Goal: Task Accomplishment & Management: Complete application form

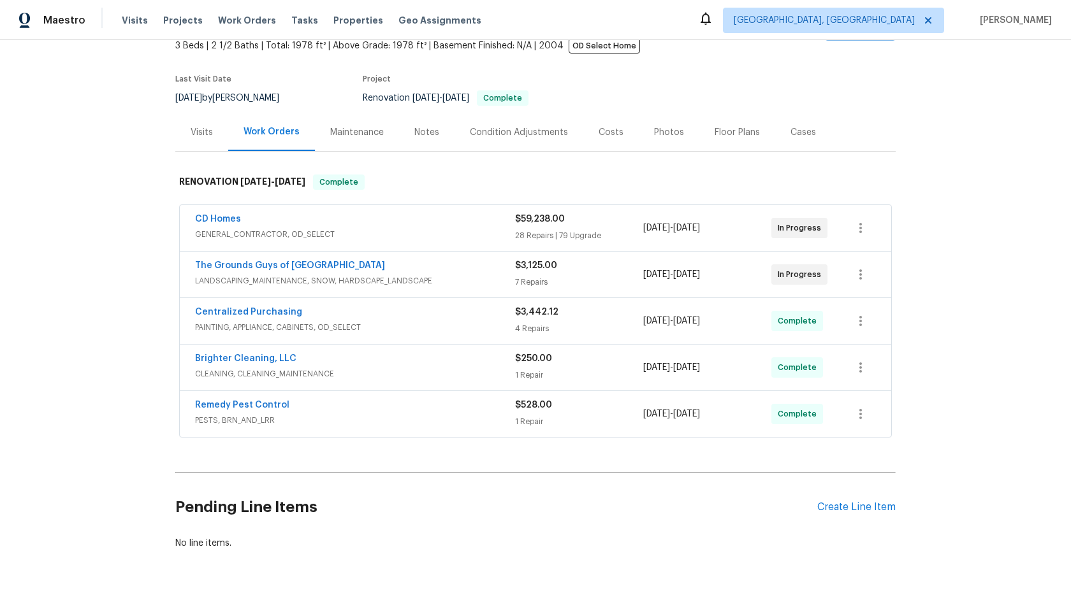
scroll to position [79, 0]
drag, startPoint x: 348, startPoint y: 268, endPoint x: 178, endPoint y: 268, distance: 170.2
click at [178, 268] on div "CD Homes GENERAL_CONTRACTOR, OD_SELECT $59,238.00 28 Repairs | 79 Upgrade 7/31/…" at bounding box center [535, 322] width 720 height 239
copy link "The Grounds Guys of Huntersville"
copy link "CD Homes"
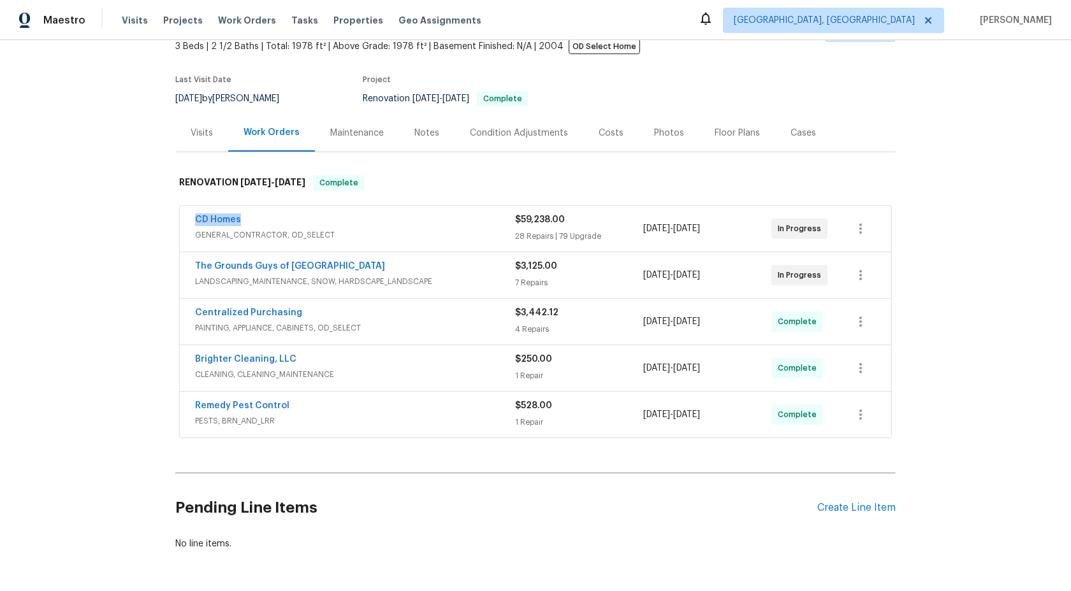
drag, startPoint x: 245, startPoint y: 219, endPoint x: 170, endPoint y: 219, distance: 75.2
click at [170, 219] on div "Back to all projects 1523 Callender Ln, Charlotte, NC 28269 3 Beds | 2 1/2 Bath…" at bounding box center [535, 315] width 1071 height 551
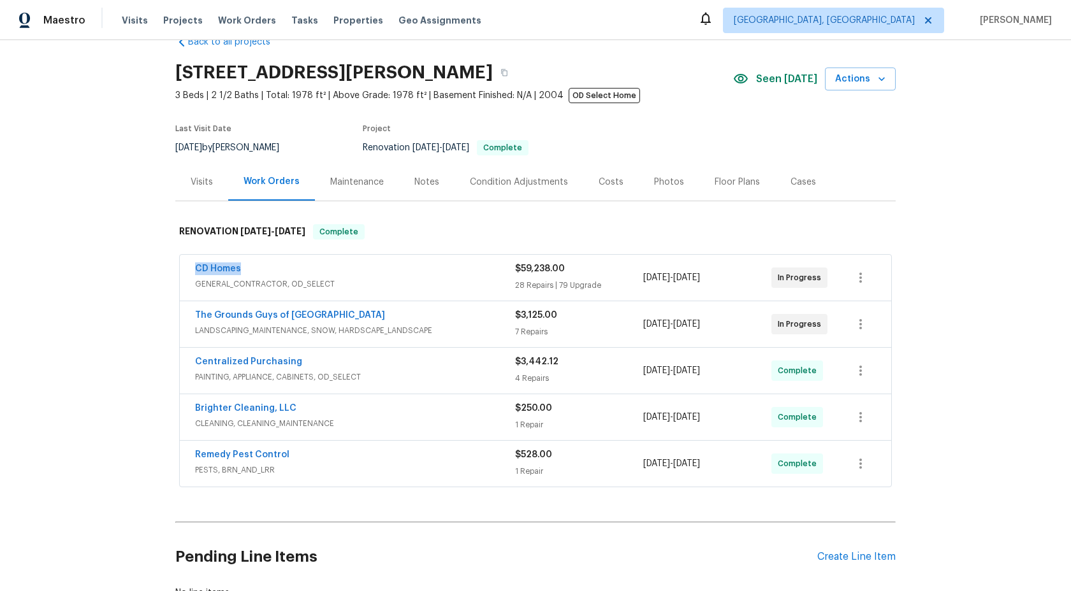
scroll to position [50, 0]
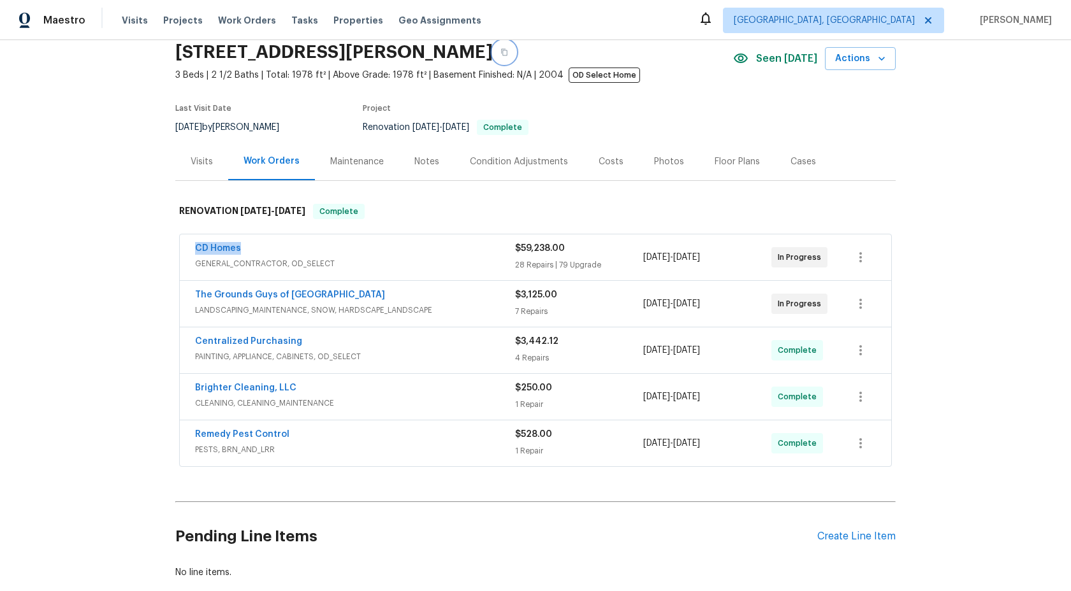
click at [508, 52] on icon "button" at bounding box center [504, 52] width 8 height 8
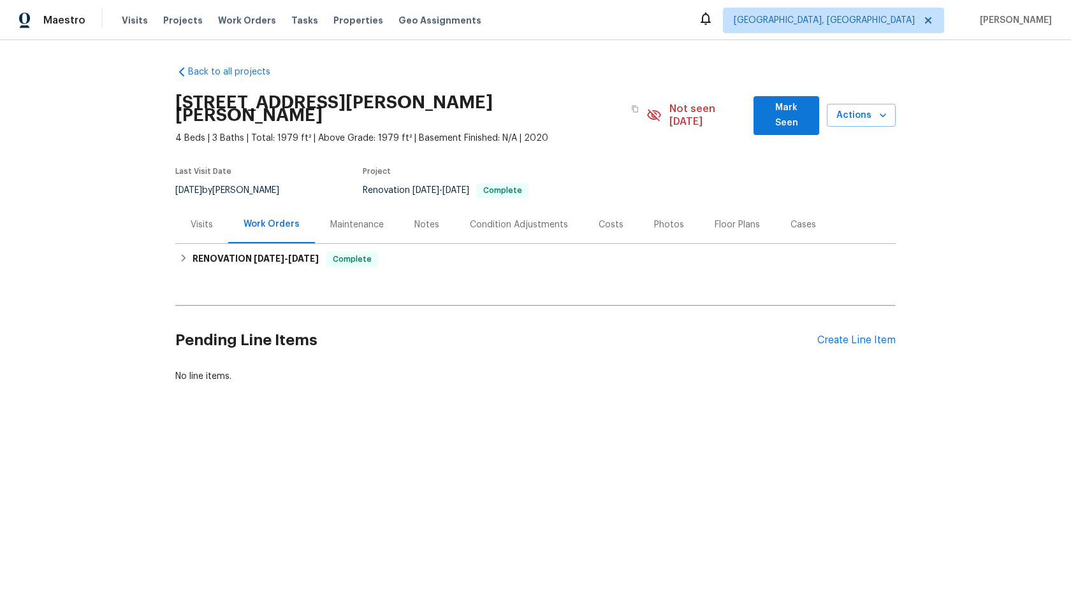
click at [867, 337] on div "Pending Line Items Create Line Item" at bounding box center [535, 340] width 720 height 59
click at [878, 335] on div "Create Line Item" at bounding box center [856, 341] width 78 height 12
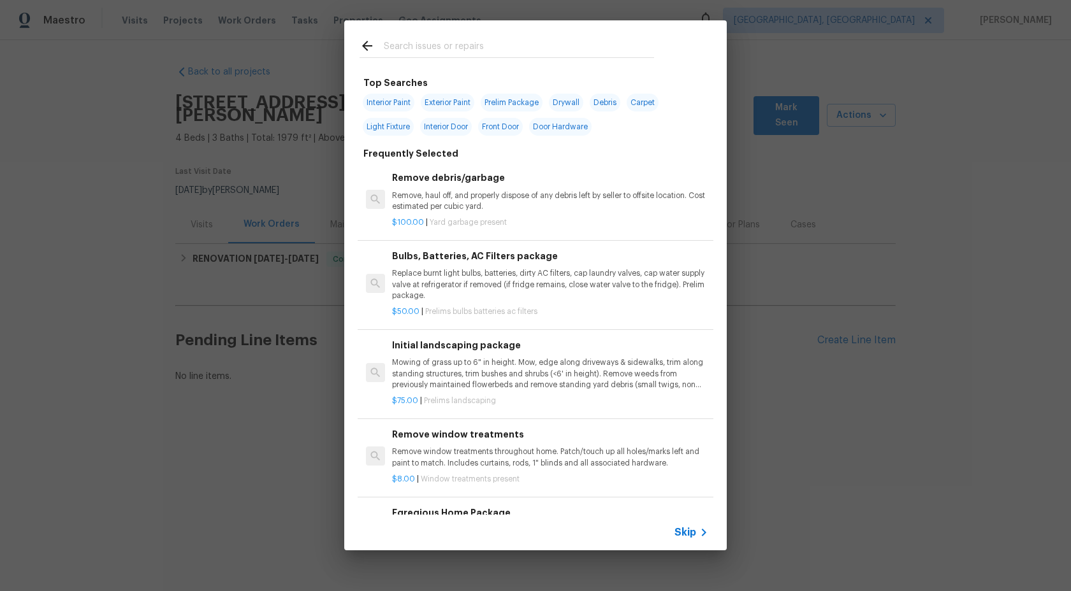
click at [683, 527] on span "Skip" at bounding box center [685, 532] width 22 height 13
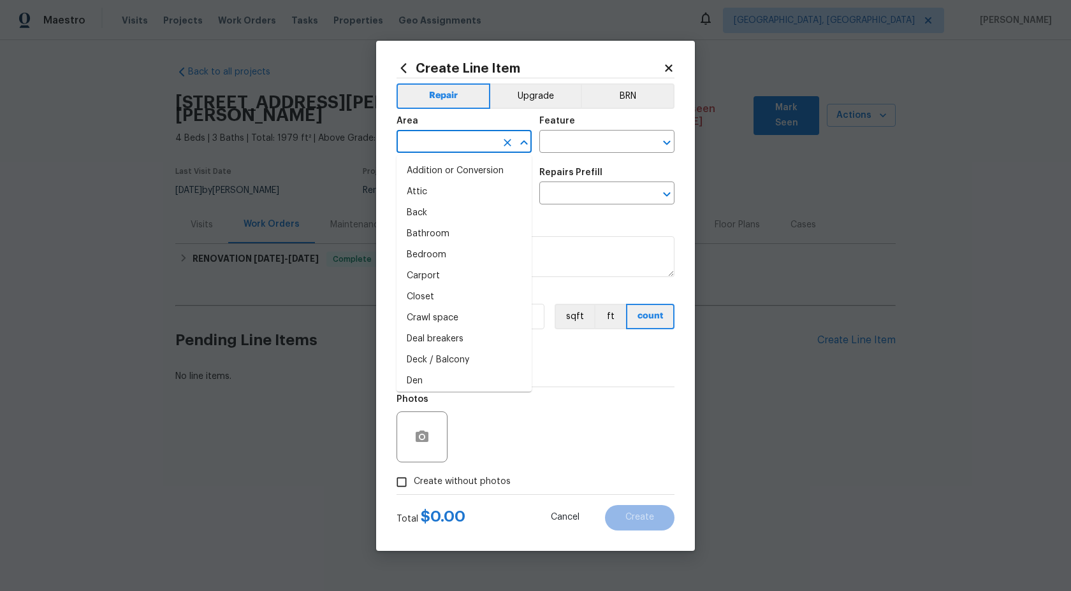
click at [478, 136] on input "text" at bounding box center [445, 143] width 99 height 20
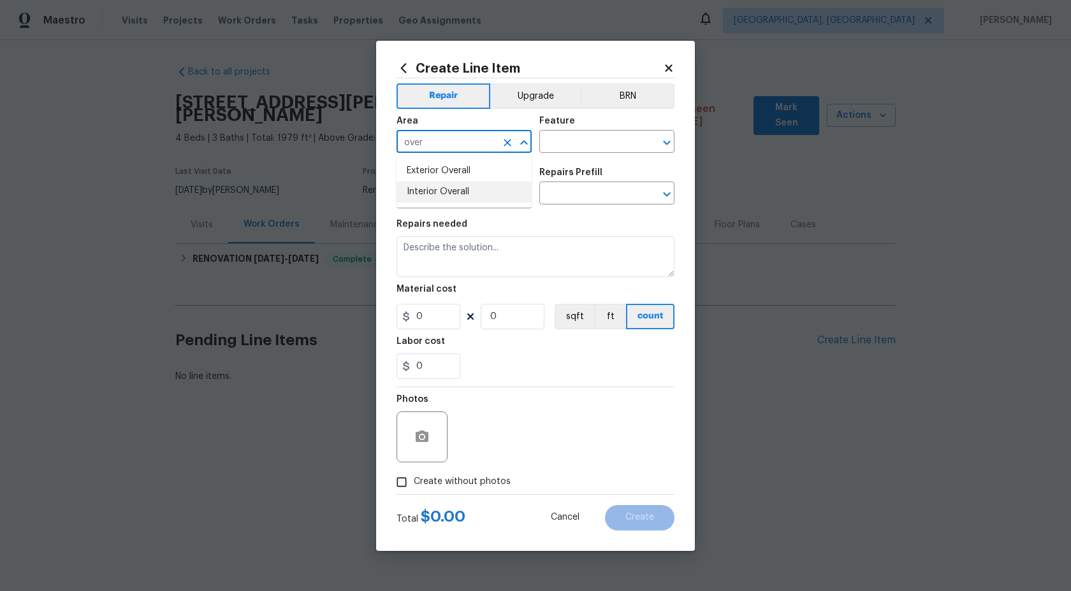
click at [479, 193] on li "Interior Overall" at bounding box center [463, 192] width 135 height 21
type input "Interior Overall"
click at [583, 136] on input "text" at bounding box center [588, 143] width 99 height 20
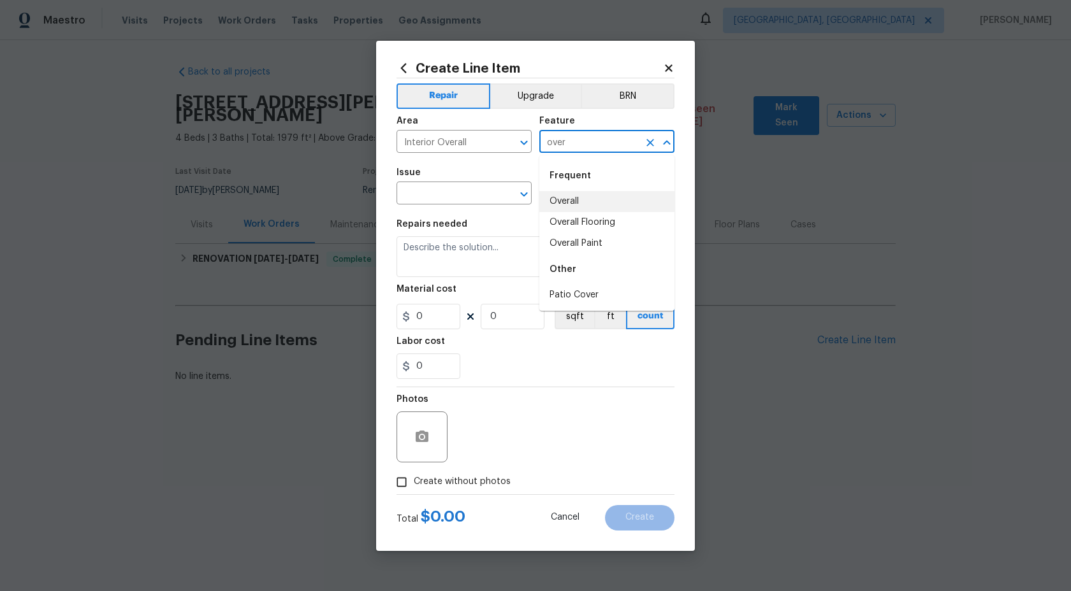
click at [576, 201] on li "Overall" at bounding box center [606, 201] width 135 height 21
type input "Overall"
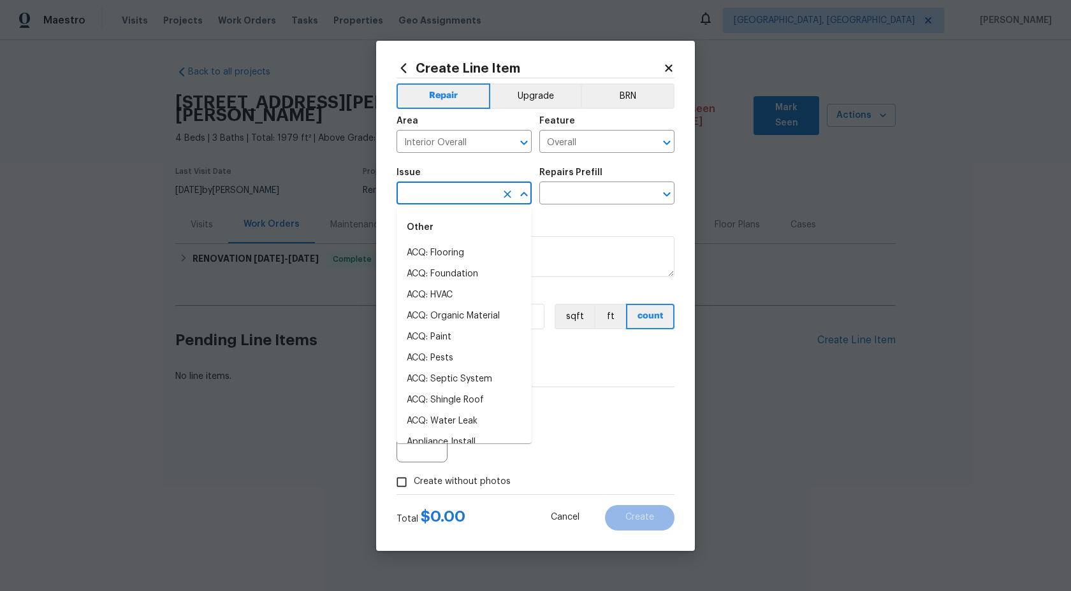
click at [475, 201] on input "text" at bounding box center [445, 195] width 99 height 20
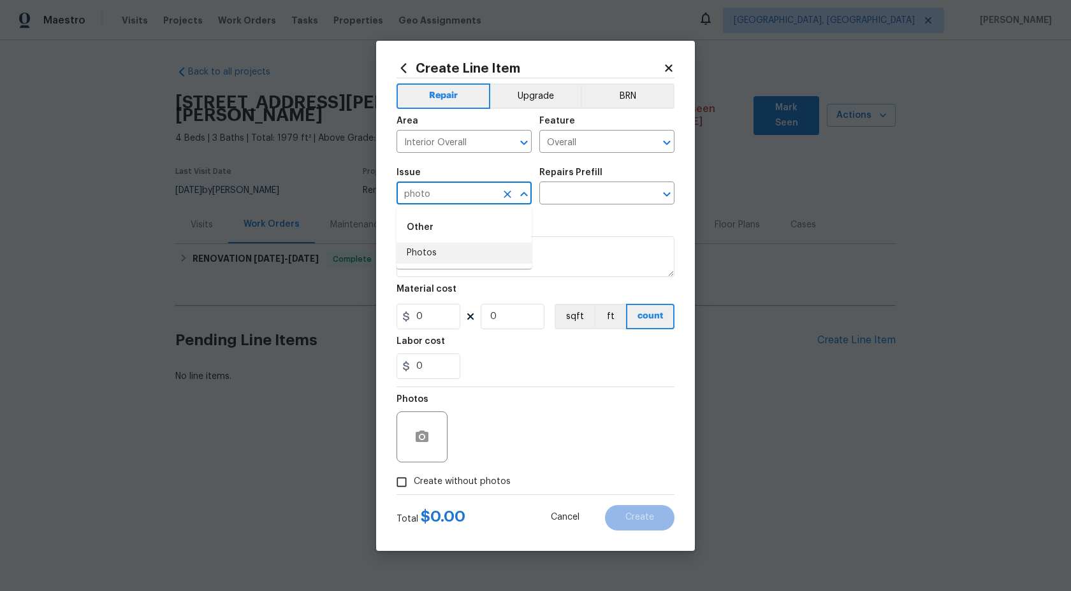
click at [465, 258] on li "Photos" at bounding box center [463, 253] width 135 height 21
type input "Photos"
click at [584, 199] on input "text" at bounding box center [588, 195] width 99 height 20
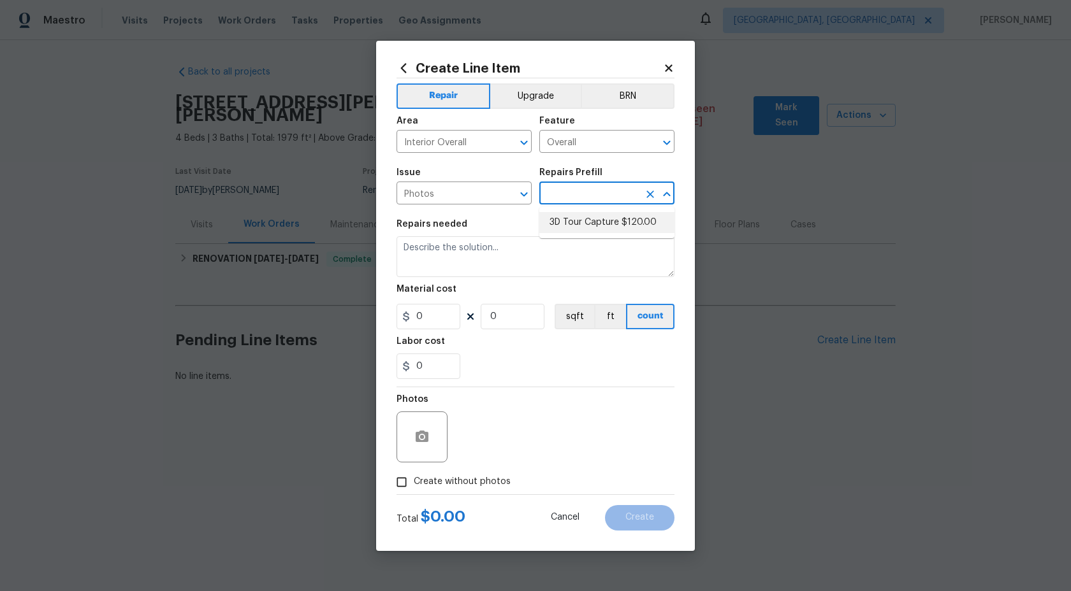
click at [583, 233] on li "3D Tour Capture $120.00" at bounding box center [606, 222] width 135 height 21
type input "3D Tour Capture $120.00"
type textarea "Capture 3D tour of home"
type input "1"
type input "120"
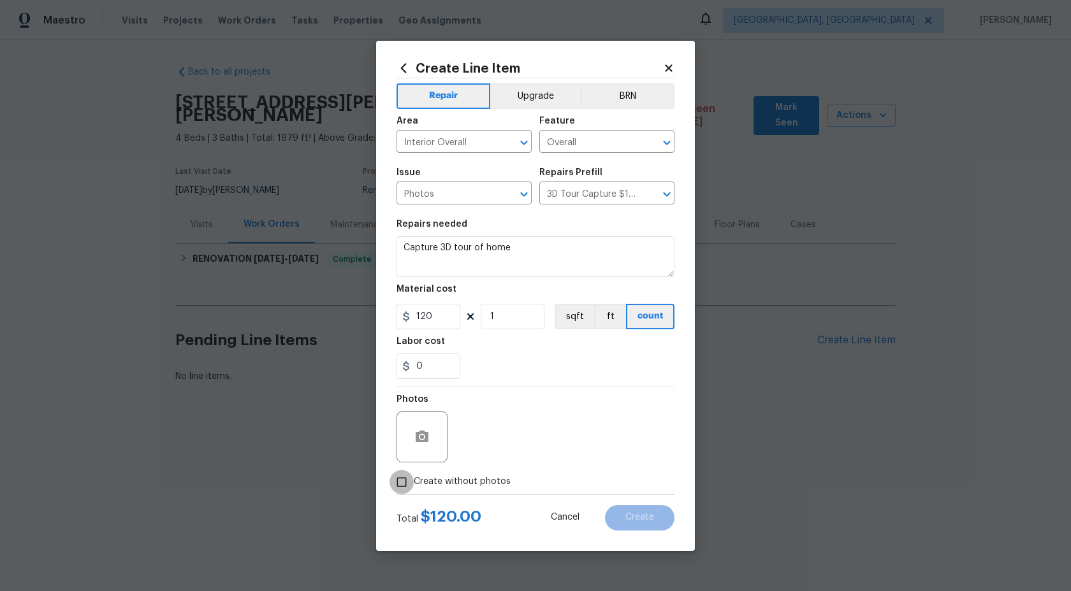
click at [403, 489] on input "Create without photos" at bounding box center [401, 482] width 24 height 24
checkbox input "true"
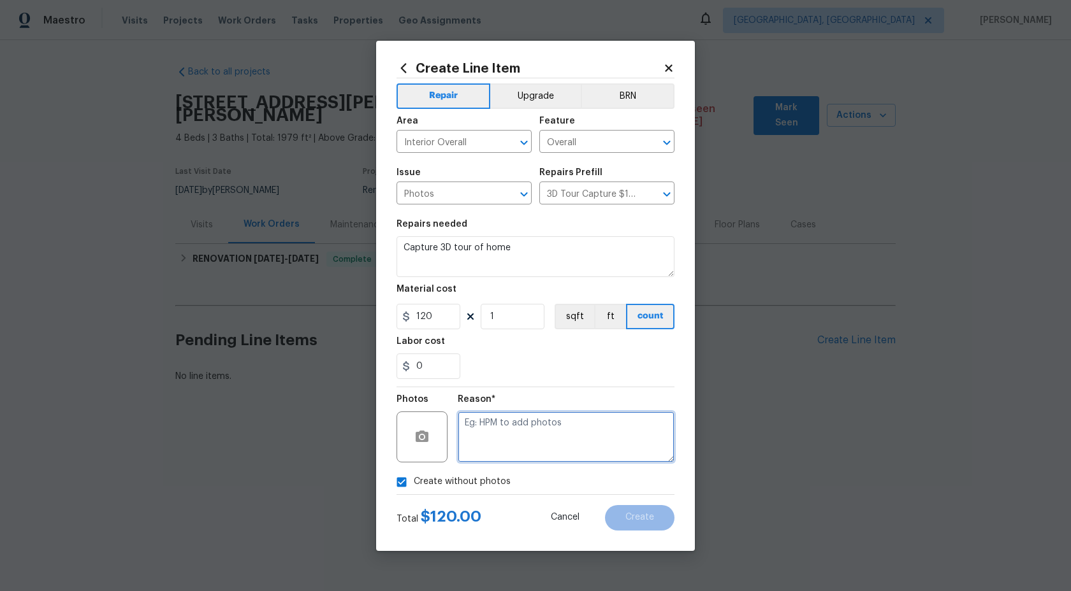
click at [507, 417] on textarea at bounding box center [566, 437] width 217 height 51
type textarea "."
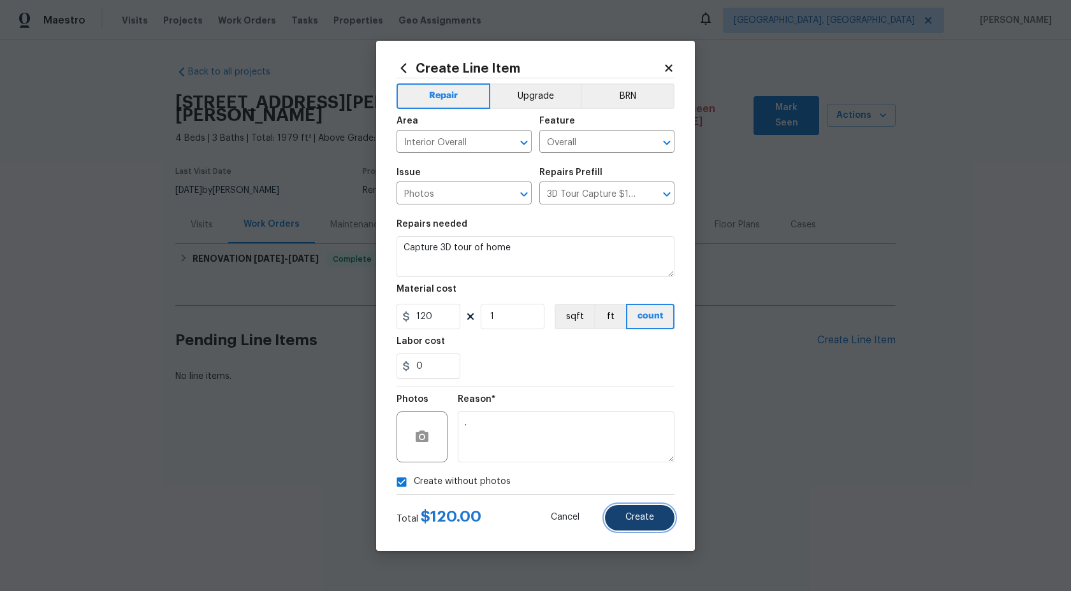
click at [630, 517] on span "Create" at bounding box center [639, 518] width 29 height 10
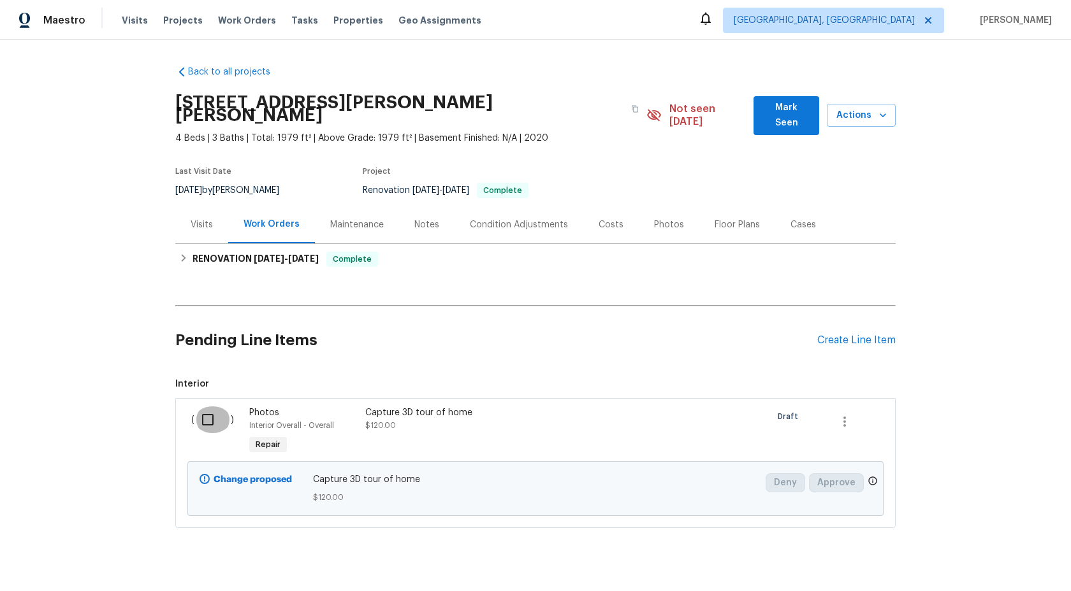
click at [210, 407] on input "checkbox" at bounding box center [212, 420] width 36 height 27
checkbox input "true"
click at [978, 555] on span "Create Work Order" at bounding box center [997, 560] width 85 height 16
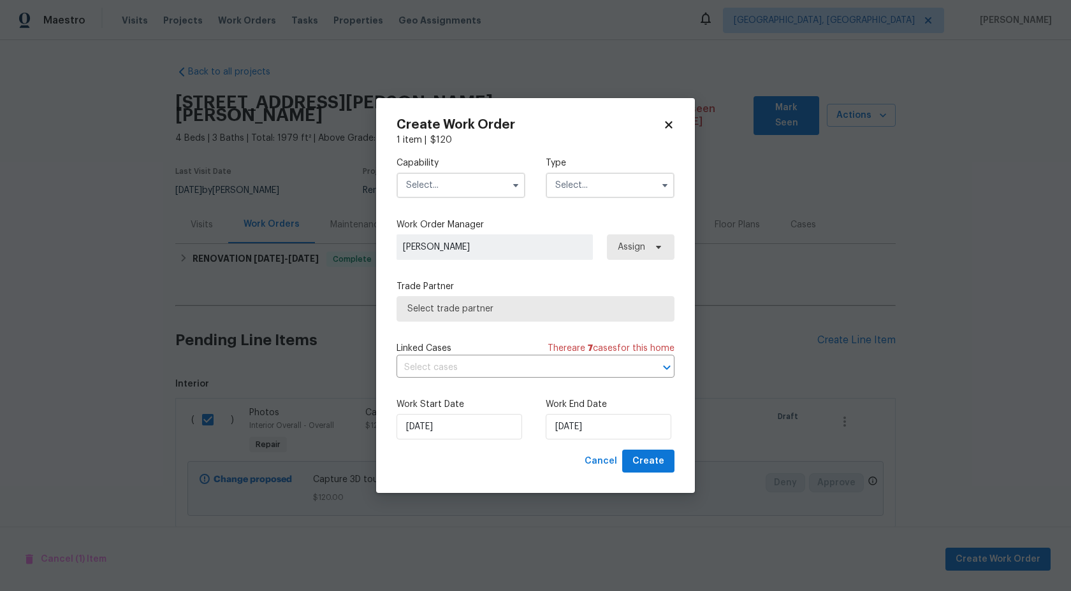
click at [457, 189] on input "text" at bounding box center [460, 185] width 129 height 25
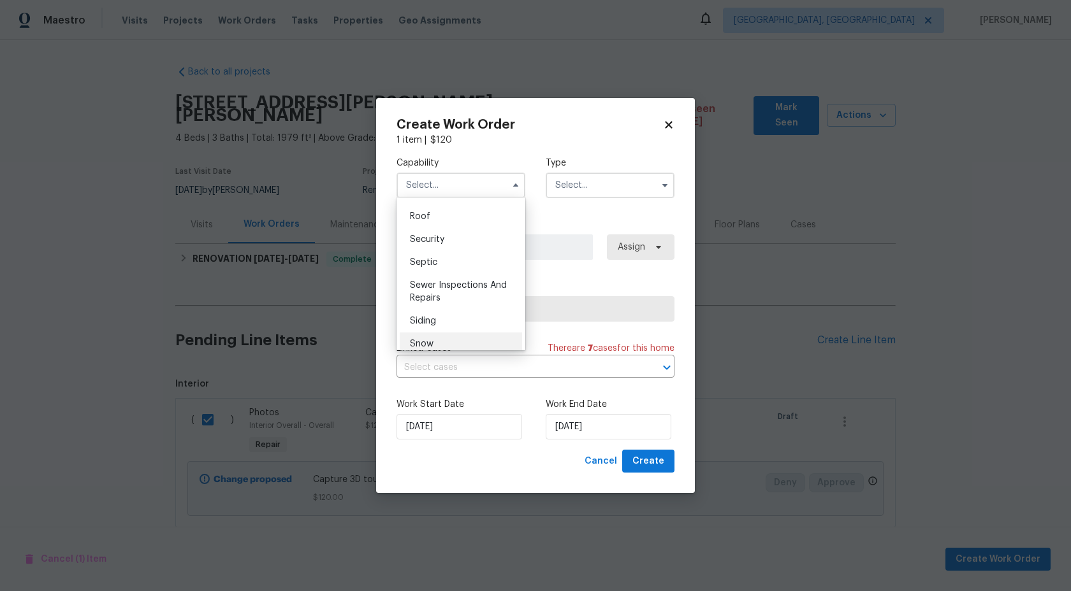
scroll to position [1103, 0]
click at [463, 221] on div "Photography" at bounding box center [461, 226] width 122 height 23
type input "Photography"
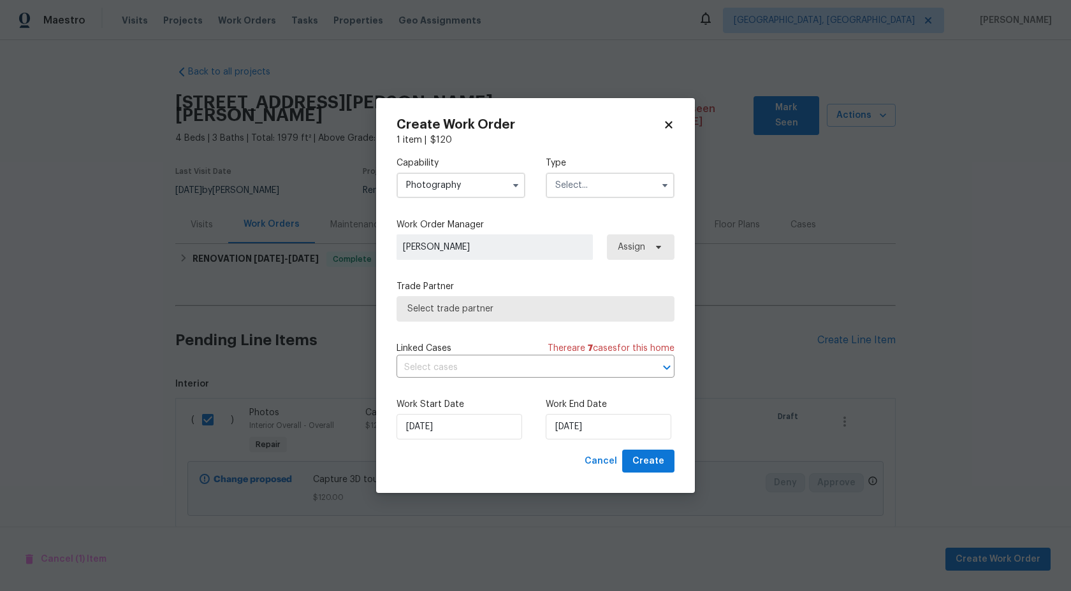
click at [598, 189] on input "text" at bounding box center [610, 185] width 129 height 25
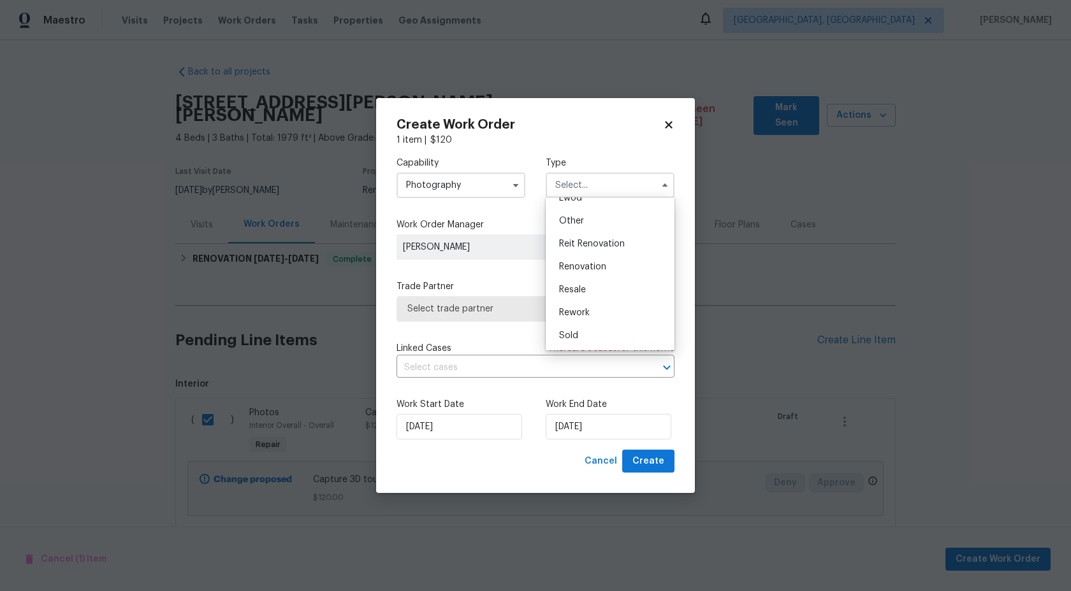
scroll to position [105, 0]
click at [593, 271] on div "Other" at bounding box center [610, 267] width 122 height 23
type input "Other"
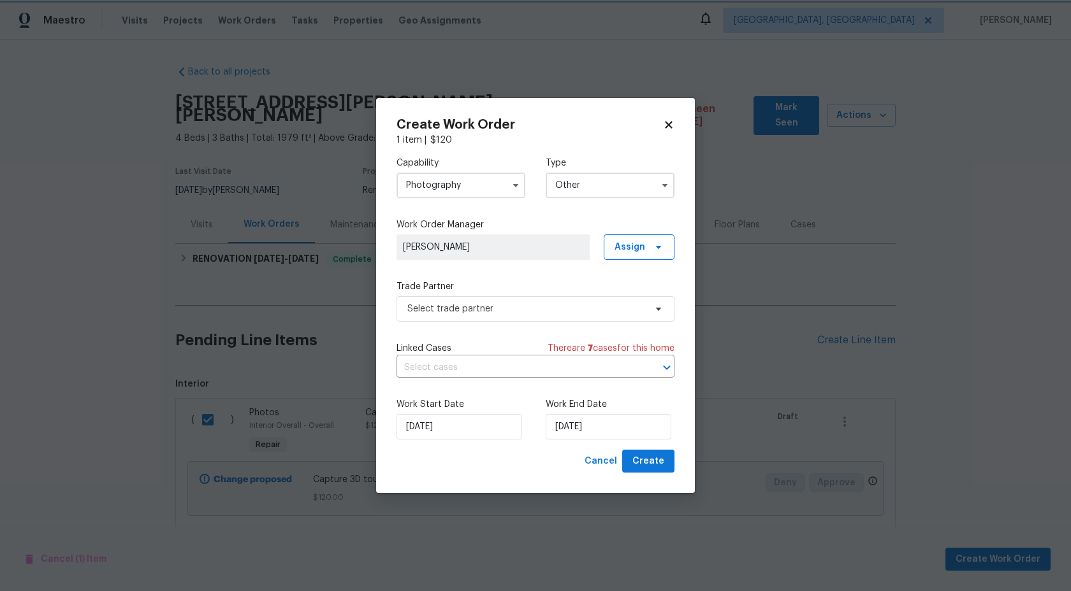
scroll to position [0, 0]
click at [542, 301] on span "Select trade partner" at bounding box center [535, 308] width 278 height 25
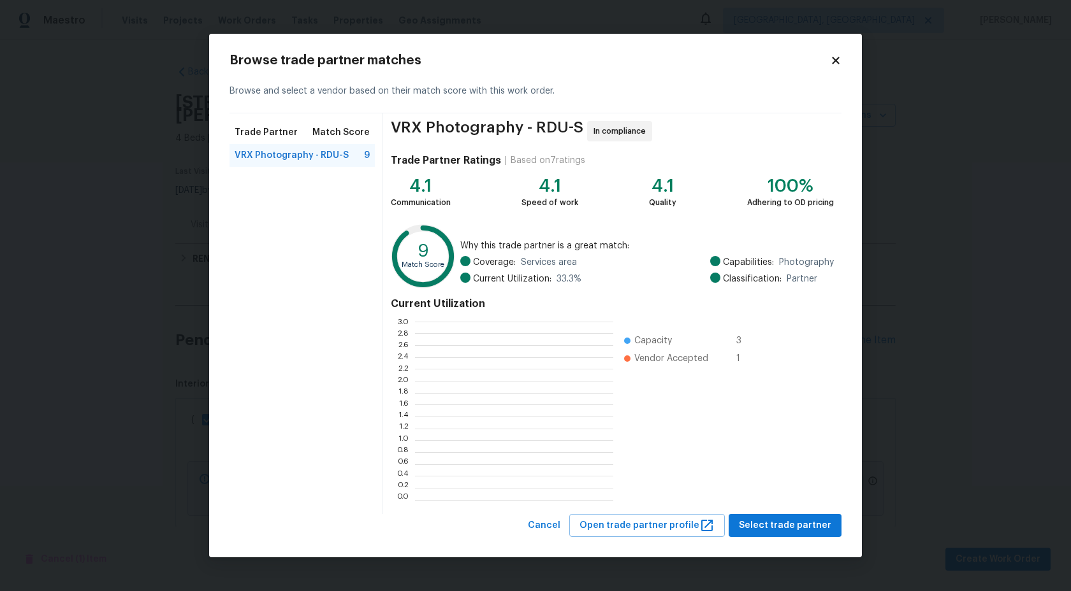
scroll to position [178, 198]
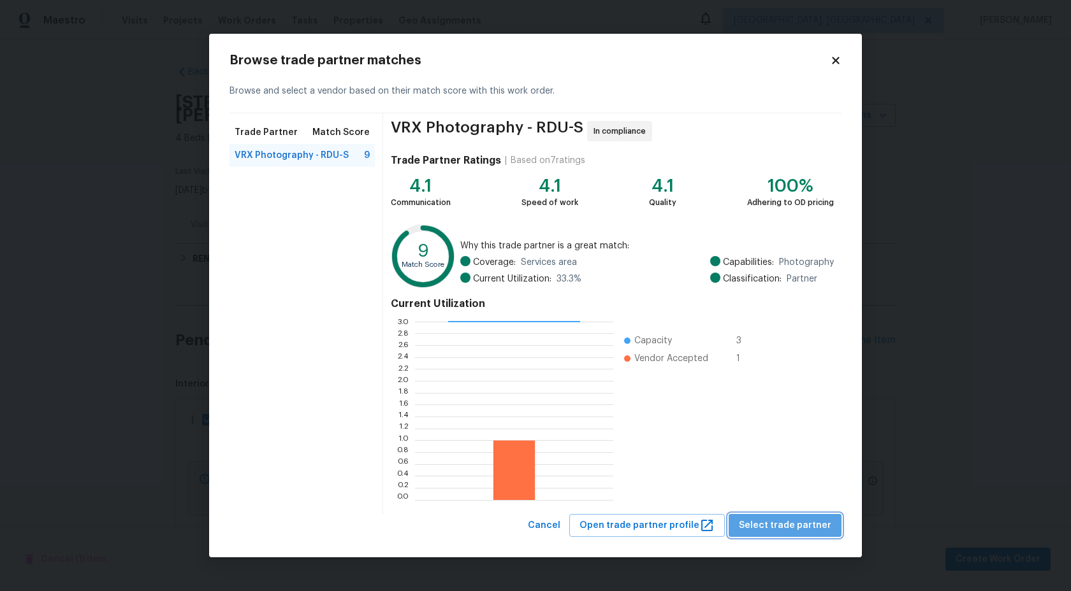
click at [793, 530] on span "Select trade partner" at bounding box center [785, 526] width 92 height 16
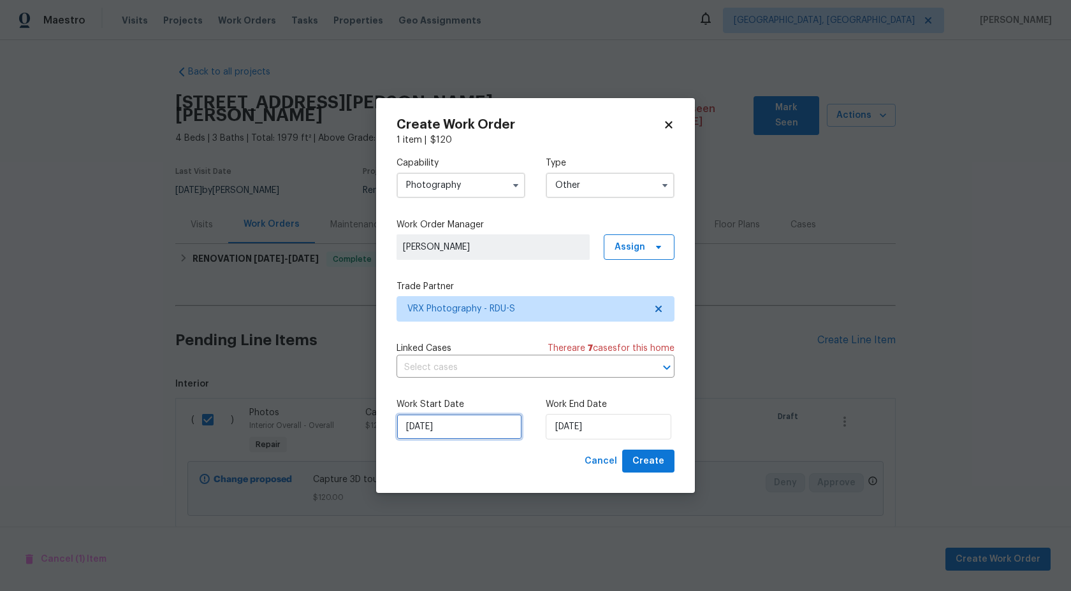
click at [461, 423] on input "[DATE]" at bounding box center [459, 426] width 126 height 25
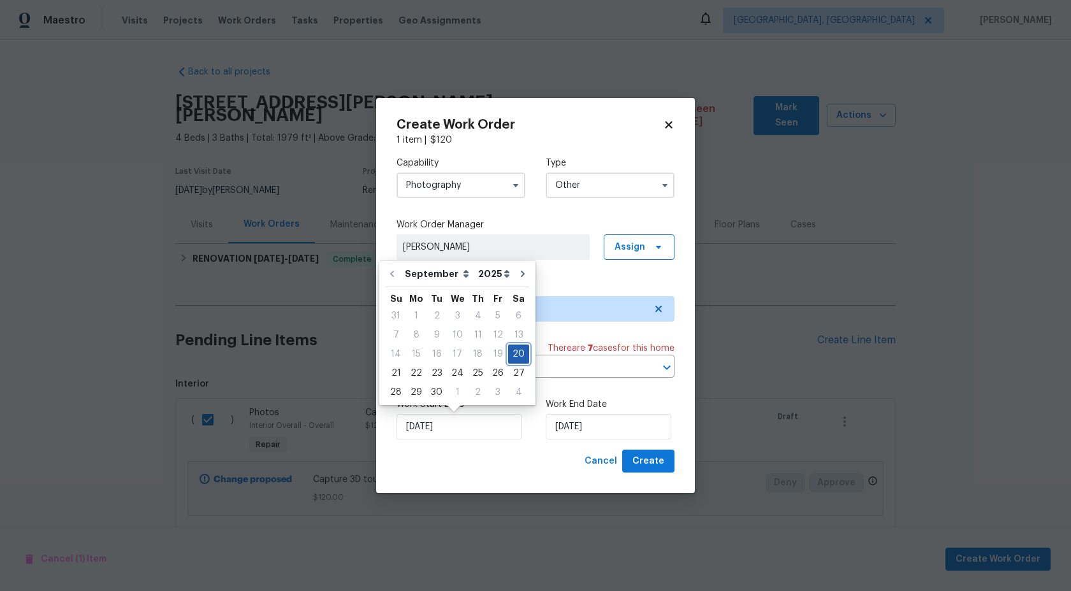
click at [517, 354] on div "20" at bounding box center [518, 354] width 21 height 18
click at [620, 429] on input "[DATE]" at bounding box center [609, 426] width 126 height 25
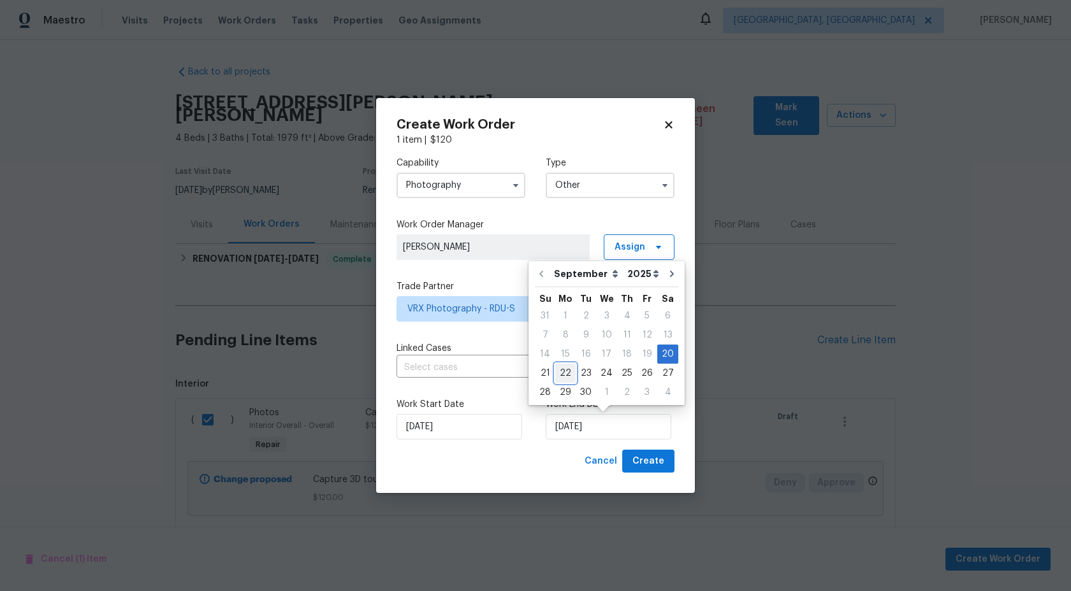
click at [567, 374] on div "22" at bounding box center [565, 374] width 20 height 18
type input "[DATE]"
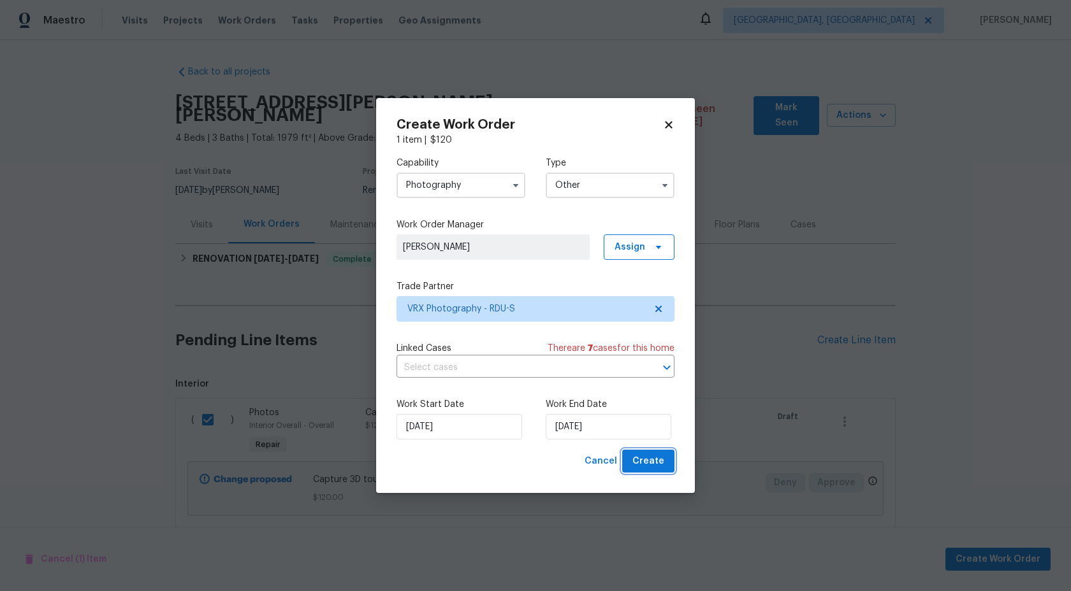
click at [648, 460] on span "Create" at bounding box center [648, 462] width 32 height 16
checkbox input "false"
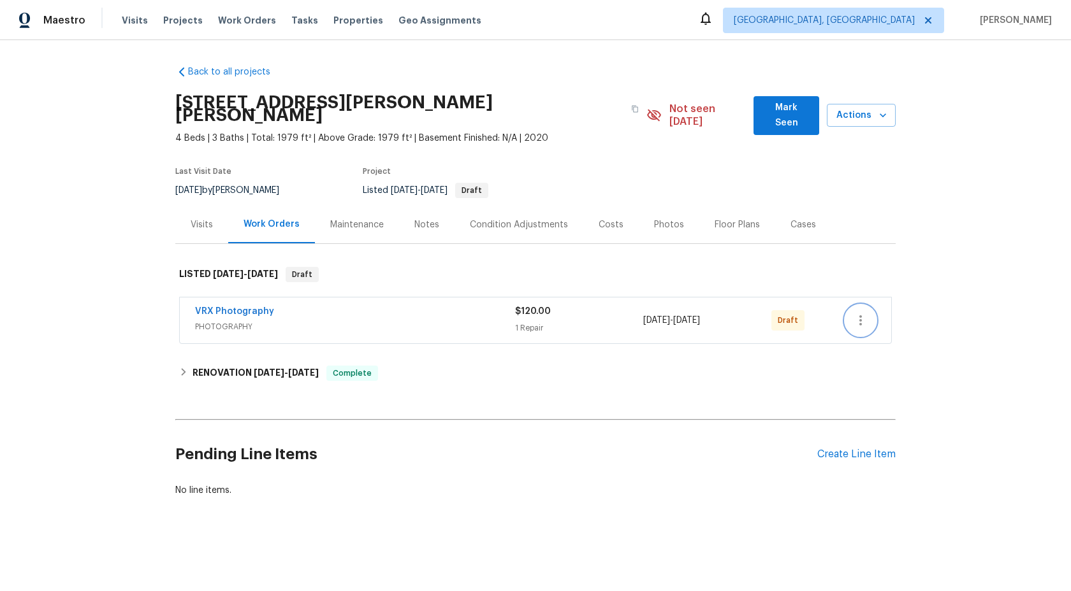
click at [864, 313] on icon "button" at bounding box center [860, 320] width 15 height 15
click at [864, 306] on li "Send to Vendor" at bounding box center [916, 308] width 142 height 21
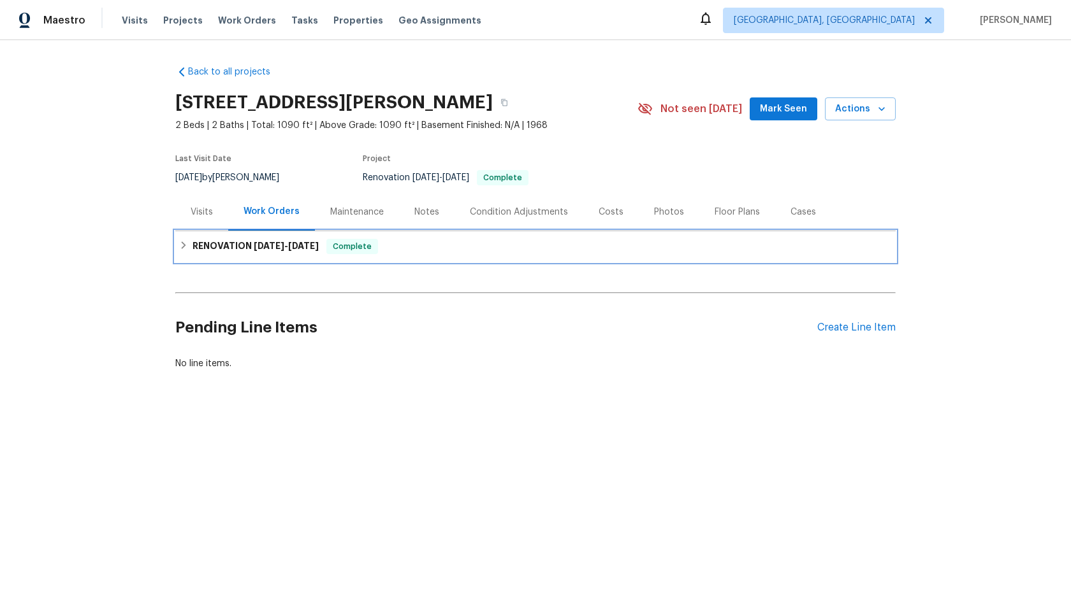
click at [412, 249] on div "RENOVATION [DATE] - [DATE] Complete" at bounding box center [535, 246] width 713 height 15
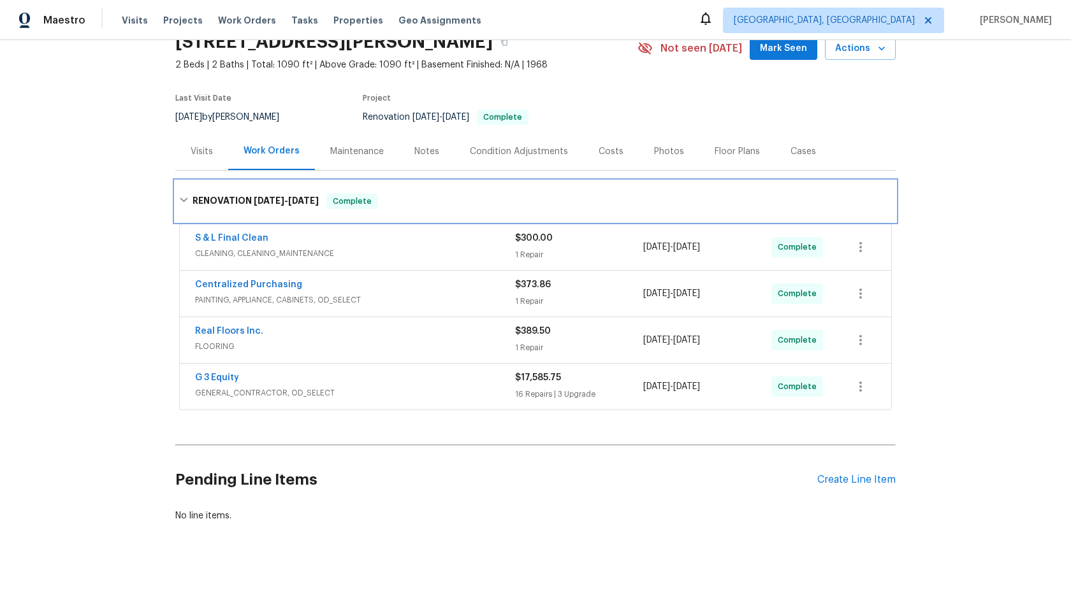
scroll to position [78, 0]
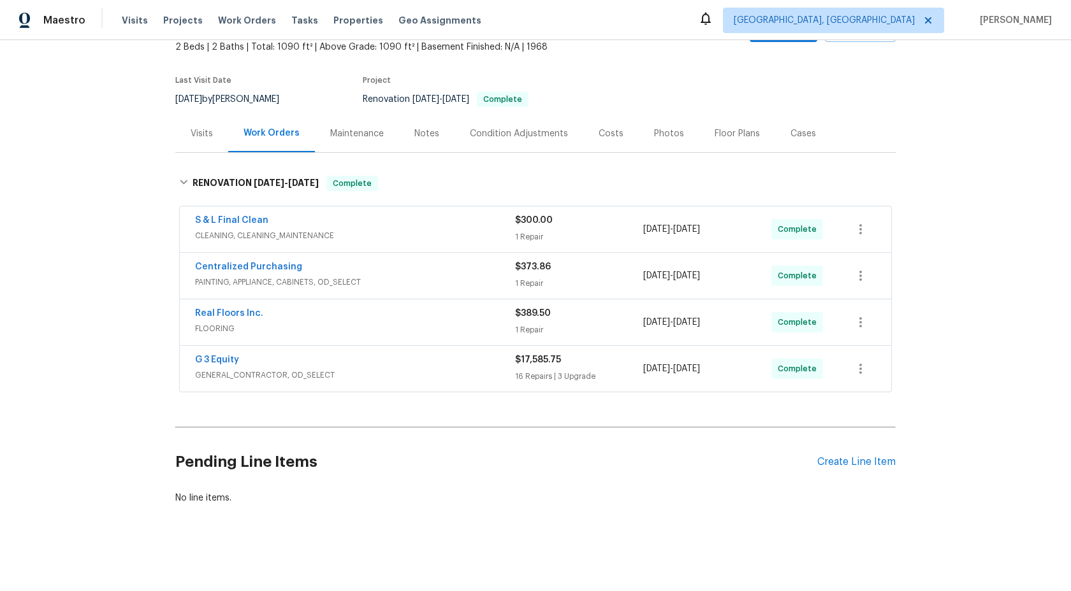
click at [850, 454] on div "Pending Line Items Create Line Item" at bounding box center [535, 462] width 720 height 59
click at [852, 461] on div "Create Line Item" at bounding box center [856, 462] width 78 height 12
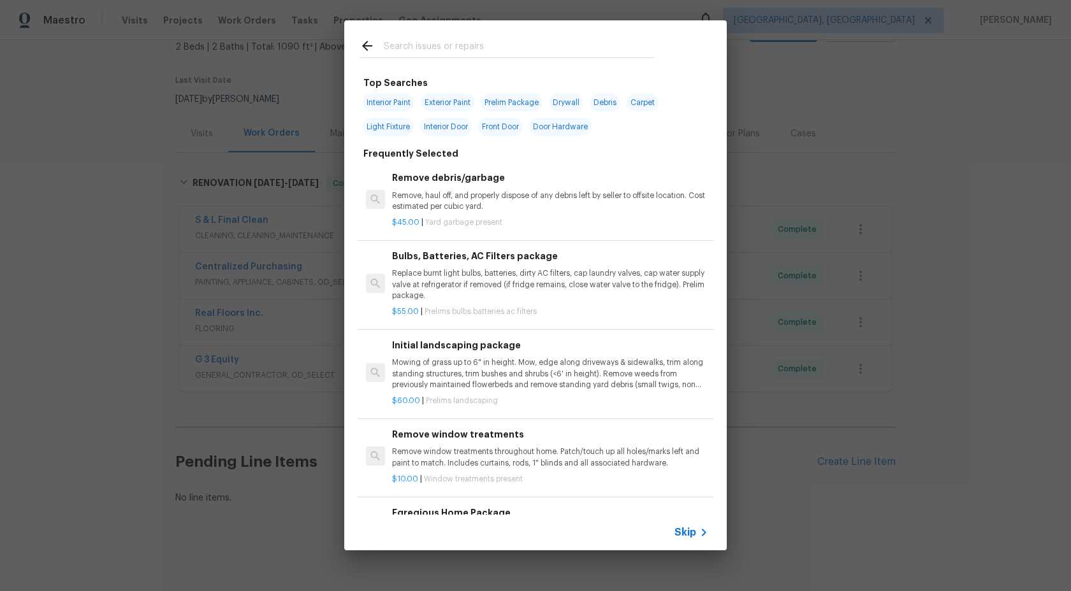
click at [685, 532] on span "Skip" at bounding box center [685, 532] width 22 height 13
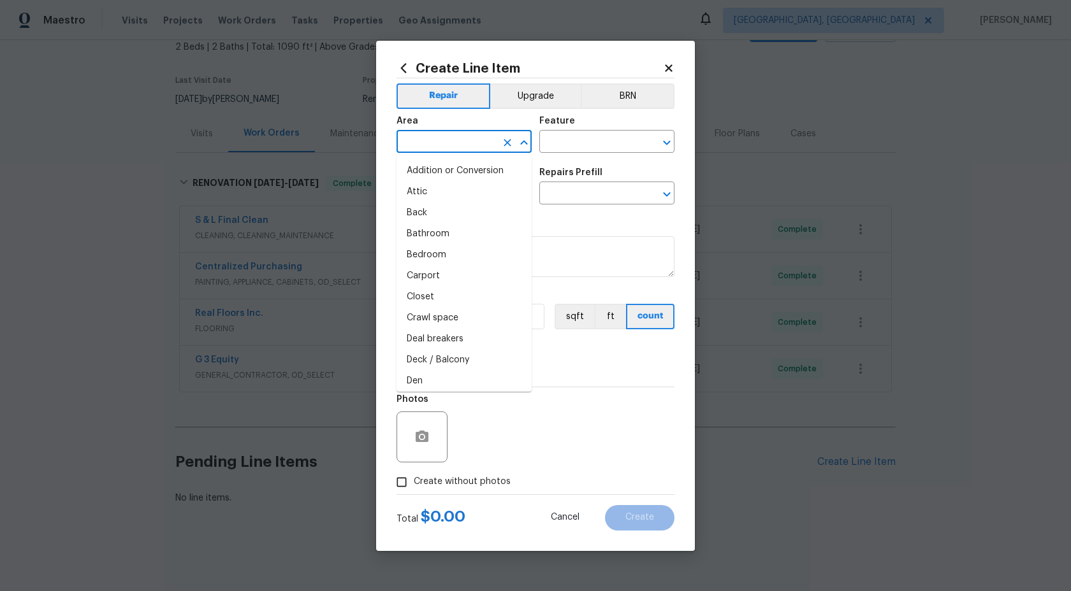
click at [457, 141] on input "text" at bounding box center [445, 143] width 99 height 20
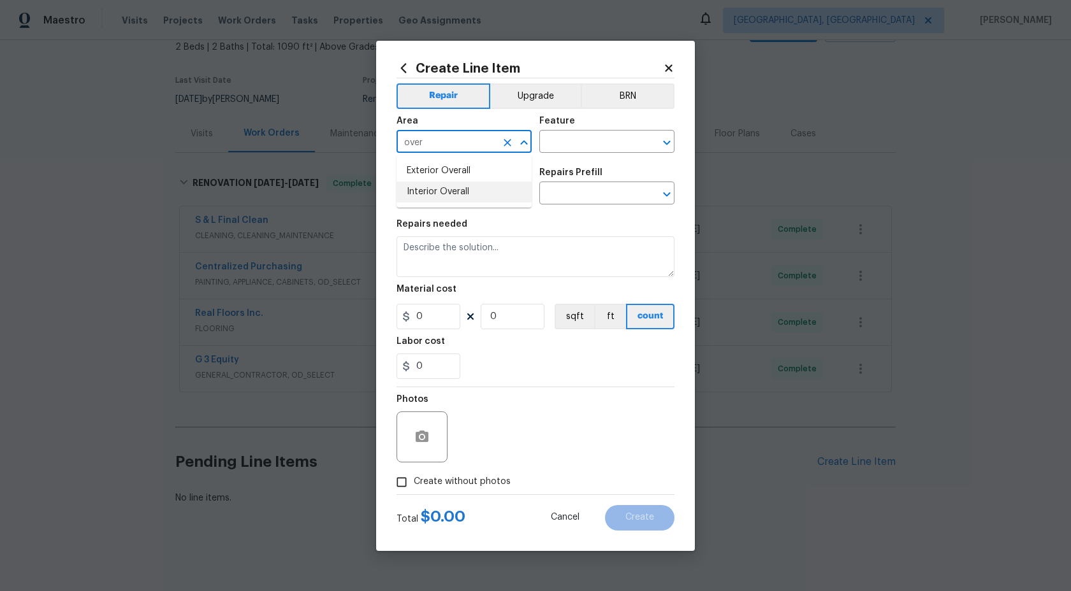
click at [437, 187] on li "Interior Overall" at bounding box center [463, 192] width 135 height 21
type input "Interior Overall"
click at [579, 136] on input "text" at bounding box center [588, 143] width 99 height 20
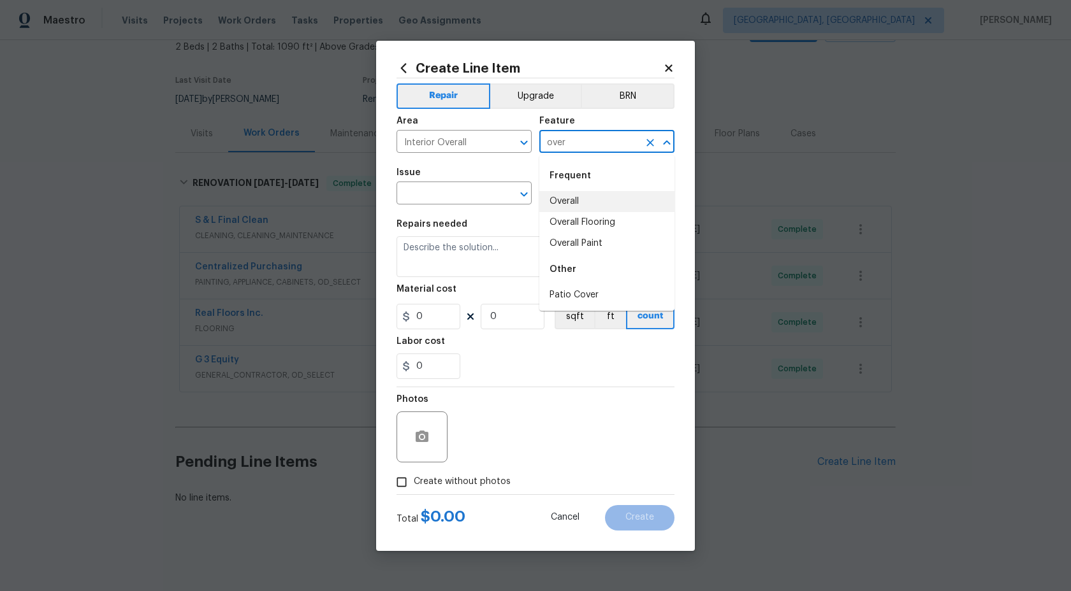
click at [579, 207] on li "Overall" at bounding box center [606, 201] width 135 height 21
type input "Overall"
click at [445, 191] on input "text" at bounding box center [445, 195] width 99 height 20
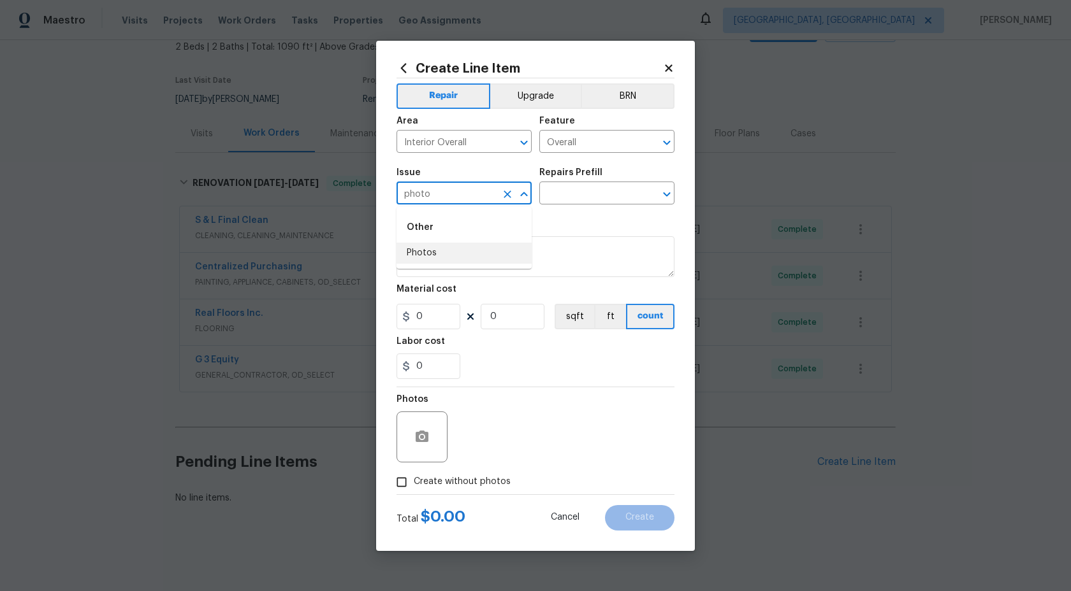
click at [433, 254] on li "Photos" at bounding box center [463, 253] width 135 height 21
type input "Photos"
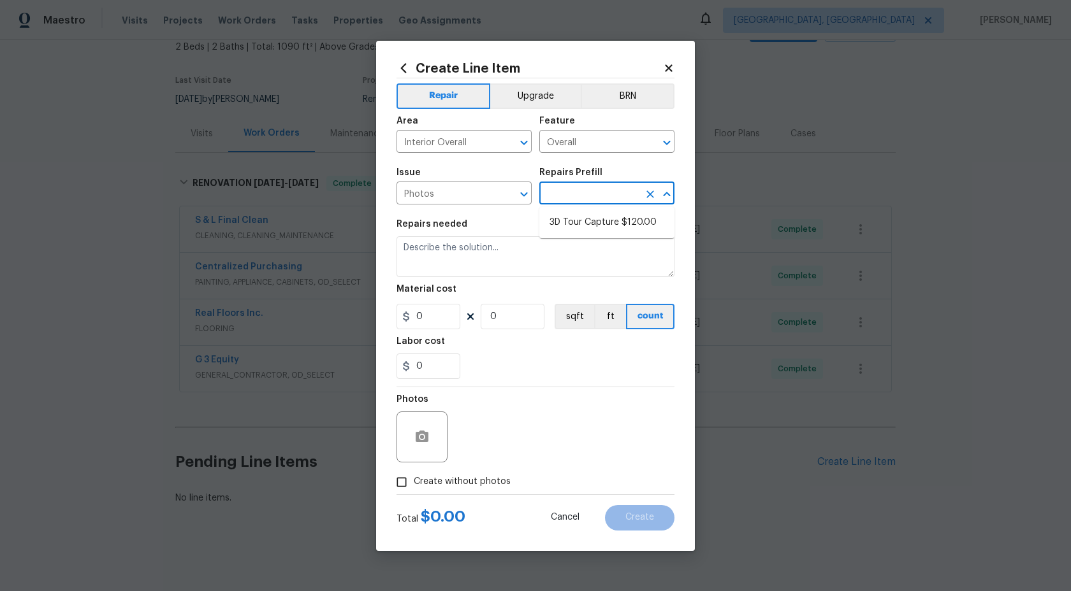
click at [588, 194] on input "text" at bounding box center [588, 195] width 99 height 20
click at [577, 217] on li "3D Tour Capture $120.00" at bounding box center [606, 222] width 135 height 21
type input "3D Tour Capture $120.00"
type textarea "Capture 3D tour of home"
type input "1"
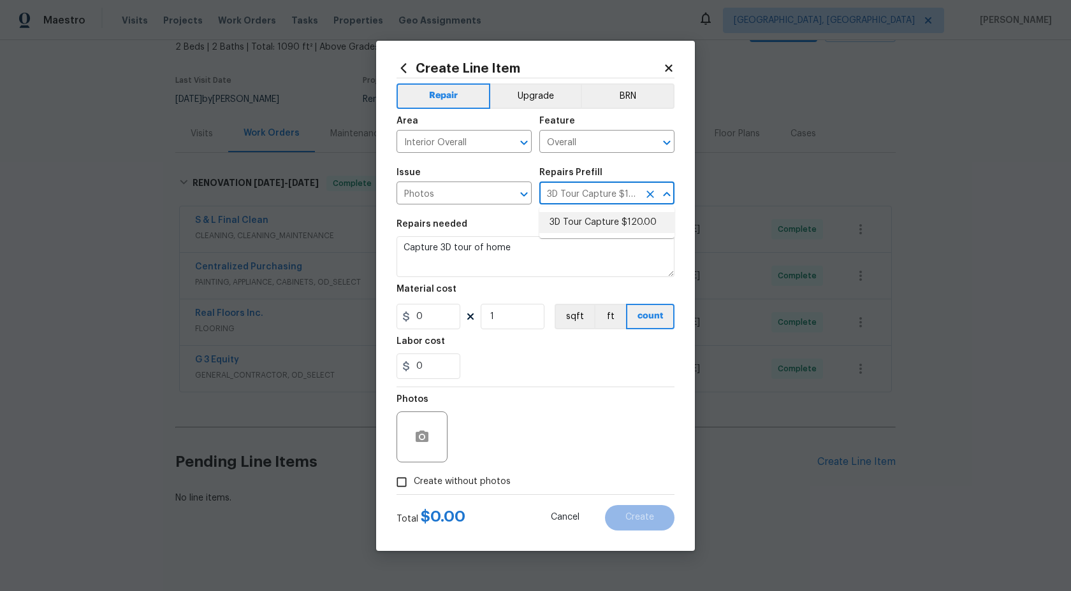
type input "120"
click at [407, 482] on input "Create without photos" at bounding box center [401, 482] width 24 height 24
checkbox input "true"
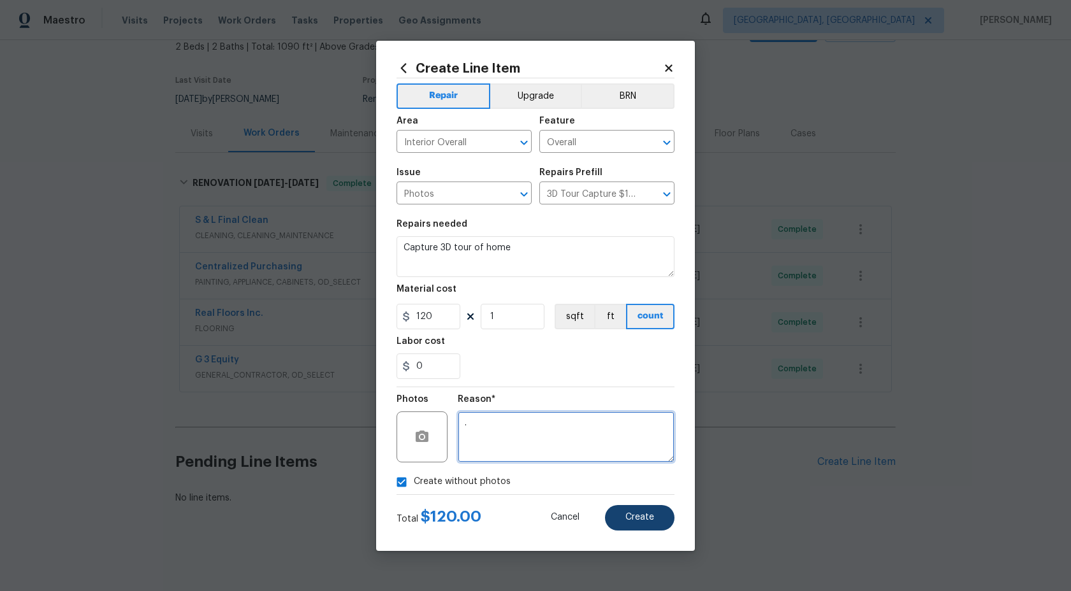
type textarea "."
click at [638, 512] on button "Create" at bounding box center [639, 517] width 69 height 25
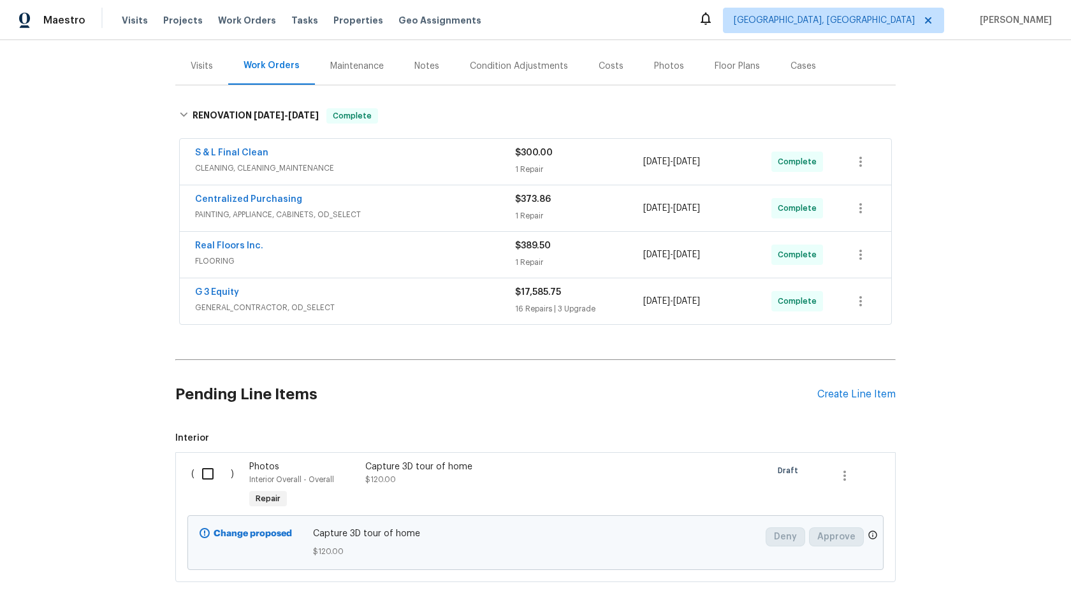
scroll to position [224, 0]
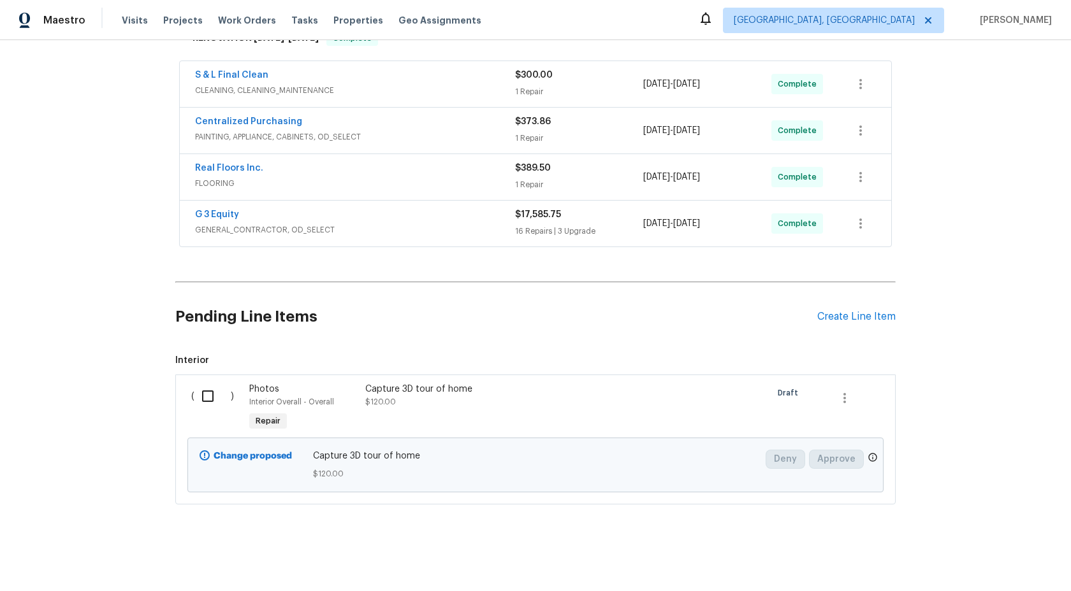
click at [210, 396] on input "checkbox" at bounding box center [212, 396] width 36 height 27
checkbox input "true"
click at [1012, 558] on span "Create Work Order" at bounding box center [997, 560] width 85 height 16
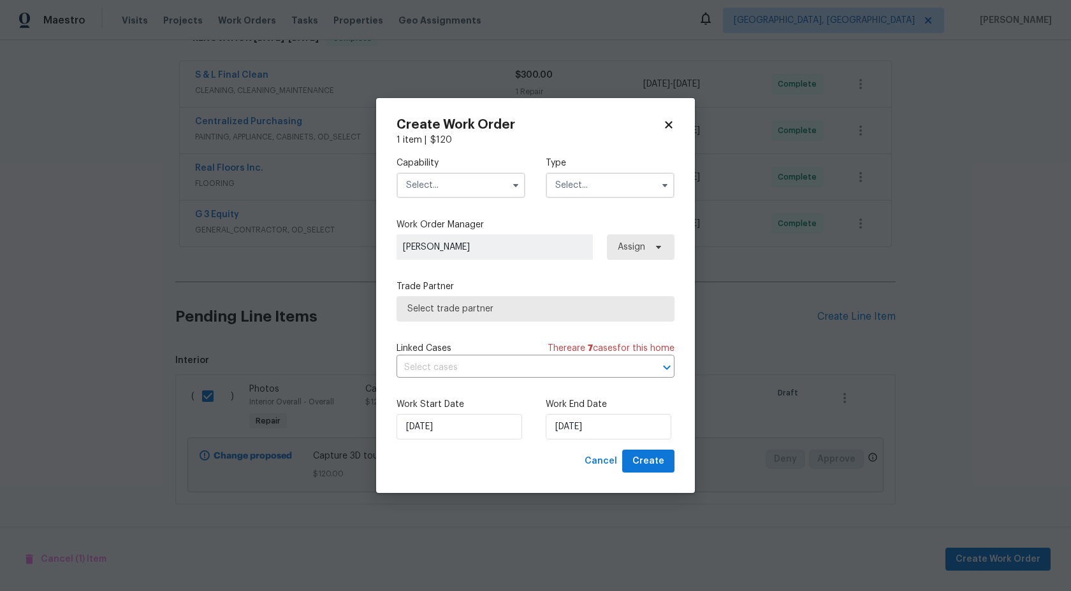
click at [462, 184] on input "text" at bounding box center [460, 185] width 129 height 25
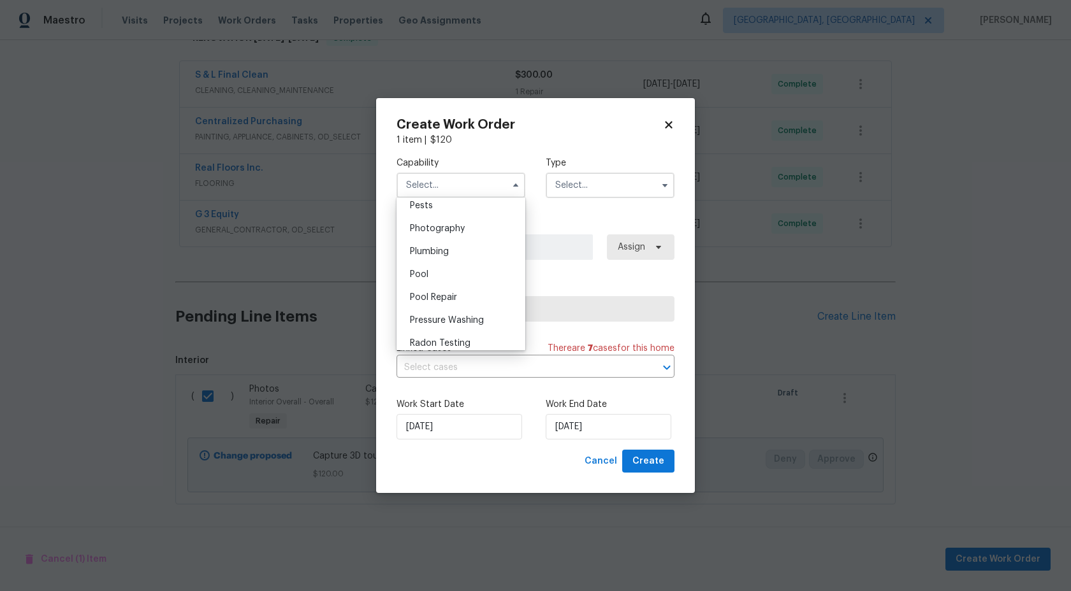
scroll to position [1051, 0]
click at [451, 281] on span "Photography" at bounding box center [437, 277] width 55 height 9
type input "Photography"
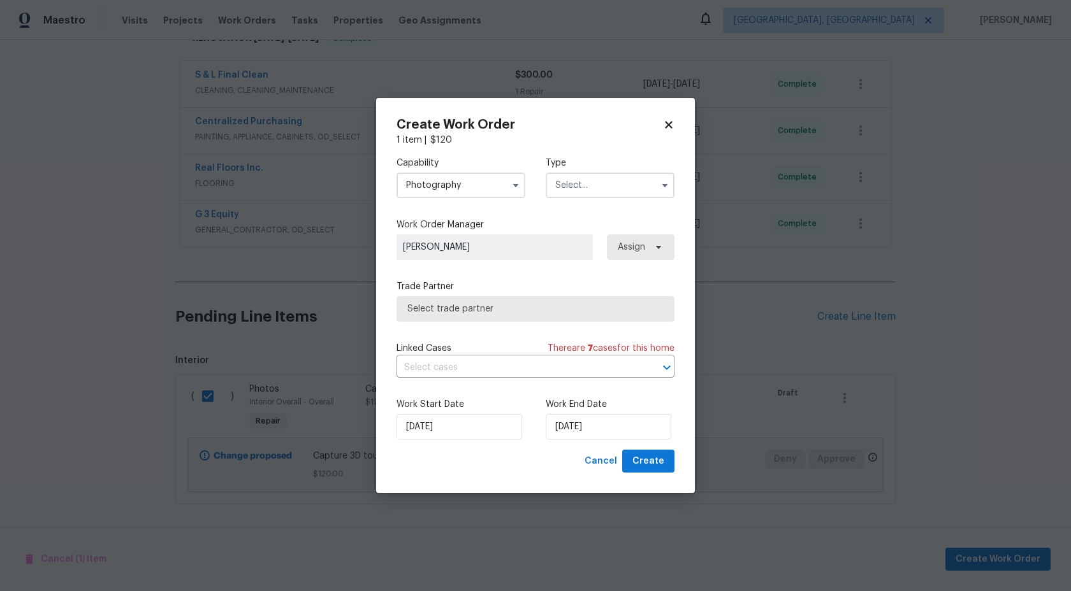
click at [575, 194] on input "text" at bounding box center [610, 185] width 129 height 25
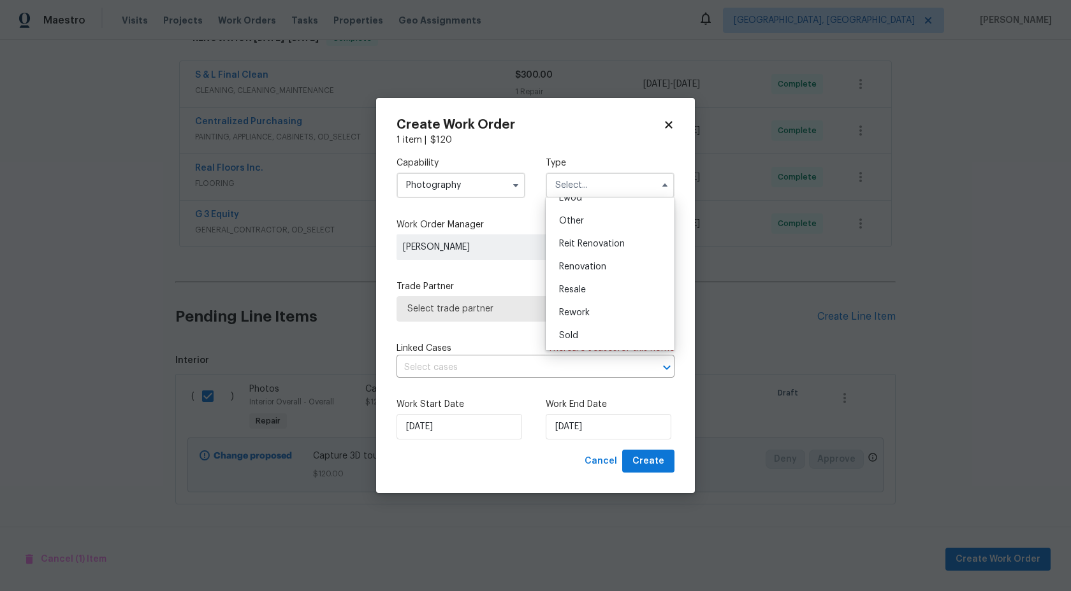
scroll to position [105, 0]
click at [574, 269] on span "Other" at bounding box center [571, 268] width 25 height 9
type input "Other"
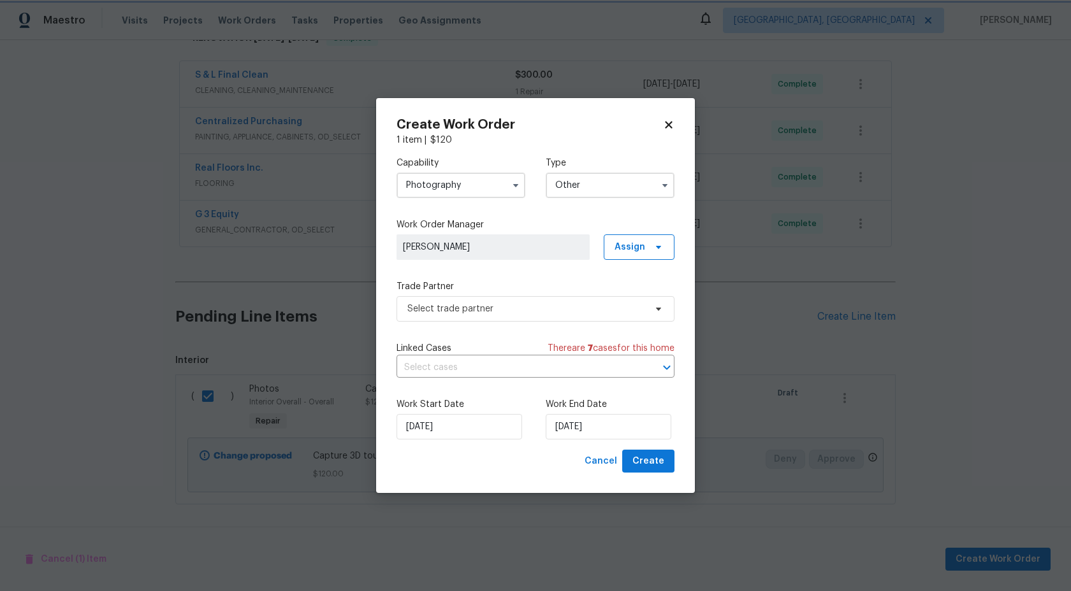
scroll to position [0, 0]
click at [505, 298] on span "Select trade partner" at bounding box center [535, 308] width 278 height 25
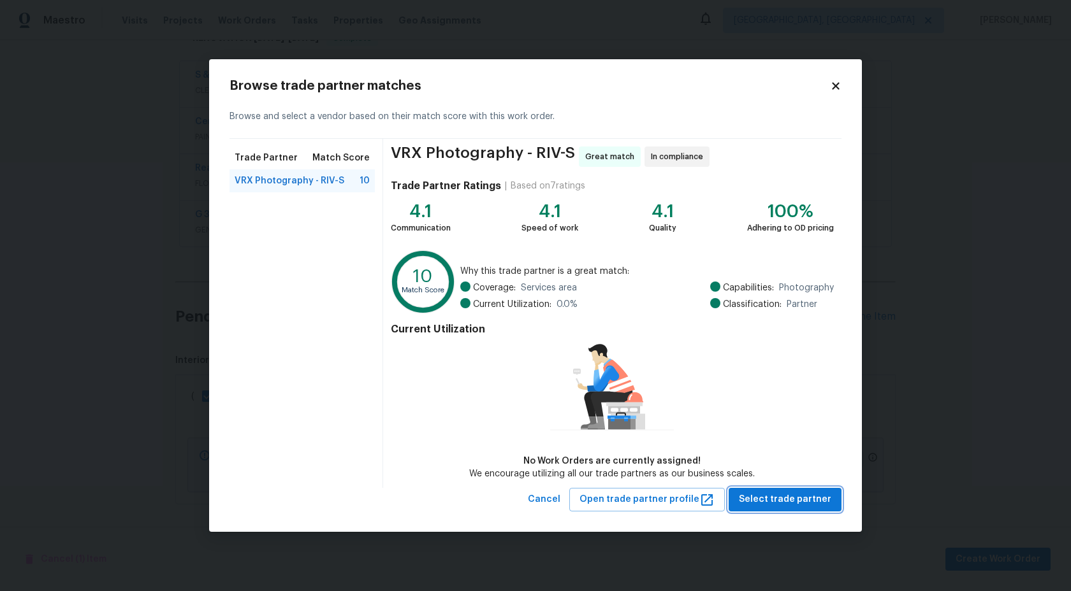
click at [765, 504] on span "Select trade partner" at bounding box center [785, 500] width 92 height 16
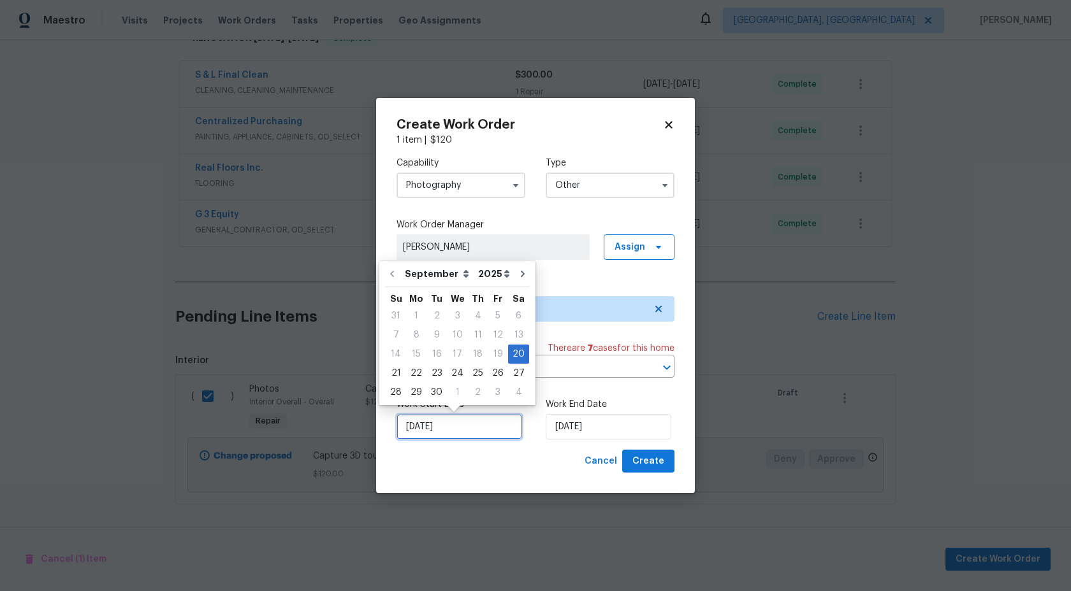
click at [453, 432] on input "20/09/2025" at bounding box center [459, 426] width 126 height 25
click at [613, 428] on input "20/09/2025" at bounding box center [609, 426] width 126 height 25
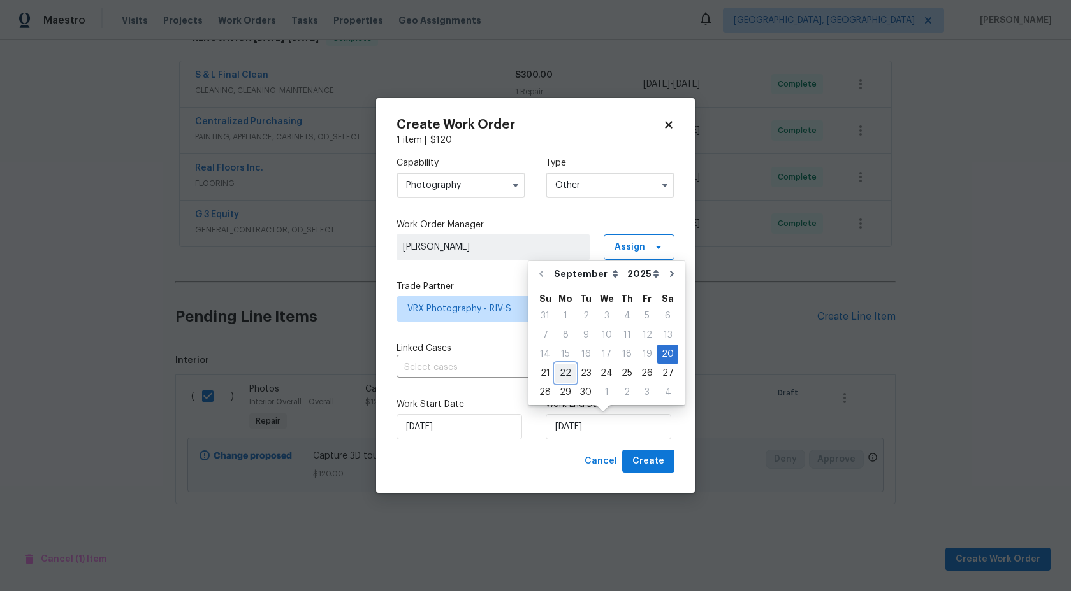
click at [566, 374] on div "22" at bounding box center [565, 374] width 20 height 18
type input "22/09/2025"
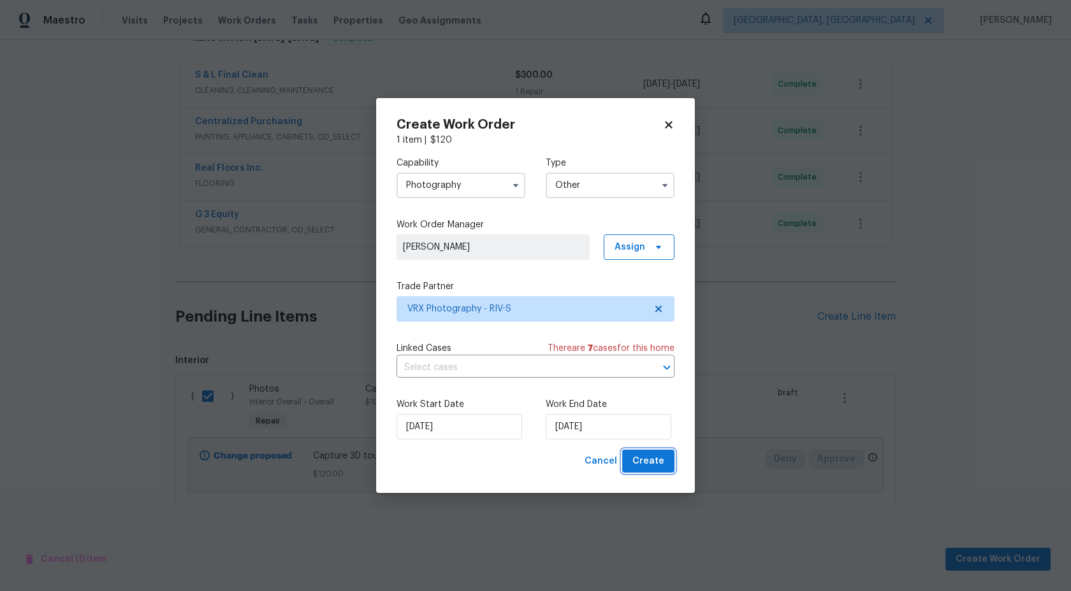
click at [653, 460] on span "Create" at bounding box center [648, 462] width 32 height 16
checkbox input "false"
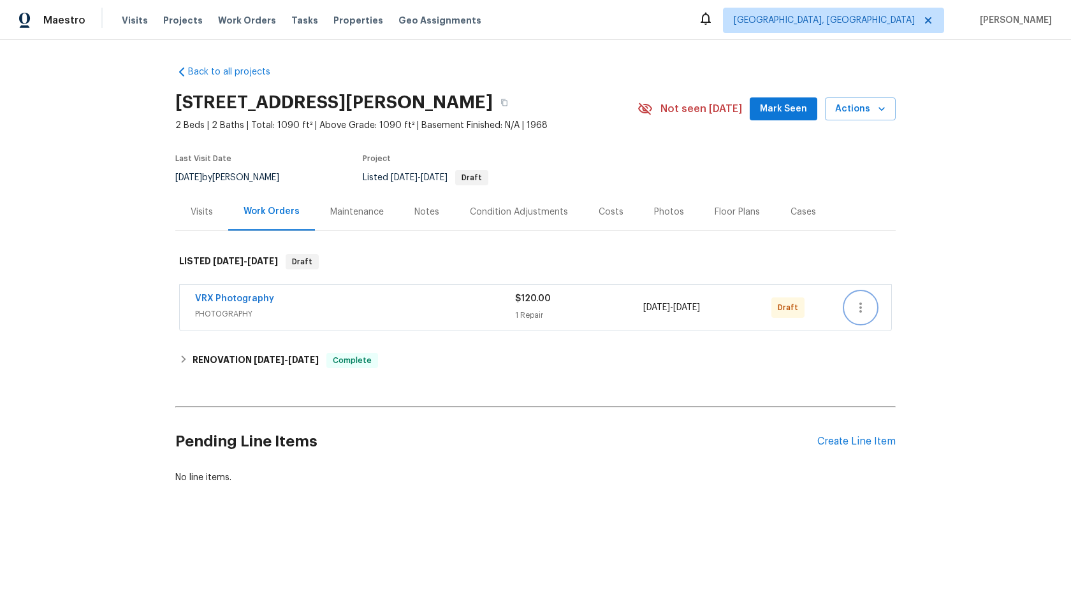
click at [857, 309] on icon "button" at bounding box center [860, 307] width 15 height 15
click at [857, 309] on li "Send to Vendor" at bounding box center [916, 308] width 142 height 21
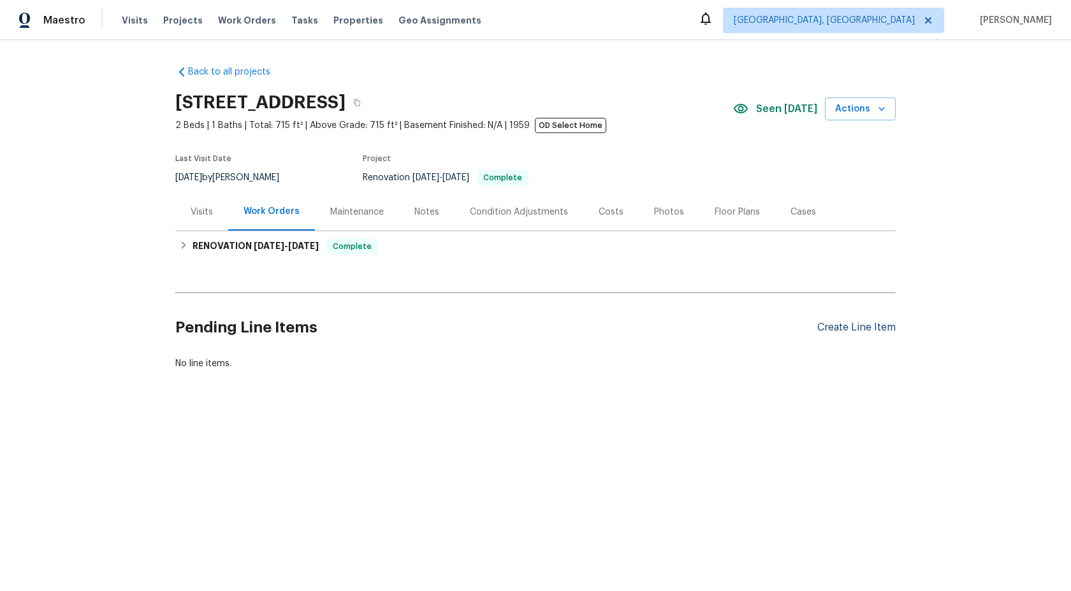
click at [846, 330] on div "Create Line Item" at bounding box center [856, 328] width 78 height 12
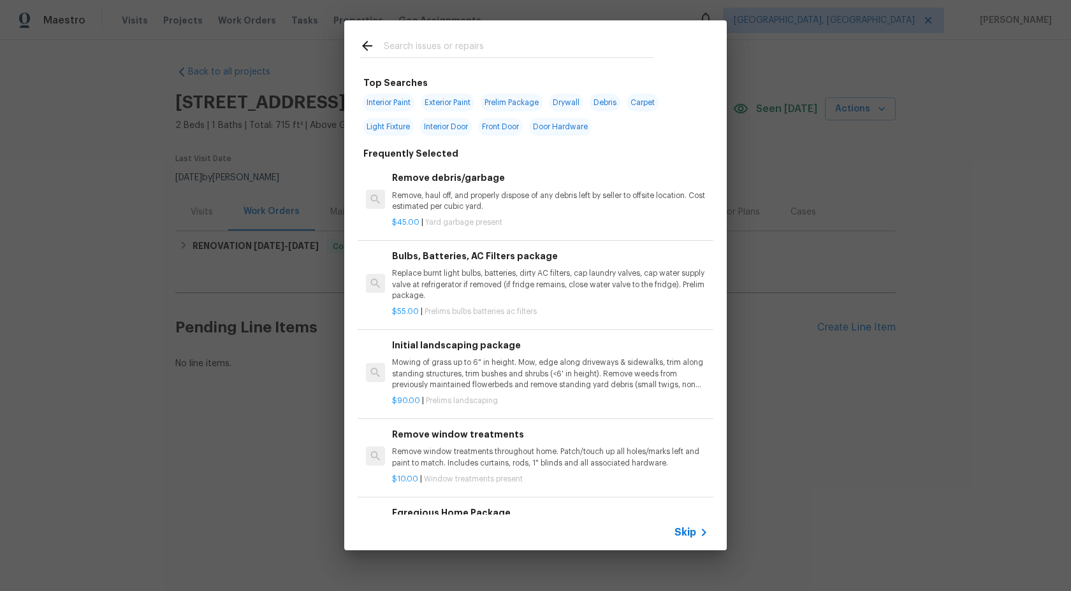
click at [686, 532] on span "Skip" at bounding box center [685, 532] width 22 height 13
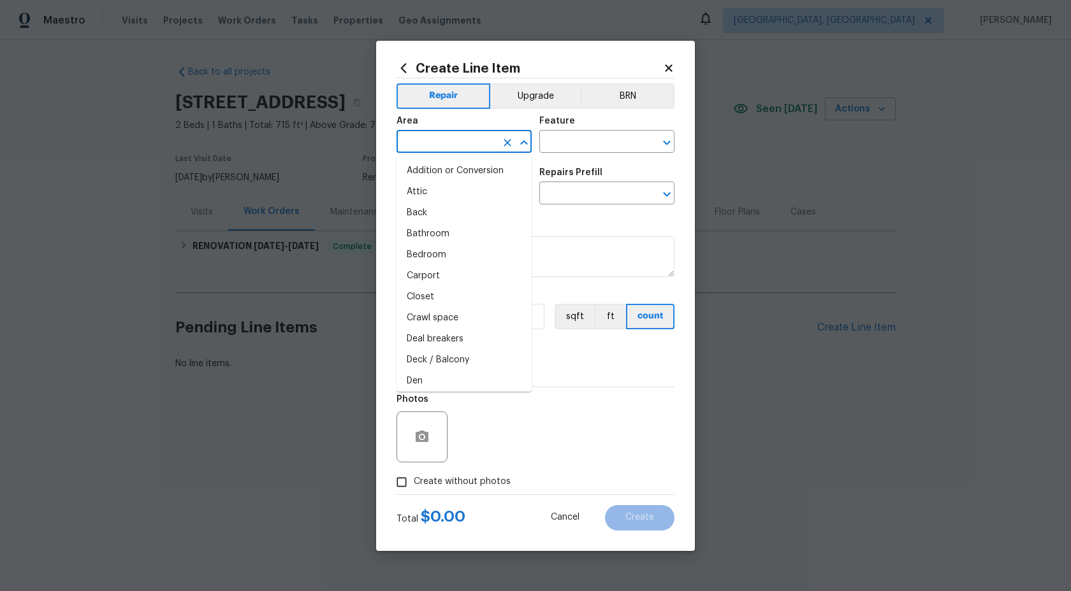
click at [474, 140] on input "text" at bounding box center [445, 143] width 99 height 20
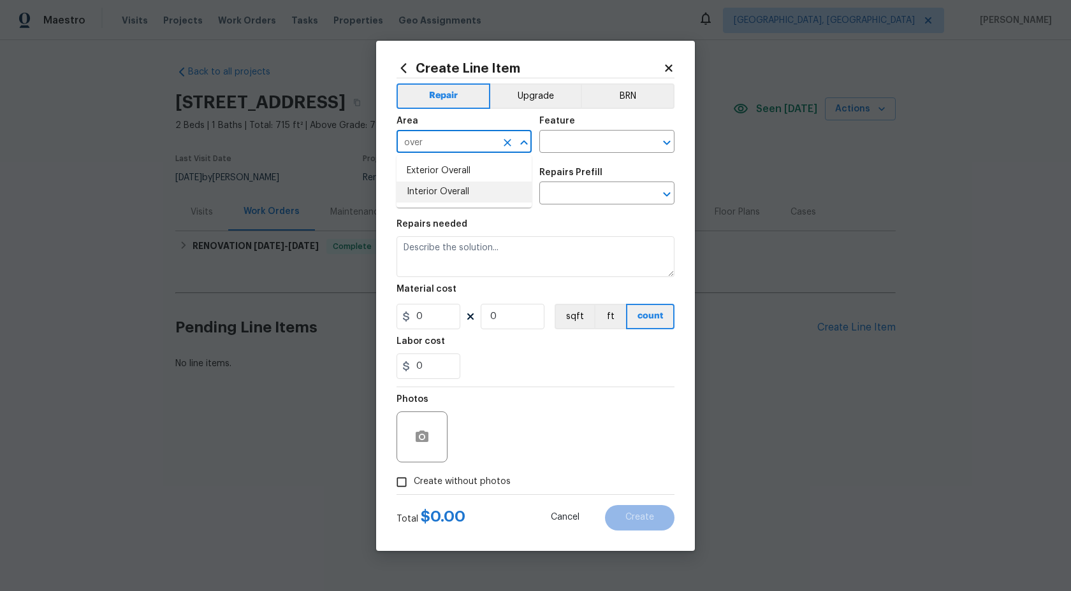
click at [442, 196] on li "Interior Overall" at bounding box center [463, 192] width 135 height 21
type input "Interior Overall"
click at [572, 152] on div "Area Interior Overall ​ Feature ​" at bounding box center [535, 135] width 278 height 52
click at [577, 148] on input "text" at bounding box center [588, 143] width 99 height 20
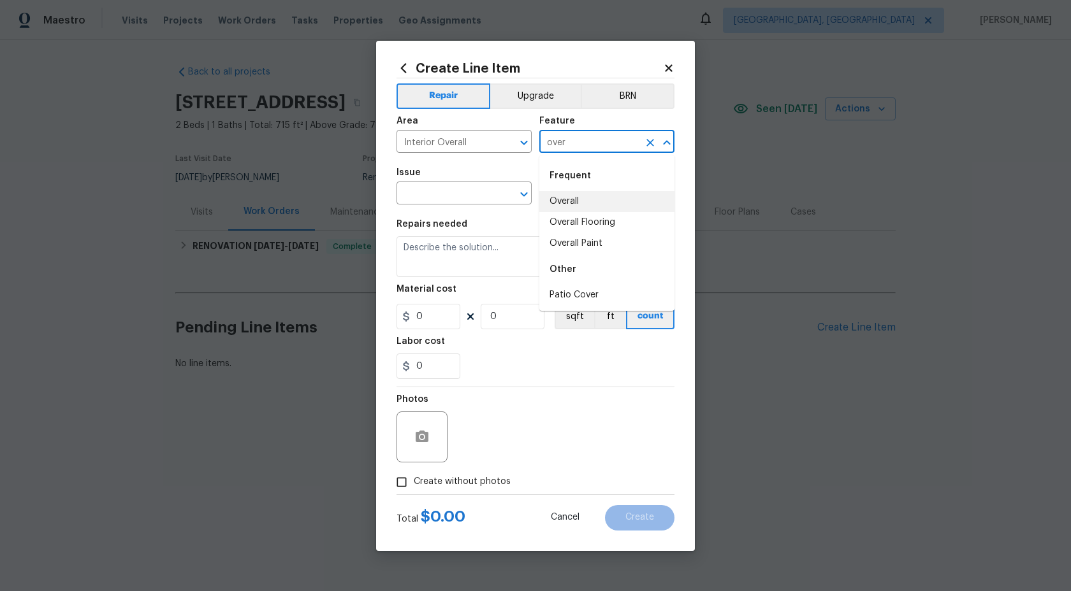
click at [574, 199] on li "Overall" at bounding box center [606, 201] width 135 height 21
type input "Overall"
click at [447, 193] on input "text" at bounding box center [445, 195] width 99 height 20
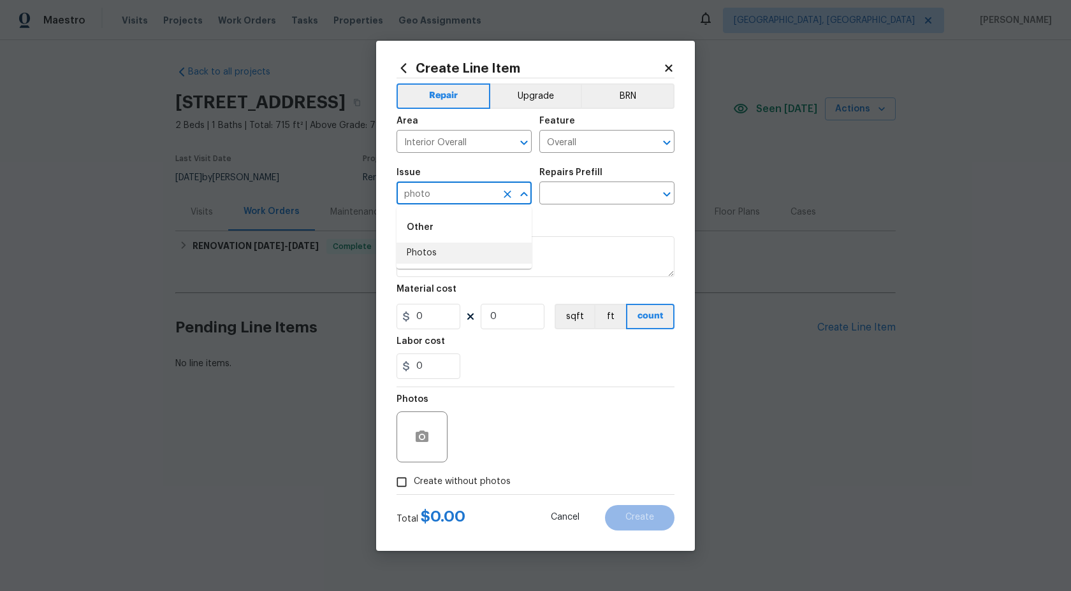
click at [425, 252] on li "Photos" at bounding box center [463, 253] width 135 height 21
type input "Photos"
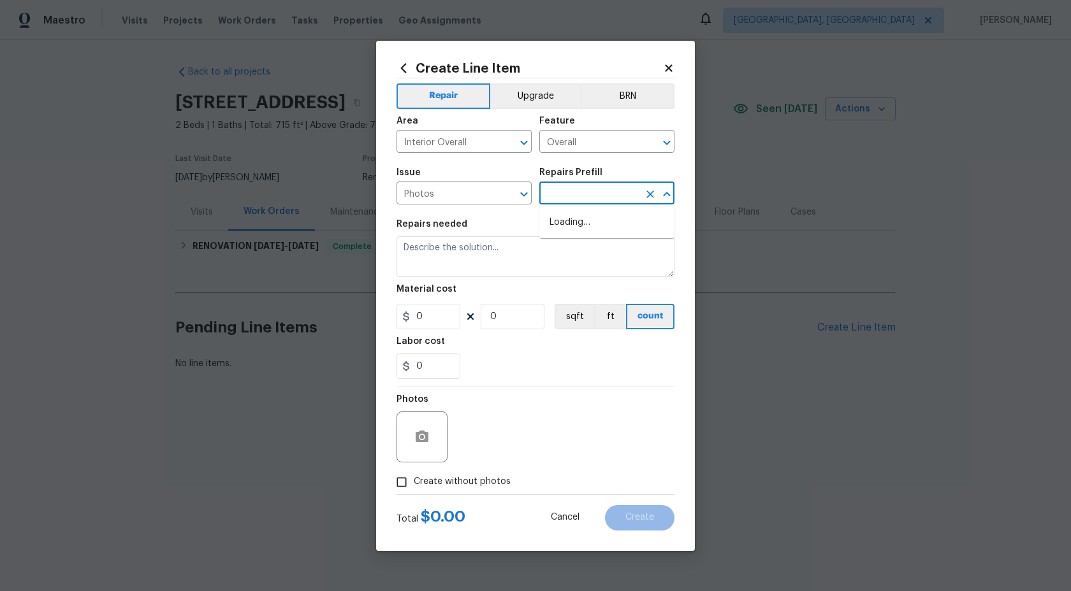
click at [584, 199] on input "text" at bounding box center [588, 195] width 99 height 20
click at [580, 216] on li "3D Tour Capture $120.00" at bounding box center [606, 222] width 135 height 21
type input "3D Tour Capture $120.00"
type textarea "Capture 3D tour of home"
type input "1"
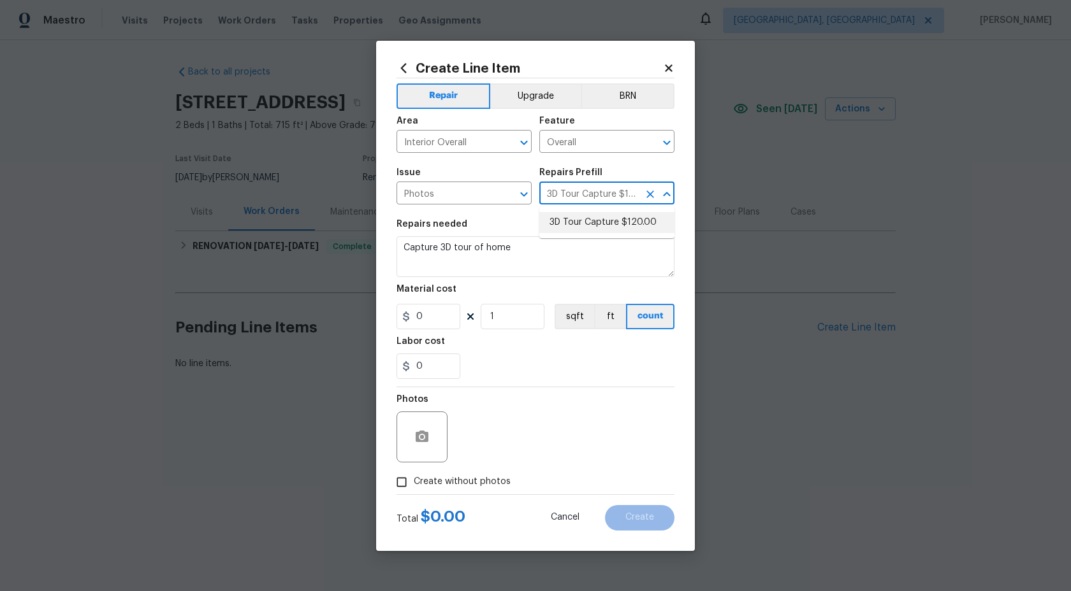
type input "120"
click at [400, 486] on input "Create without photos" at bounding box center [401, 482] width 24 height 24
checkbox input "true"
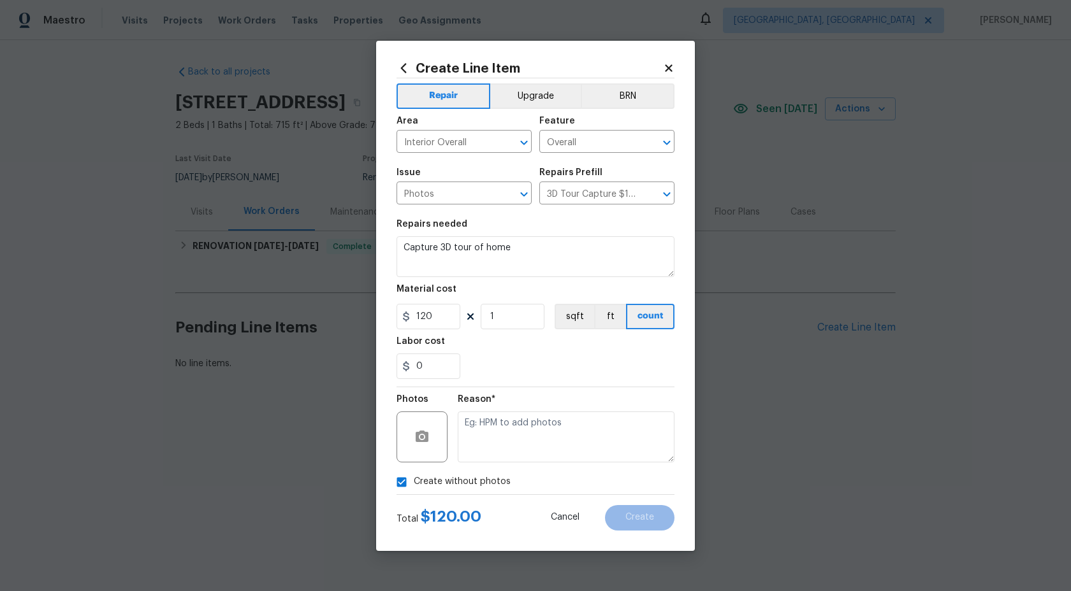
click at [509, 435] on textarea at bounding box center [566, 437] width 217 height 51
type textarea "."
click at [644, 520] on span "Create" at bounding box center [639, 518] width 29 height 10
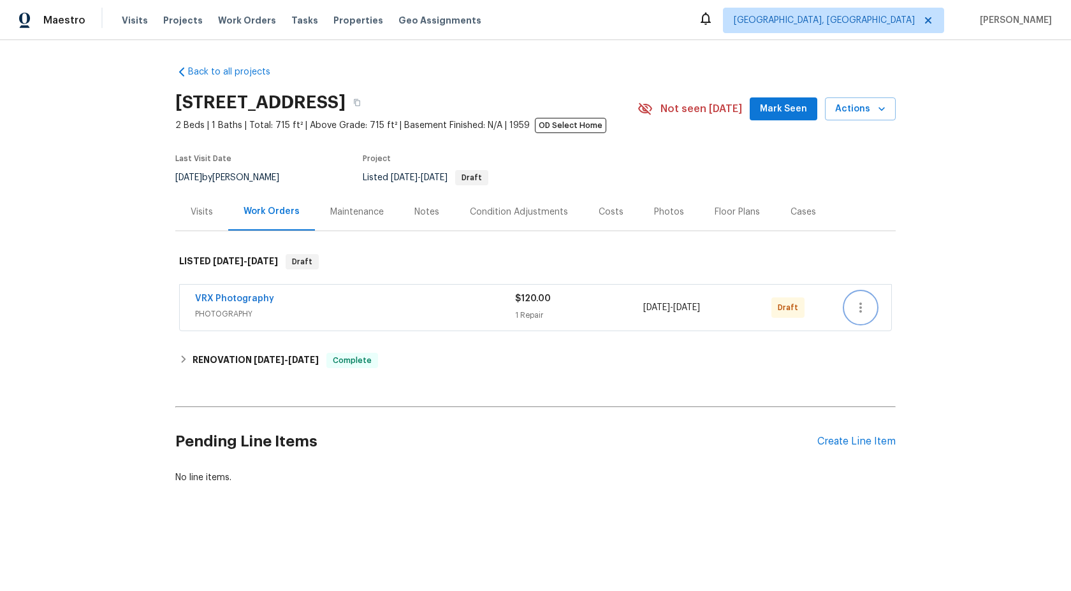
click at [857, 308] on icon "button" at bounding box center [860, 307] width 15 height 15
click at [857, 308] on li "Send to Vendor" at bounding box center [916, 308] width 142 height 21
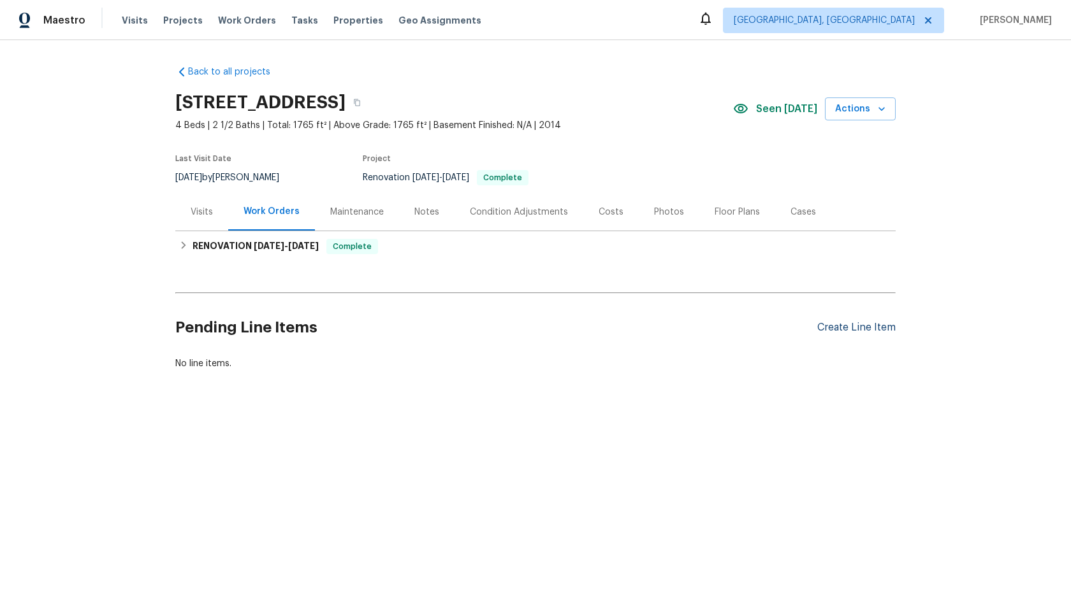
click at [837, 329] on div "Create Line Item" at bounding box center [856, 328] width 78 height 12
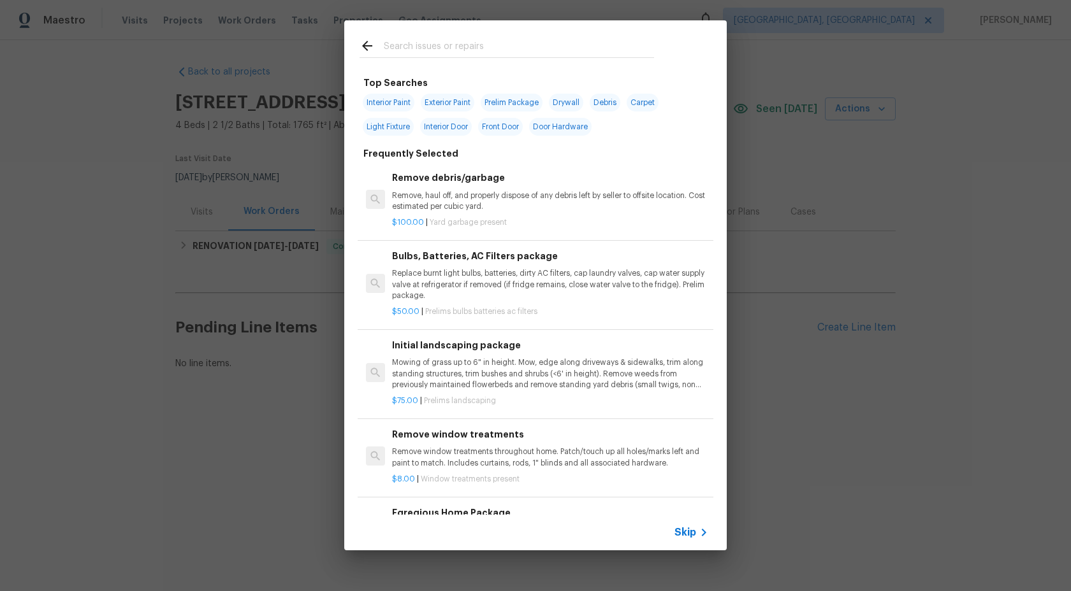
click at [688, 533] on span "Skip" at bounding box center [685, 532] width 22 height 13
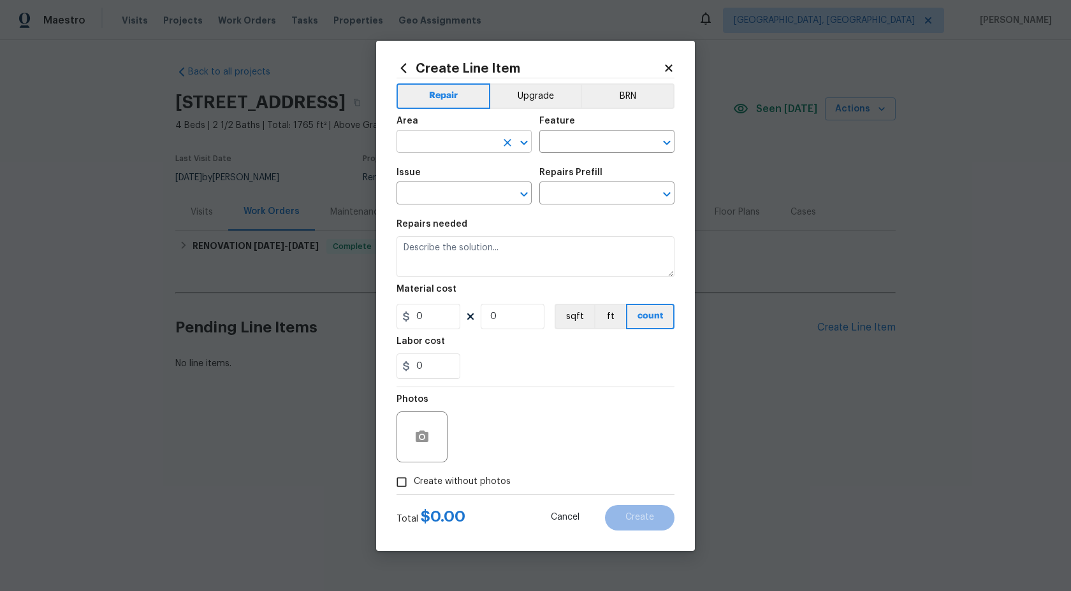
click at [470, 145] on input "text" at bounding box center [445, 143] width 99 height 20
click at [464, 196] on li "Interior Overall" at bounding box center [463, 192] width 135 height 21
type input "Interior Overall"
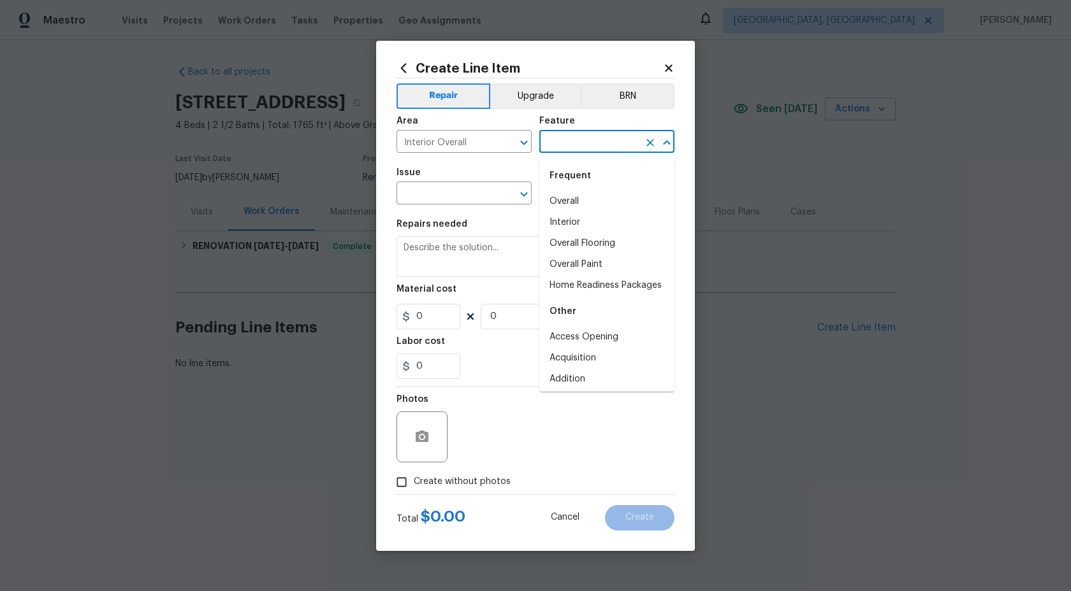
click at [565, 149] on input "text" at bounding box center [588, 143] width 99 height 20
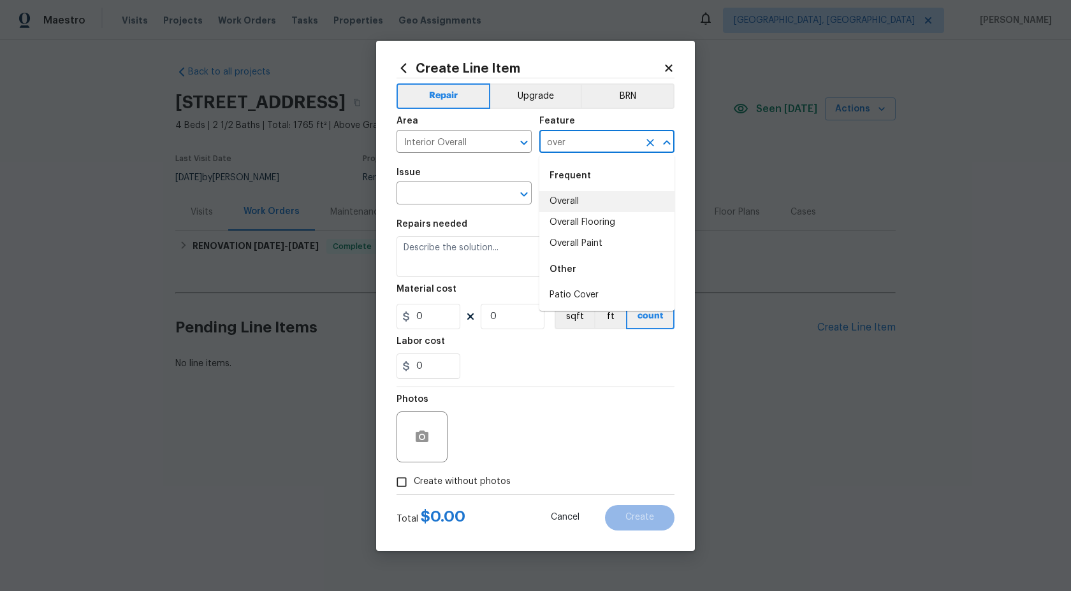
click at [563, 196] on li "Overall" at bounding box center [606, 201] width 135 height 21
type input "Overall"
click at [428, 189] on input "text" at bounding box center [445, 195] width 99 height 20
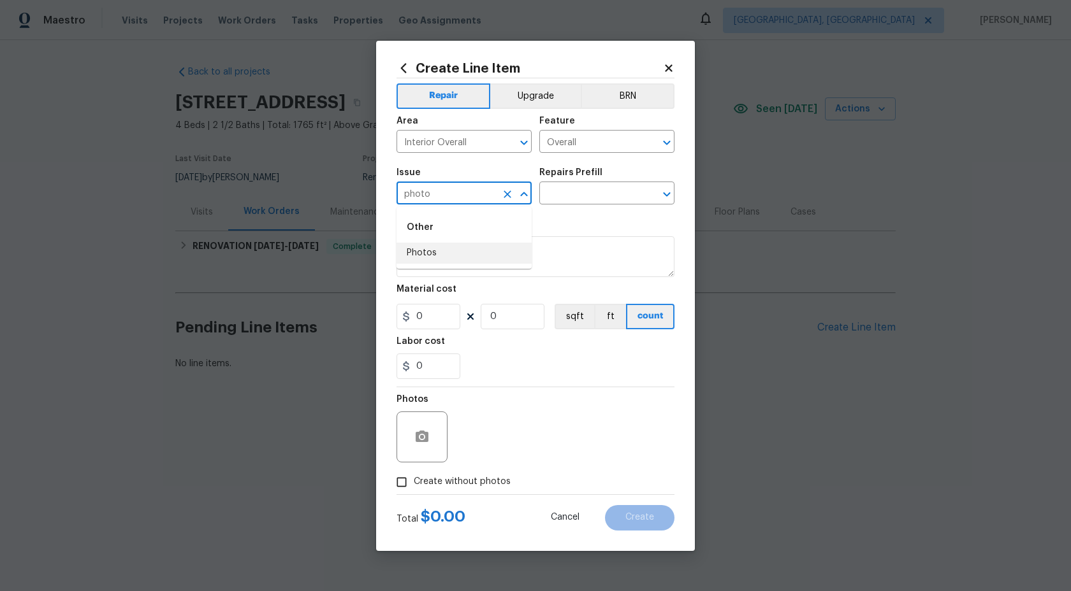
click at [455, 245] on li "Photos" at bounding box center [463, 253] width 135 height 21
type input "Photos"
click at [581, 191] on input "text" at bounding box center [588, 195] width 99 height 20
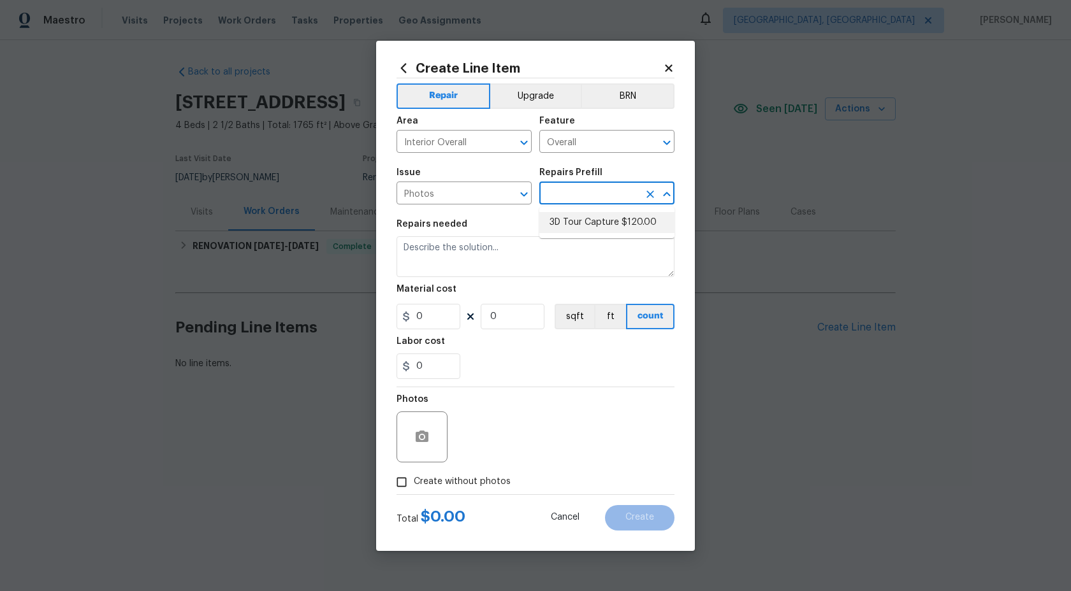
click at [569, 218] on li "3D Tour Capture $120.00" at bounding box center [606, 222] width 135 height 21
type input "3D Tour Capture $120.00"
type textarea "Capture 3D tour of home"
type input "120"
type input "1"
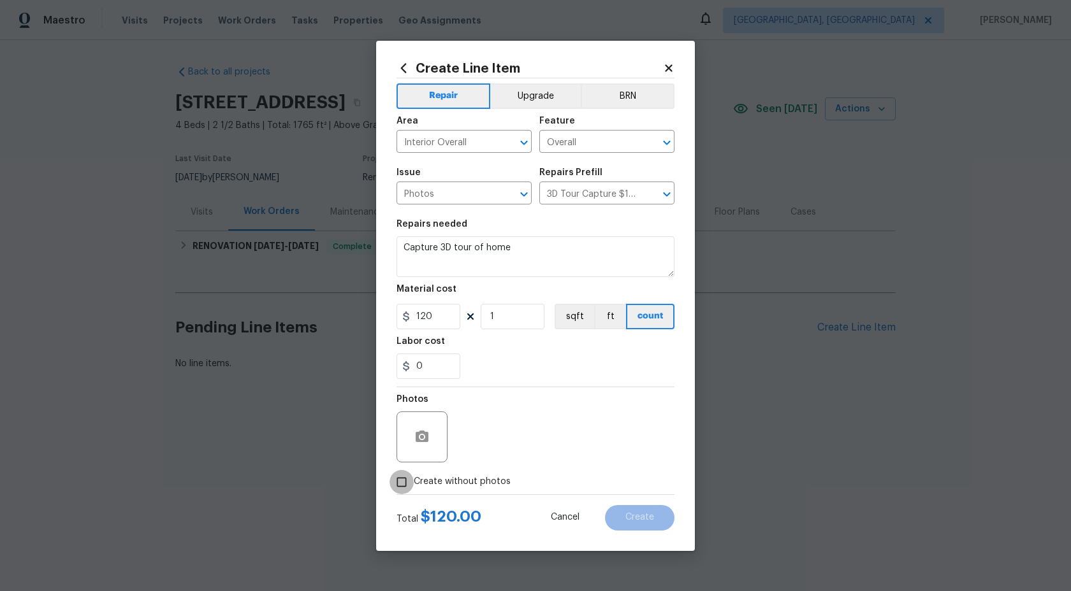
click at [399, 481] on input "Create without photos" at bounding box center [401, 482] width 24 height 24
checkbox input "true"
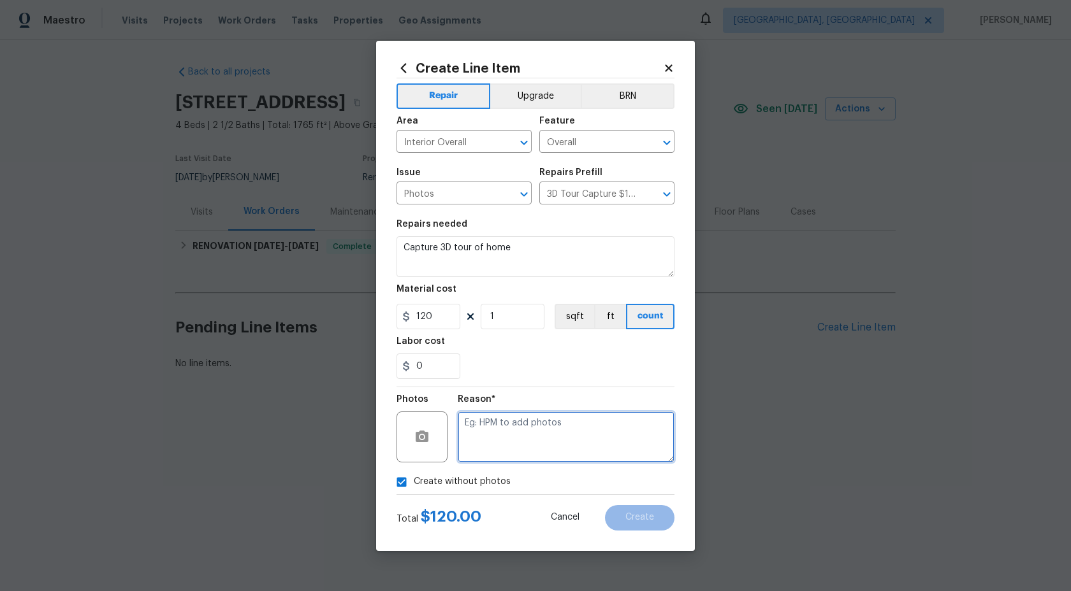
click at [537, 425] on textarea at bounding box center [566, 437] width 217 height 51
type textarea "."
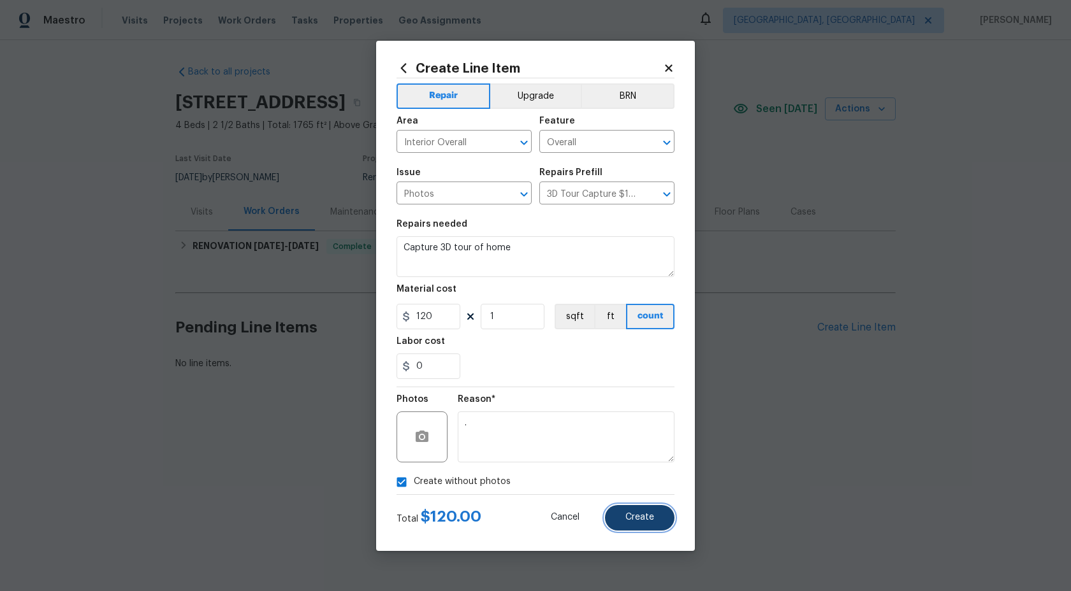
click at [646, 521] on span "Create" at bounding box center [639, 518] width 29 height 10
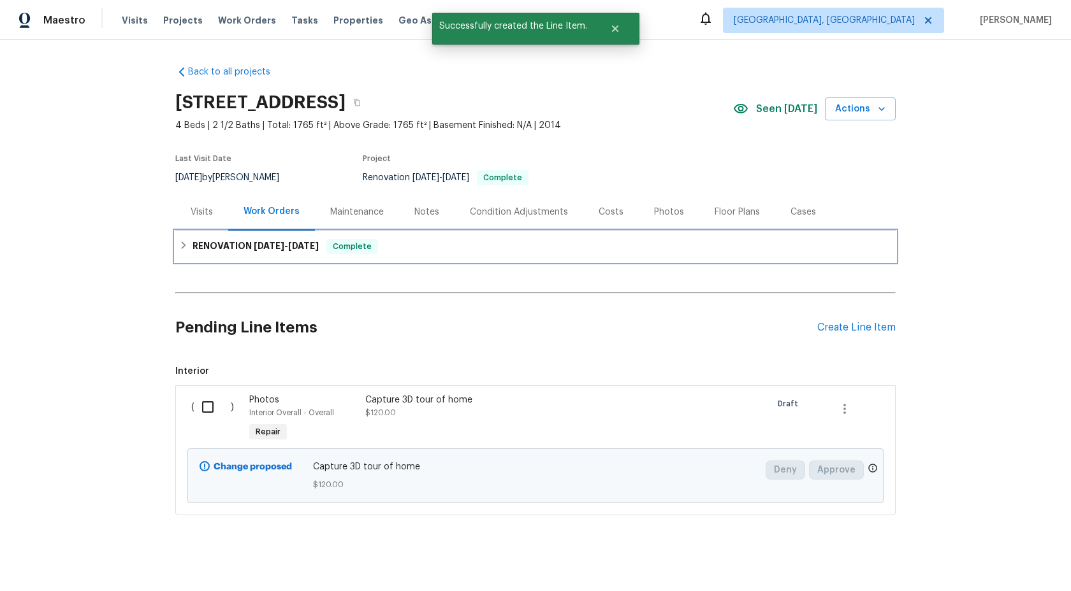
click at [457, 250] on div "RENOVATION 9/3/25 - 9/16/25 Complete" at bounding box center [535, 246] width 713 height 15
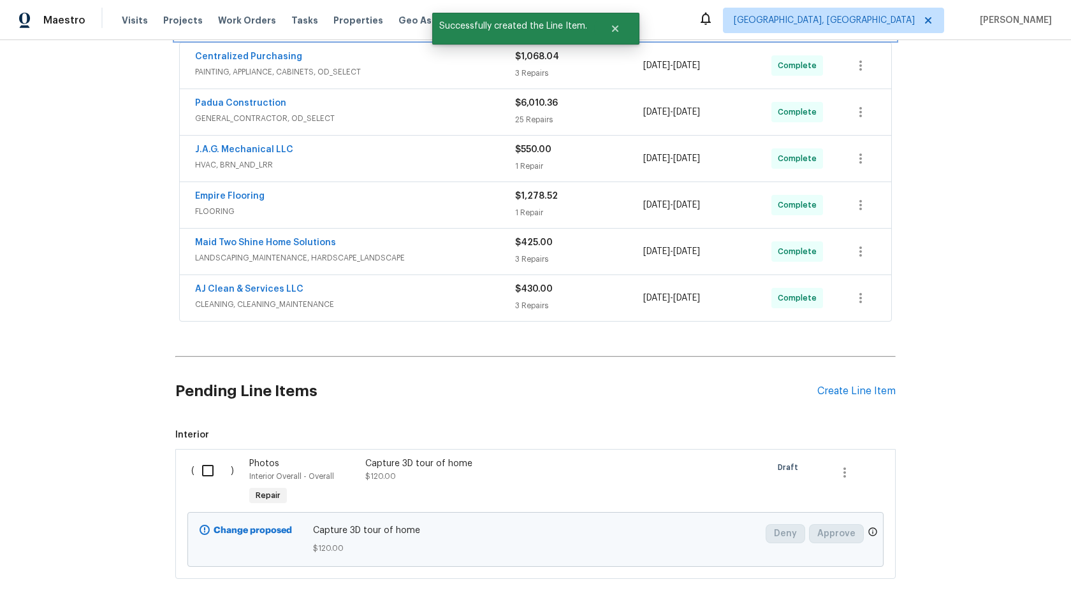
scroll to position [317, 0]
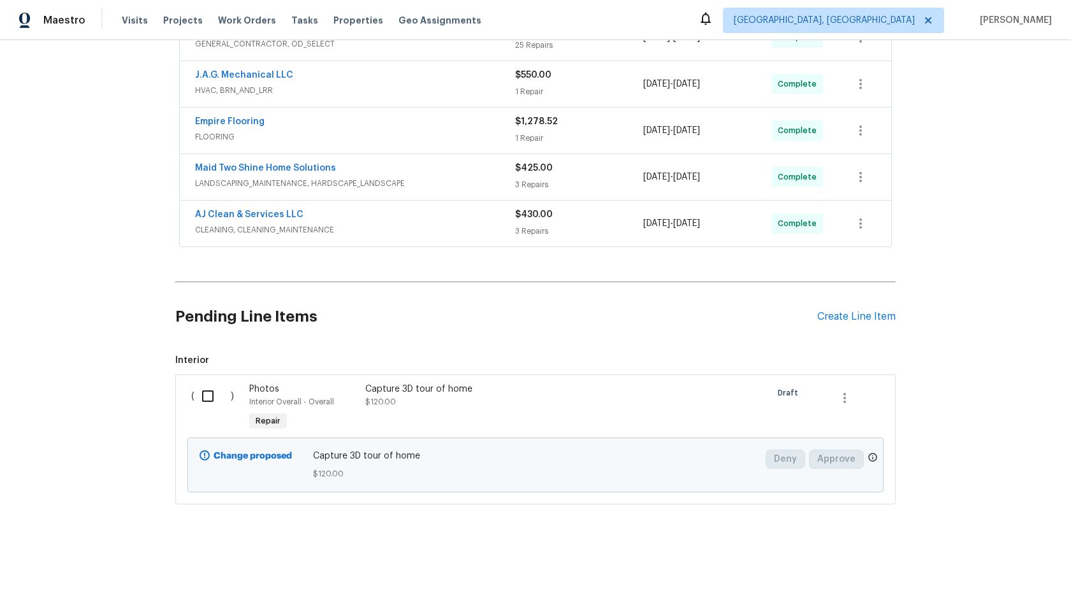
click at [207, 392] on input "checkbox" at bounding box center [212, 396] width 36 height 27
checkbox input "true"
click at [982, 560] on span "Create Work Order" at bounding box center [997, 560] width 85 height 16
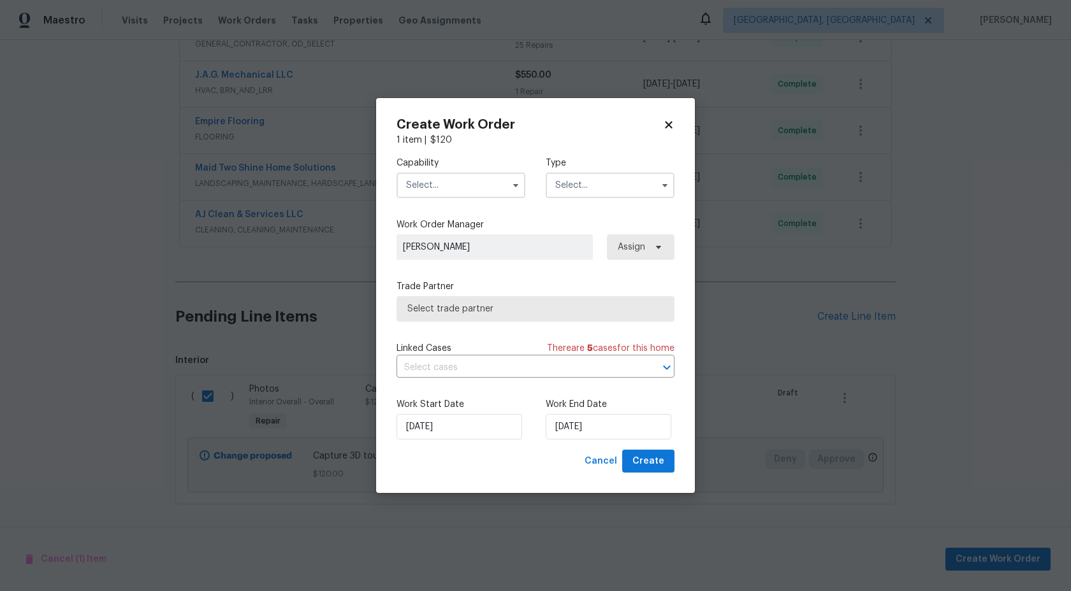
click at [474, 180] on input "text" at bounding box center [460, 185] width 129 height 25
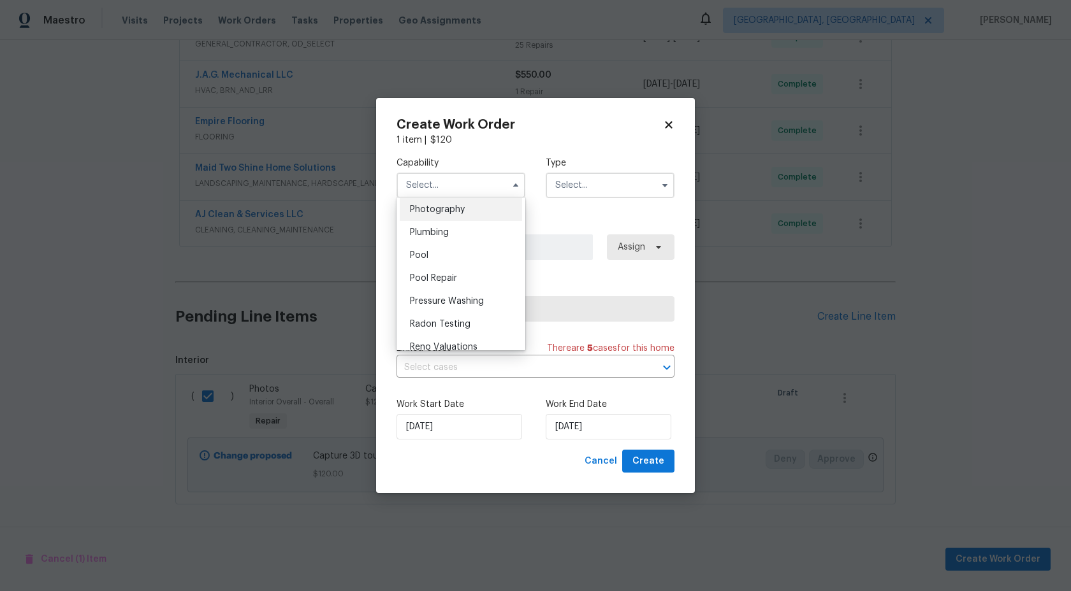
click at [463, 214] on span "Photography" at bounding box center [437, 209] width 55 height 9
type input "Photography"
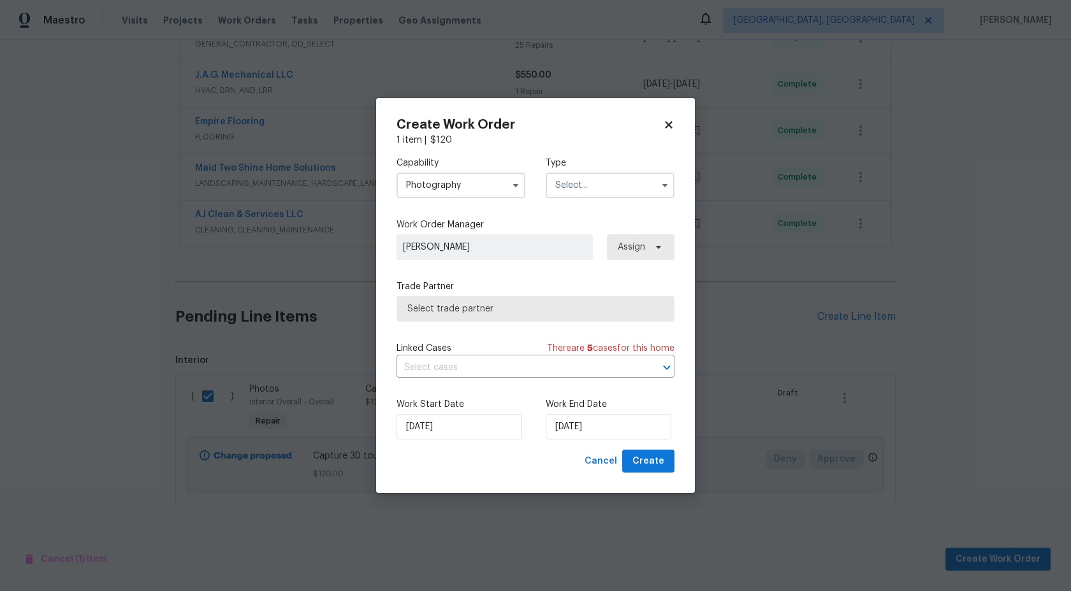
click at [583, 189] on input "text" at bounding box center [610, 185] width 129 height 25
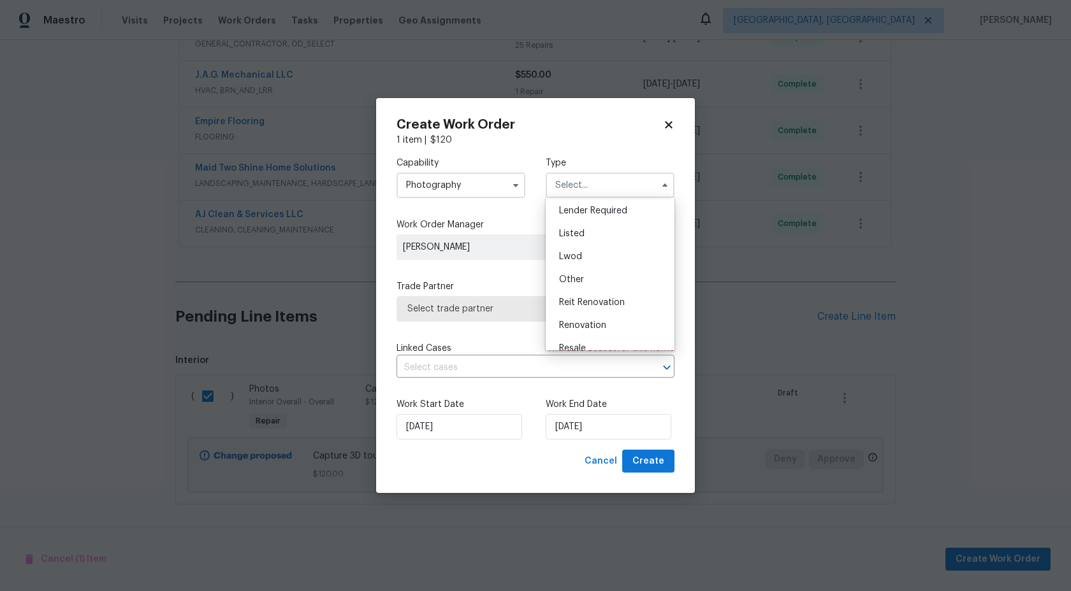
scroll to position [87, 0]
click at [577, 288] on span "Other" at bounding box center [571, 286] width 25 height 9
type input "Other"
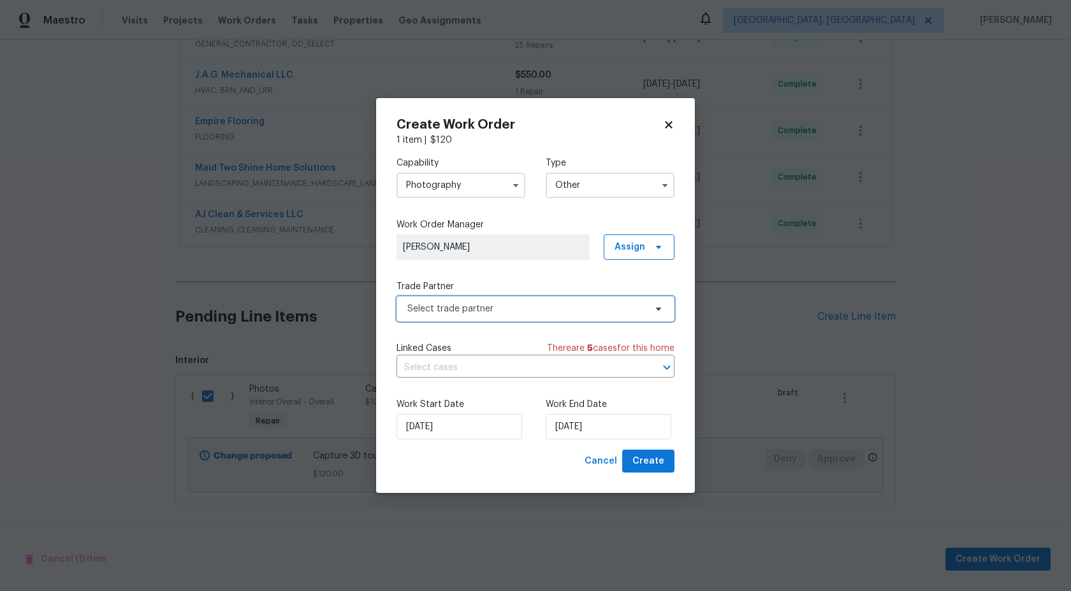
click at [500, 306] on span "Select trade partner" at bounding box center [526, 309] width 238 height 13
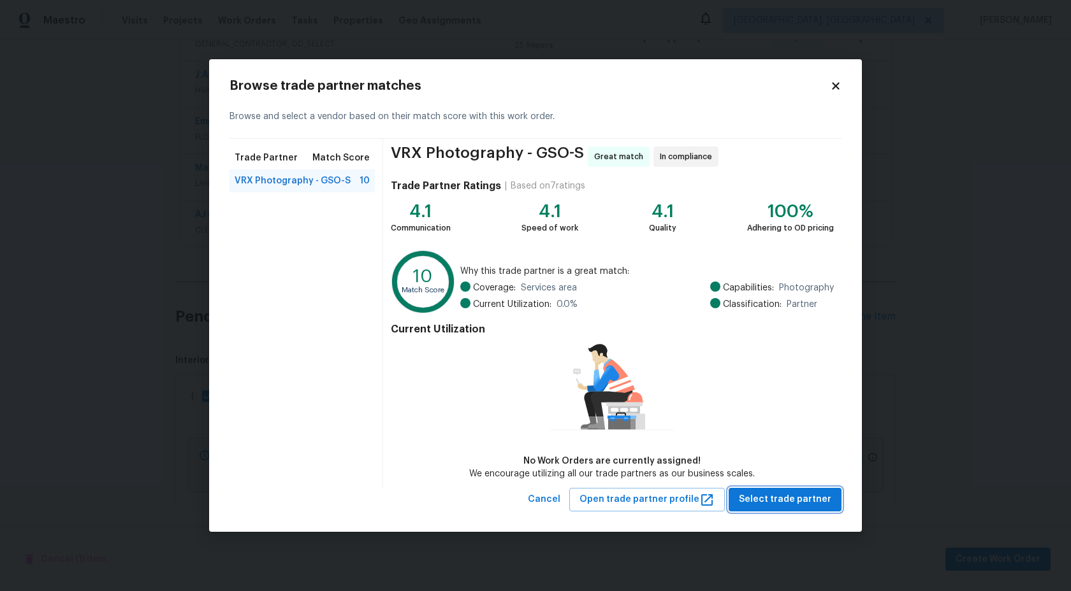
click at [760, 499] on span "Select trade partner" at bounding box center [785, 500] width 92 height 16
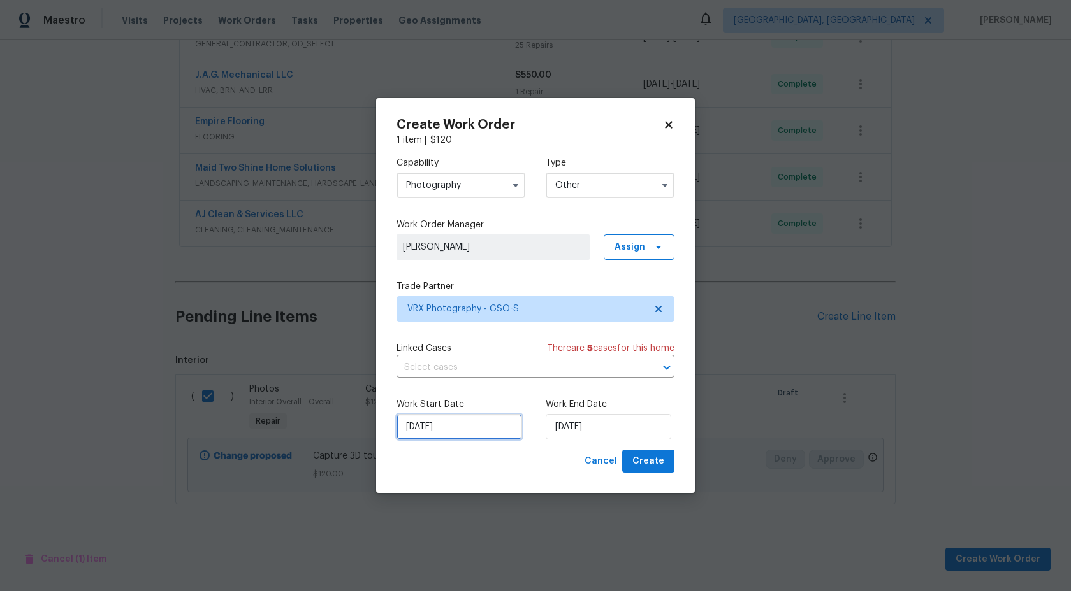
click at [466, 432] on input "20/09/2025" at bounding box center [459, 426] width 126 height 25
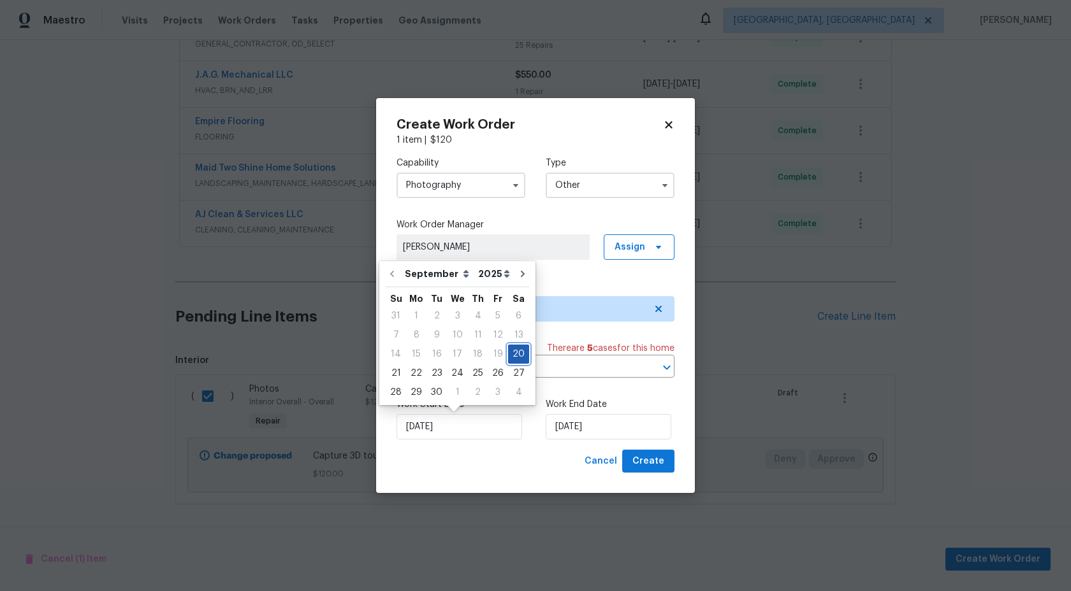
click at [518, 355] on div "20" at bounding box center [518, 354] width 21 height 18
click at [610, 432] on input "20/09/2025" at bounding box center [609, 426] width 126 height 25
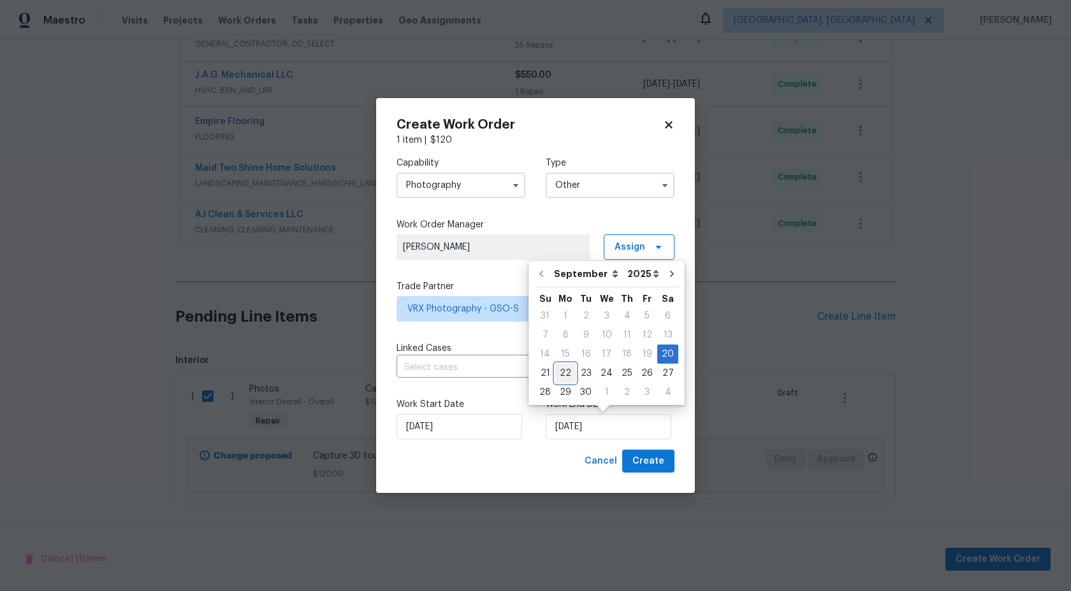
click at [562, 375] on div "22" at bounding box center [565, 374] width 20 height 18
type input "22/09/2025"
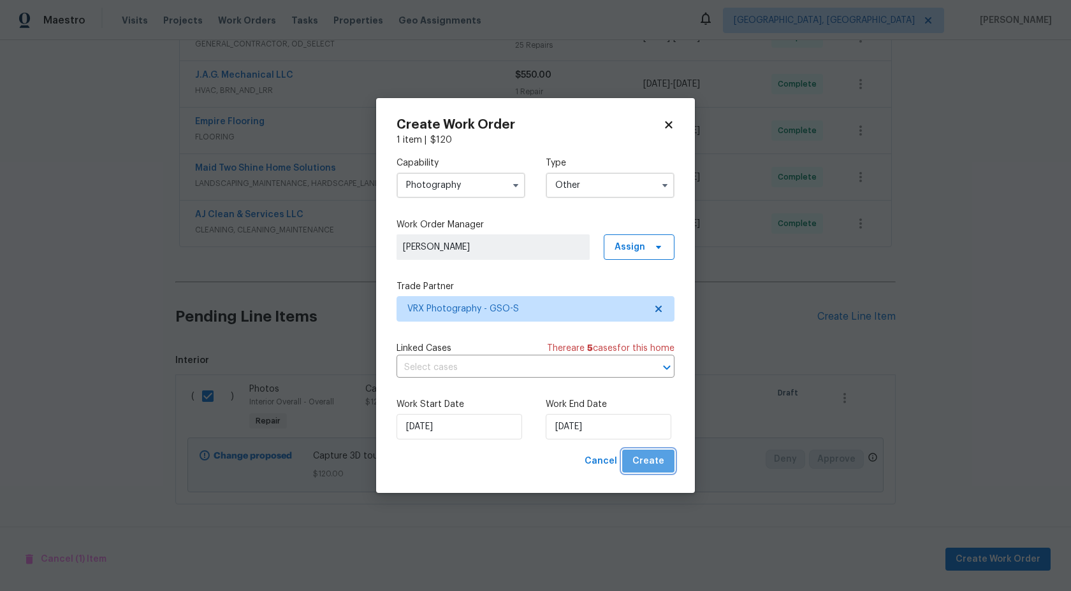
click at [654, 472] on button "Create" at bounding box center [648, 462] width 52 height 24
checkbox input "false"
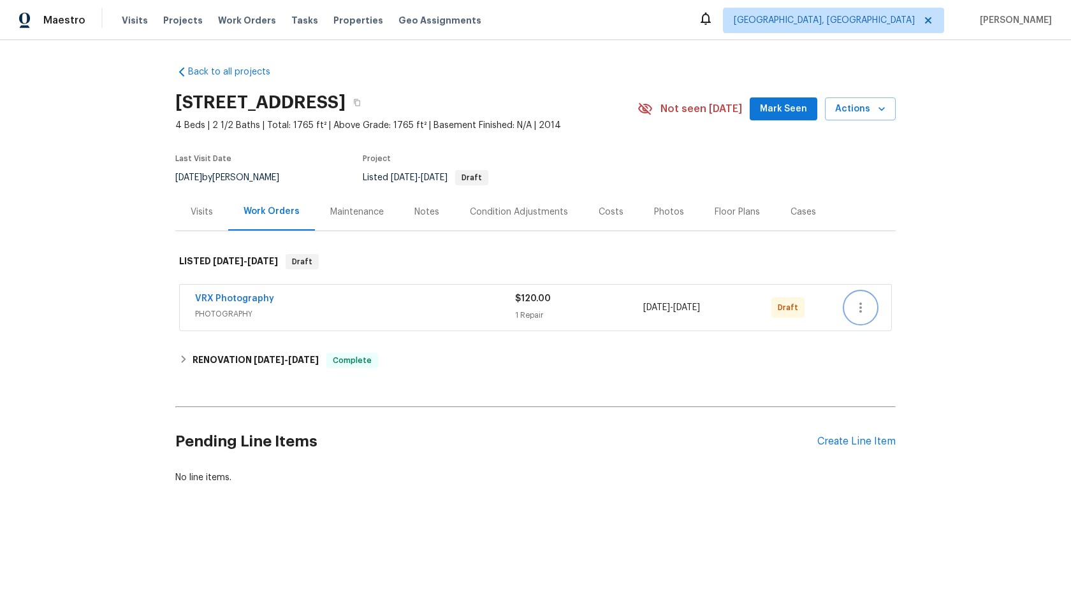
click at [860, 310] on icon "button" at bounding box center [860, 308] width 3 height 10
click at [860, 310] on li "Send to Vendor" at bounding box center [916, 308] width 142 height 21
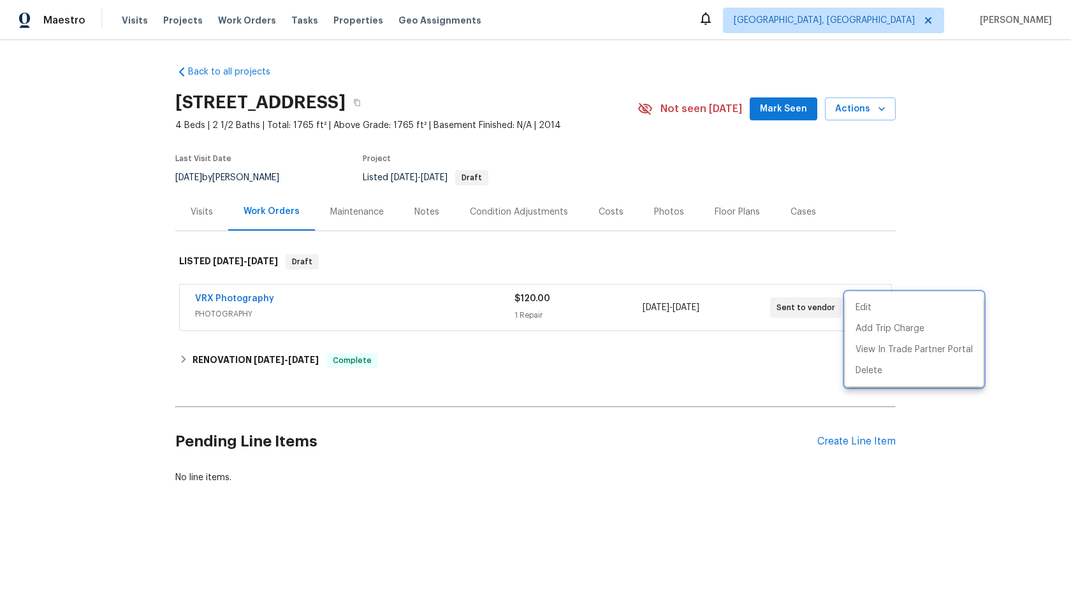
click at [953, 246] on div at bounding box center [535, 295] width 1071 height 591
click at [443, 302] on div "VRX Photography" at bounding box center [354, 300] width 319 height 15
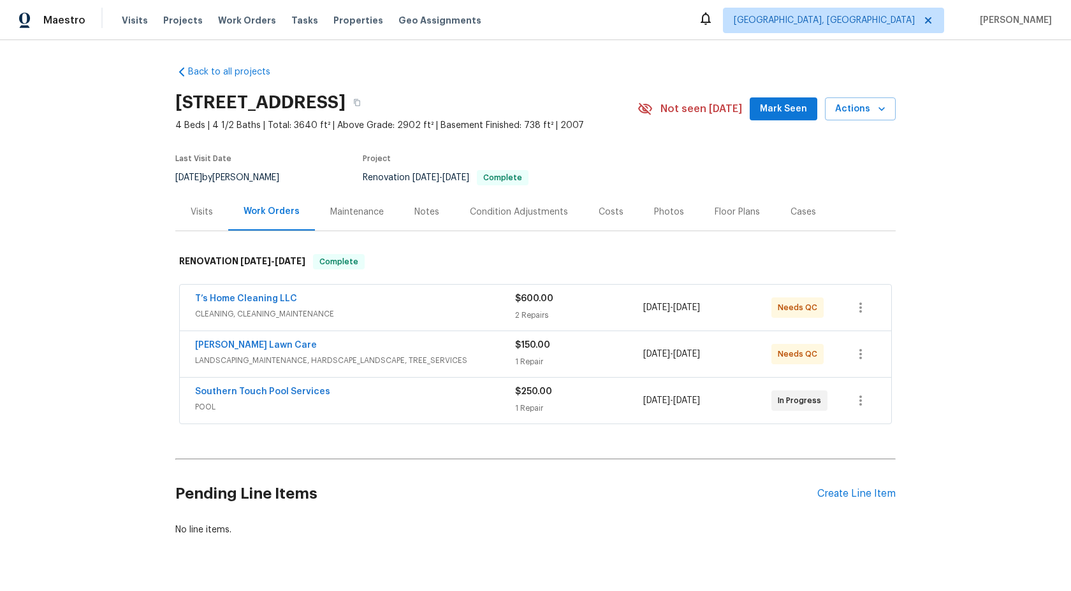
scroll to position [32, 0]
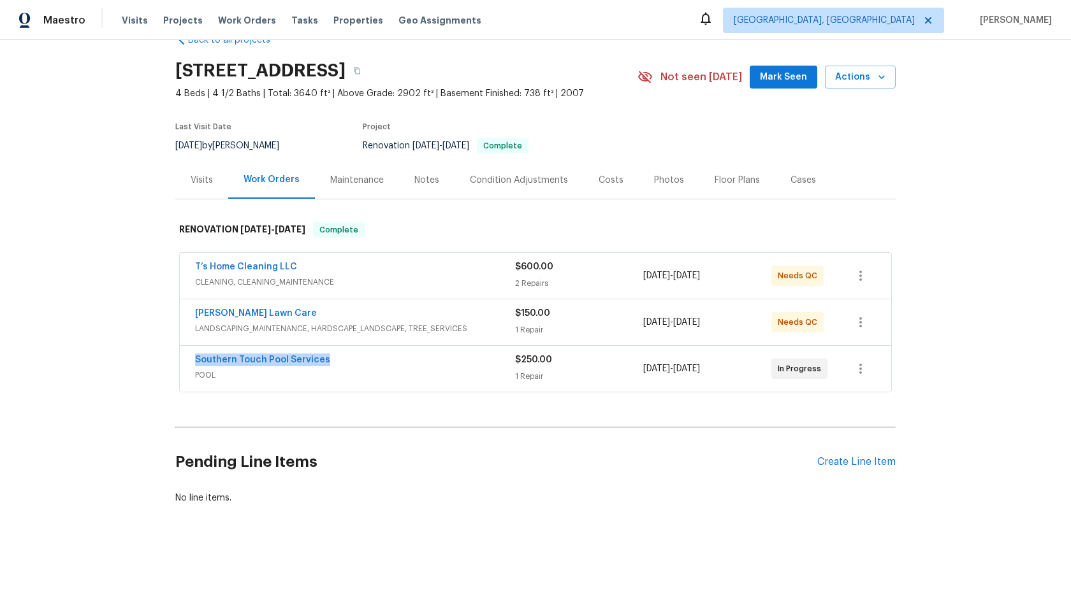
drag, startPoint x: 327, startPoint y: 361, endPoint x: 191, endPoint y: 363, distance: 135.8
click at [191, 363] on div "Southern Touch Pool Services POOL $250.00 1 Repair 9/17/2025 - 9/18/2025 In Pro…" at bounding box center [535, 369] width 711 height 46
copy link "Southern Touch Pool Services"
click at [852, 462] on div "Create Line Item" at bounding box center [856, 462] width 78 height 12
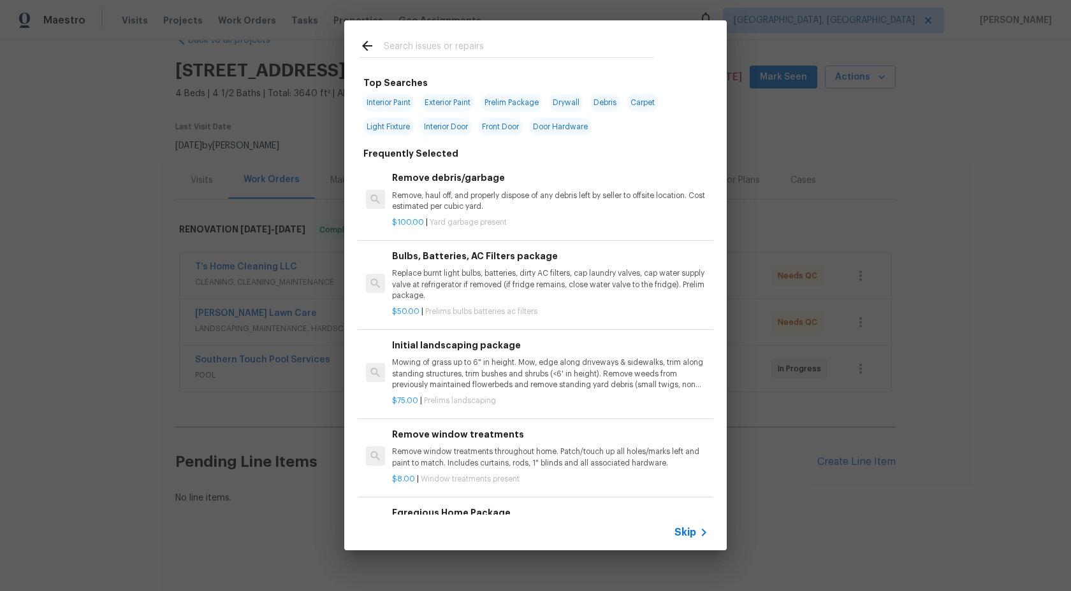
click at [686, 529] on span "Skip" at bounding box center [685, 532] width 22 height 13
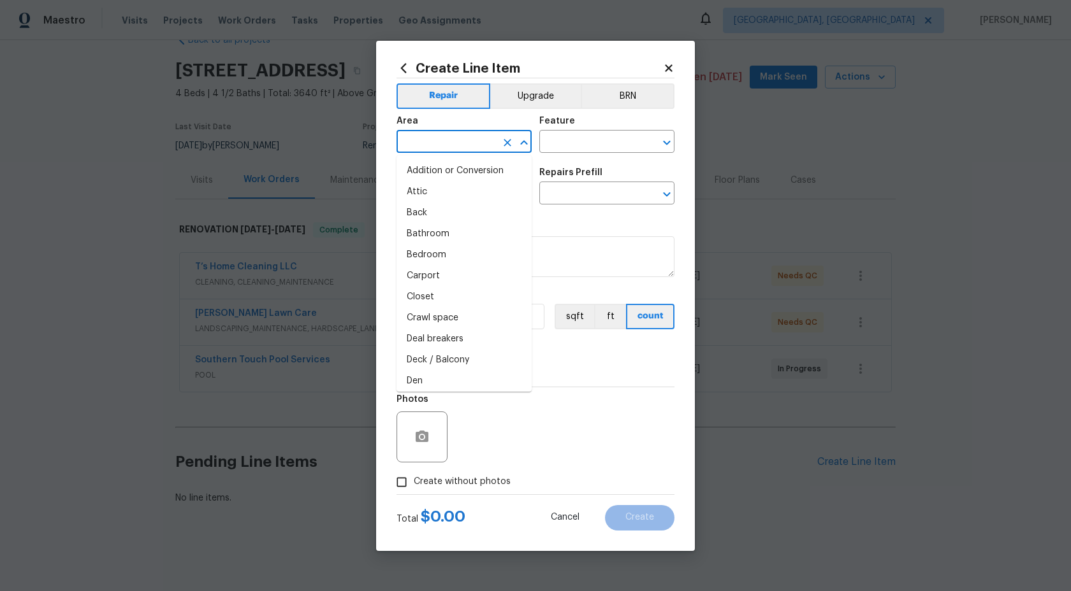
click at [486, 136] on input "text" at bounding box center [445, 143] width 99 height 20
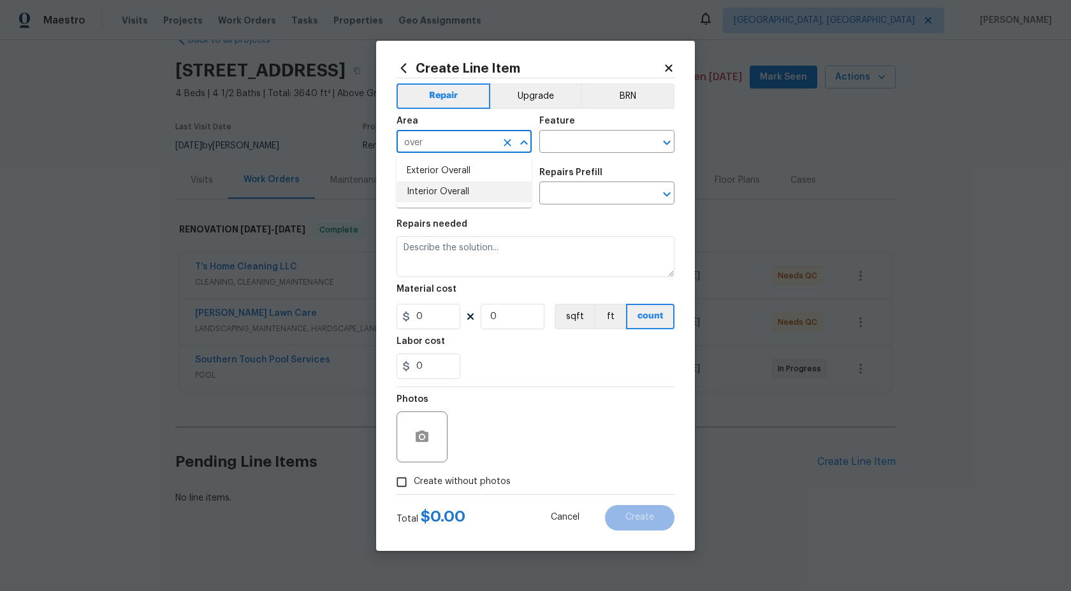
click at [447, 189] on li "Interior Overall" at bounding box center [463, 192] width 135 height 21
type input "Interior Overall"
click at [579, 152] on input "text" at bounding box center [588, 143] width 99 height 20
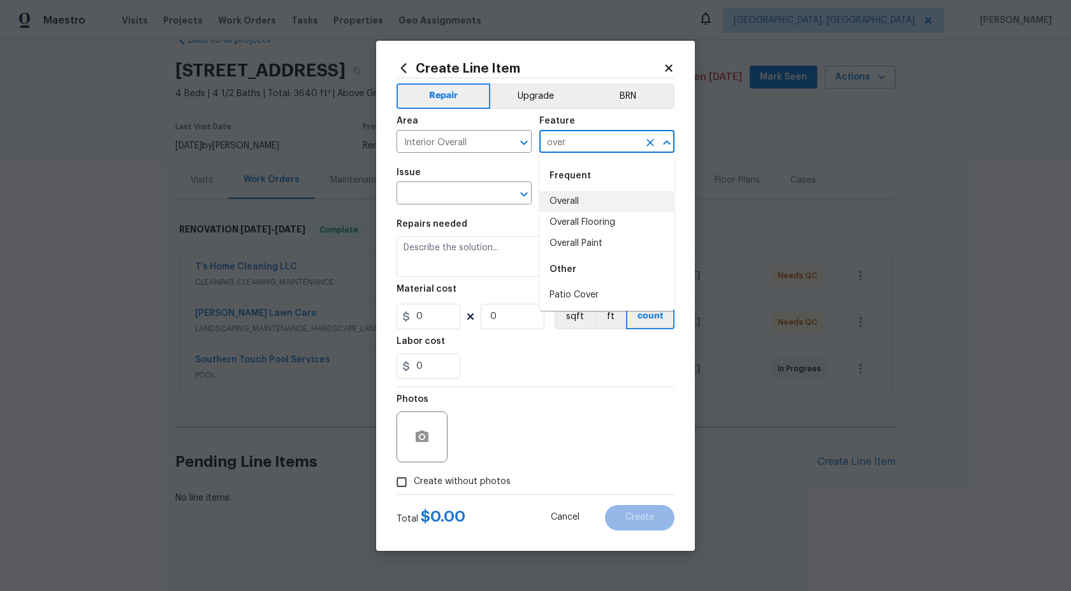
click at [586, 207] on li "Overall" at bounding box center [606, 201] width 135 height 21
type input "Overall"
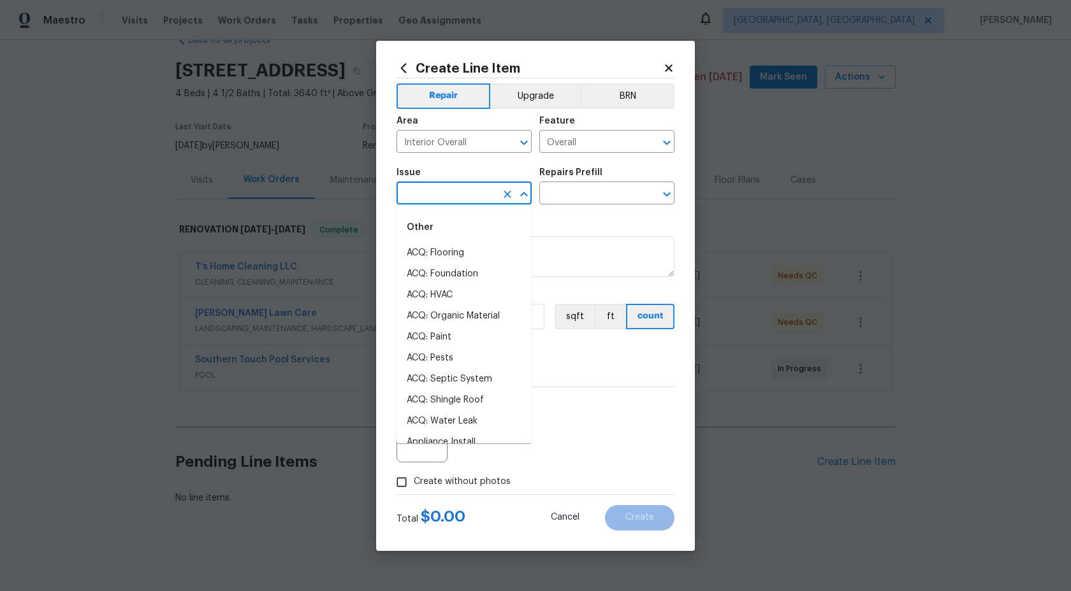
click at [462, 200] on input "text" at bounding box center [445, 195] width 99 height 20
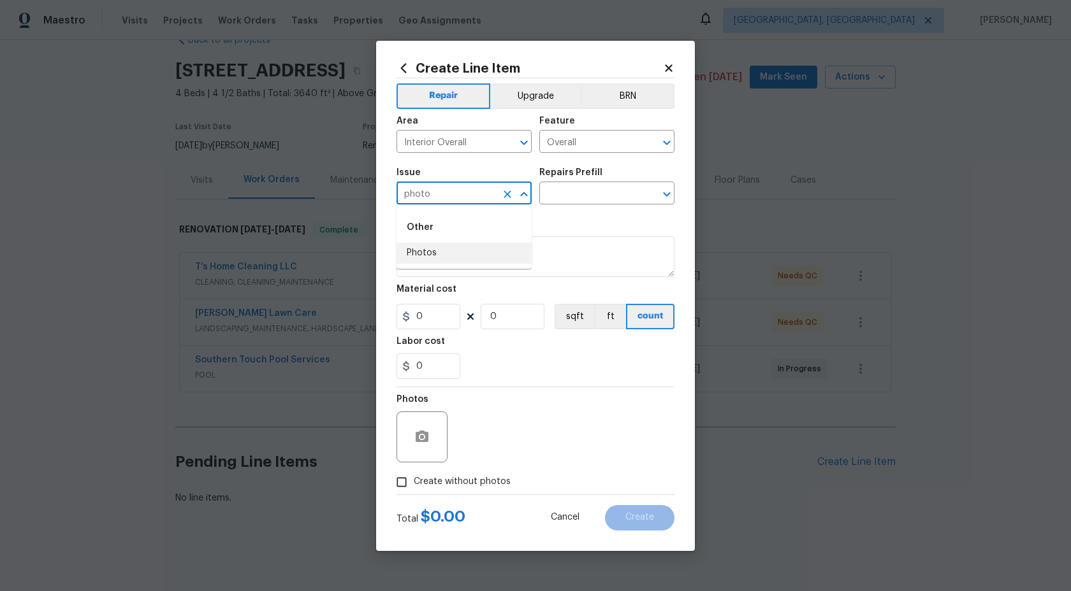
click at [461, 261] on li "Photos" at bounding box center [463, 253] width 135 height 21
type input "Photos"
click at [569, 200] on input "text" at bounding box center [588, 195] width 99 height 20
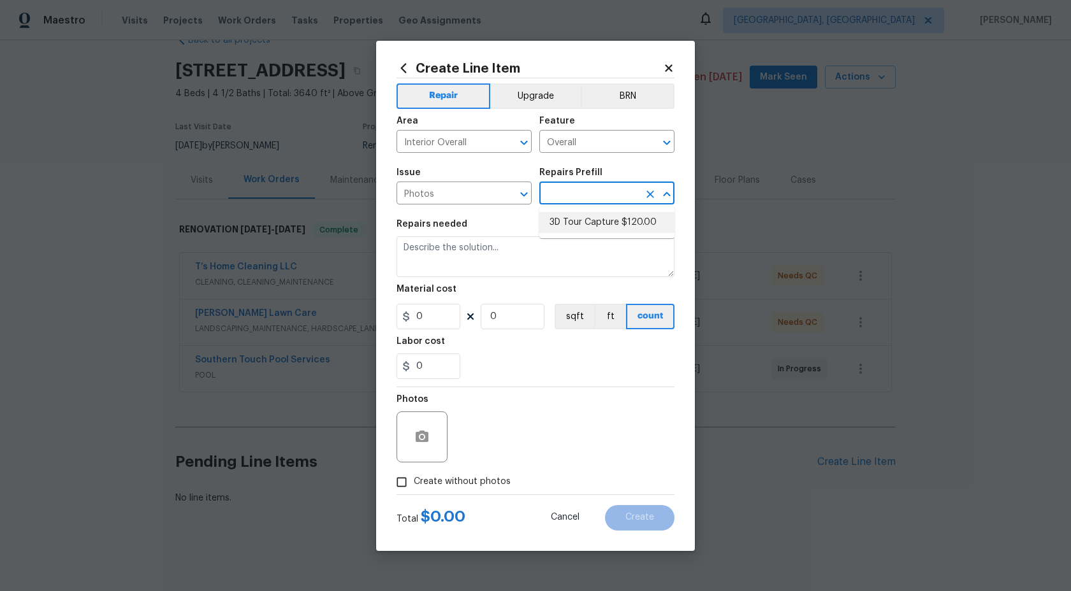
click at [570, 218] on li "3D Tour Capture $120.00" at bounding box center [606, 222] width 135 height 21
type input "3D Tour Capture $120.00"
type textarea "Capture 3D tour of home"
type input "120"
type input "1"
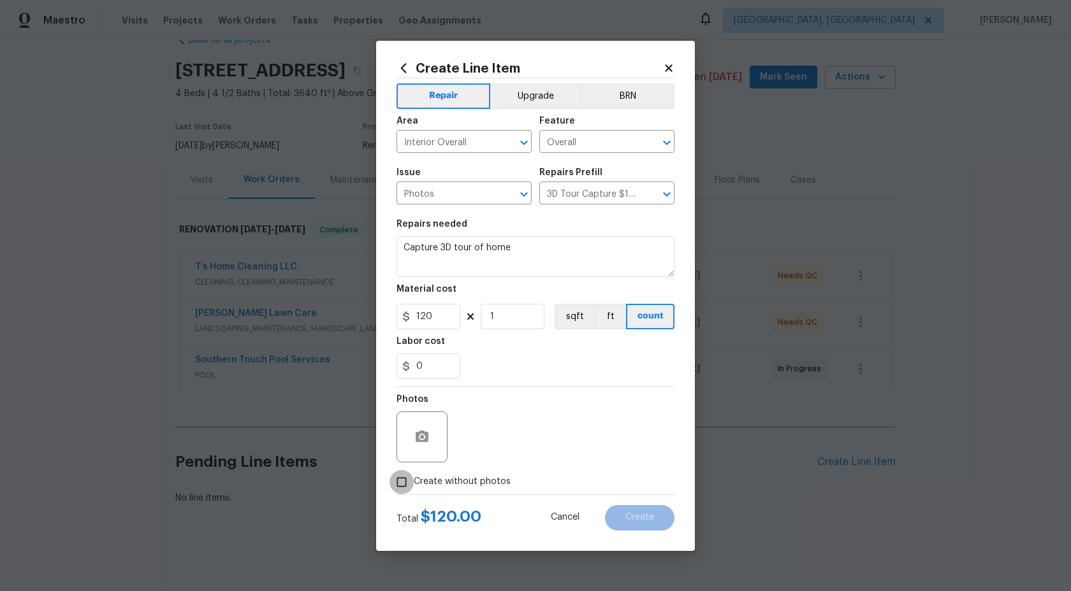
click at [405, 485] on input "Create without photos" at bounding box center [401, 482] width 24 height 24
checkbox input "true"
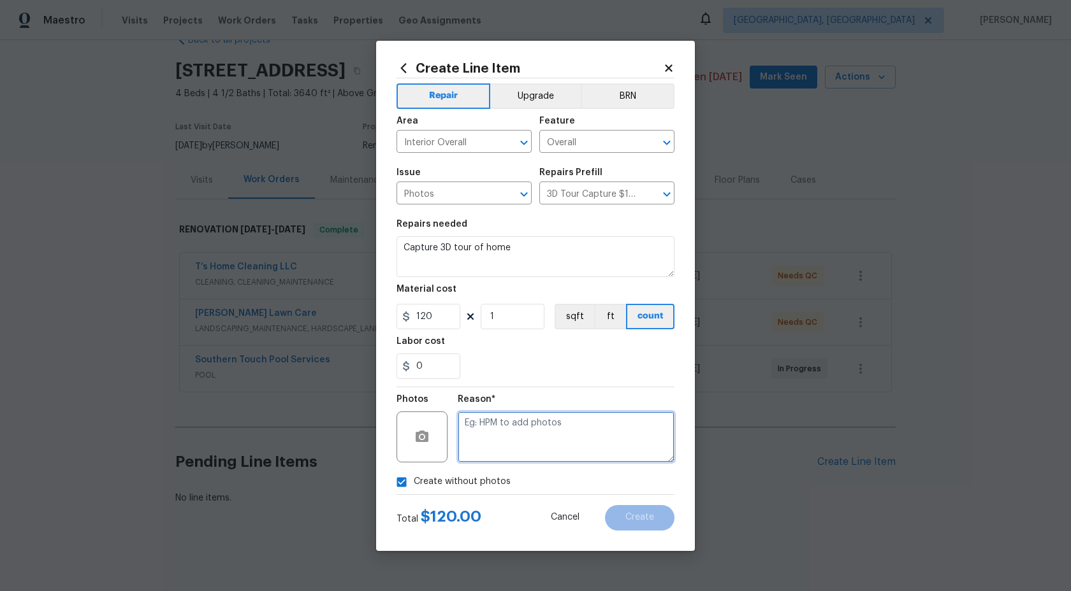
click at [512, 428] on textarea at bounding box center [566, 437] width 217 height 51
type textarea "."
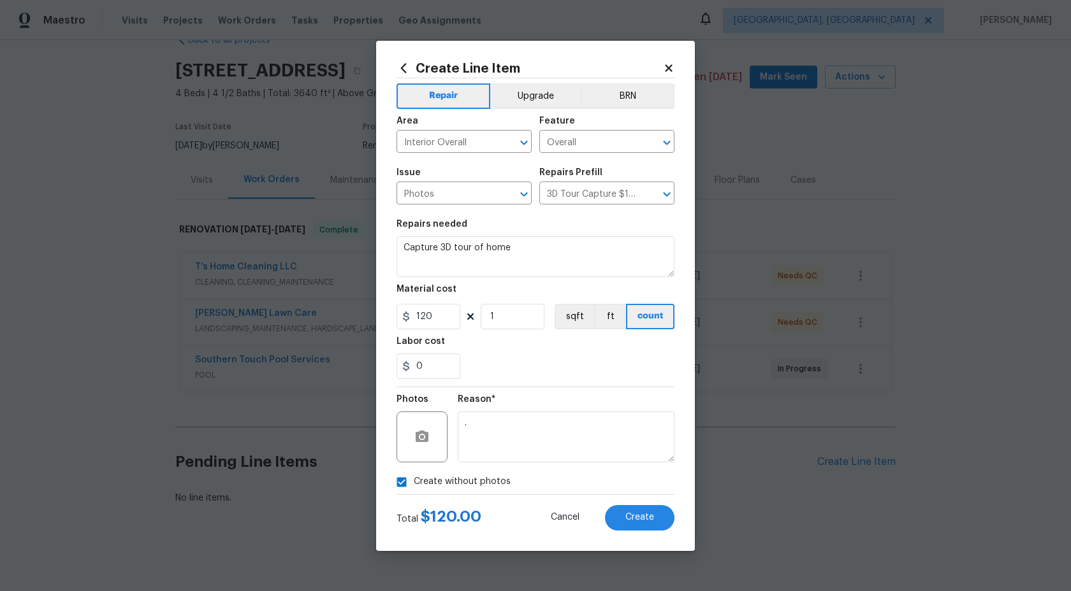
click at [644, 541] on div "Create Line Item Repair Upgrade BRN Area Interior Overall ​ Feature Overall ​ I…" at bounding box center [535, 296] width 319 height 511
click at [649, 525] on button "Create" at bounding box center [639, 517] width 69 height 25
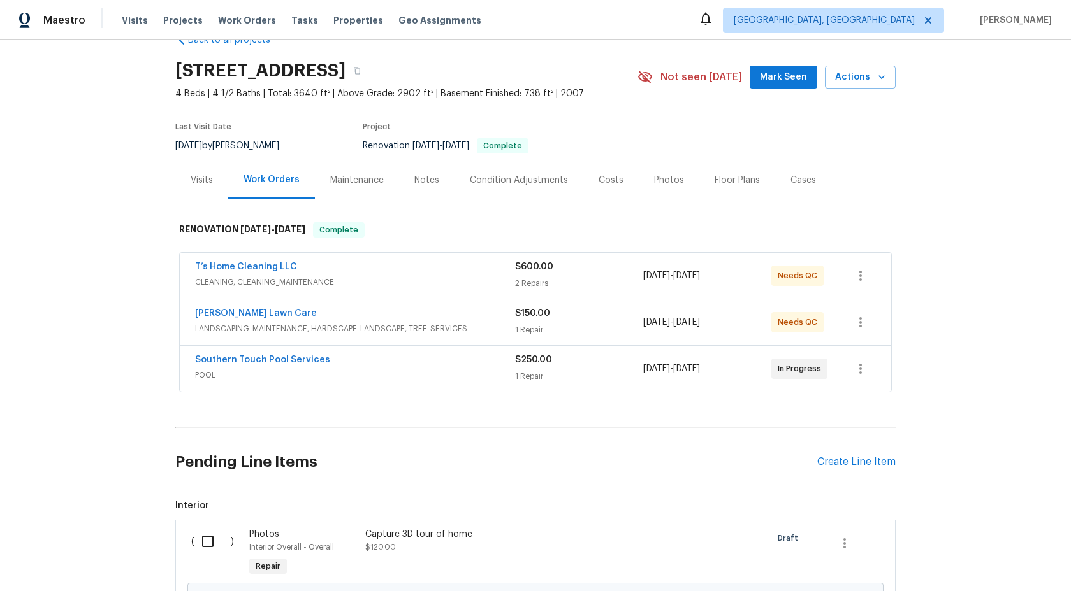
click at [208, 542] on input "checkbox" at bounding box center [212, 541] width 36 height 27
checkbox input "true"
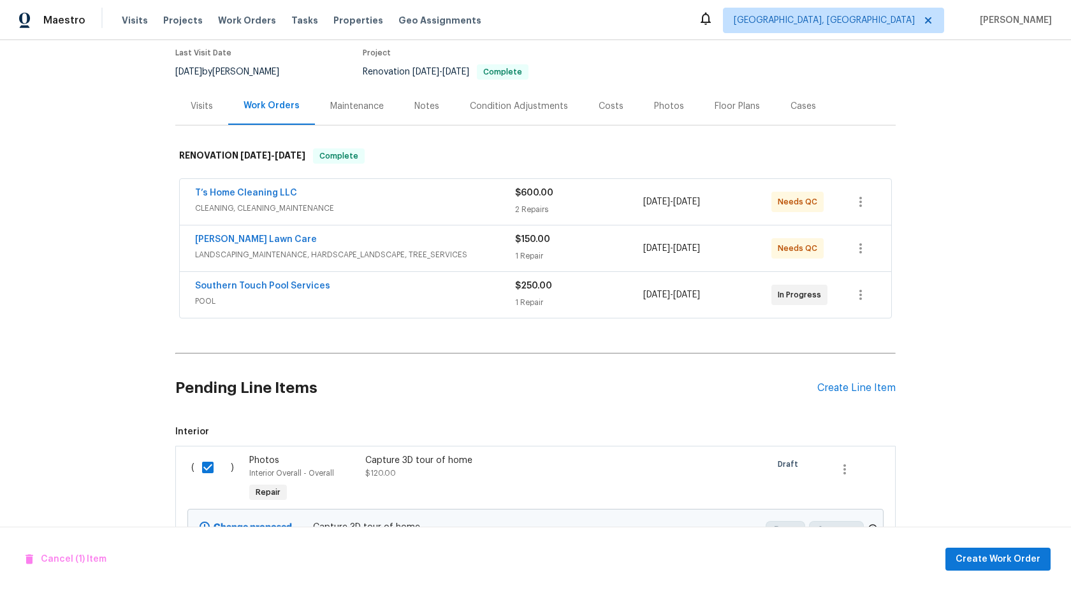
scroll to position [103, 0]
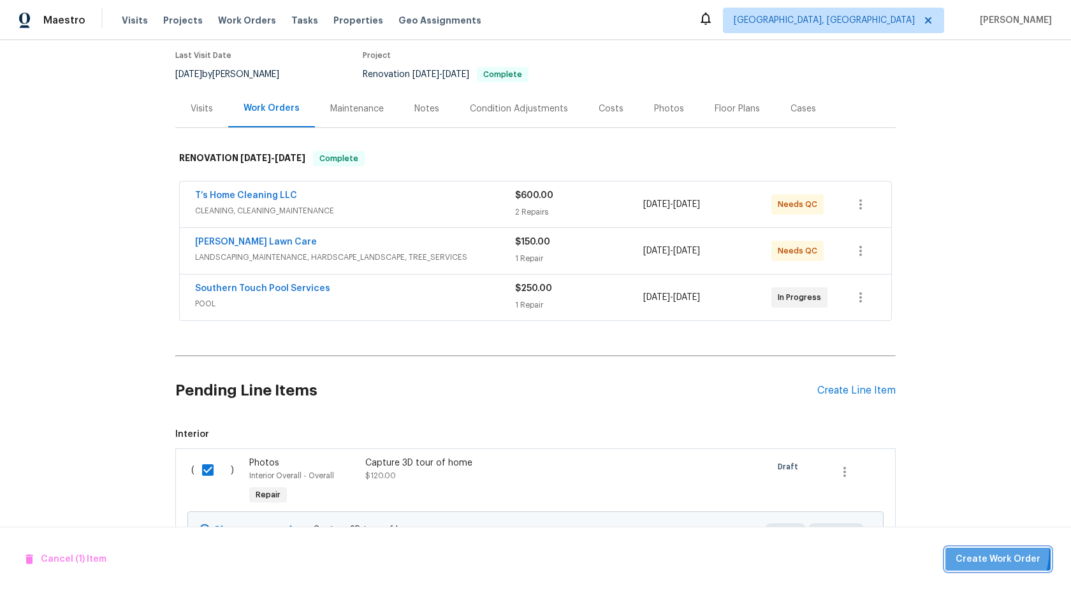
click at [962, 549] on button "Create Work Order" at bounding box center [997, 560] width 105 height 24
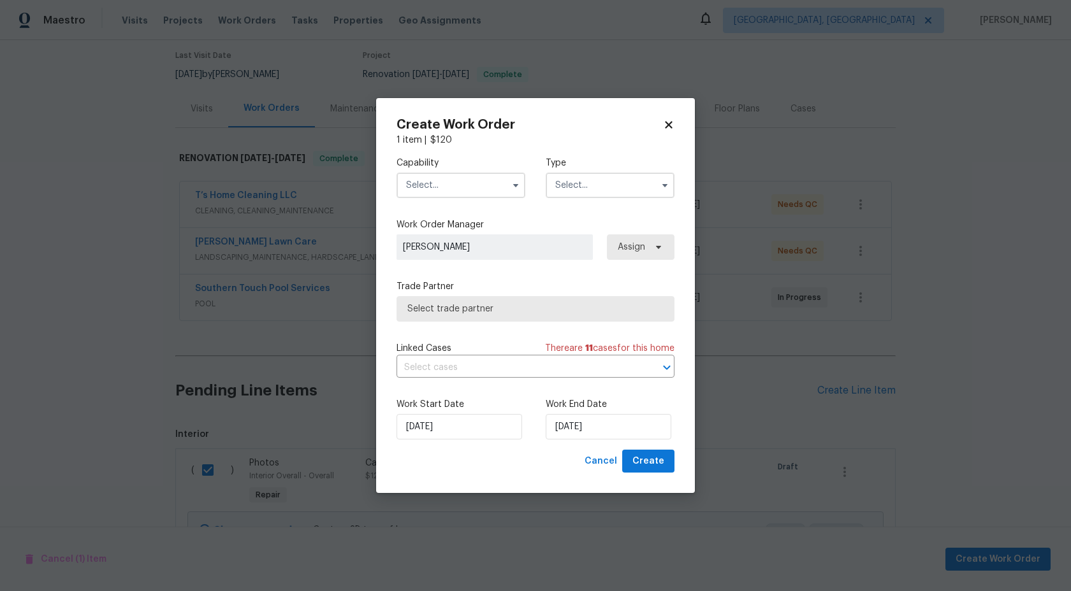
click at [467, 180] on input "text" at bounding box center [460, 185] width 129 height 25
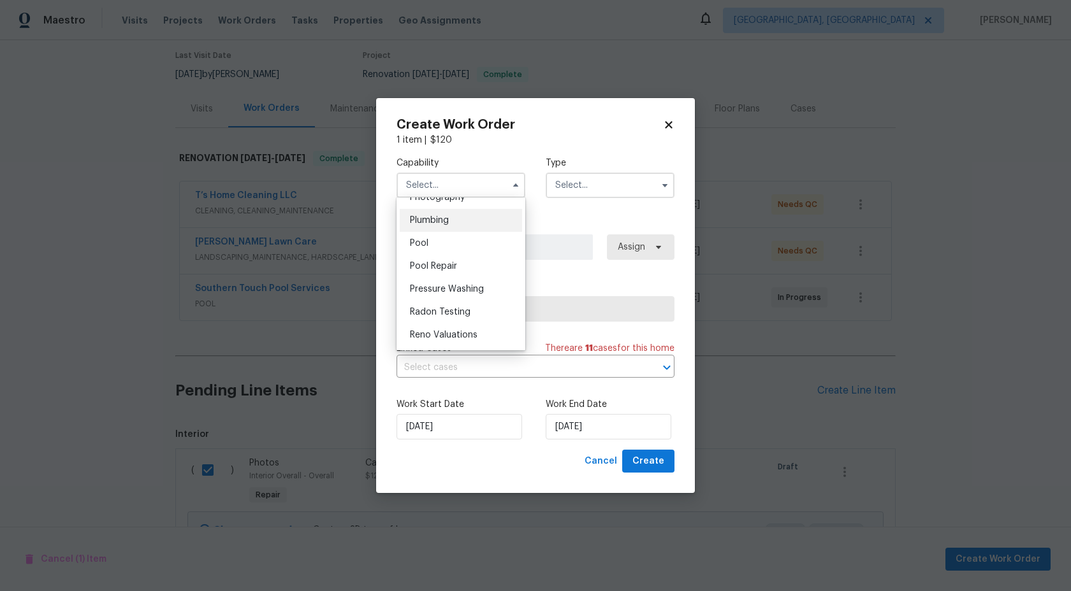
scroll to position [1100, 0]
click at [439, 228] on span "Photography" at bounding box center [437, 228] width 55 height 9
type input "Photography"
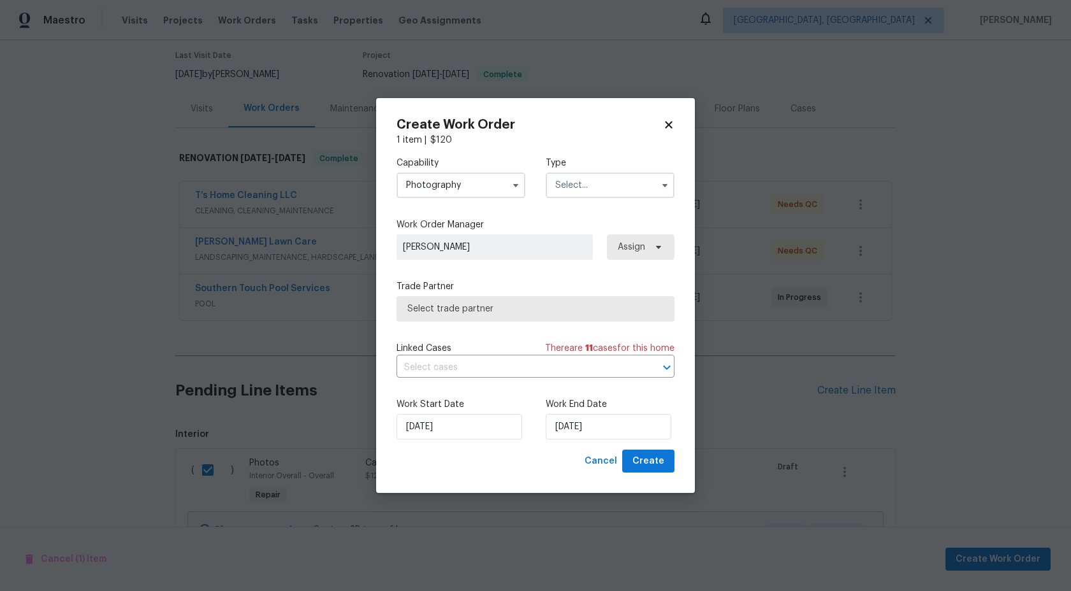
click at [618, 183] on input "text" at bounding box center [610, 185] width 129 height 25
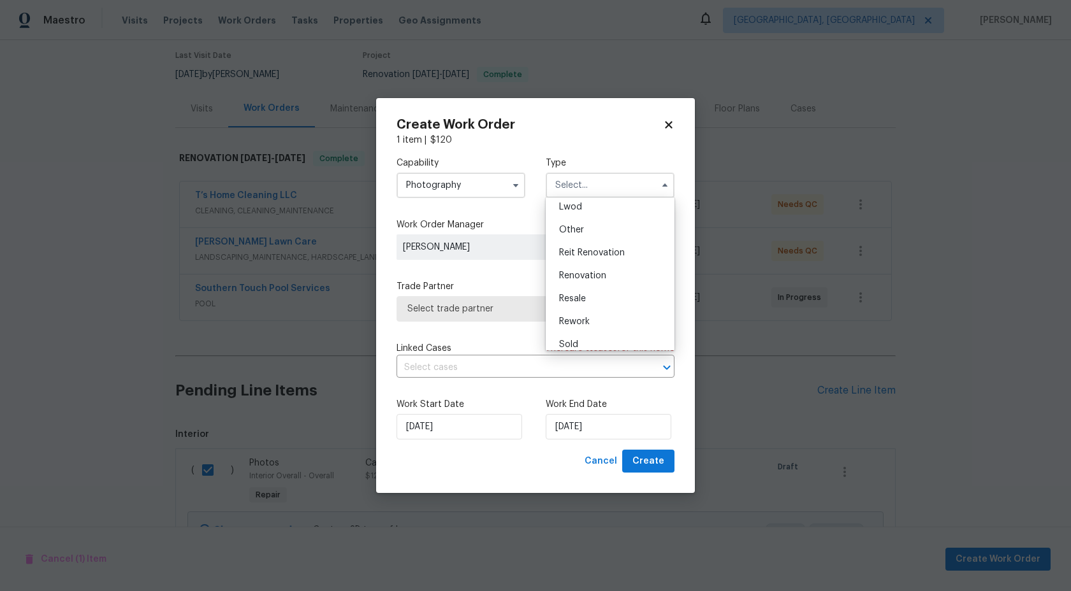
scroll to position [152, 0]
click at [585, 229] on div "Other" at bounding box center [610, 221] width 122 height 23
type input "Other"
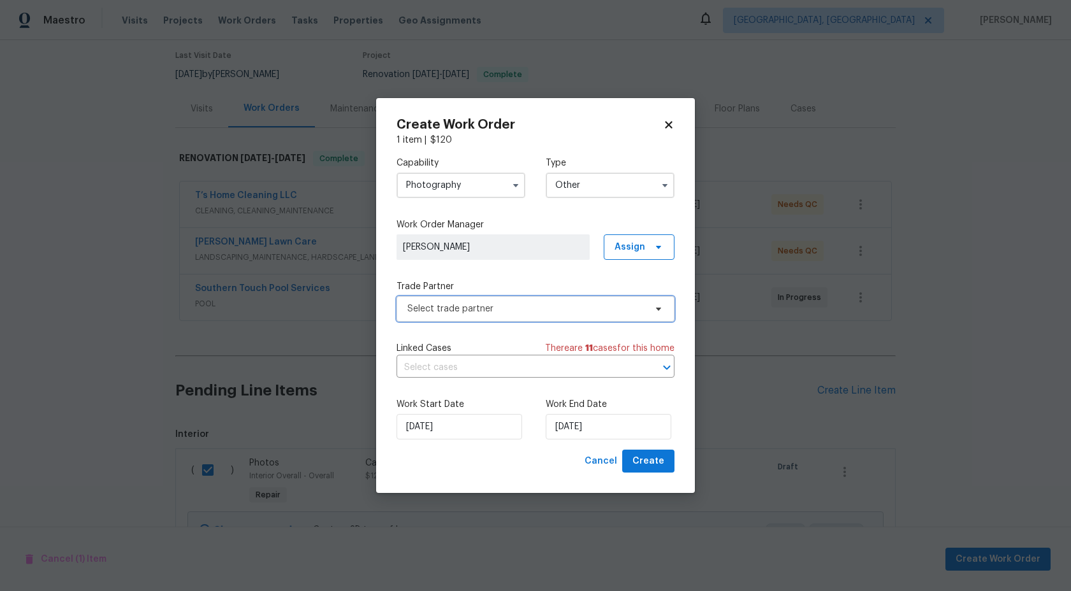
click at [504, 312] on span "Select trade partner" at bounding box center [526, 309] width 238 height 13
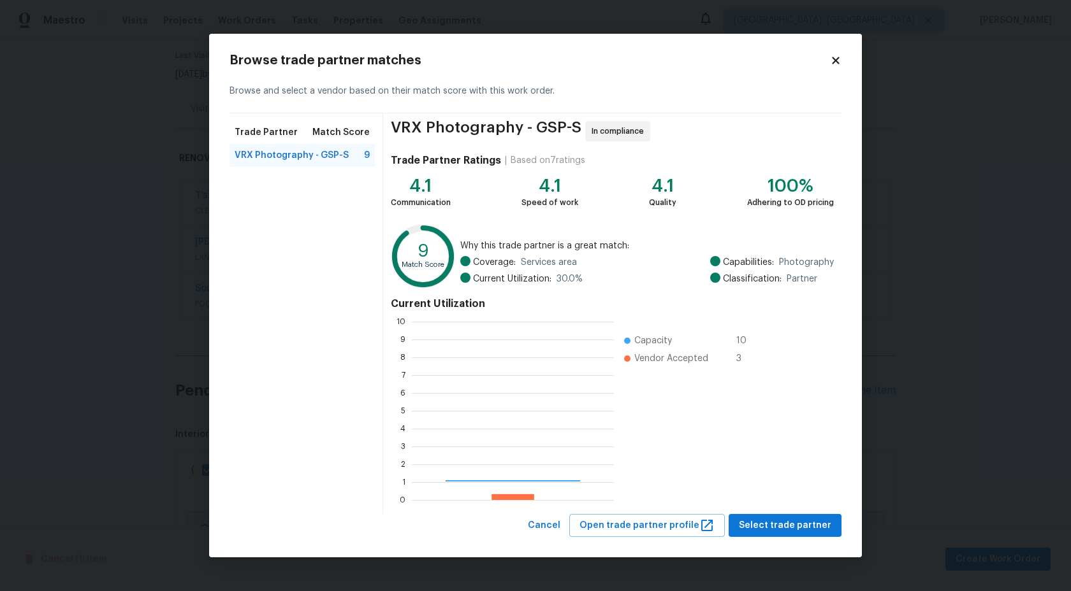
scroll to position [178, 202]
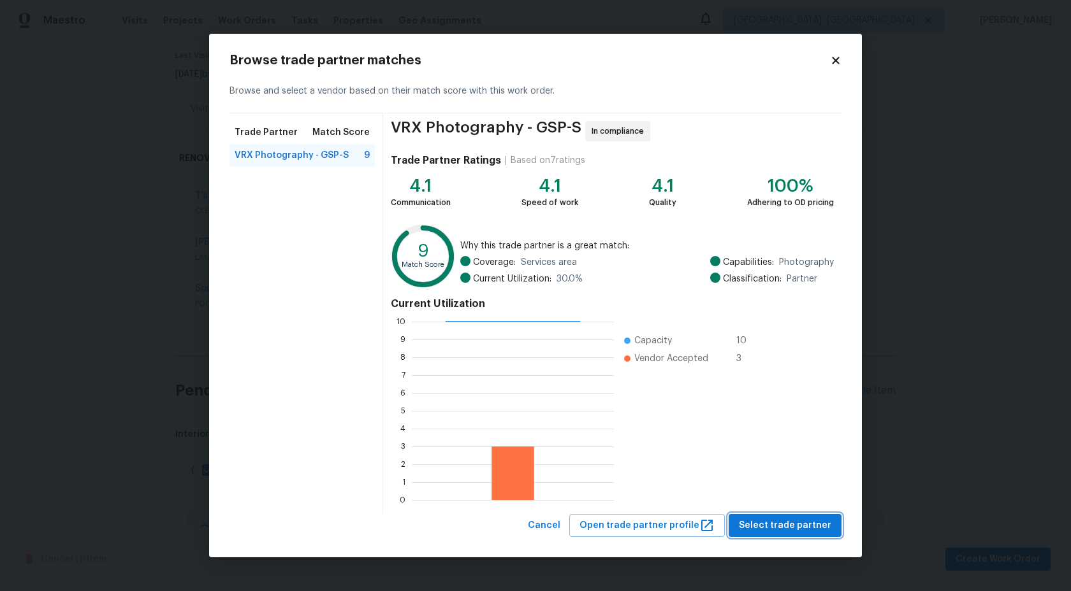
click at [783, 530] on span "Select trade partner" at bounding box center [785, 526] width 92 height 16
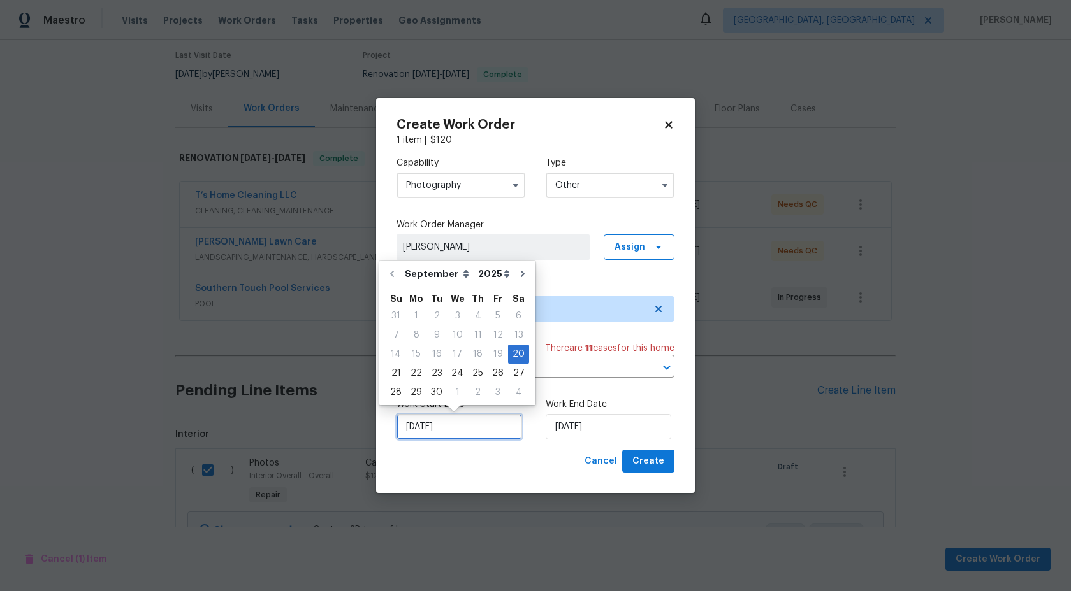
click at [486, 428] on input "[DATE]" at bounding box center [459, 426] width 126 height 25
click at [590, 428] on input "[DATE]" at bounding box center [609, 426] width 126 height 25
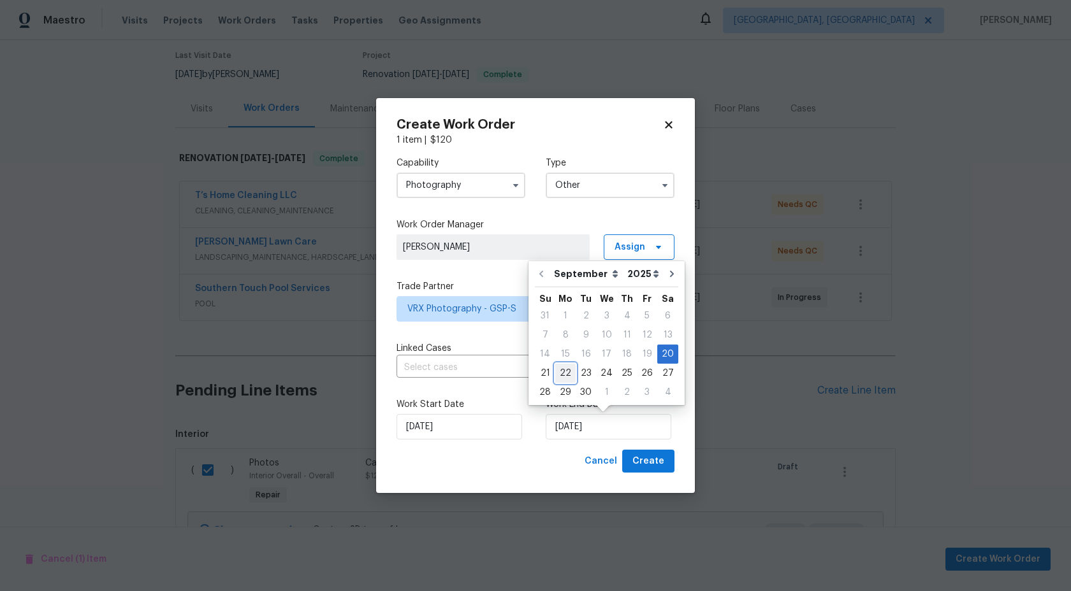
click at [568, 369] on div "22" at bounding box center [565, 374] width 20 height 18
type input "22/09/2025"
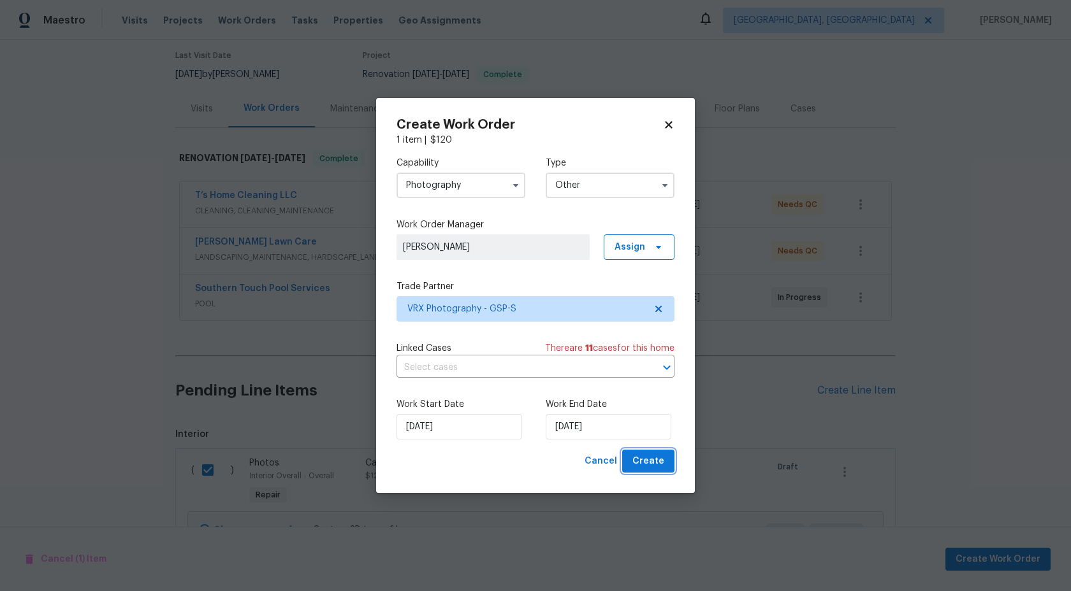
click at [654, 459] on span "Create" at bounding box center [648, 462] width 32 height 16
checkbox input "false"
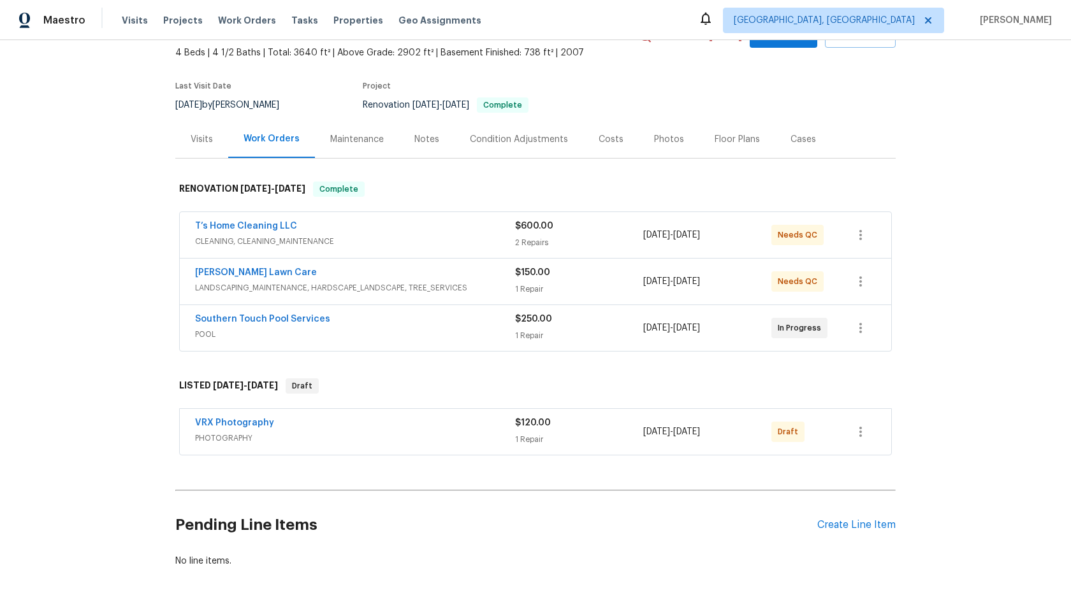
scroll to position [136, 0]
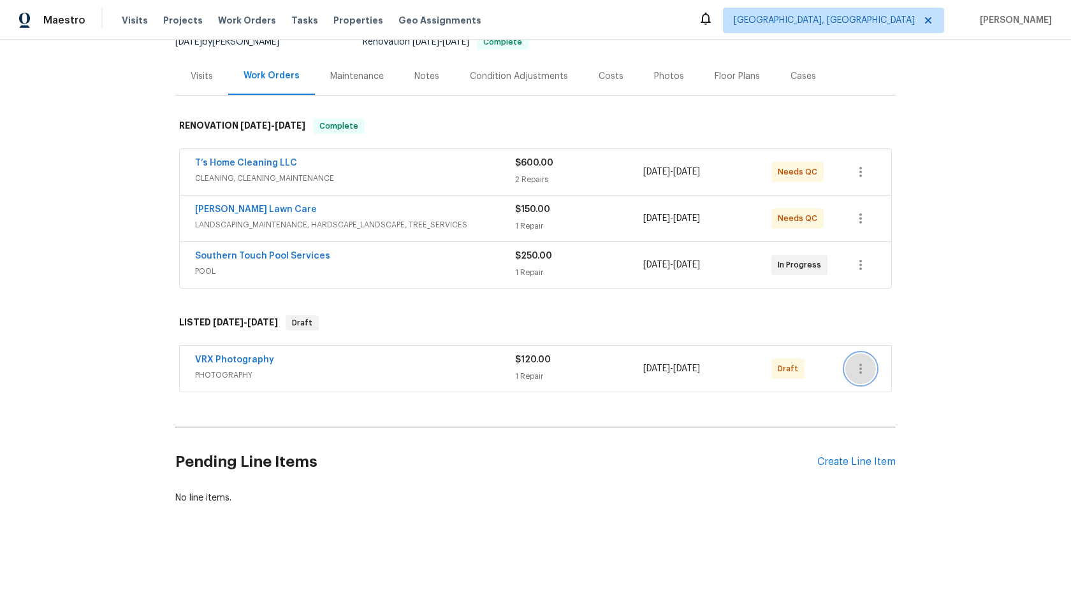
click at [862, 366] on icon "button" at bounding box center [860, 368] width 15 height 15
click at [862, 366] on li "Send to Vendor" at bounding box center [914, 369] width 138 height 21
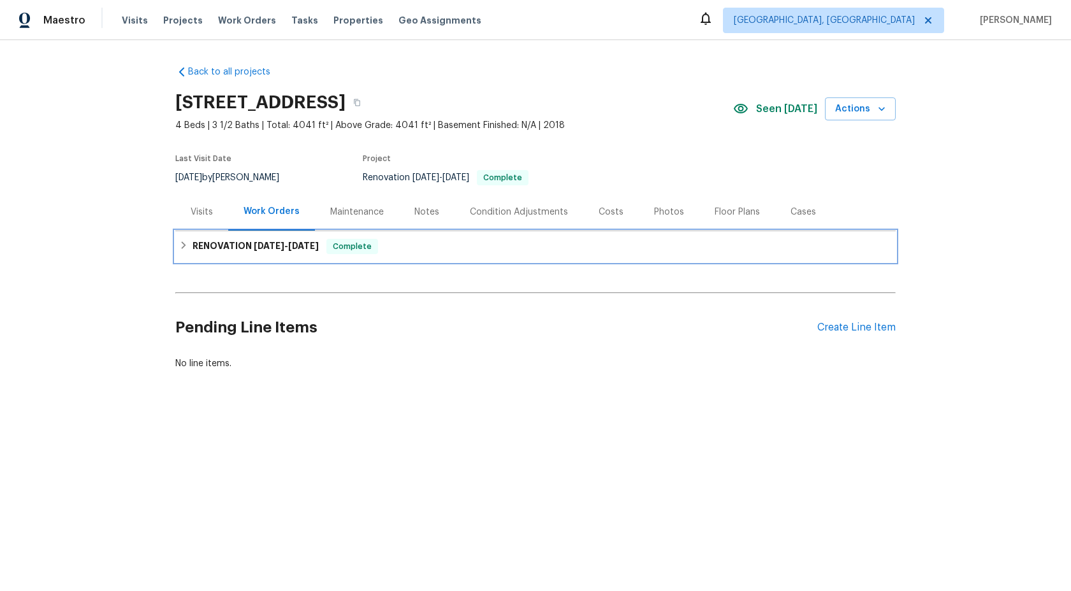
click at [499, 259] on div "RENOVATION [DATE] - [DATE] Complete" at bounding box center [535, 246] width 720 height 31
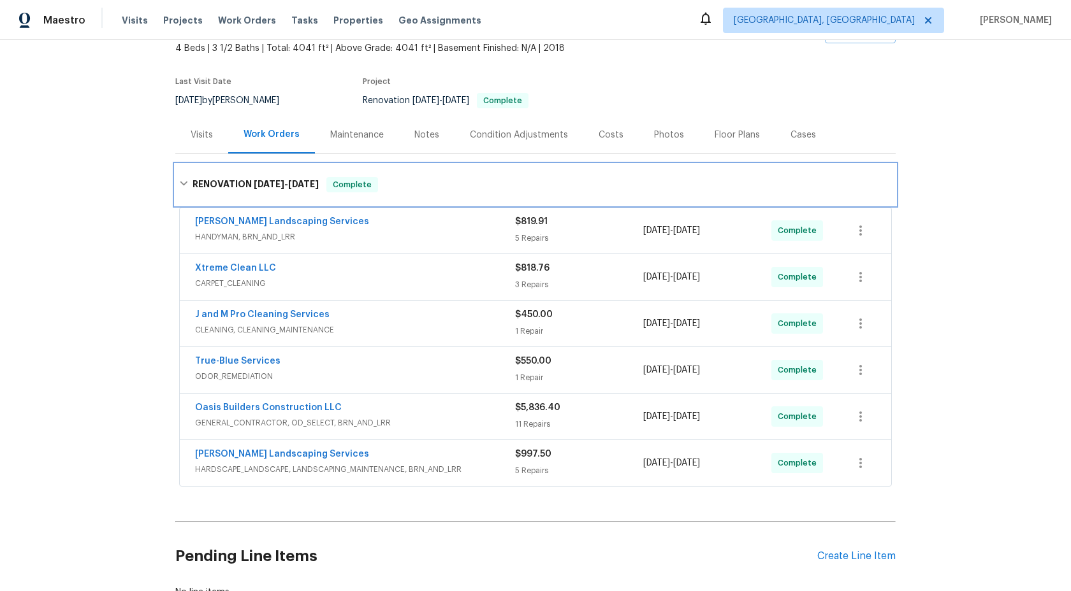
scroll to position [171, 0]
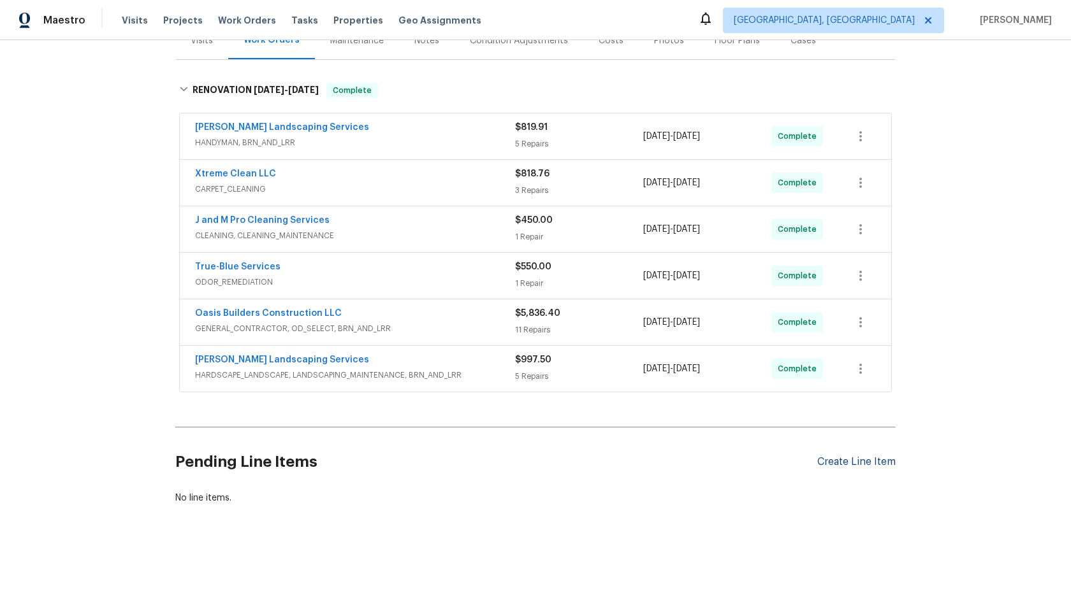
click at [844, 461] on div "Create Line Item" at bounding box center [856, 462] width 78 height 12
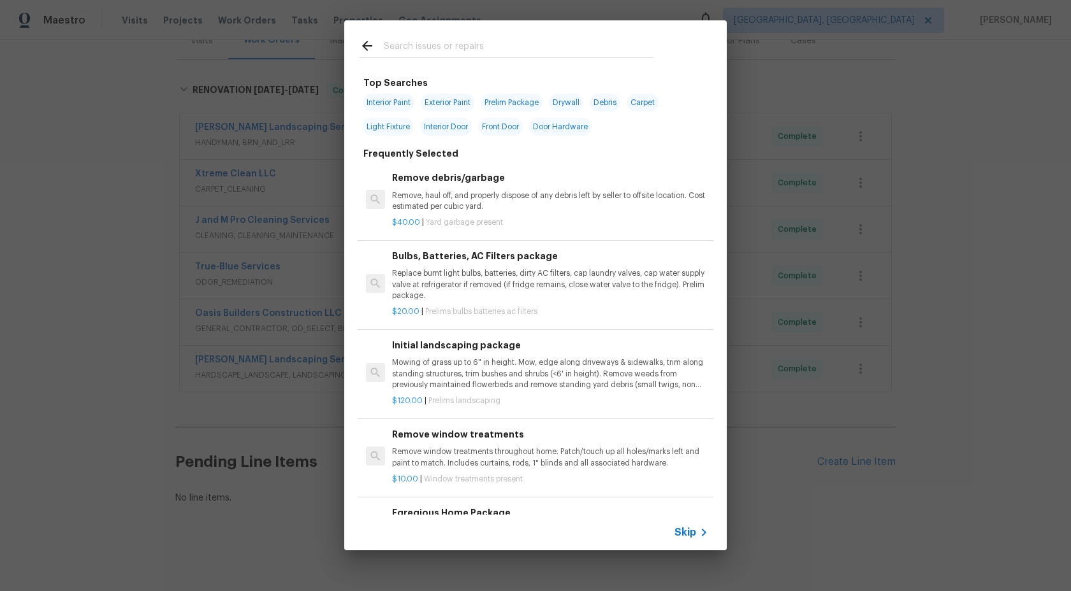
click at [692, 530] on span "Skip" at bounding box center [685, 532] width 22 height 13
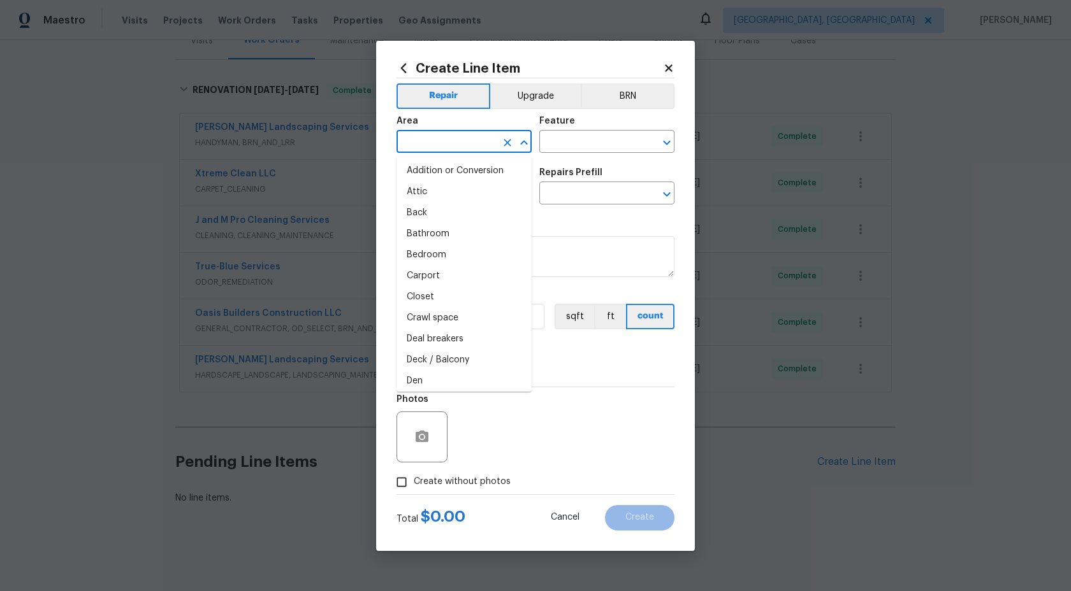
click at [452, 151] on input "text" at bounding box center [445, 143] width 99 height 20
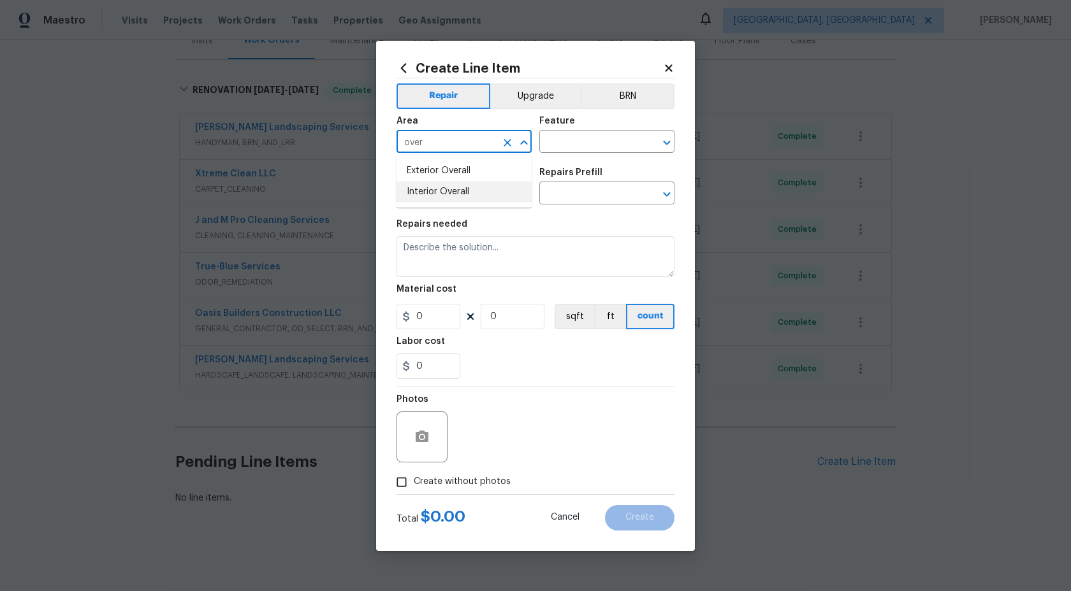
click at [454, 187] on li "Interior Overall" at bounding box center [463, 192] width 135 height 21
type input "Interior Overall"
click at [597, 129] on div "Feature" at bounding box center [606, 125] width 135 height 17
click at [591, 137] on input "text" at bounding box center [588, 143] width 99 height 20
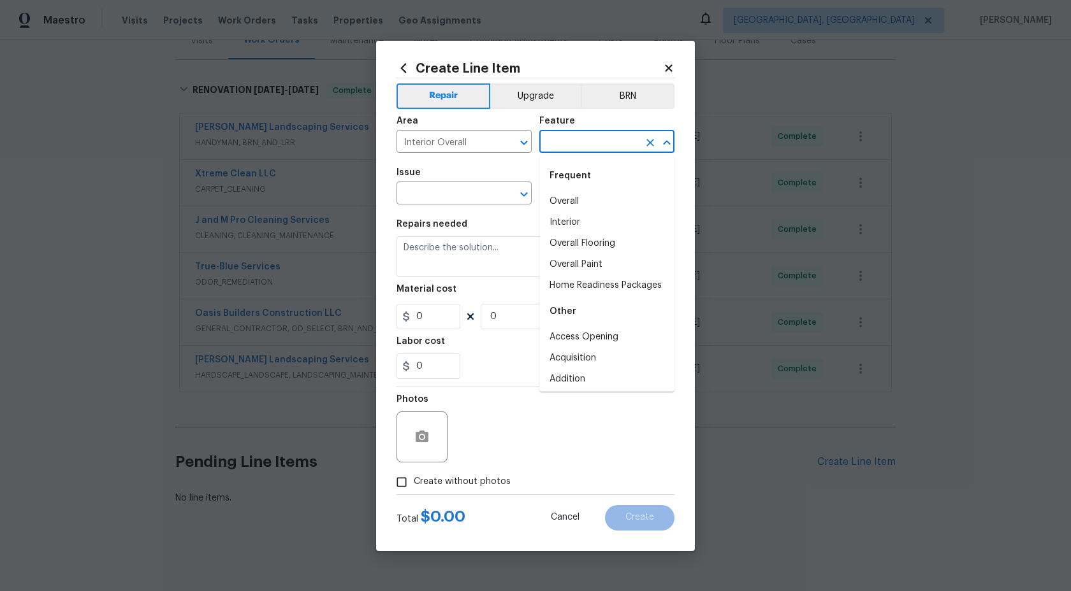
type input "p"
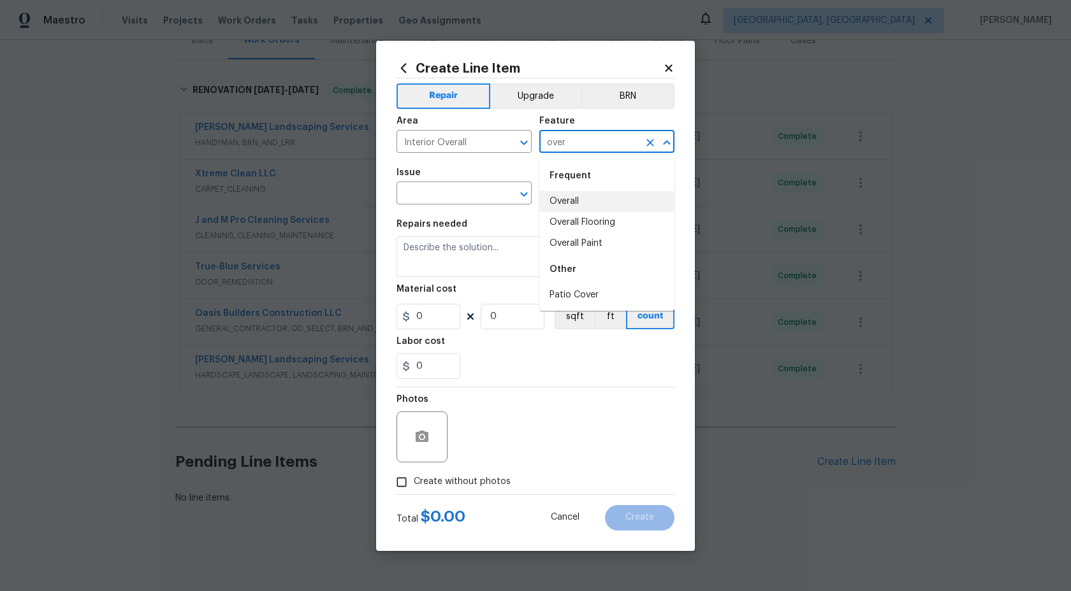
click at [578, 199] on li "Overall" at bounding box center [606, 201] width 135 height 21
type input "Overall"
click at [453, 196] on input "text" at bounding box center [445, 195] width 99 height 20
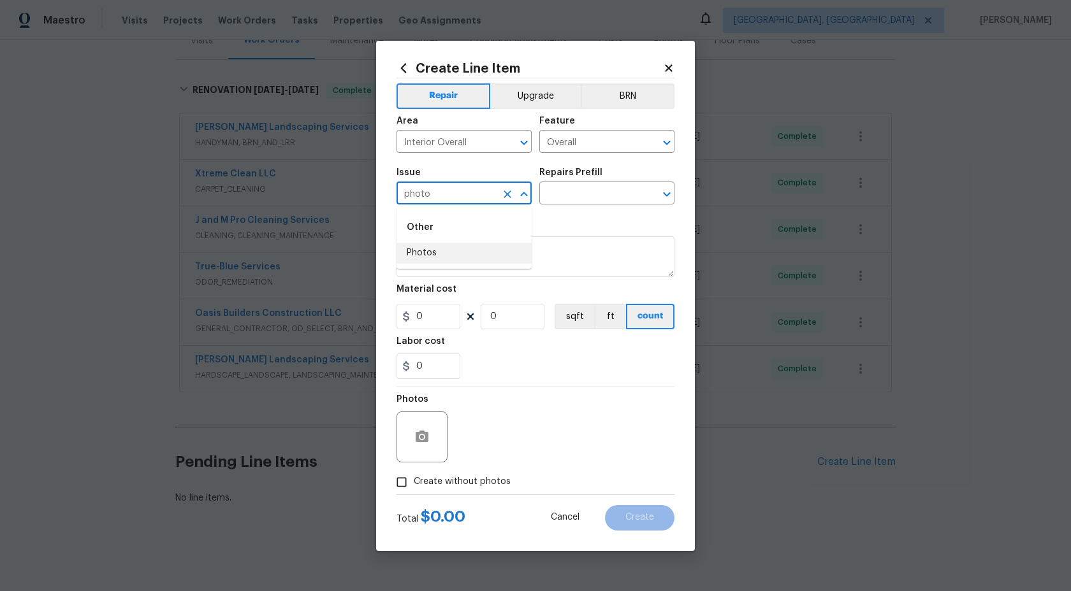
click at [439, 250] on li "Photos" at bounding box center [463, 253] width 135 height 21
type input "Photos"
click at [582, 194] on input "text" at bounding box center [588, 195] width 99 height 20
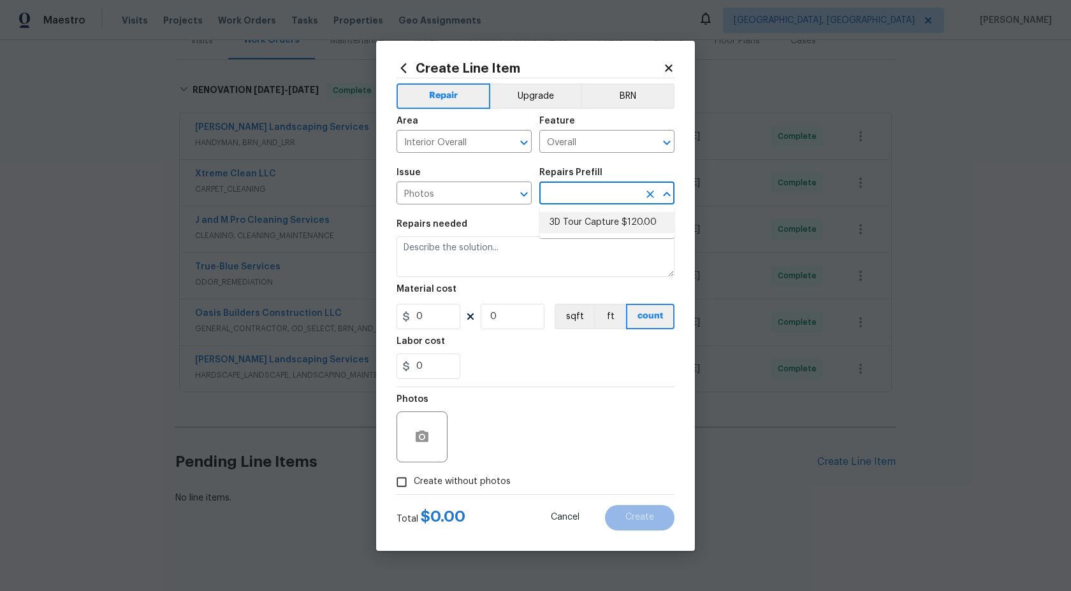
click at [576, 230] on li "3D Tour Capture $120.00" at bounding box center [606, 222] width 135 height 21
type input "3D Tour Capture $120.00"
type textarea "Capture 3D tour of home"
type input "1"
type input "120"
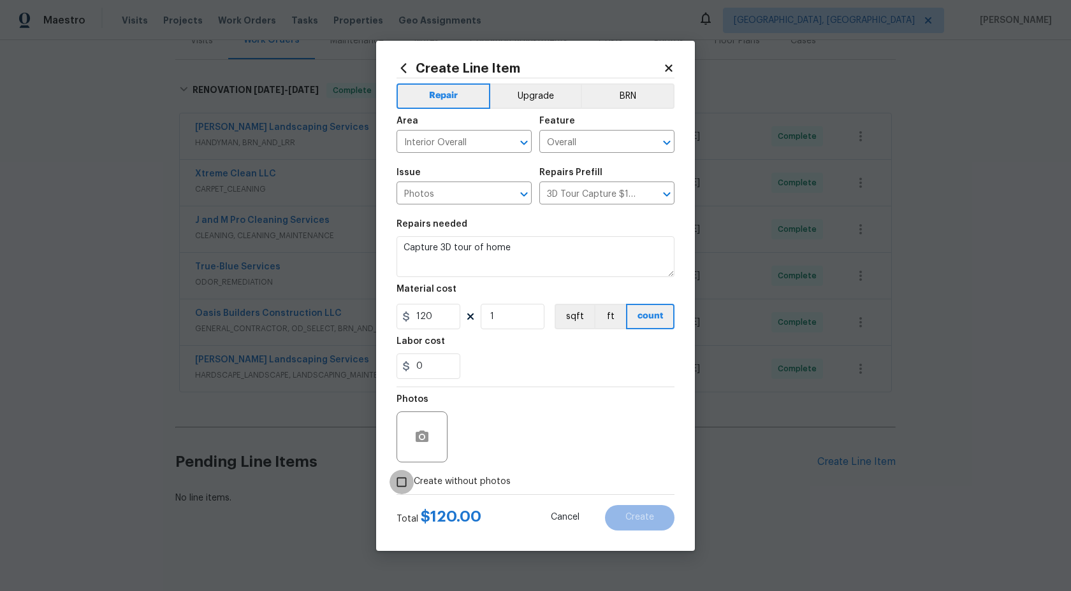
click at [400, 488] on input "Create without photos" at bounding box center [401, 482] width 24 height 24
checkbox input "true"
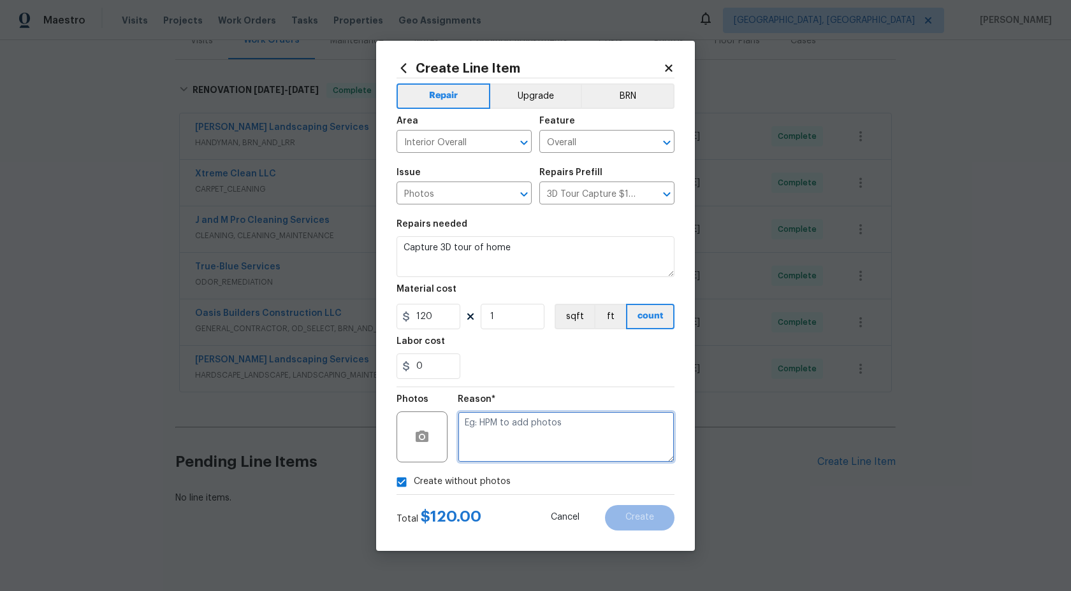
click at [466, 439] on textarea at bounding box center [566, 437] width 217 height 51
type textarea "."
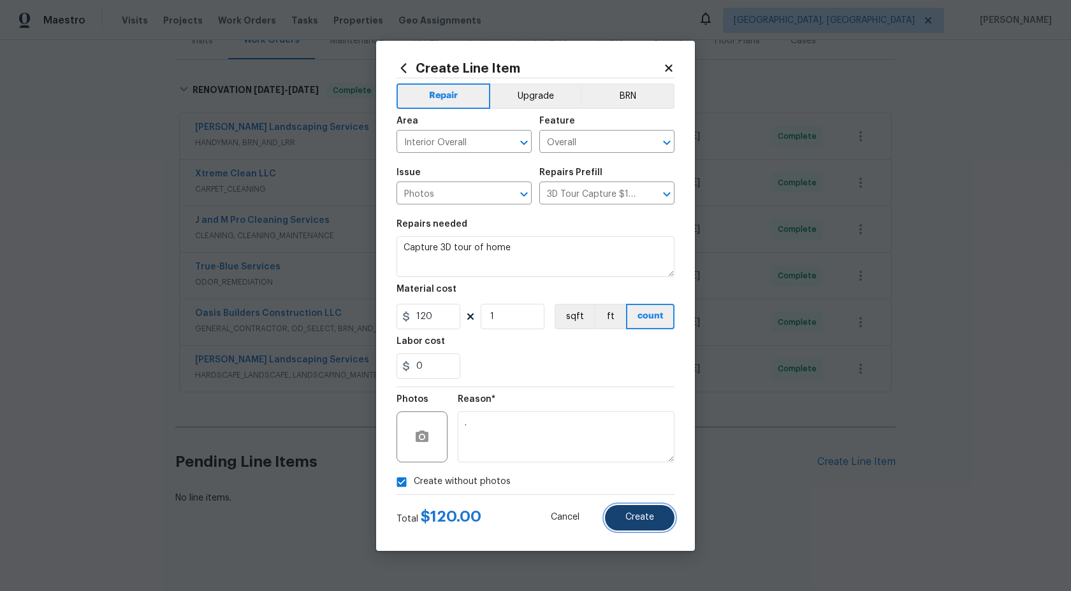
click at [657, 524] on button "Create" at bounding box center [639, 517] width 69 height 25
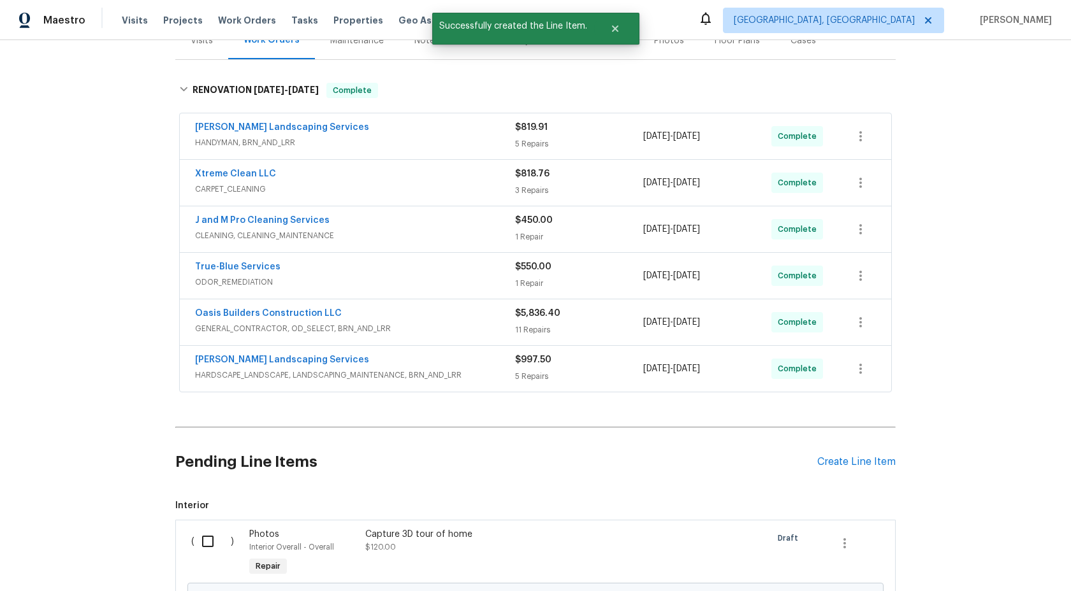
scroll to position [317, 0]
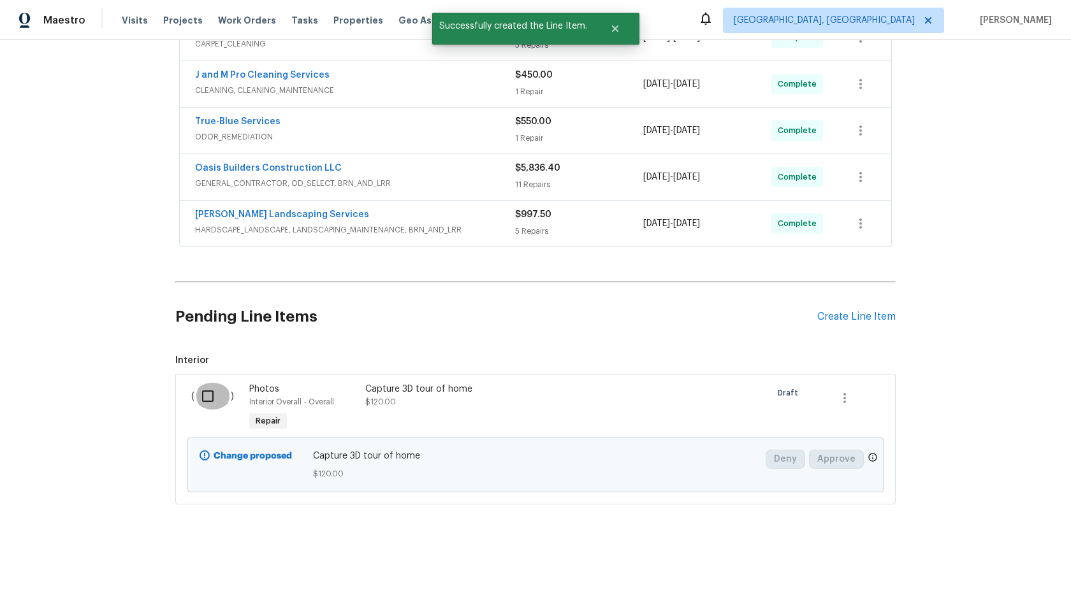
click at [214, 398] on input "checkbox" at bounding box center [212, 396] width 36 height 27
checkbox input "true"
click at [1026, 559] on span "Create Work Order" at bounding box center [997, 560] width 85 height 16
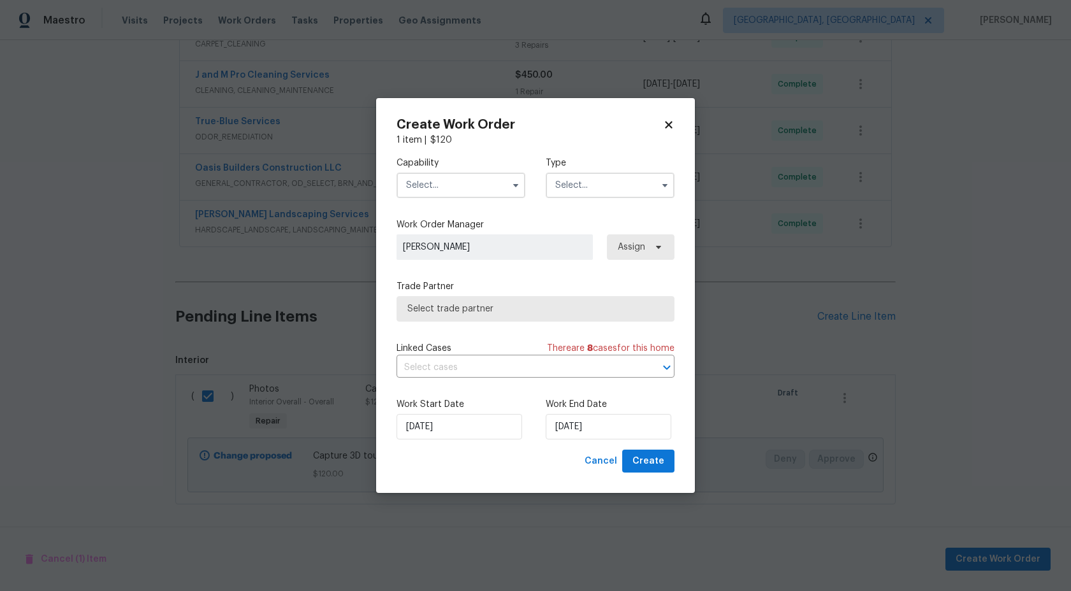
click at [469, 189] on input "text" at bounding box center [460, 185] width 129 height 25
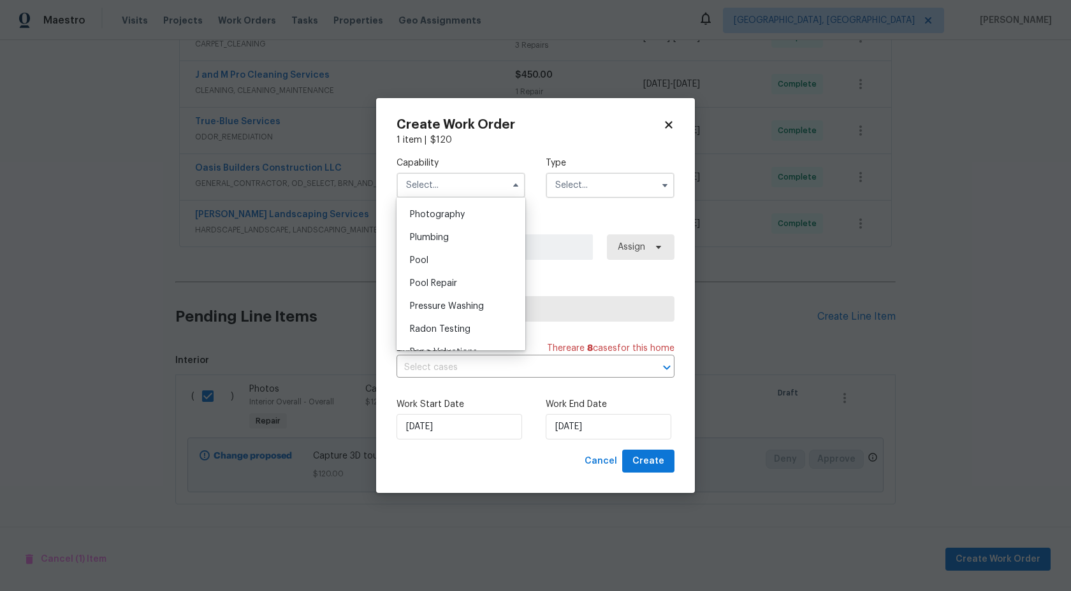
scroll to position [1106, 0]
click at [460, 229] on div "Photography" at bounding box center [461, 223] width 122 height 23
type input "Photography"
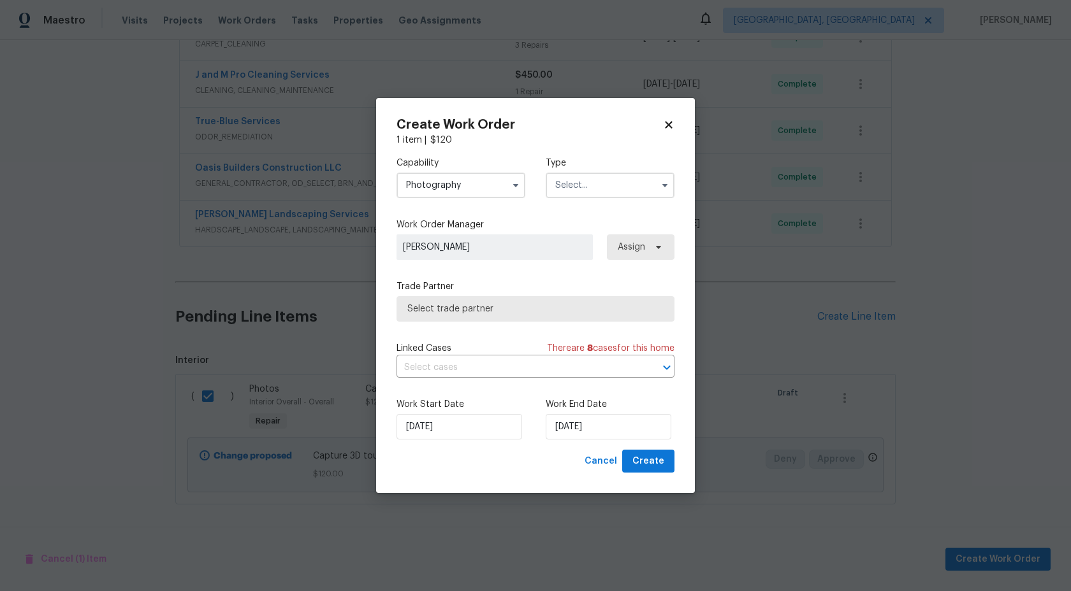
click at [555, 187] on input "text" at bounding box center [610, 185] width 129 height 25
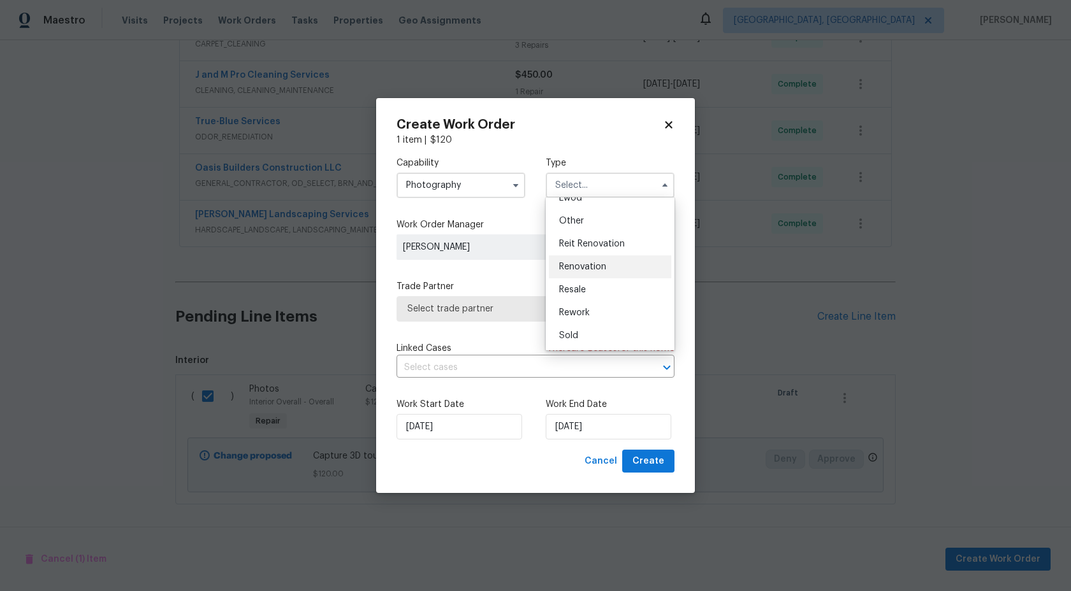
scroll to position [149, 0]
click at [577, 224] on span "Other" at bounding box center [571, 223] width 25 height 9
type input "Other"
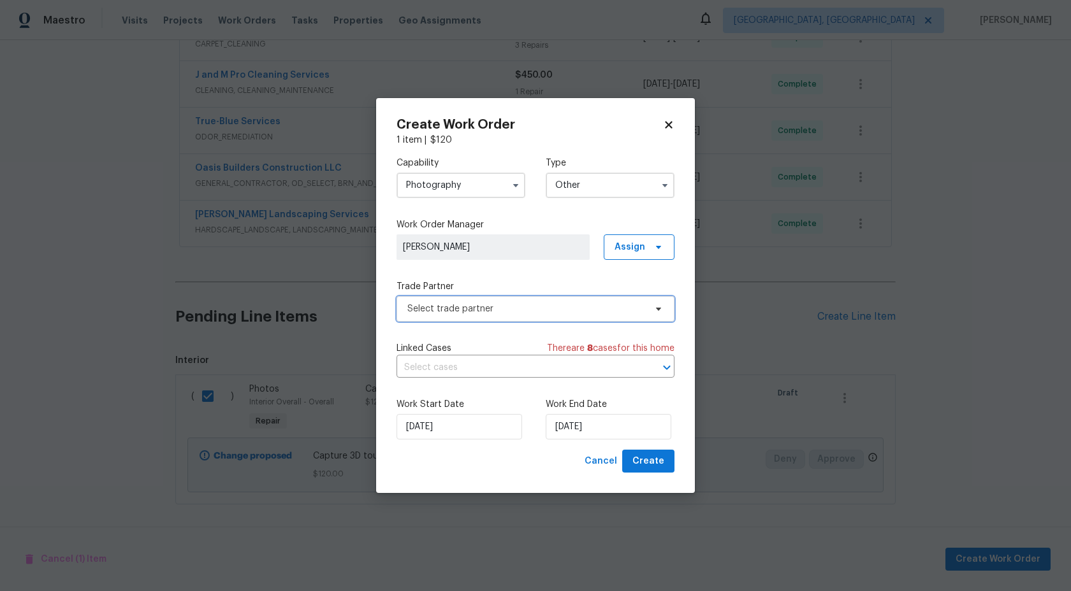
click at [511, 313] on span "Select trade partner" at bounding box center [526, 309] width 238 height 13
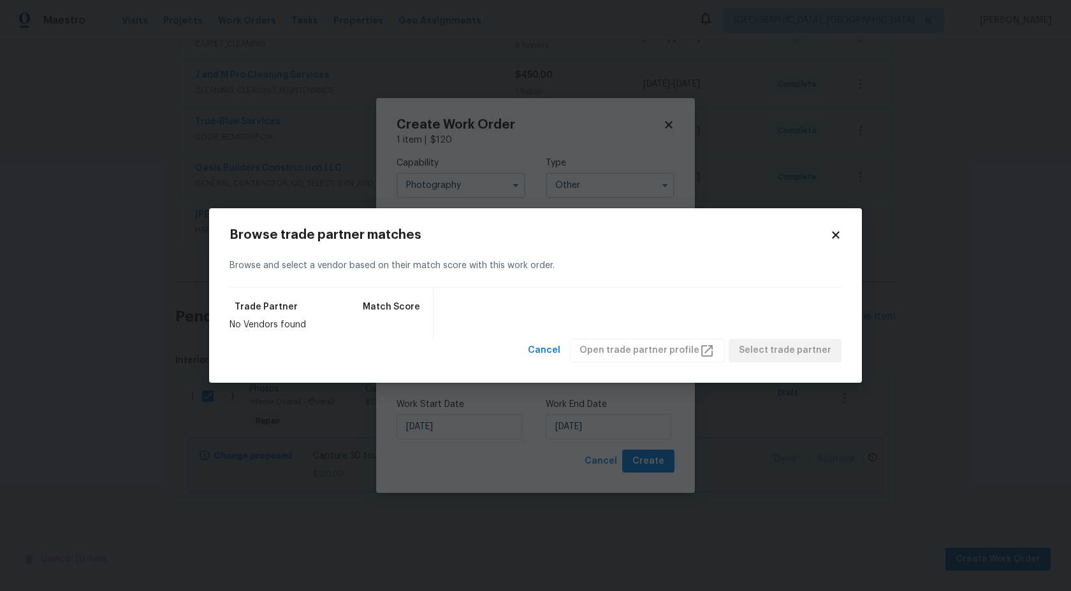
click at [832, 233] on icon at bounding box center [835, 235] width 7 height 7
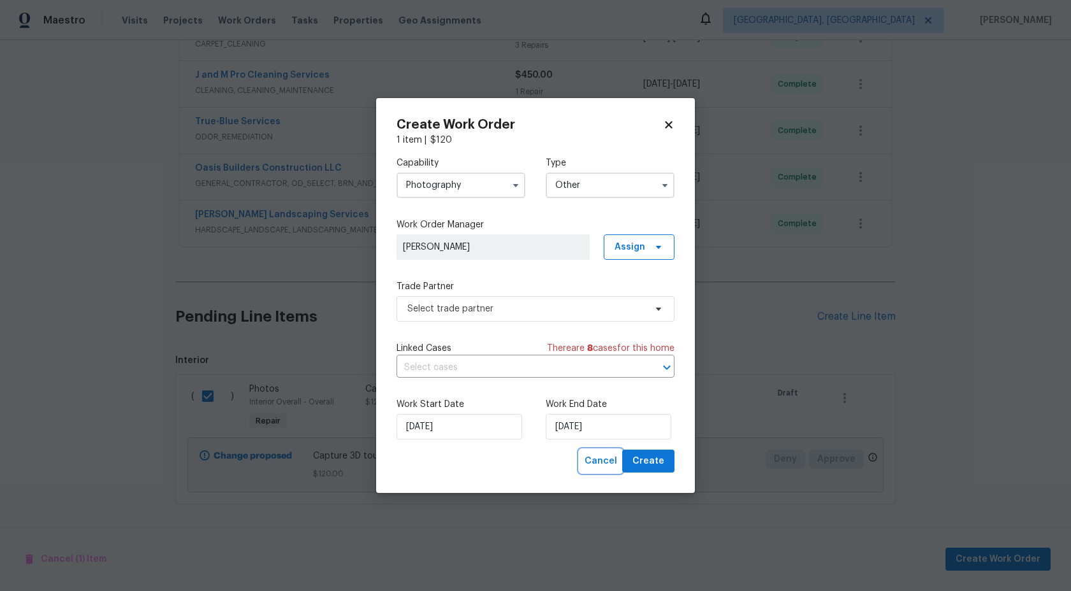
click at [612, 462] on span "Cancel" at bounding box center [600, 462] width 33 height 16
checkbox input "false"
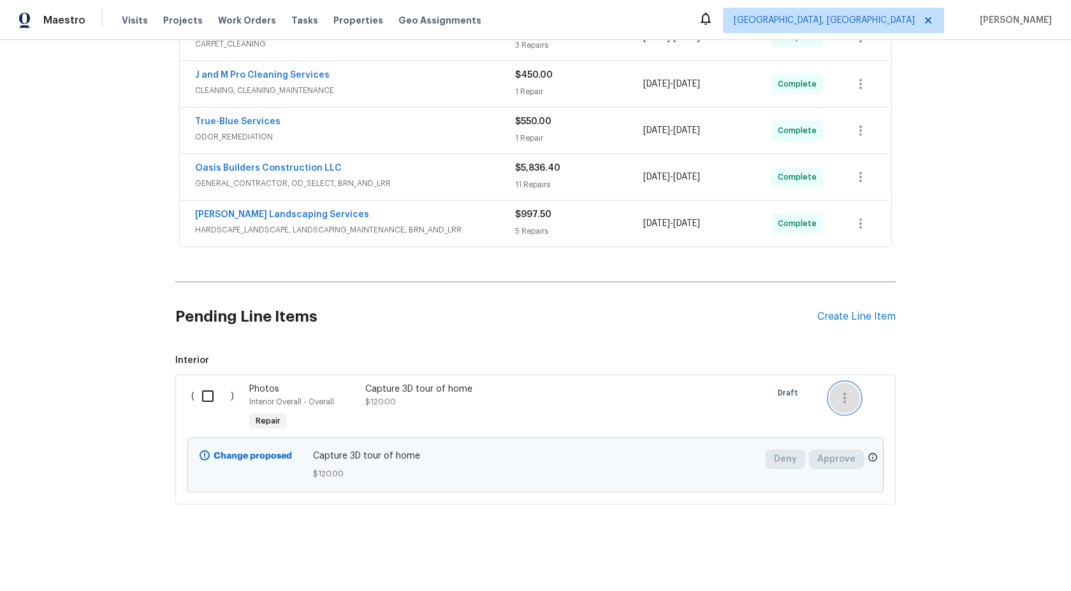
click at [845, 401] on icon "button" at bounding box center [844, 398] width 3 height 10
click at [845, 401] on li "Cancel" at bounding box center [853, 398] width 49 height 21
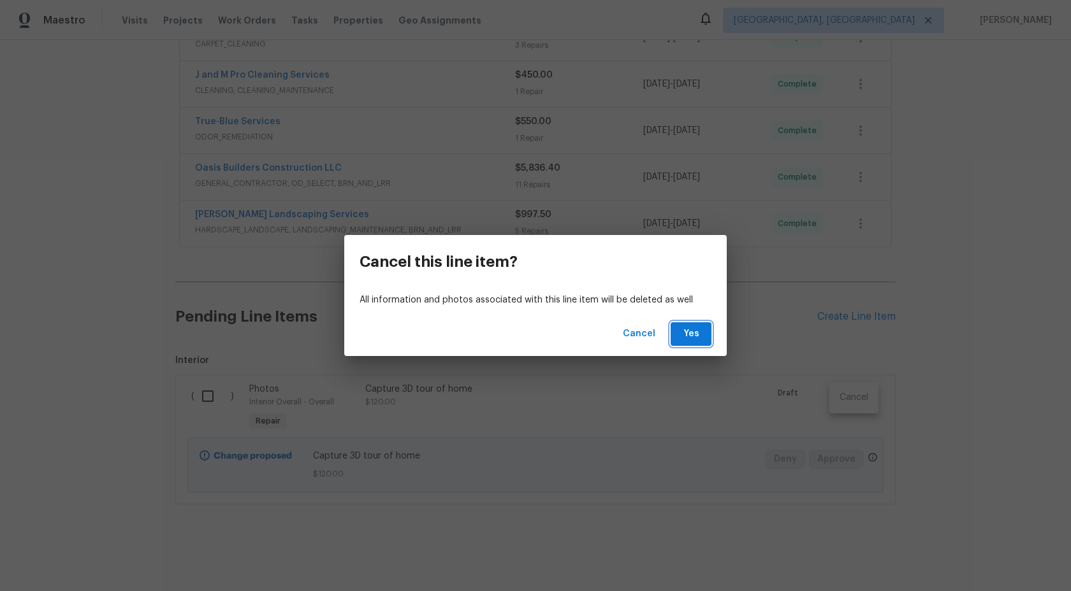
click at [694, 328] on span "Yes" at bounding box center [691, 334] width 20 height 16
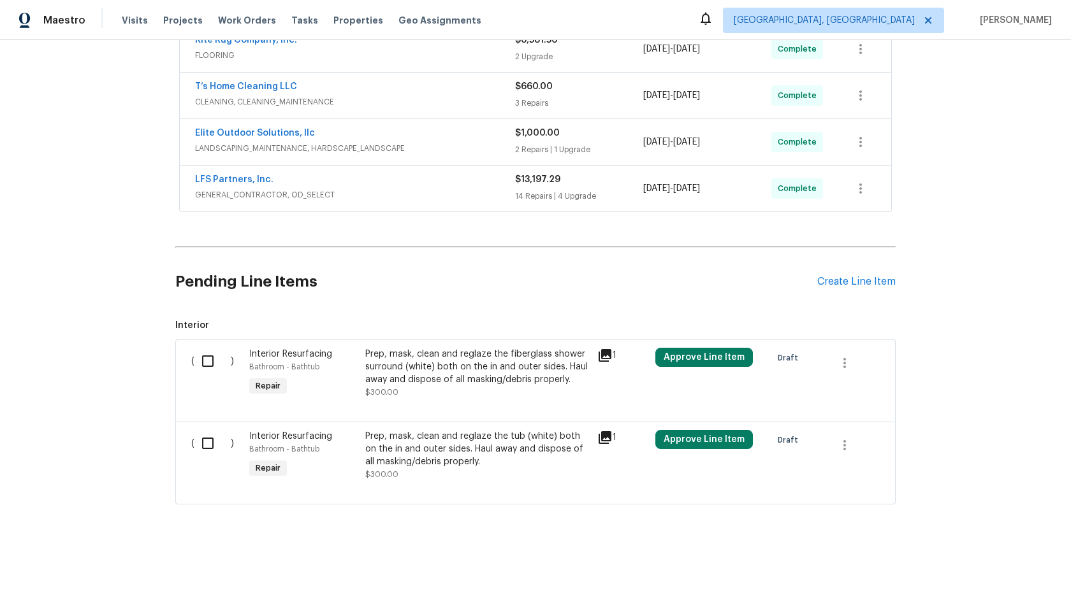
scroll to position [231, 0]
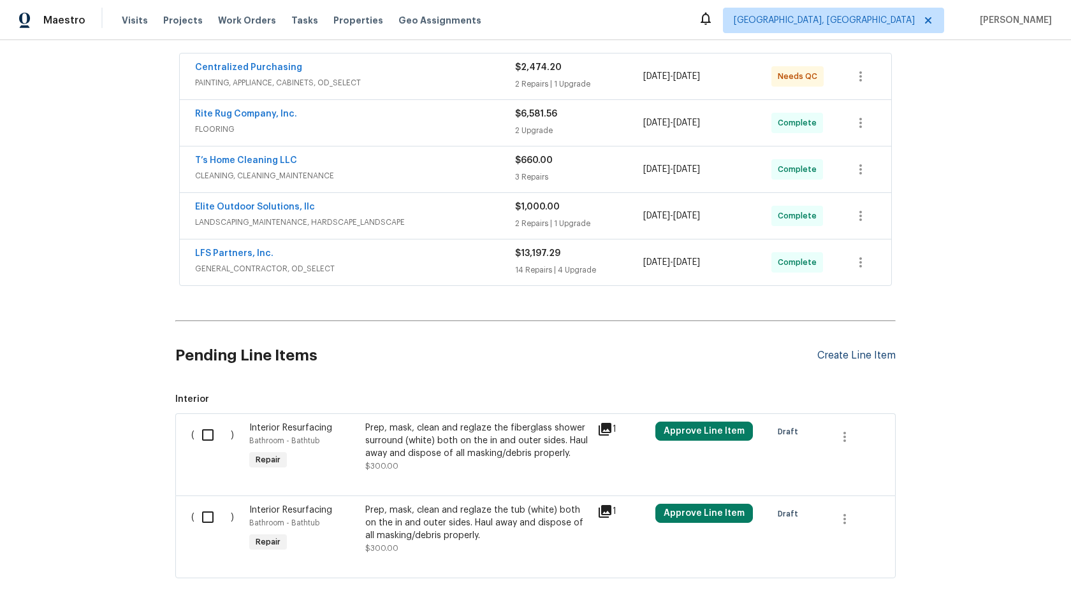
click at [847, 355] on div "Create Line Item" at bounding box center [856, 356] width 78 height 12
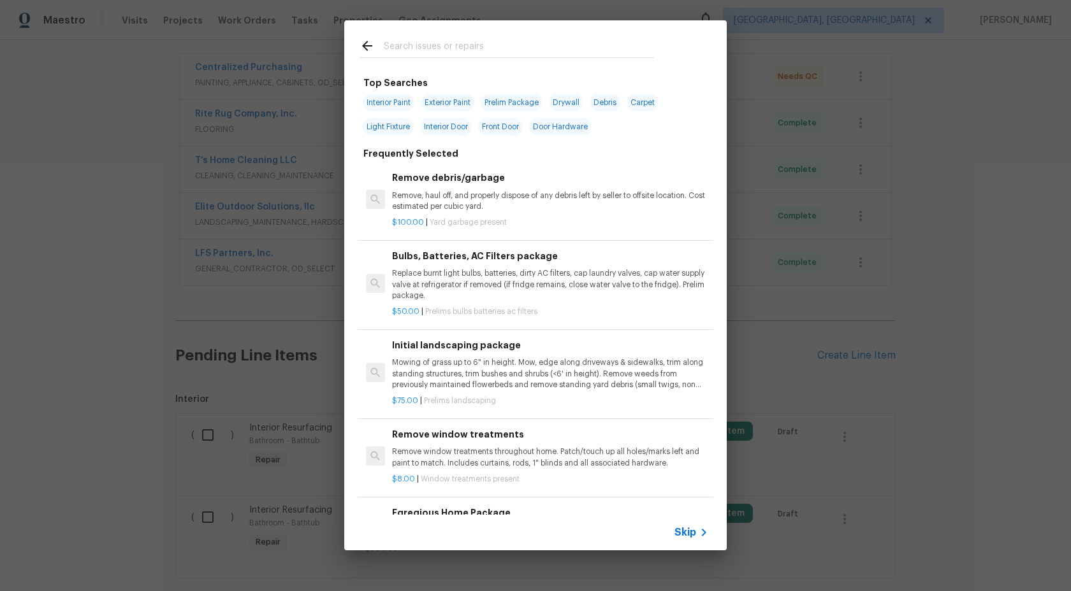
click at [679, 526] on div "Skip" at bounding box center [692, 532] width 37 height 15
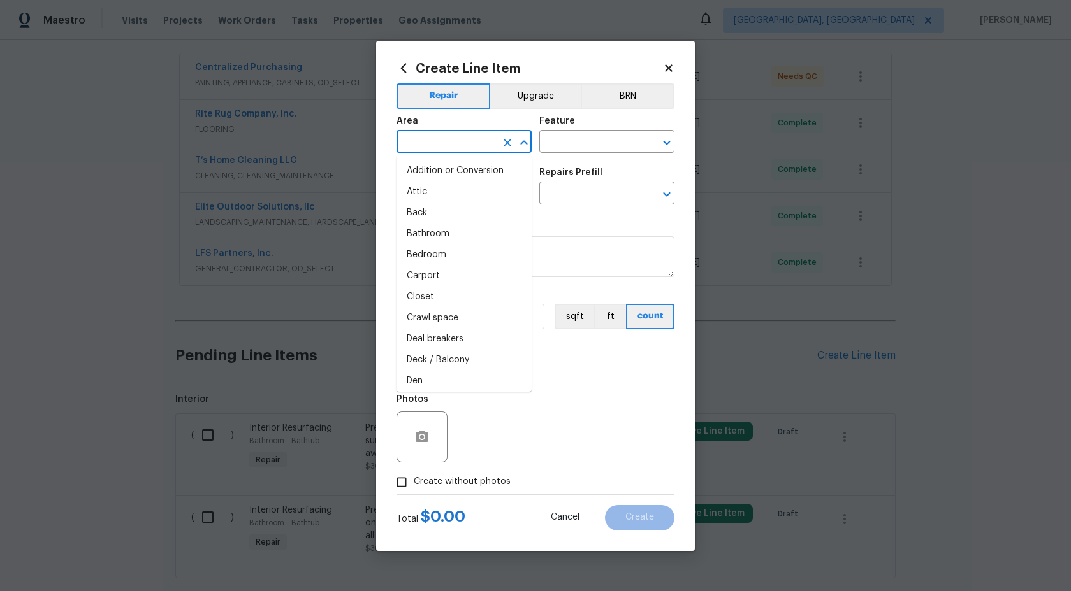
click at [465, 141] on input "text" at bounding box center [445, 143] width 99 height 20
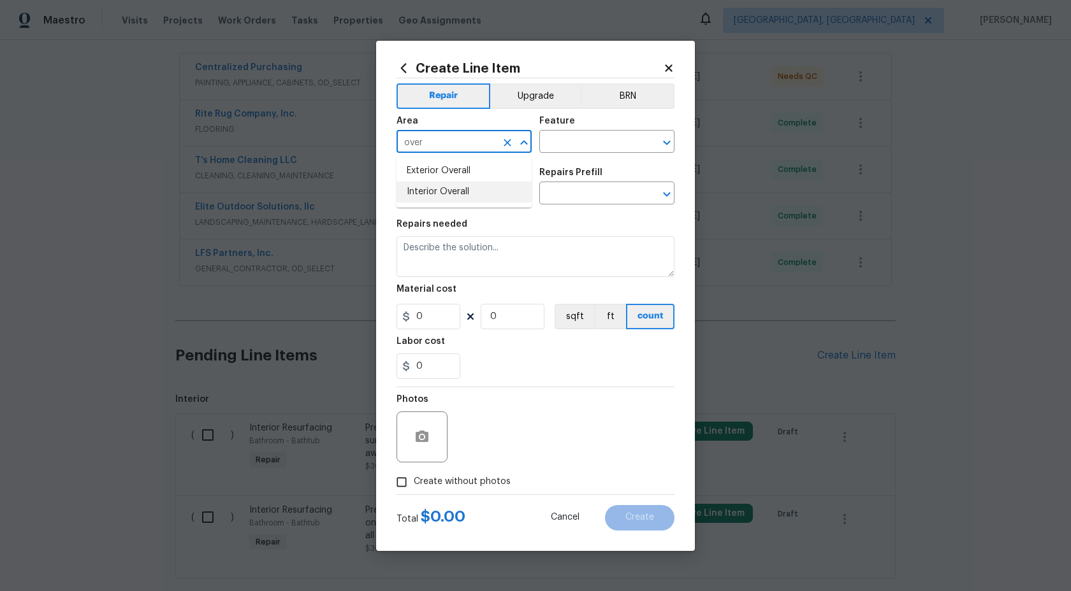
click at [448, 192] on li "Interior Overall" at bounding box center [463, 192] width 135 height 21
type input "Interior Overall"
click at [584, 151] on input "text" at bounding box center [588, 143] width 99 height 20
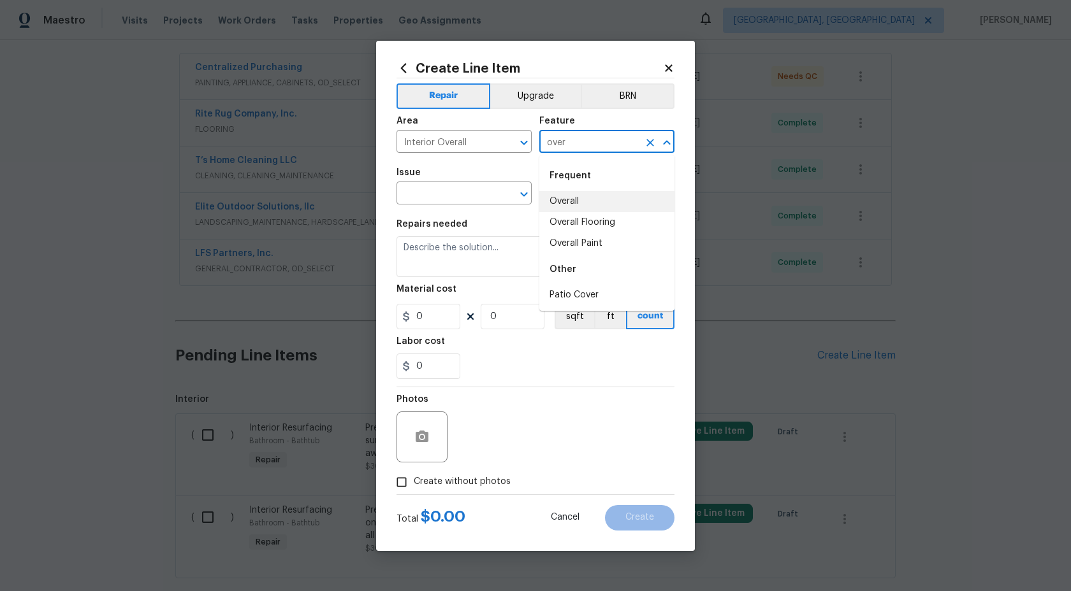
click at [574, 200] on li "Overall" at bounding box center [606, 201] width 135 height 21
type input "Overall"
click at [490, 200] on input "text" at bounding box center [445, 195] width 99 height 20
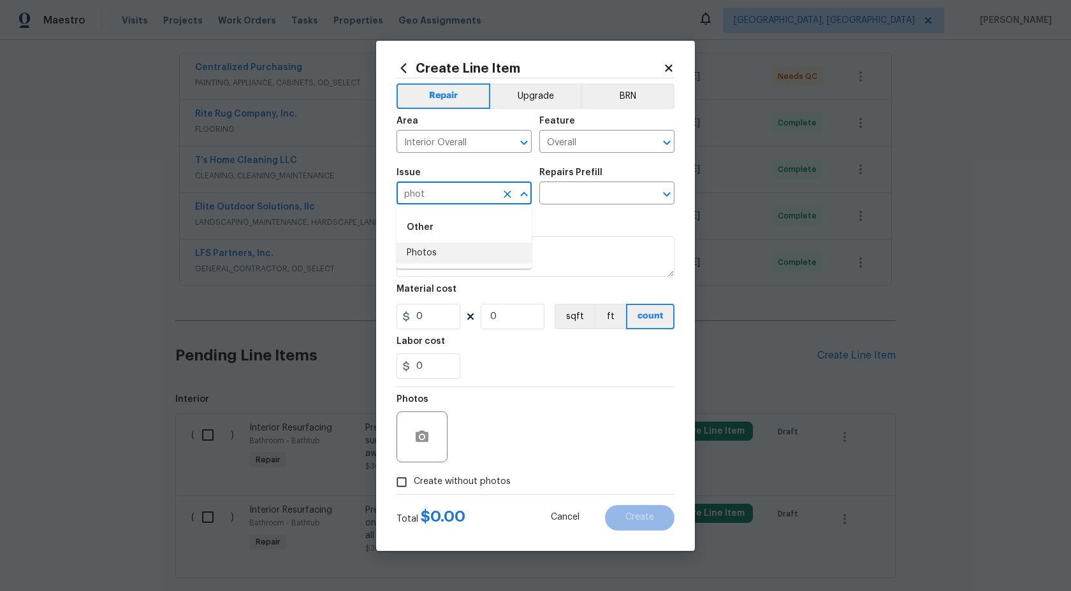
click at [463, 253] on li "Photos" at bounding box center [463, 253] width 135 height 21
type input "Photos"
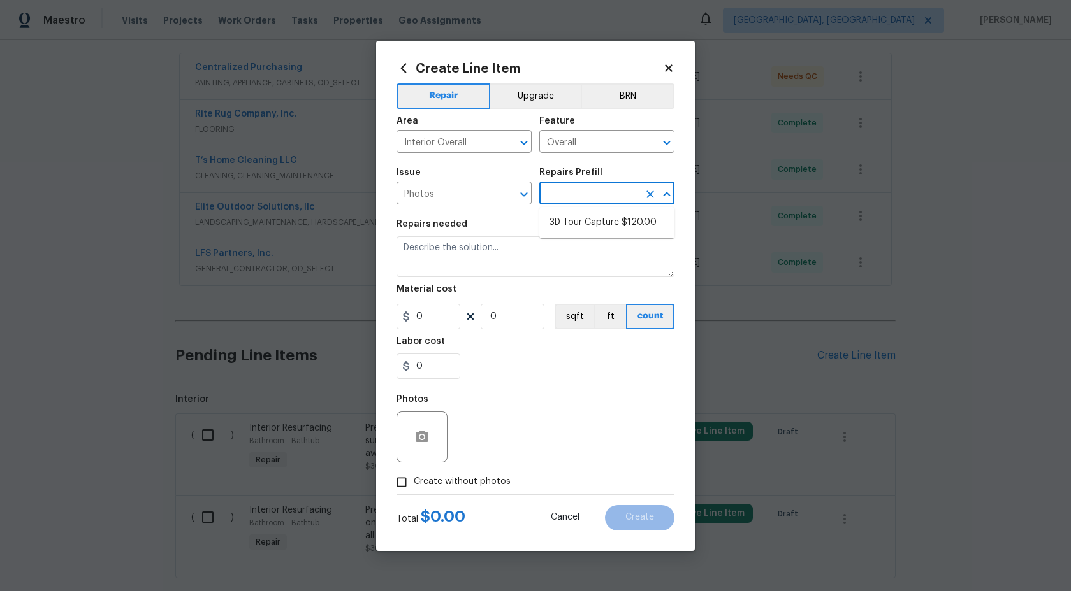
click at [599, 196] on input "text" at bounding box center [588, 195] width 99 height 20
click at [586, 223] on li "3D Tour Capture $120.00" at bounding box center [606, 222] width 135 height 21
type input "3D Tour Capture $120.00"
type textarea "Capture 3D tour of home"
type input "1"
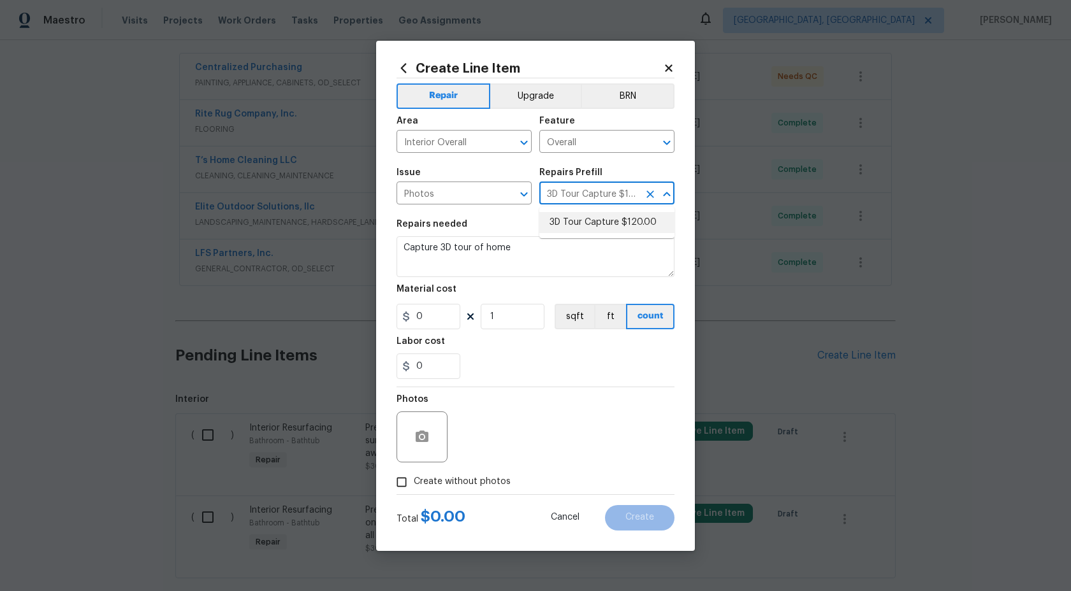
type input "120"
click at [399, 483] on input "Create without photos" at bounding box center [401, 482] width 24 height 24
checkbox input "true"
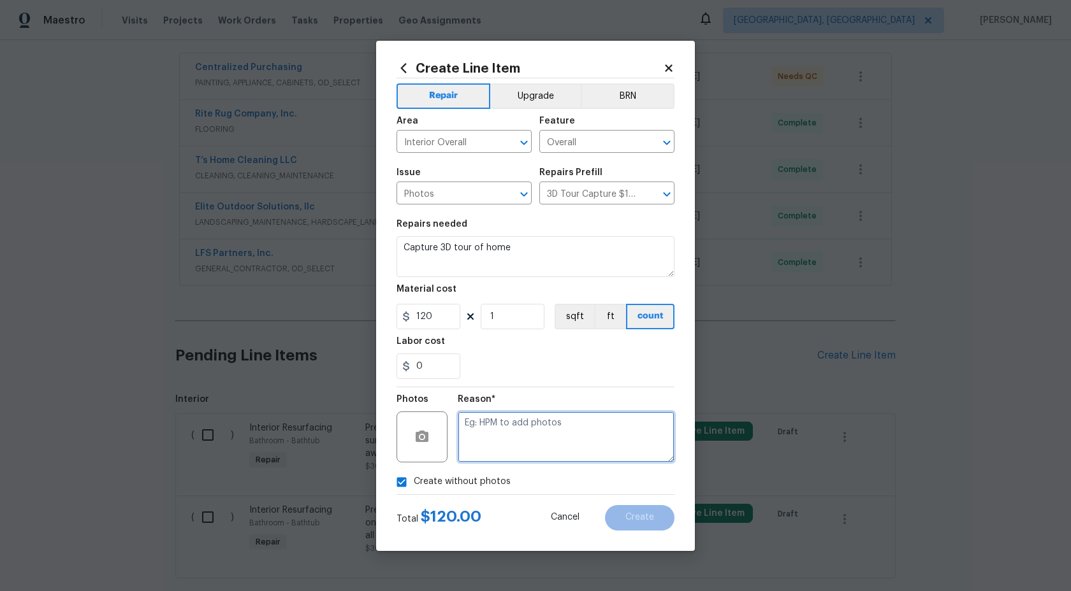
click at [493, 438] on textarea at bounding box center [566, 437] width 217 height 51
type textarea "."
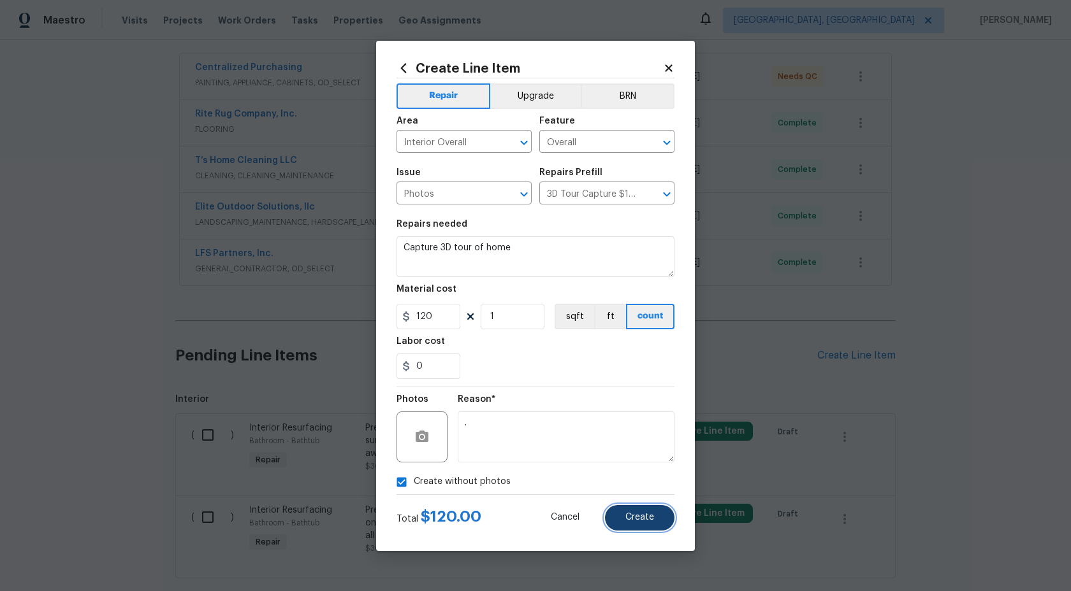
click at [646, 517] on span "Create" at bounding box center [639, 518] width 29 height 10
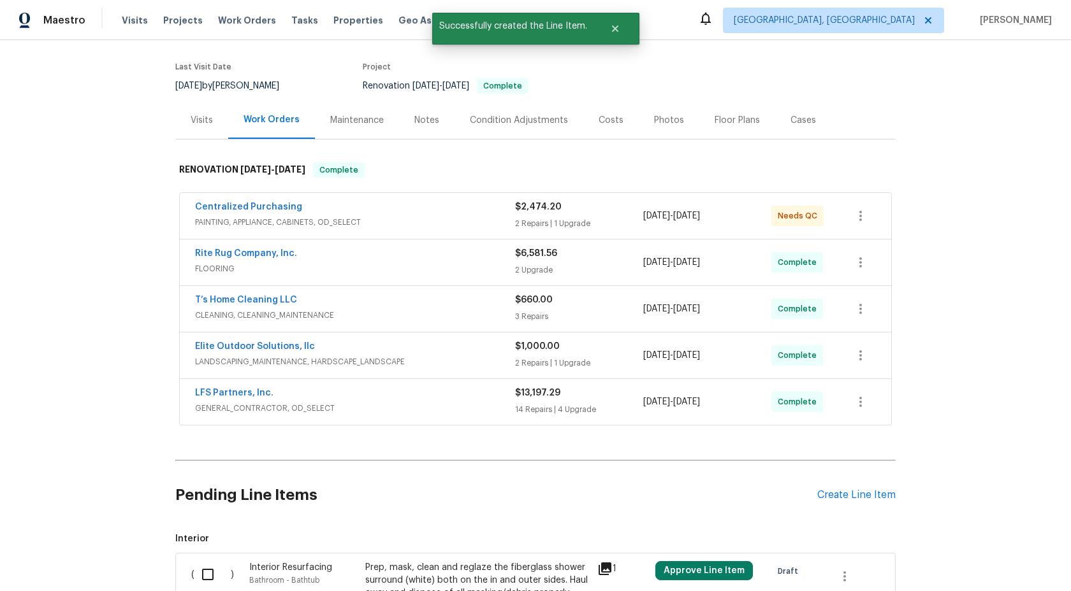
scroll to position [435, 0]
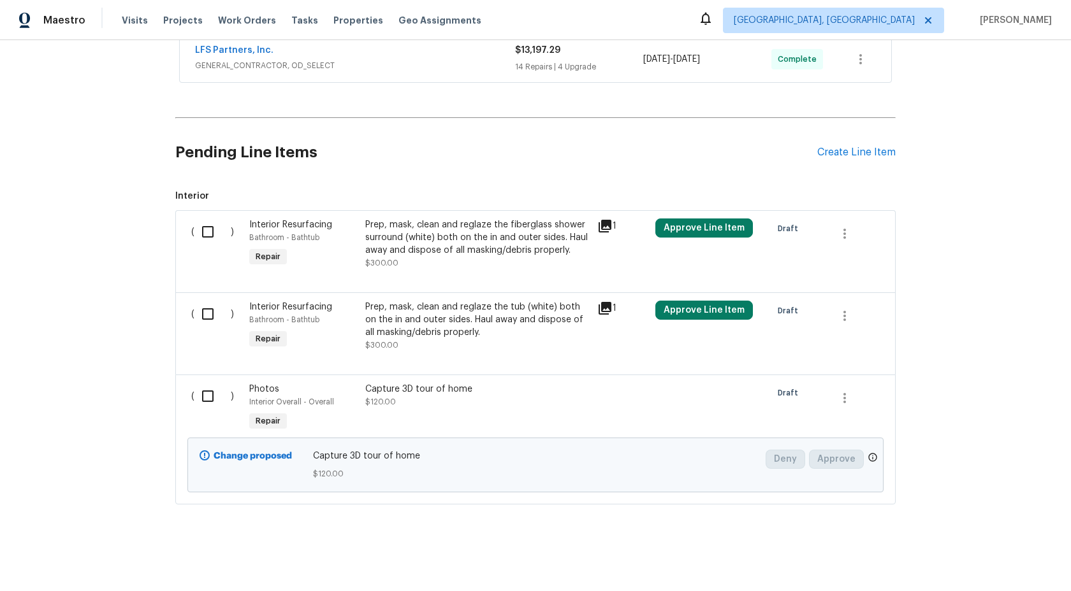
click at [212, 398] on input "checkbox" at bounding box center [212, 396] width 36 height 27
checkbox input "true"
click at [982, 557] on span "Create Work Order" at bounding box center [997, 560] width 85 height 16
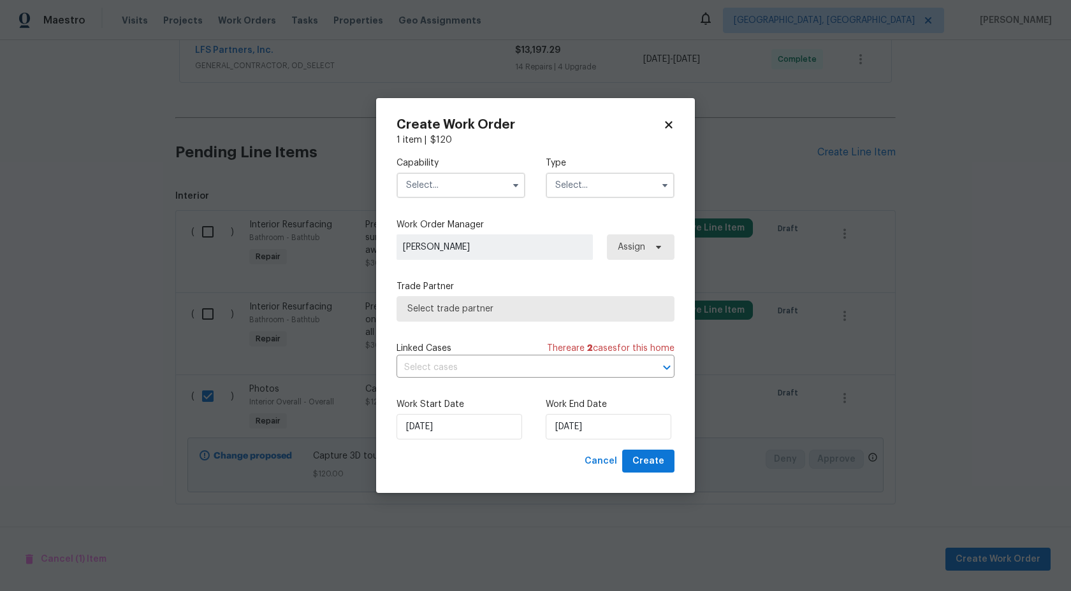
click at [455, 185] on input "text" at bounding box center [460, 185] width 129 height 25
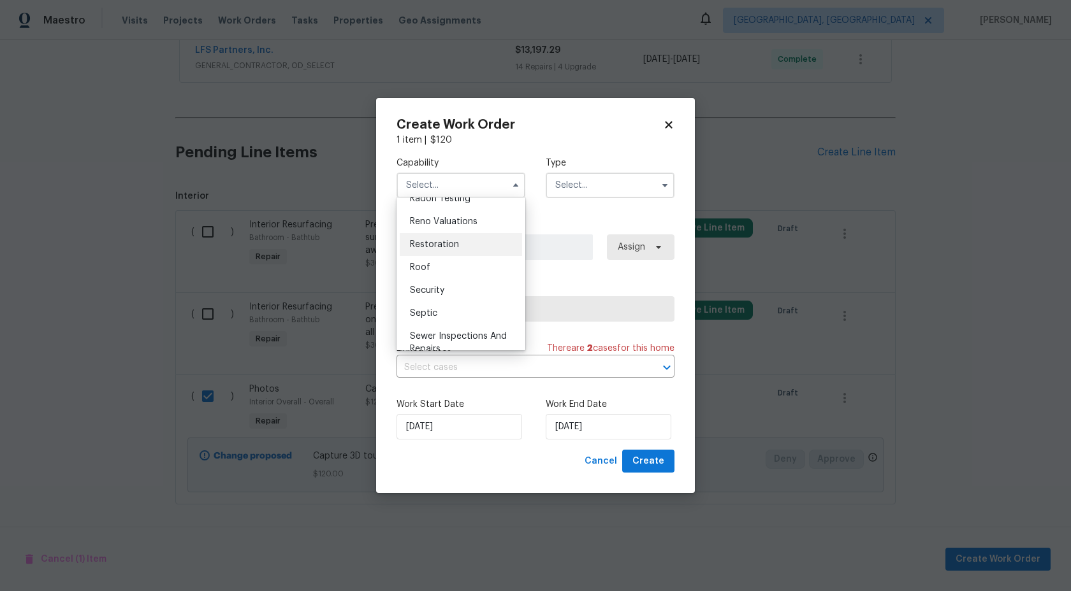
scroll to position [1244, 0]
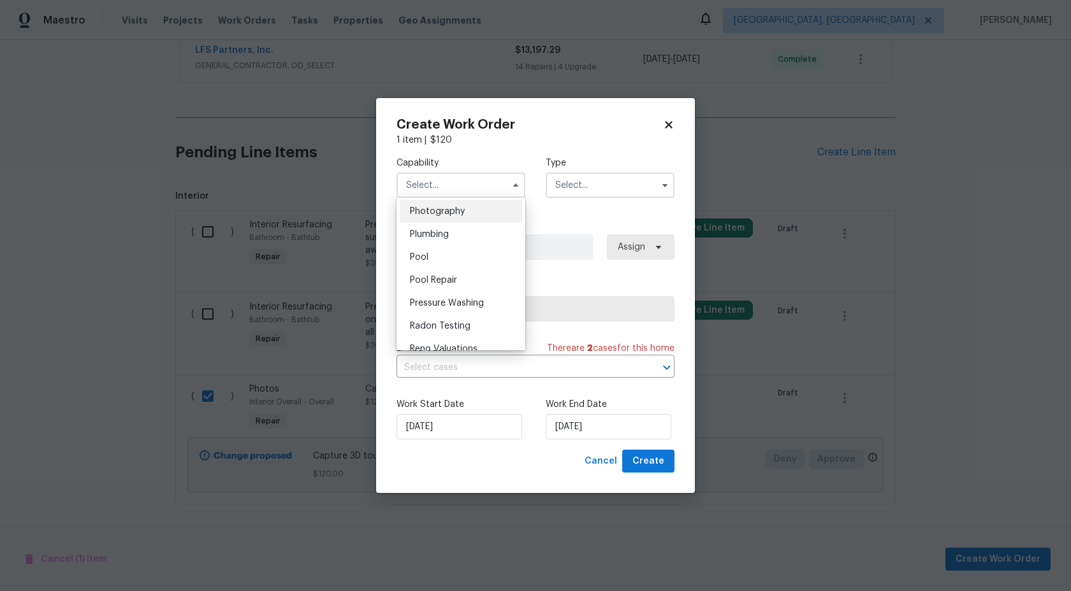
click at [449, 209] on span "Photography" at bounding box center [437, 211] width 55 height 9
type input "Photography"
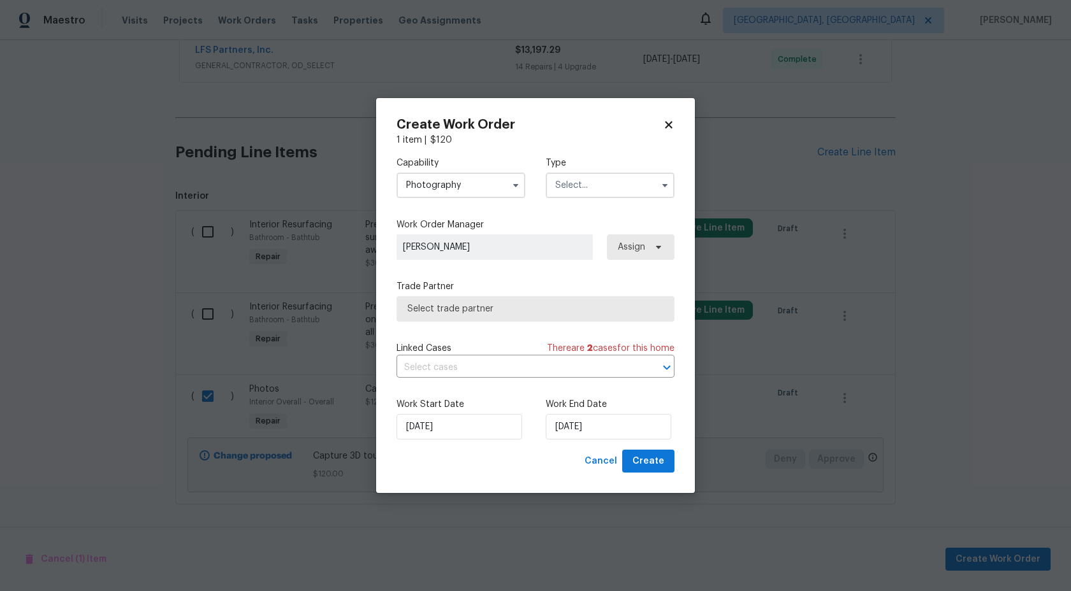
click at [574, 192] on input "text" at bounding box center [610, 185] width 129 height 25
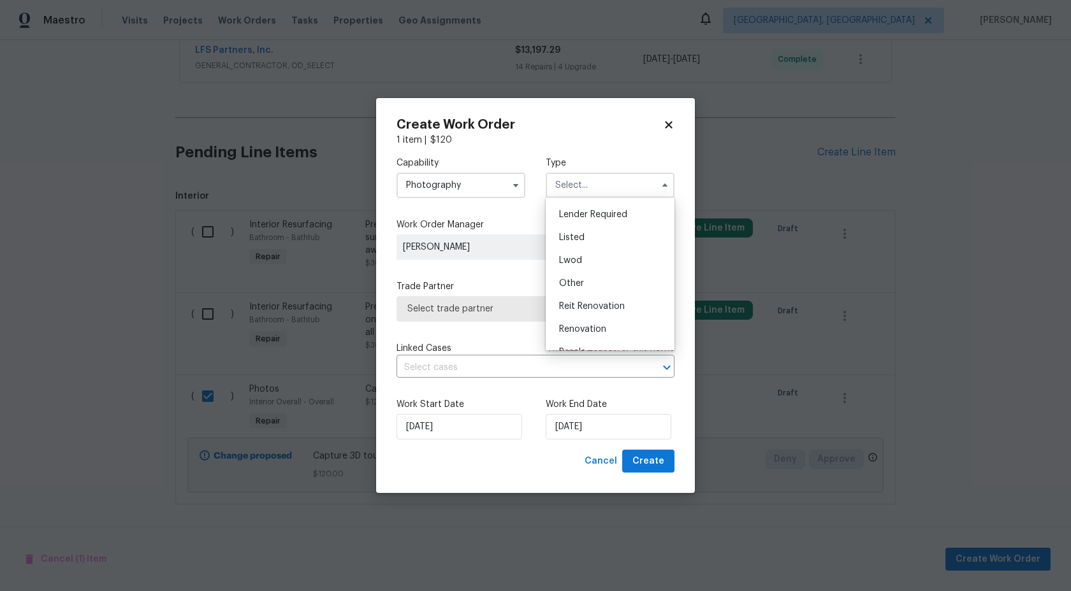
scroll to position [152, 0]
click at [579, 217] on span "Other" at bounding box center [571, 221] width 25 height 9
type input "Other"
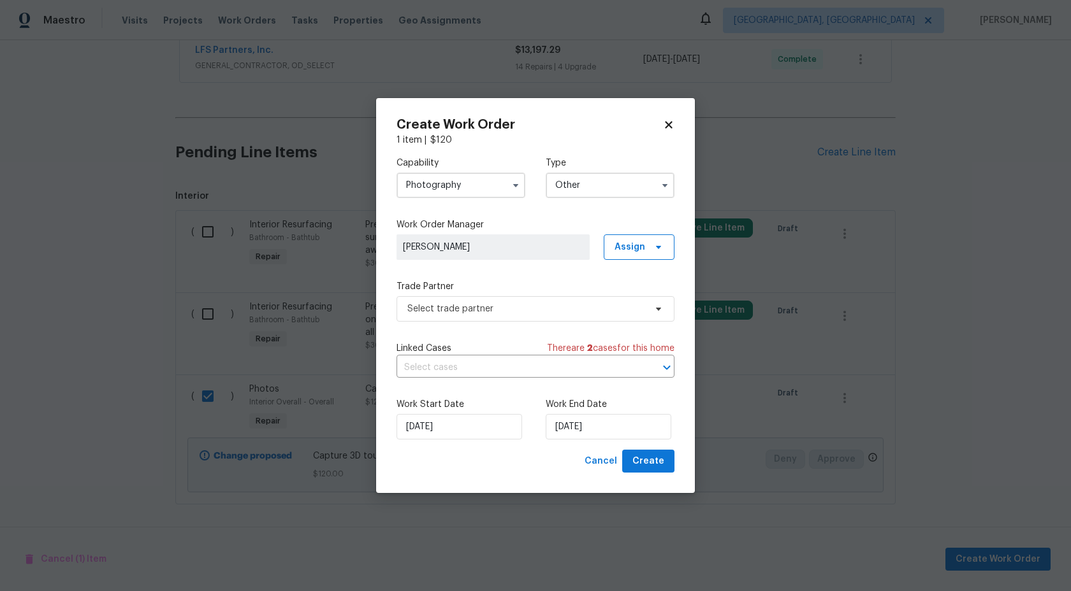
click at [495, 256] on span "[PERSON_NAME]" at bounding box center [492, 247] width 193 height 25
click at [498, 307] on span "Select trade partner" at bounding box center [526, 309] width 238 height 13
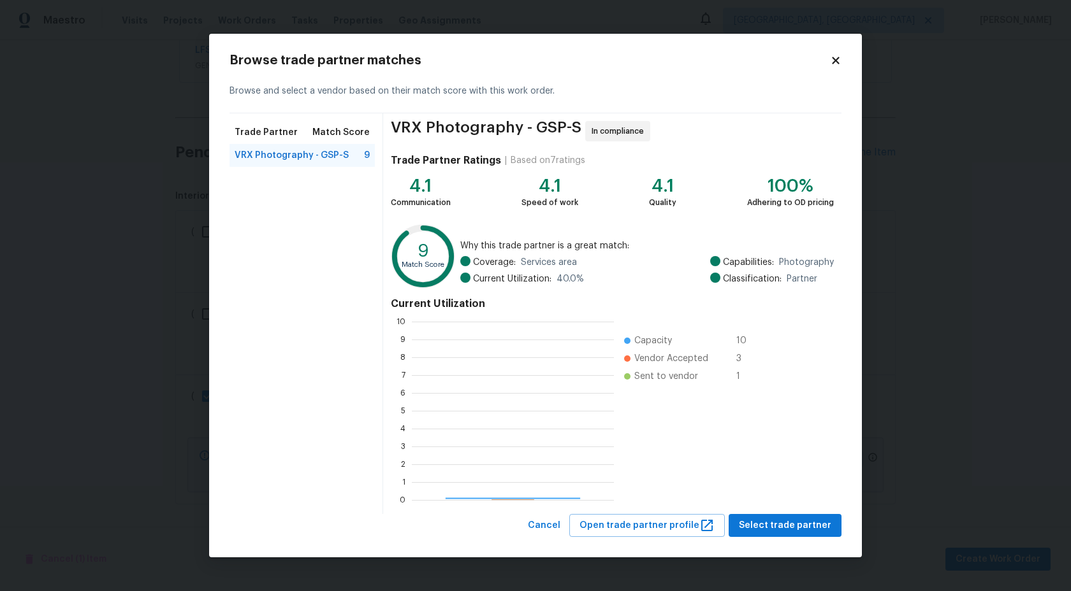
scroll to position [178, 202]
click at [328, 156] on span "VRX Photography - GSP-S" at bounding box center [292, 155] width 114 height 13
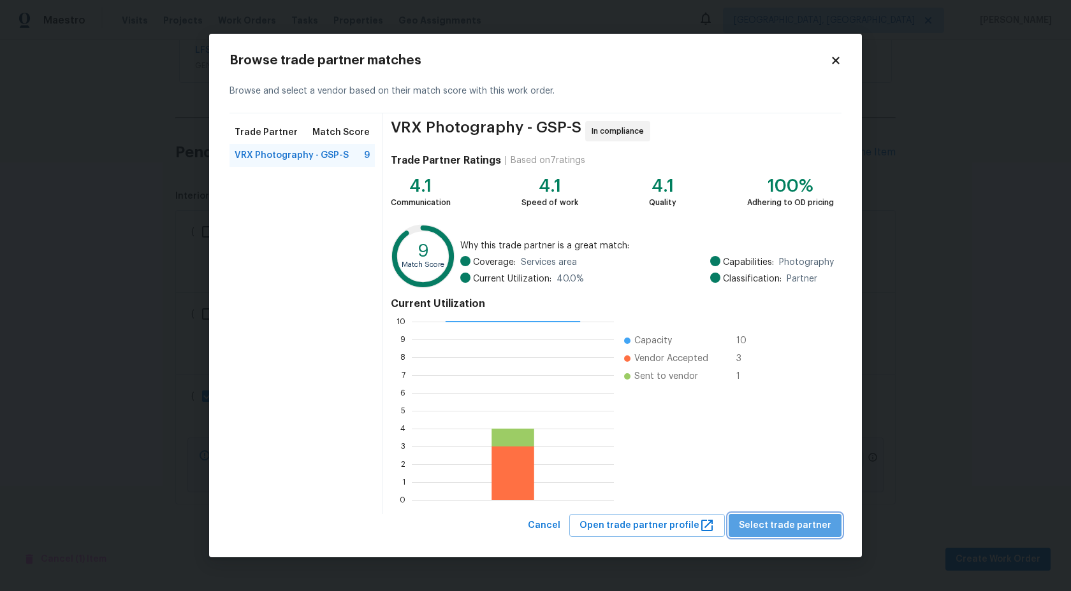
click at [794, 522] on span "Select trade partner" at bounding box center [785, 526] width 92 height 16
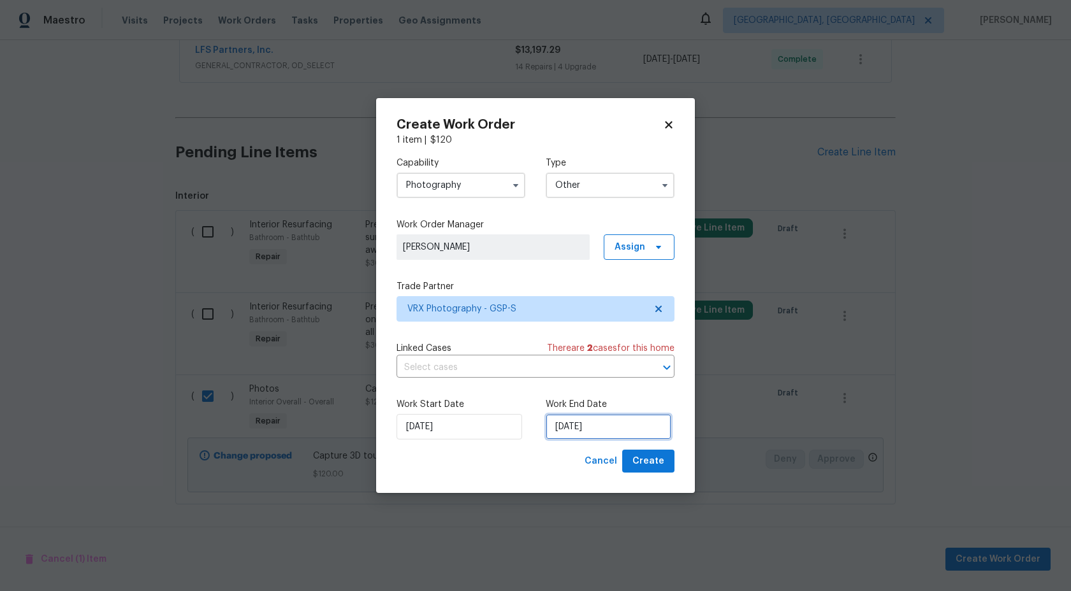
click at [579, 428] on input "20/09/2025" at bounding box center [609, 426] width 126 height 25
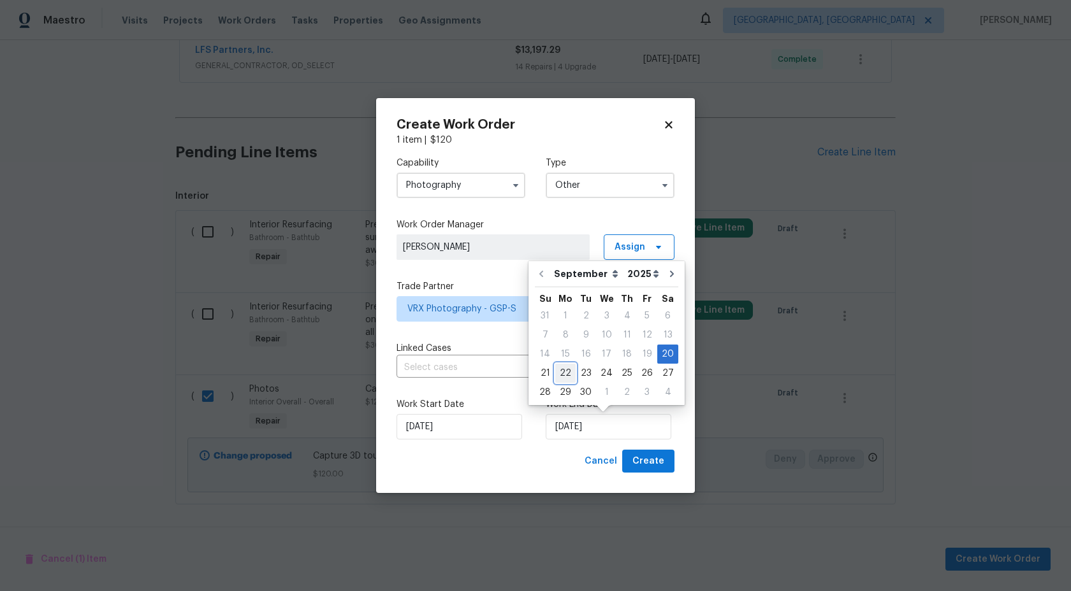
click at [567, 368] on div "22" at bounding box center [565, 374] width 20 height 18
type input "22/09/2025"
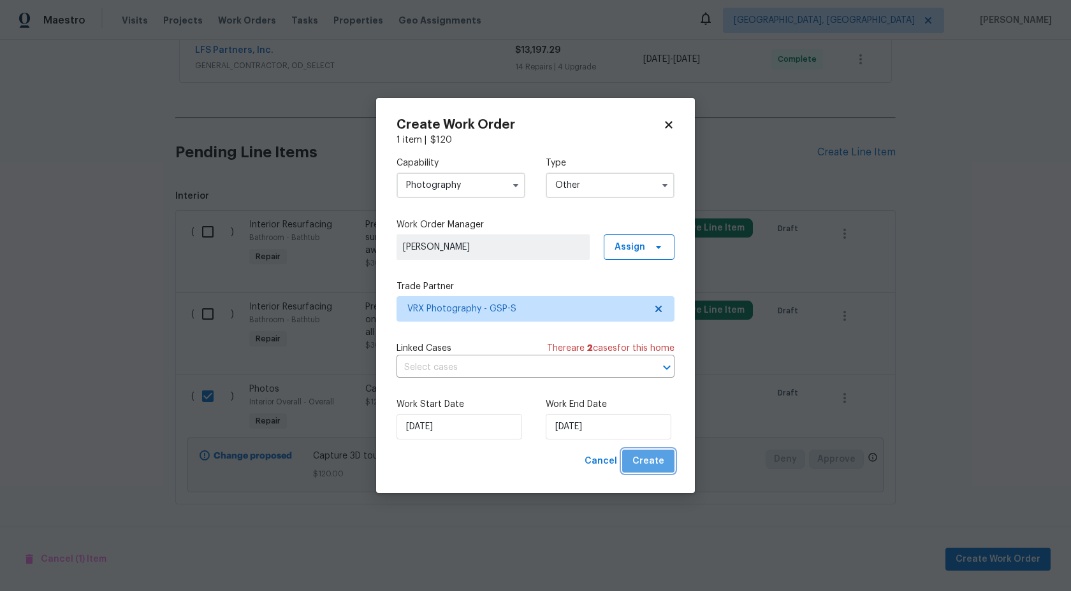
click at [655, 461] on span "Create" at bounding box center [648, 462] width 32 height 16
checkbox input "false"
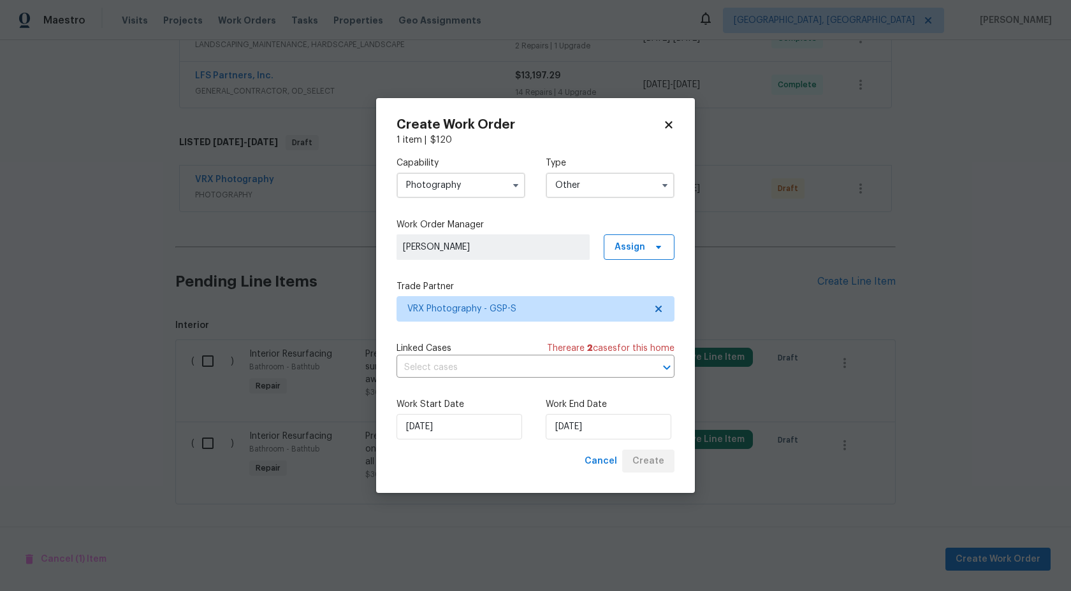
scroll to position [410, 0]
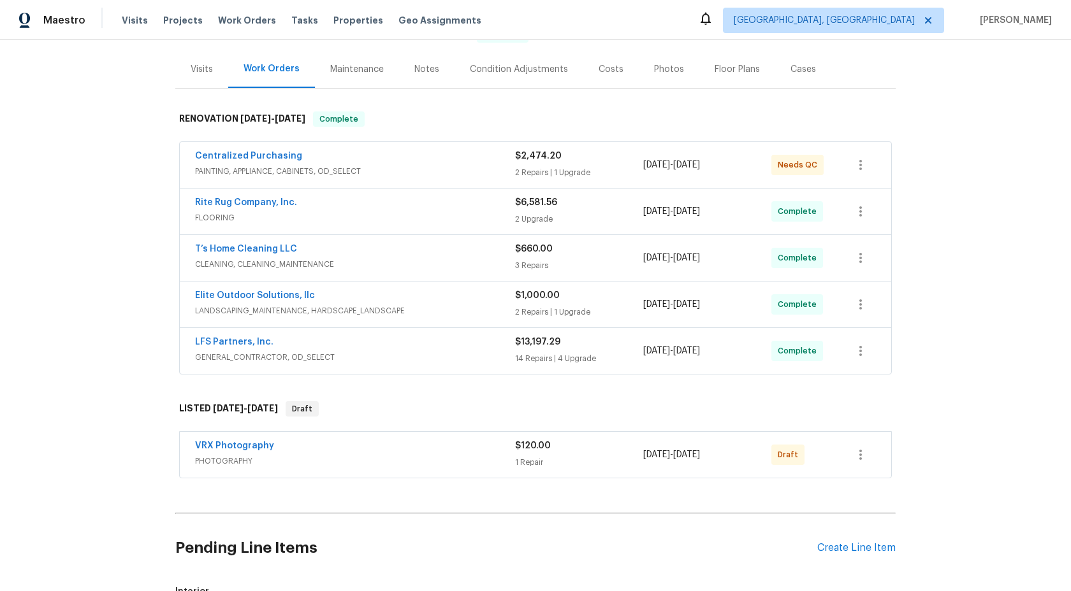
scroll to position [136, 0]
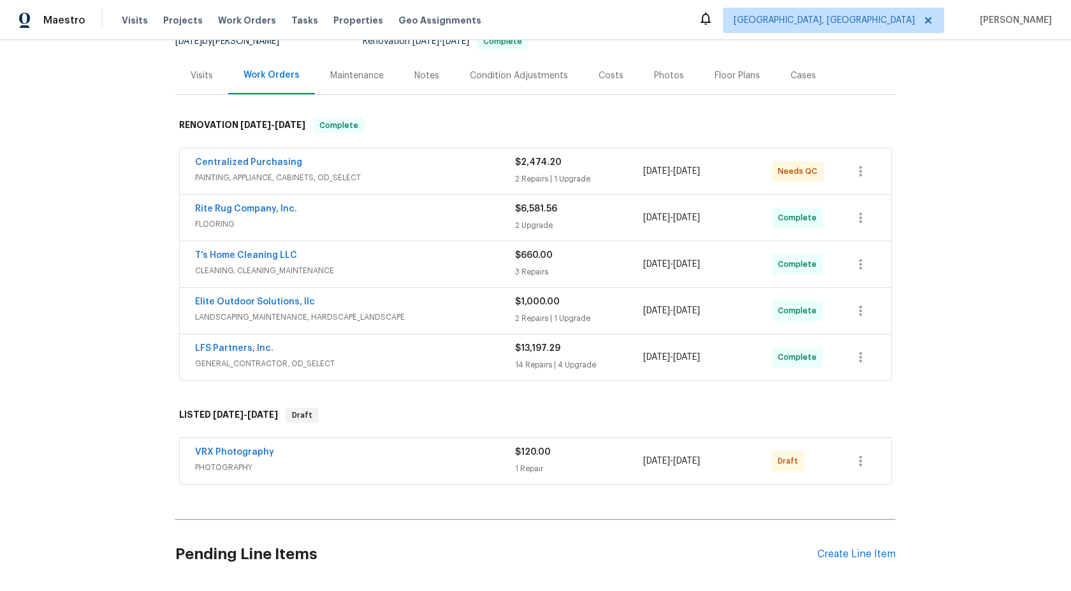
click at [475, 479] on div "VRX Photography PHOTOGRAPHY $120.00 1 Repair 9/20/2025 - 9/22/2025 Draft" at bounding box center [535, 462] width 711 height 46
click at [864, 462] on icon "button" at bounding box center [860, 461] width 15 height 15
click at [864, 462] on li "Send to Vendor" at bounding box center [914, 461] width 138 height 21
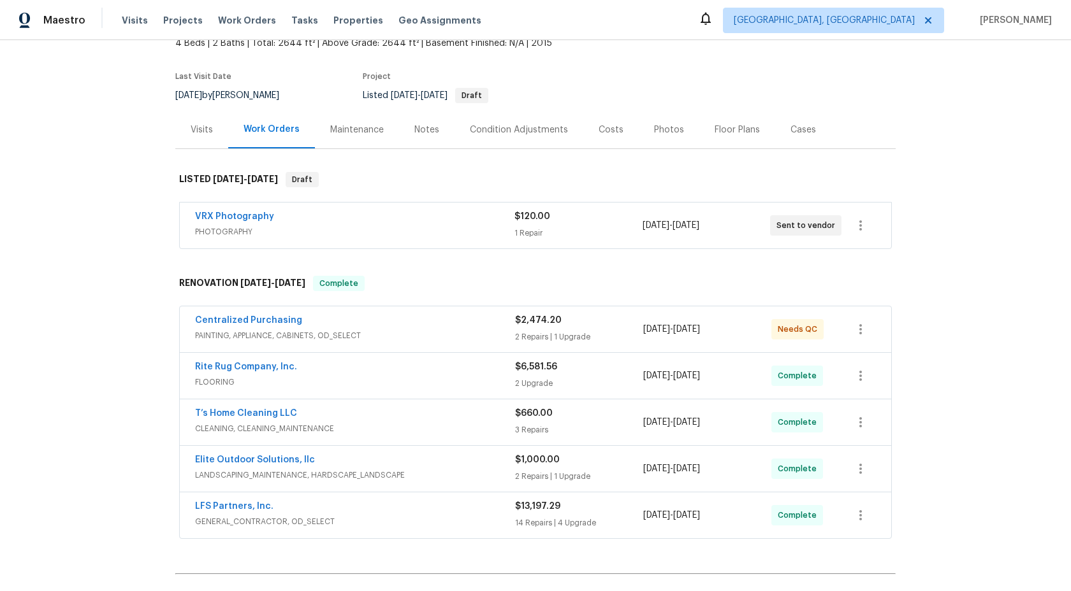
scroll to position [0, 0]
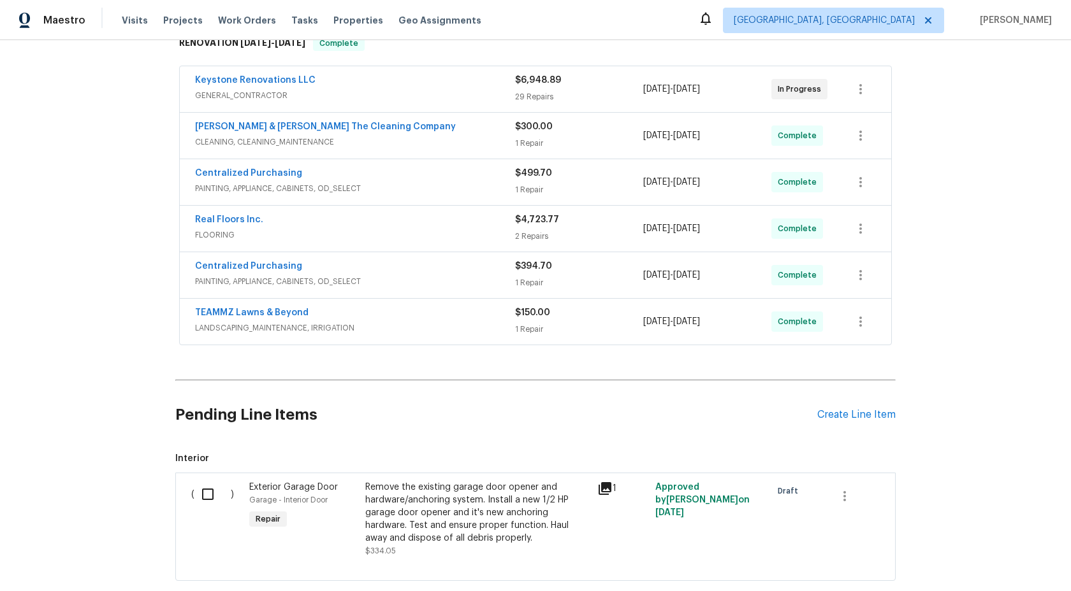
scroll to position [141, 0]
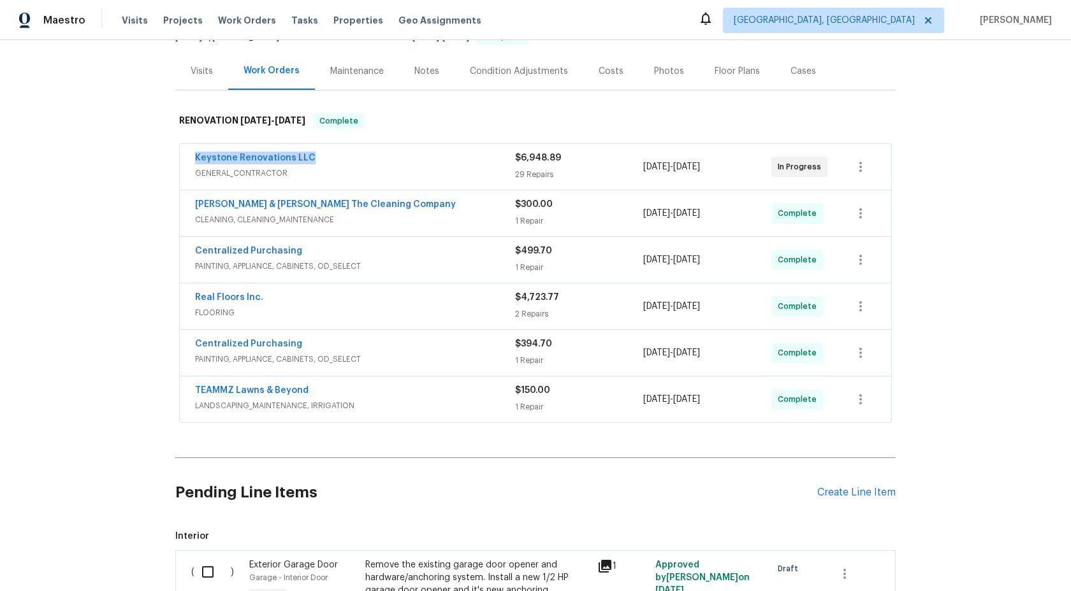
drag, startPoint x: 316, startPoint y: 161, endPoint x: 150, endPoint y: 159, distance: 165.1
click at [150, 159] on div "Back to all projects [STREET_ADDRESS] 3 Beds | 2 Baths | Total: 1504 ft² | Abov…" at bounding box center [535, 315] width 1071 height 551
copy link "Keystone Renovations LLC"
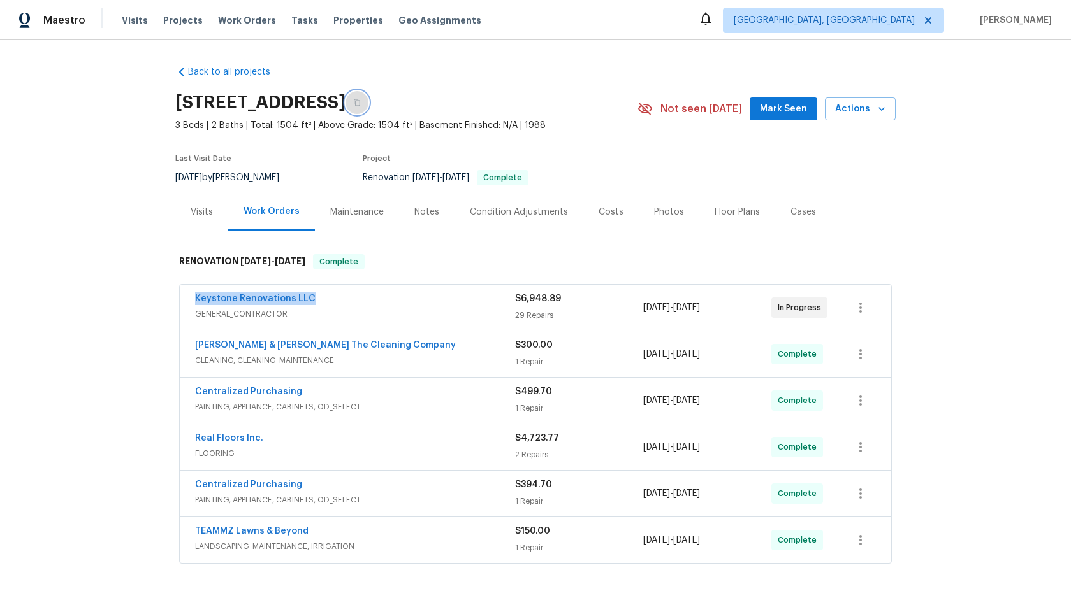
click at [361, 100] on icon "button" at bounding box center [357, 103] width 8 height 8
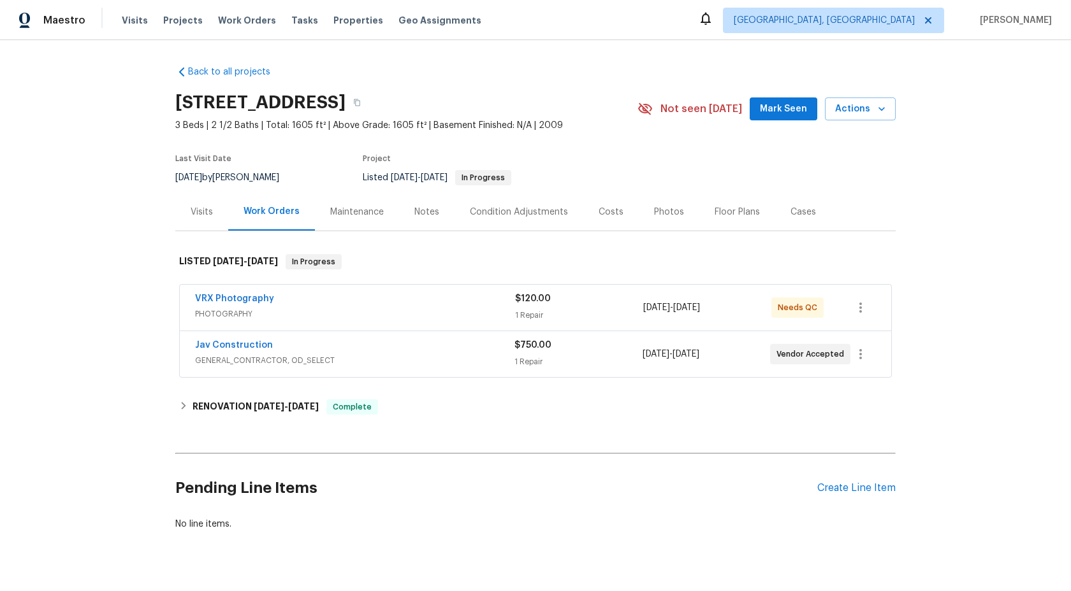
click at [447, 303] on div "VRX Photography" at bounding box center [355, 300] width 320 height 15
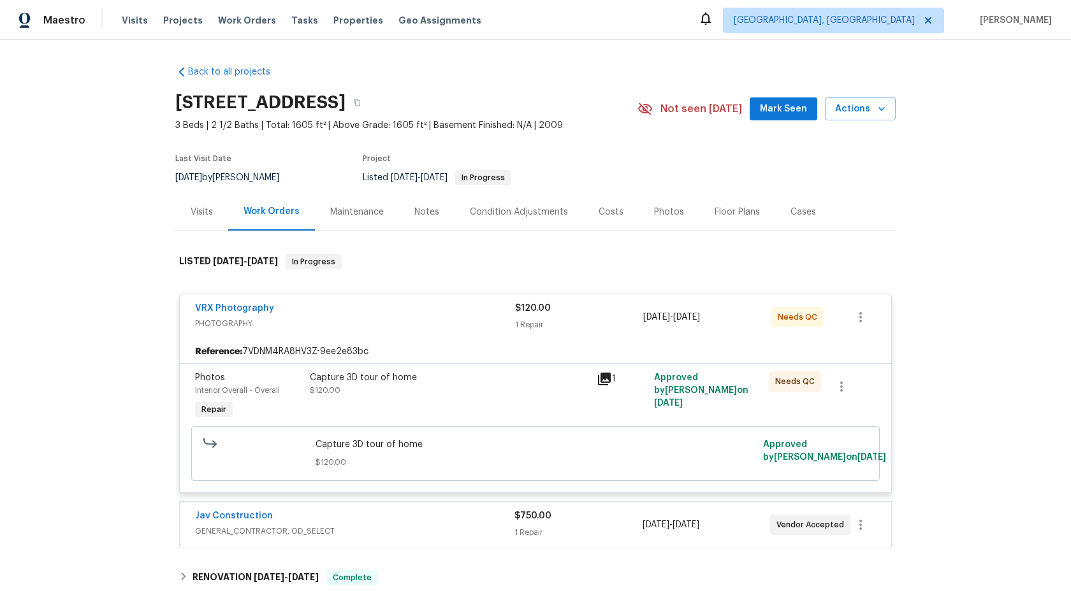
click at [541, 405] on div "Capture 3D tour of home $120.00" at bounding box center [449, 397] width 287 height 59
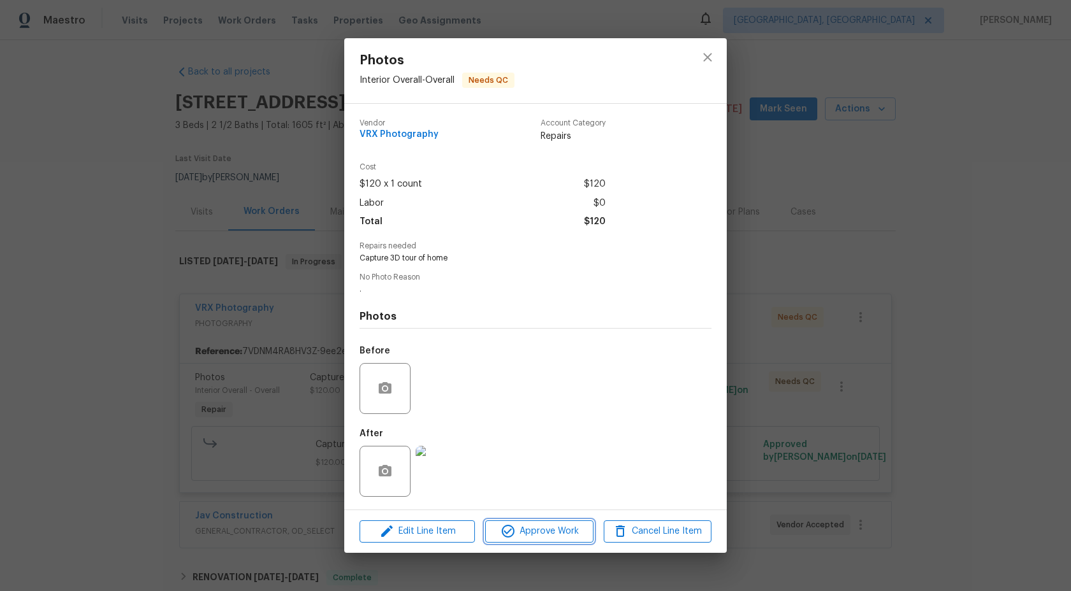
click at [529, 528] on span "Approve Work" at bounding box center [539, 532] width 100 height 16
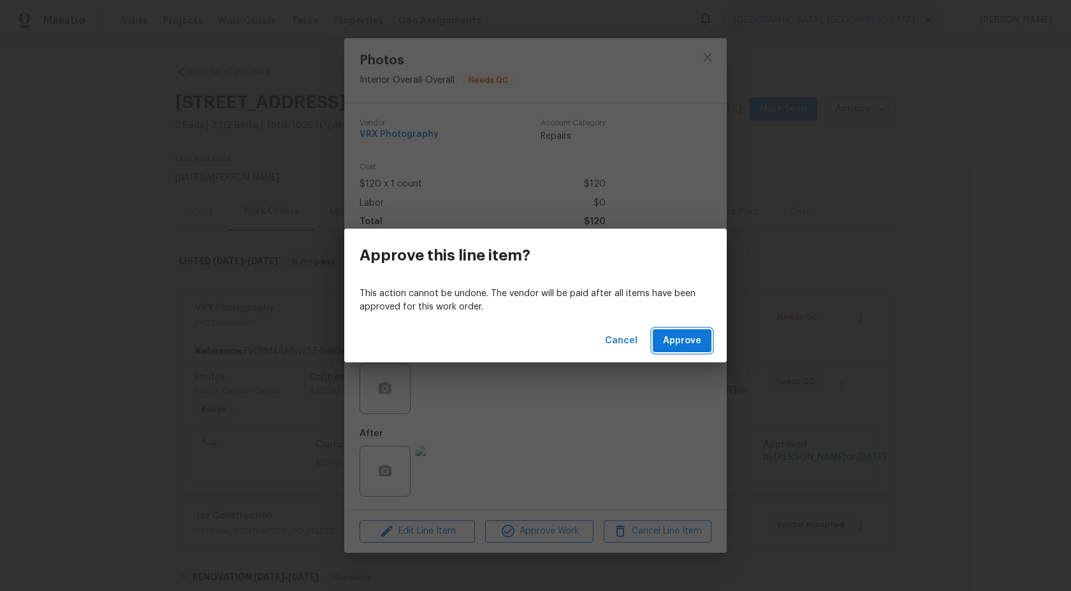
click at [695, 348] on span "Approve" at bounding box center [682, 341] width 38 height 16
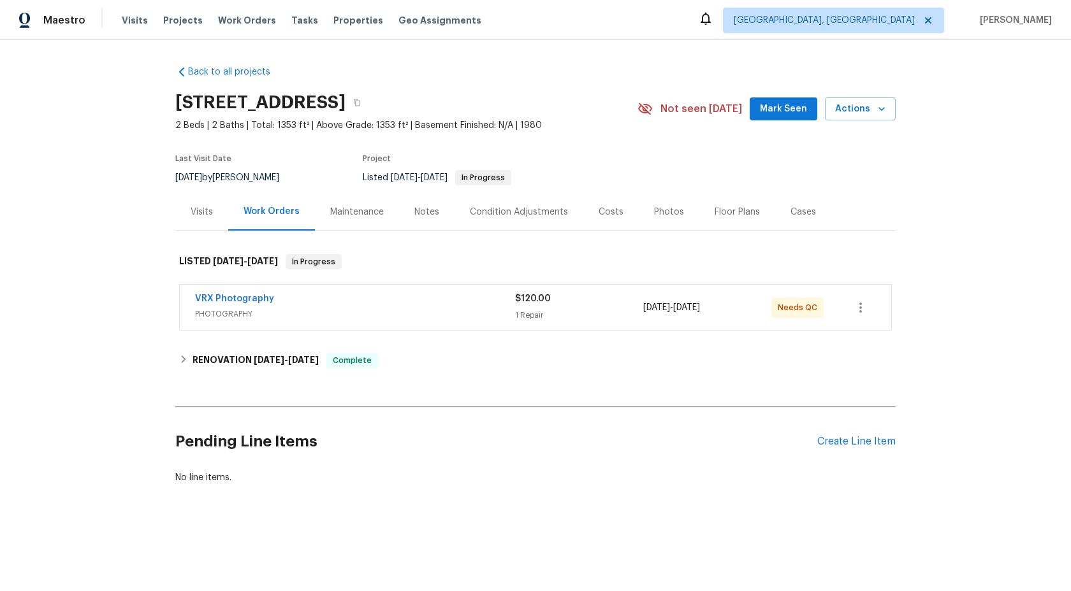
click at [405, 306] on div "VRX Photography" at bounding box center [355, 300] width 320 height 15
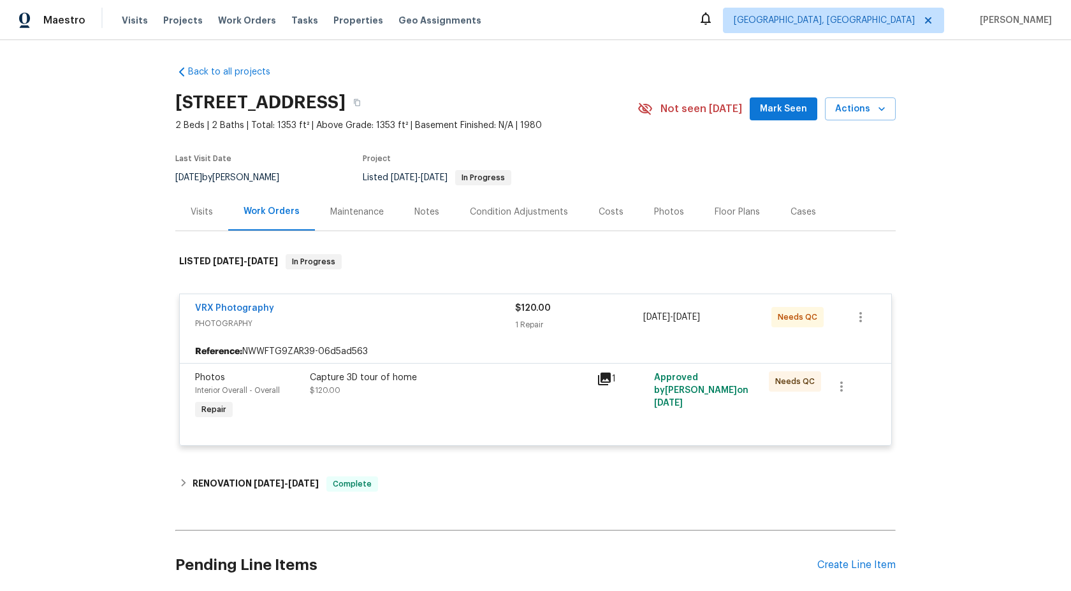
click at [477, 381] on div "Capture 3D tour of home" at bounding box center [449, 378] width 279 height 13
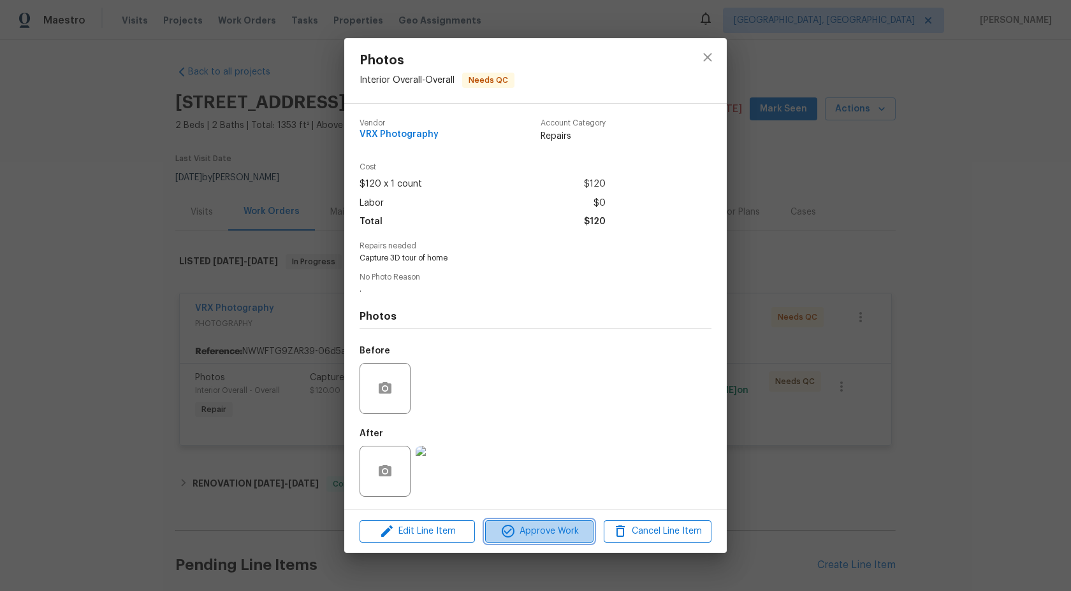
click at [532, 540] on button "Approve Work" at bounding box center [539, 532] width 108 height 22
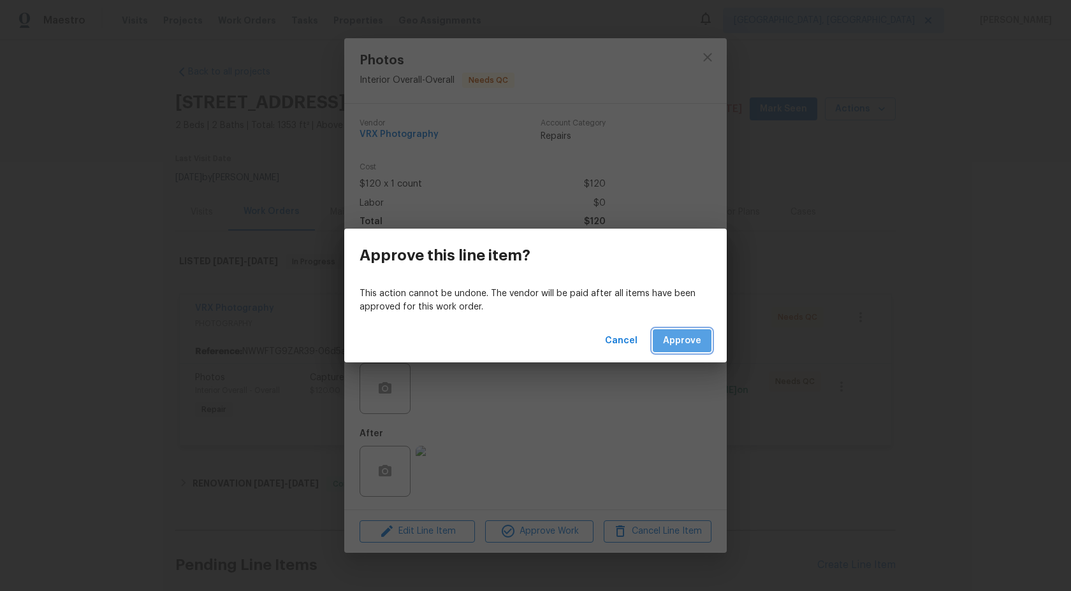
click at [693, 347] on span "Approve" at bounding box center [682, 341] width 38 height 16
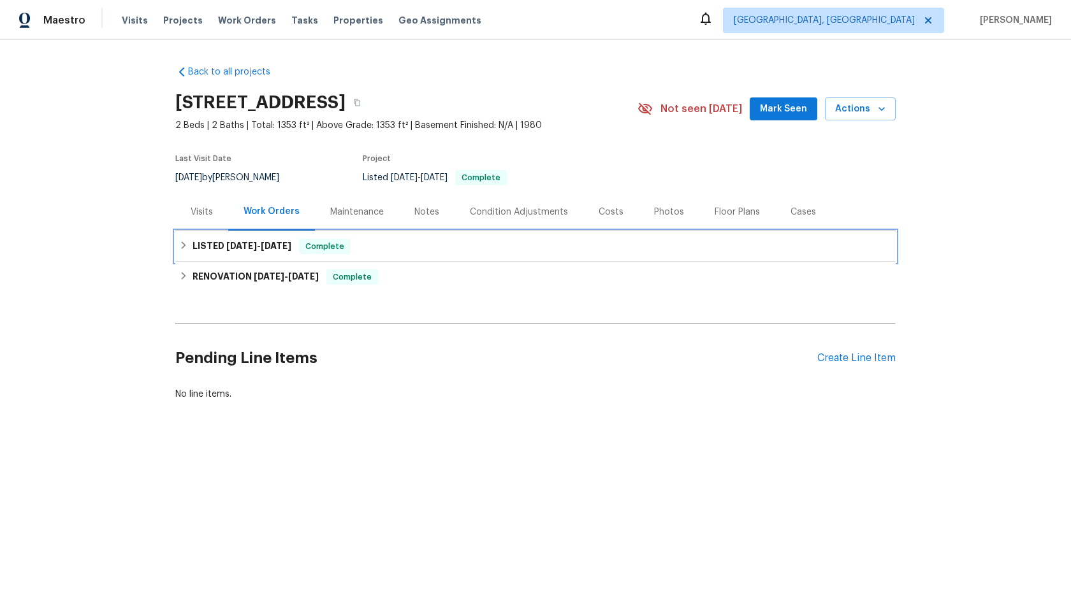
click at [446, 250] on div "LISTED [DATE] - [DATE] Complete" at bounding box center [535, 246] width 713 height 15
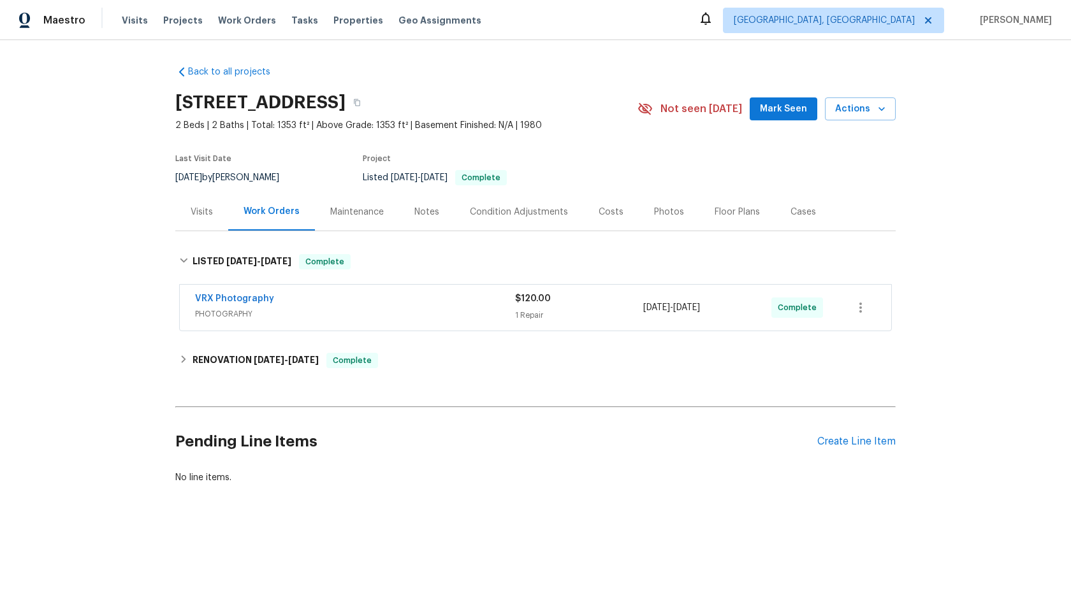
click at [453, 321] on div "VRX Photography PHOTOGRAPHY" at bounding box center [355, 308] width 320 height 31
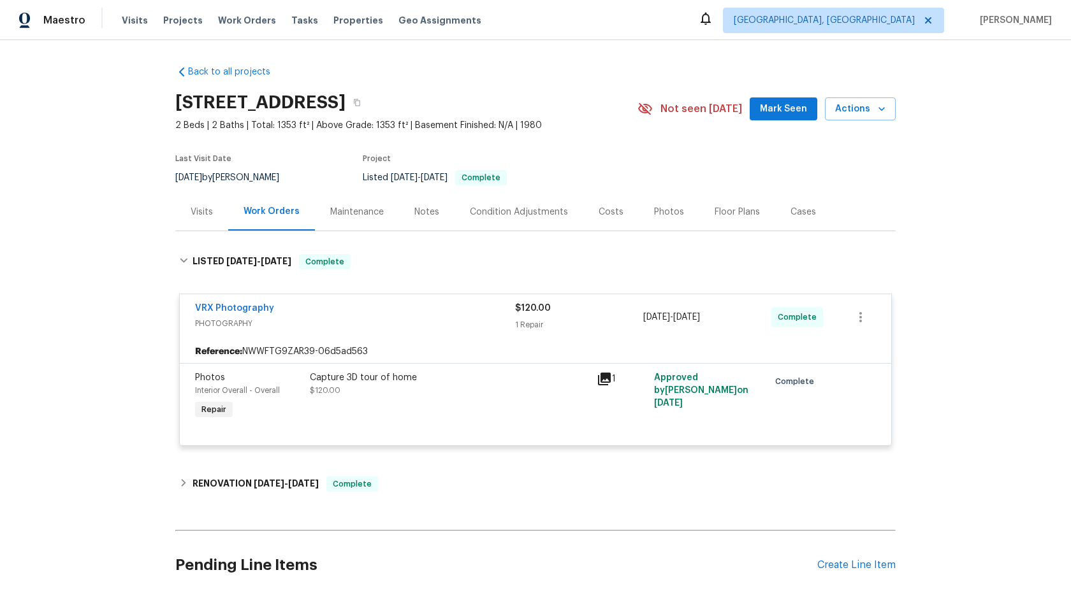
click at [507, 386] on div "Capture 3D tour of home $120.00" at bounding box center [449, 384] width 279 height 25
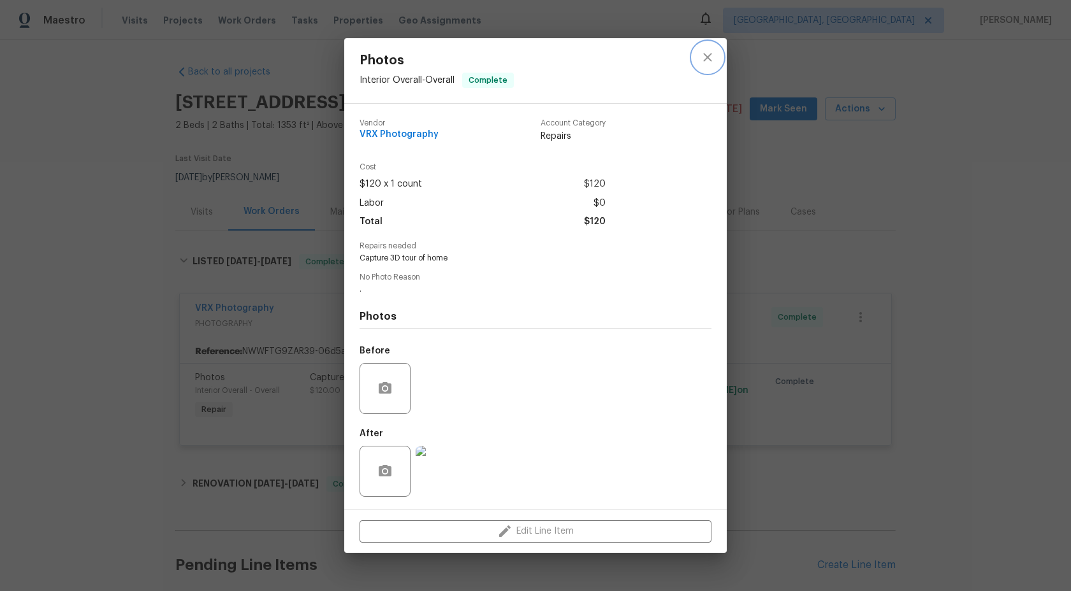
click at [710, 57] on icon "close" at bounding box center [707, 57] width 15 height 15
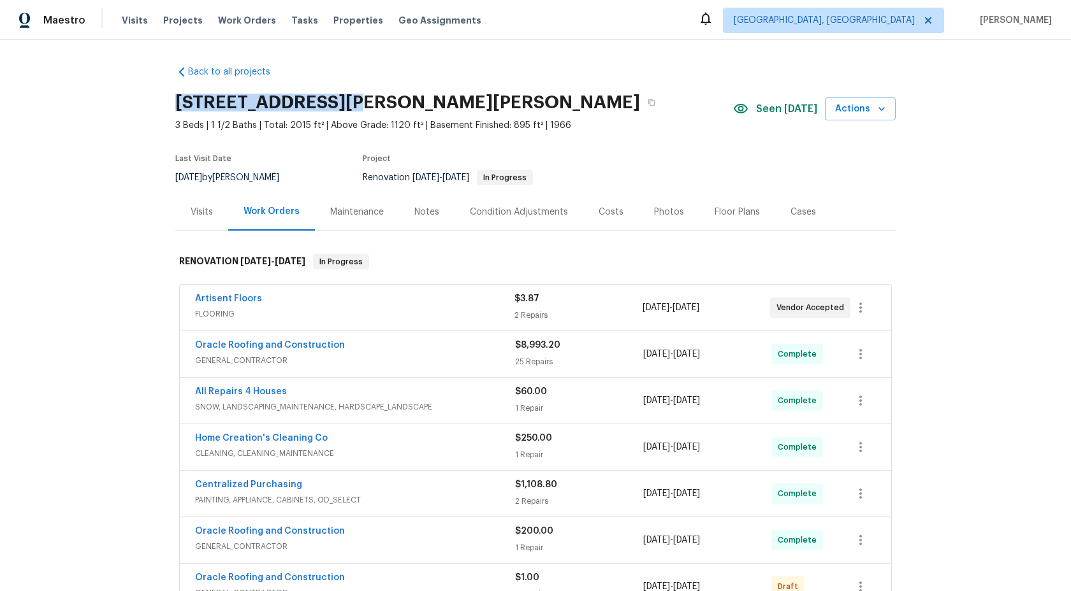
drag, startPoint x: 331, startPoint y: 102, endPoint x: 176, endPoint y: 102, distance: 155.5
click at [175, 102] on h2 "[STREET_ADDRESS][PERSON_NAME][PERSON_NAME]" at bounding box center [407, 102] width 465 height 13
copy h2 "[STREET_ADDRESS][PERSON_NAME]"
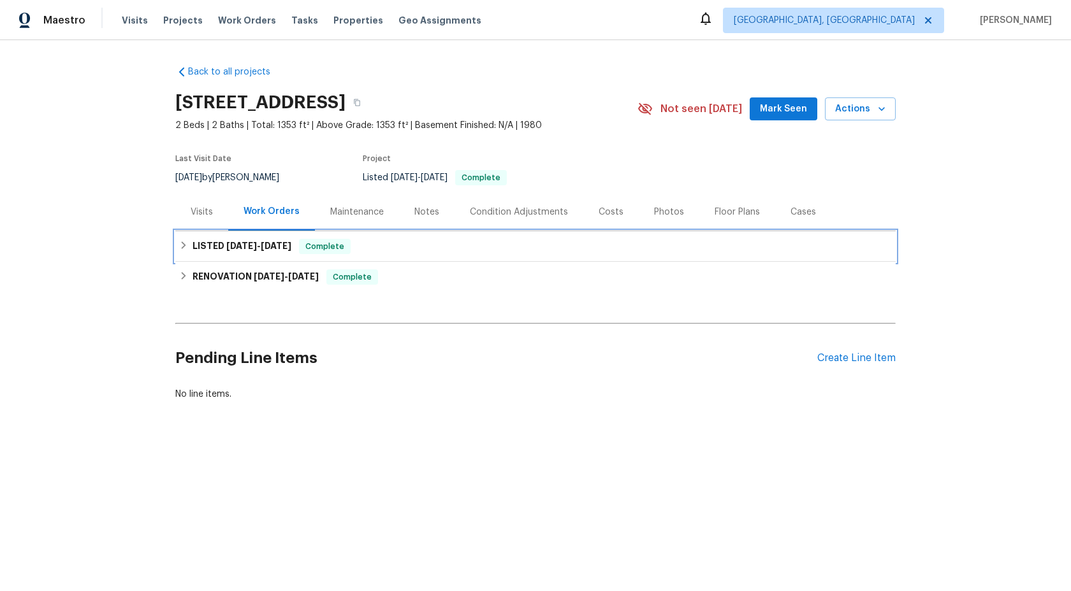
click at [422, 250] on div "LISTED 9/16/25 - 9/17/25 Complete" at bounding box center [535, 246] width 713 height 15
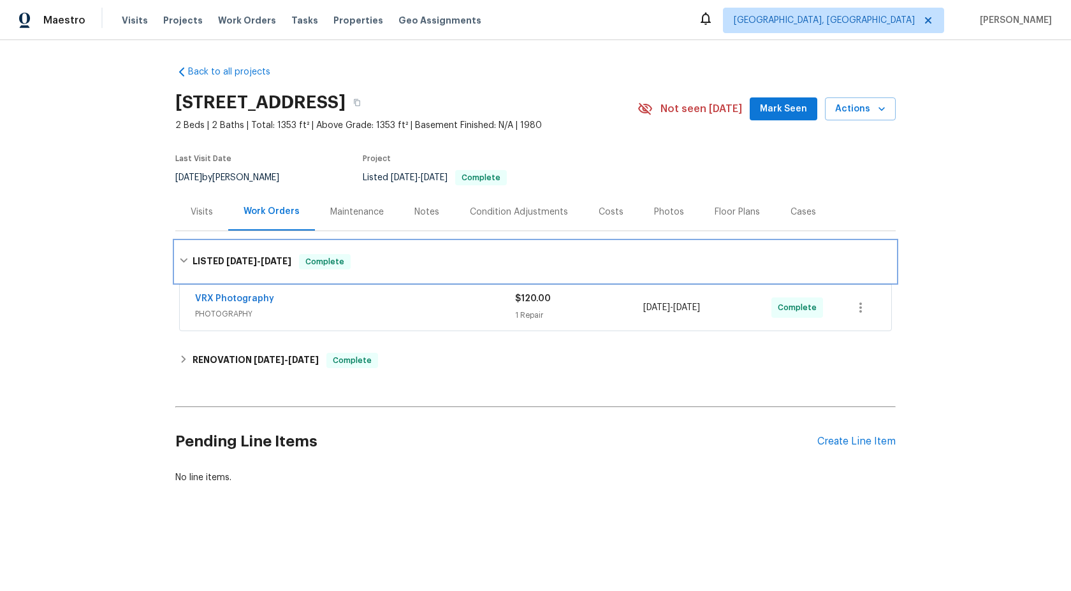
click at [421, 251] on div "LISTED 9/16/25 - 9/17/25 Complete" at bounding box center [535, 262] width 720 height 41
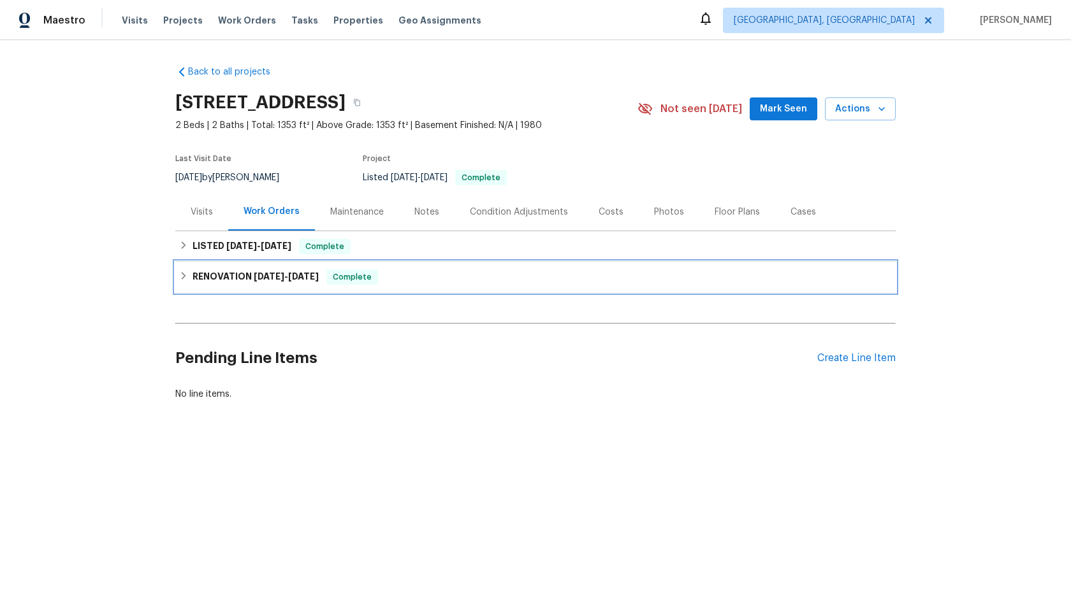
click at [424, 270] on div "RENOVATION 8/22/25 - 9/10/25 Complete" at bounding box center [535, 277] width 713 height 15
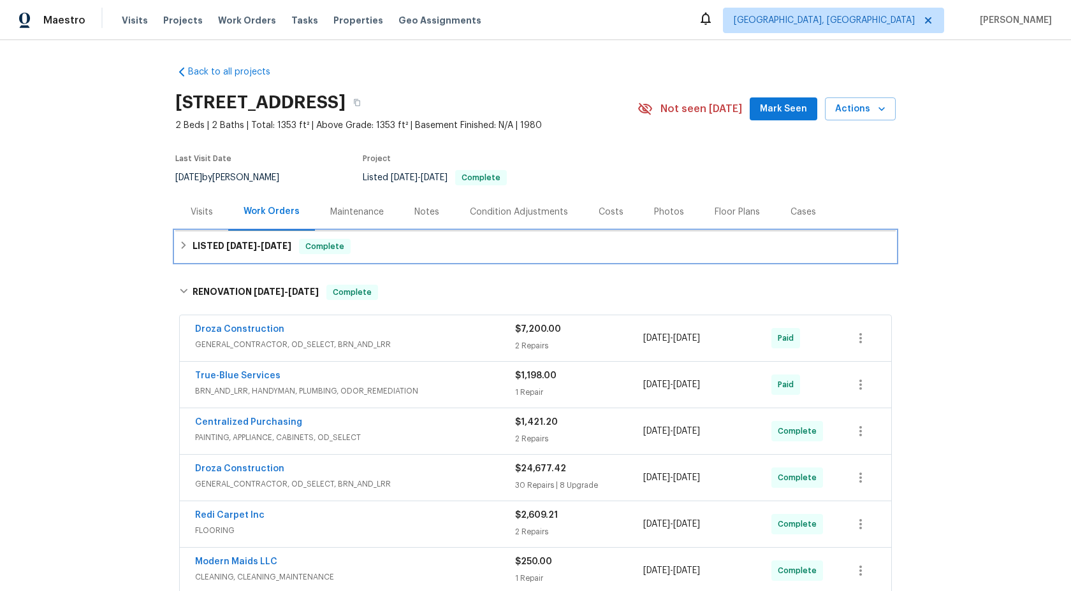
click at [424, 247] on div "LISTED 9/16/25 - 9/17/25 Complete" at bounding box center [535, 246] width 713 height 15
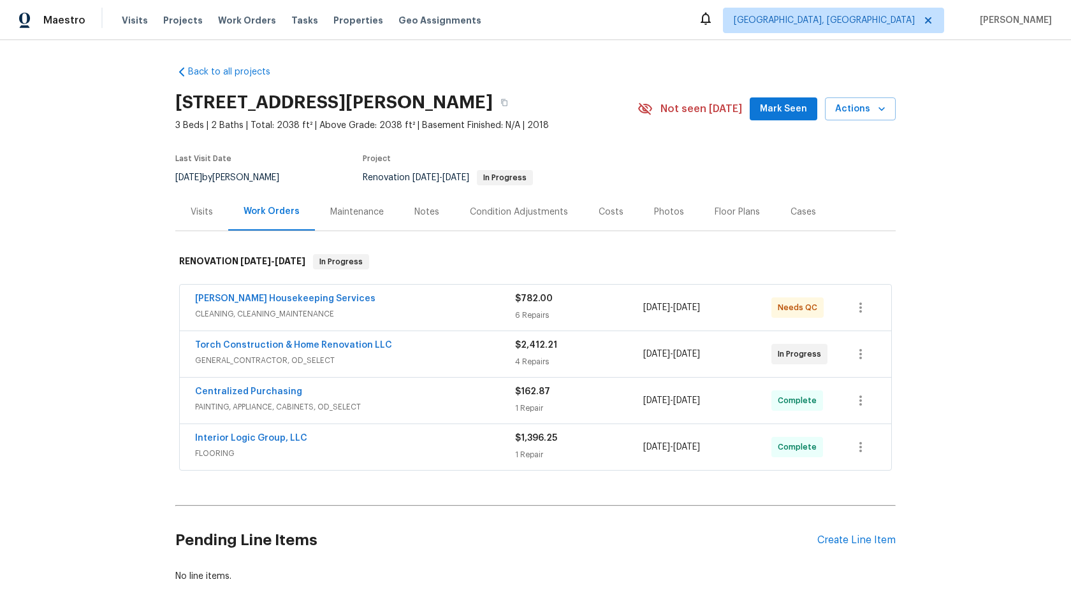
scroll to position [78, 0]
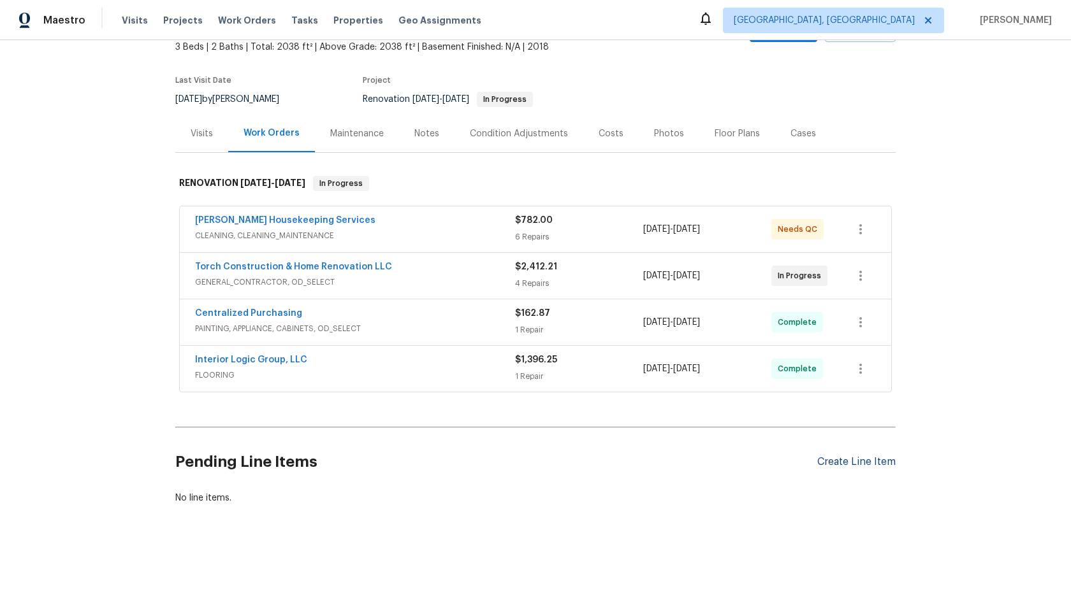
click at [842, 462] on div "Create Line Item" at bounding box center [856, 462] width 78 height 12
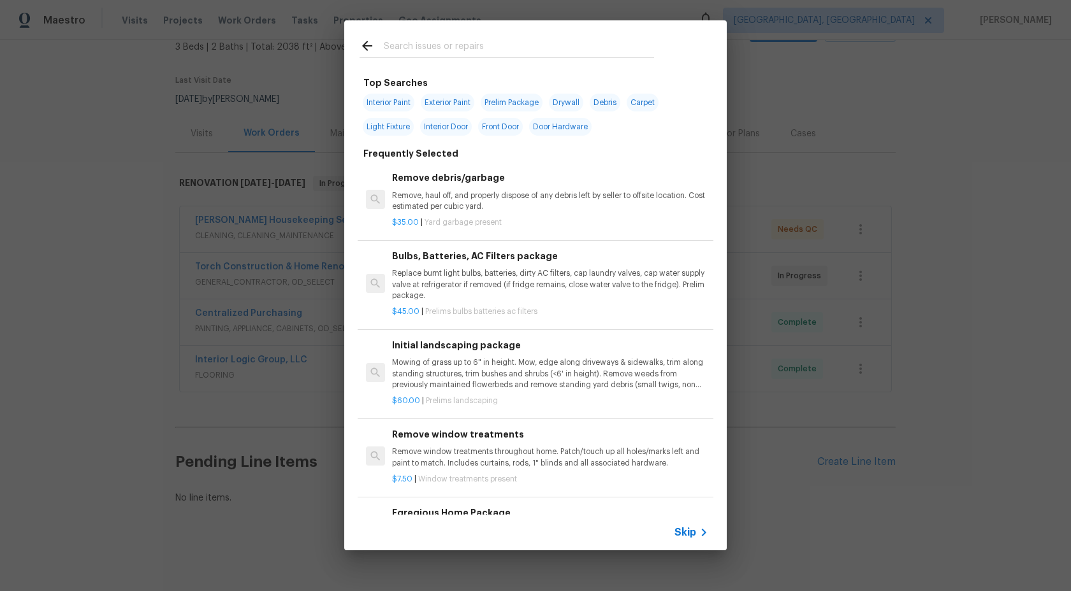
click at [684, 533] on span "Skip" at bounding box center [685, 532] width 22 height 13
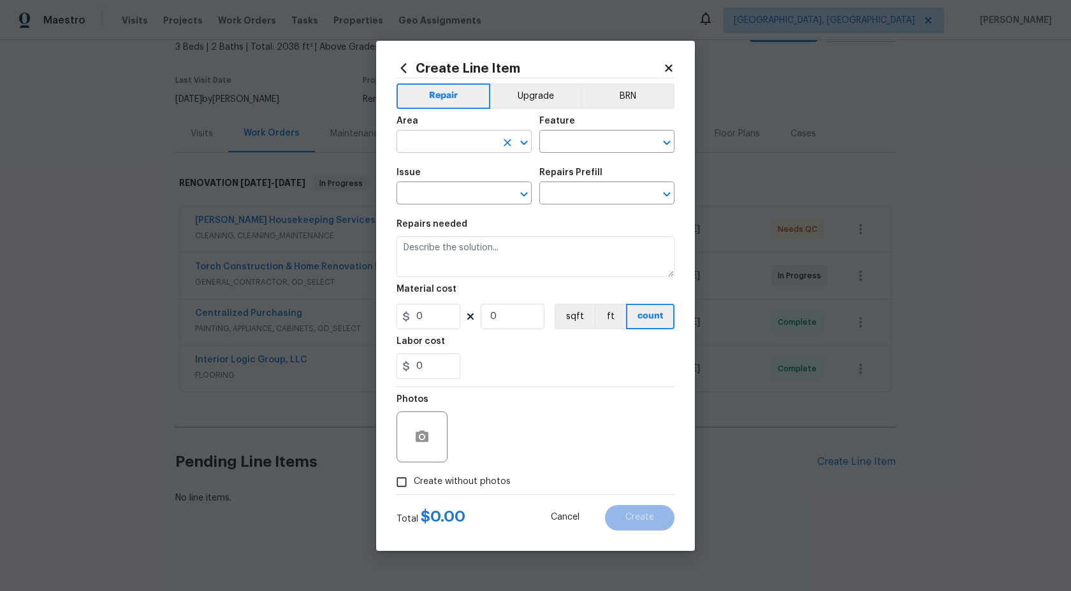
click at [445, 145] on input "text" at bounding box center [445, 143] width 99 height 20
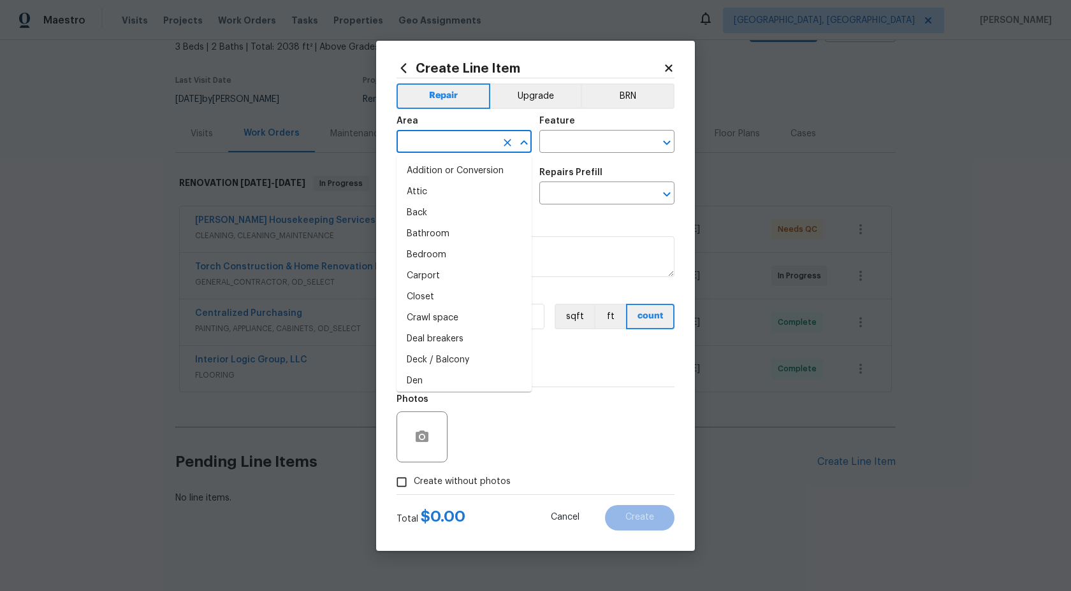
type input "i"
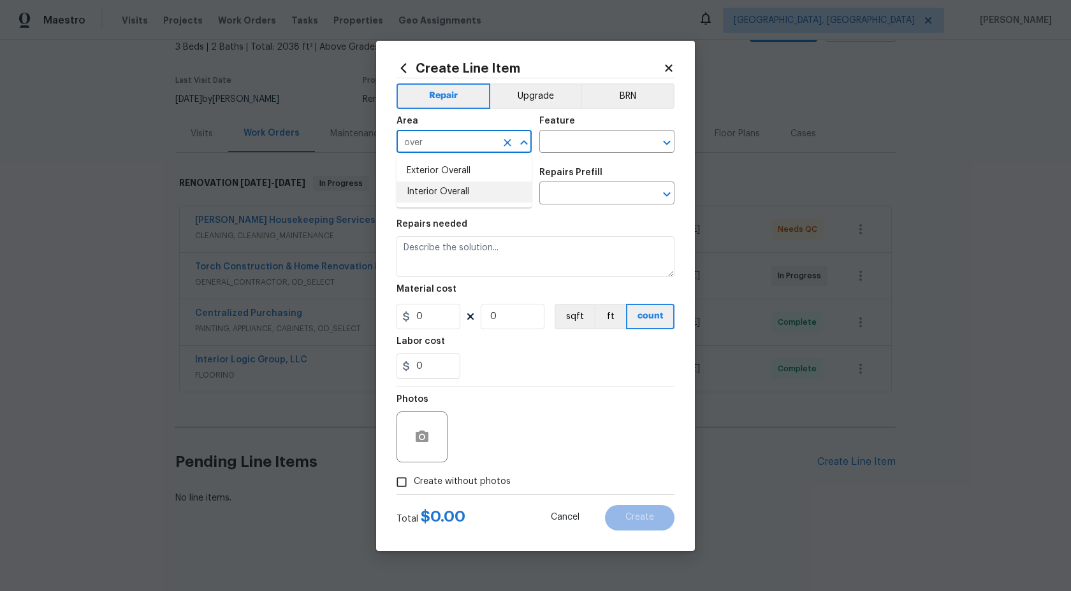
click at [474, 189] on li "Interior Overall" at bounding box center [463, 192] width 135 height 21
type input "Interior Overall"
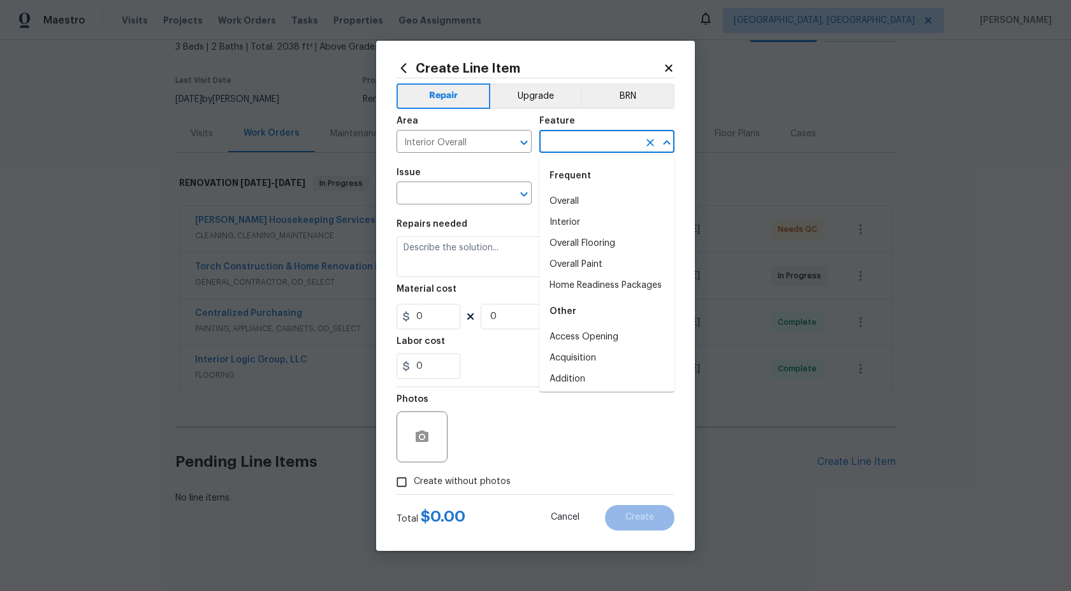
click at [569, 141] on input "text" at bounding box center [588, 143] width 99 height 20
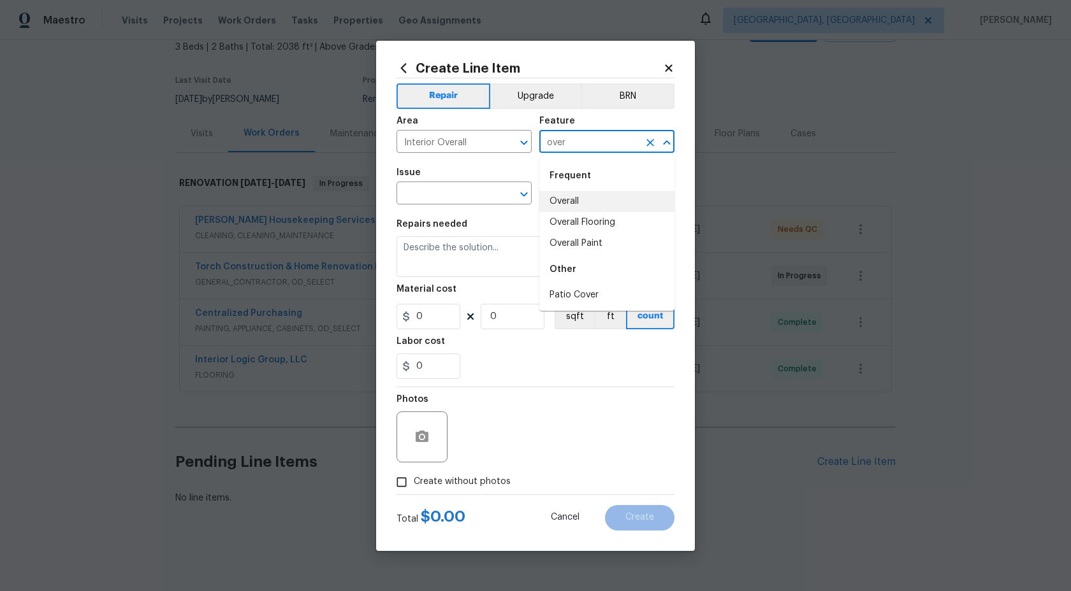
click at [574, 200] on li "Overall" at bounding box center [606, 201] width 135 height 21
type input "Overall"
click at [473, 196] on input "text" at bounding box center [445, 195] width 99 height 20
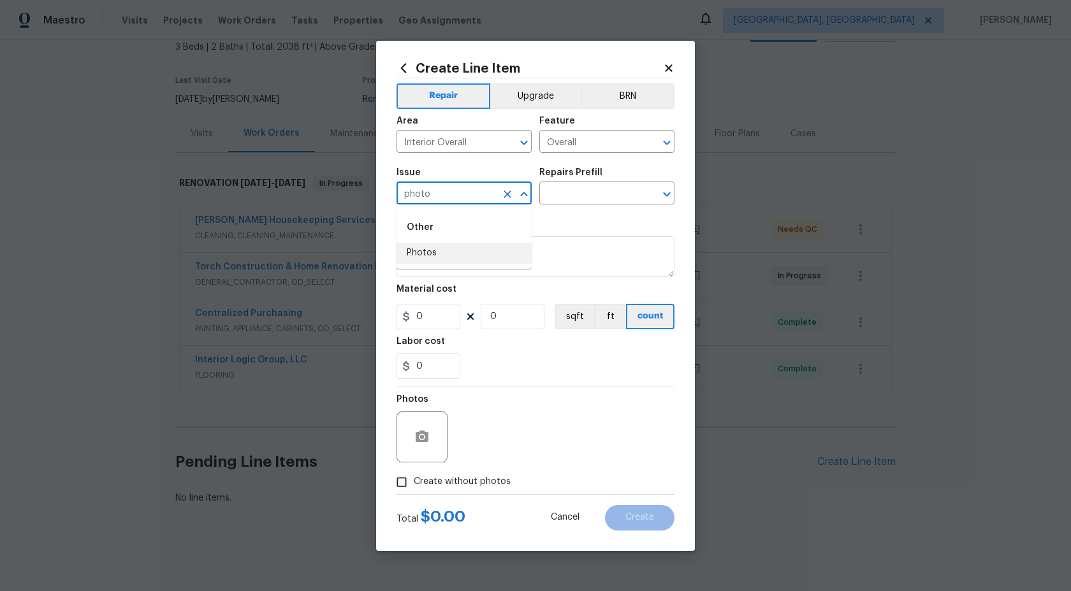
click at [442, 253] on li "Photos" at bounding box center [463, 253] width 135 height 21
type input "Photos"
click at [576, 198] on input "text" at bounding box center [588, 195] width 99 height 20
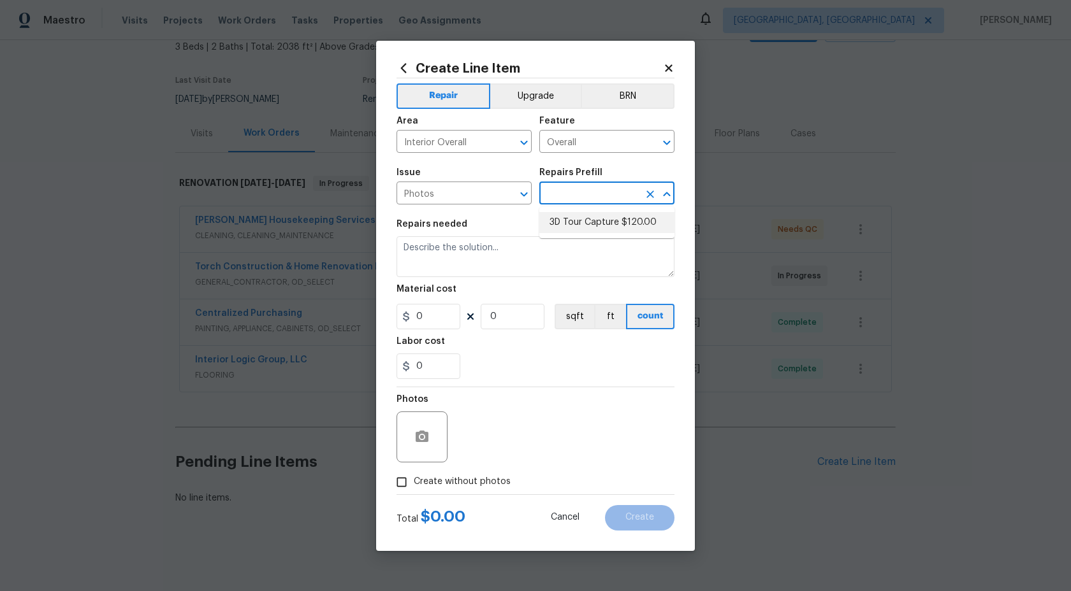
click at [584, 221] on li "3D Tour Capture $120.00" at bounding box center [606, 222] width 135 height 21
type input "3D Tour Capture $120.00"
type textarea "Capture 3D tour of home"
type input "1"
type input "120"
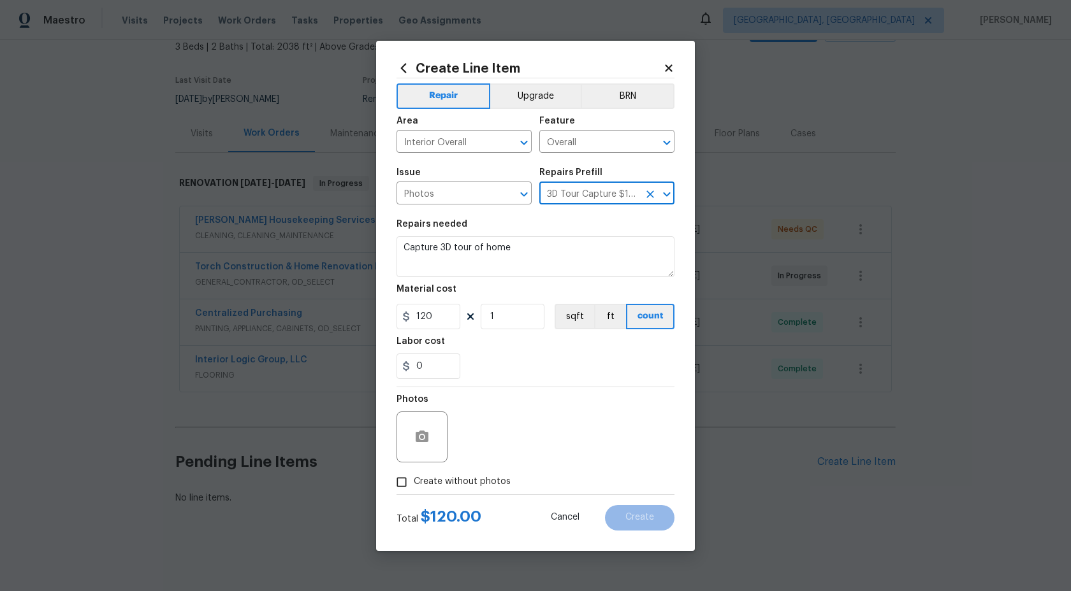
click at [402, 488] on input "Create without photos" at bounding box center [401, 482] width 24 height 24
checkbox input "true"
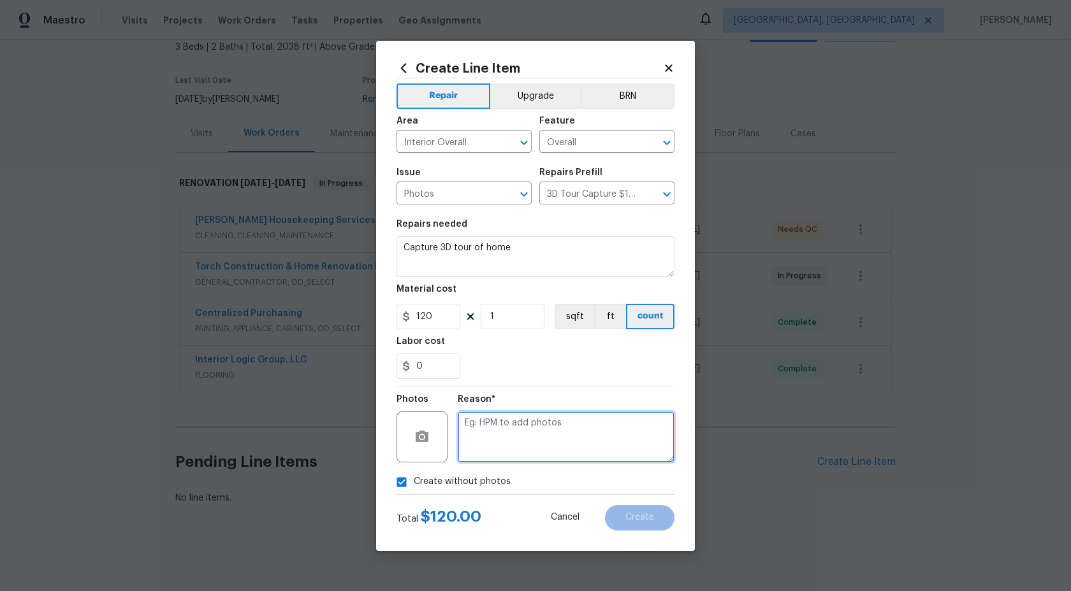
click at [517, 419] on textarea at bounding box center [566, 437] width 217 height 51
type textarea "."
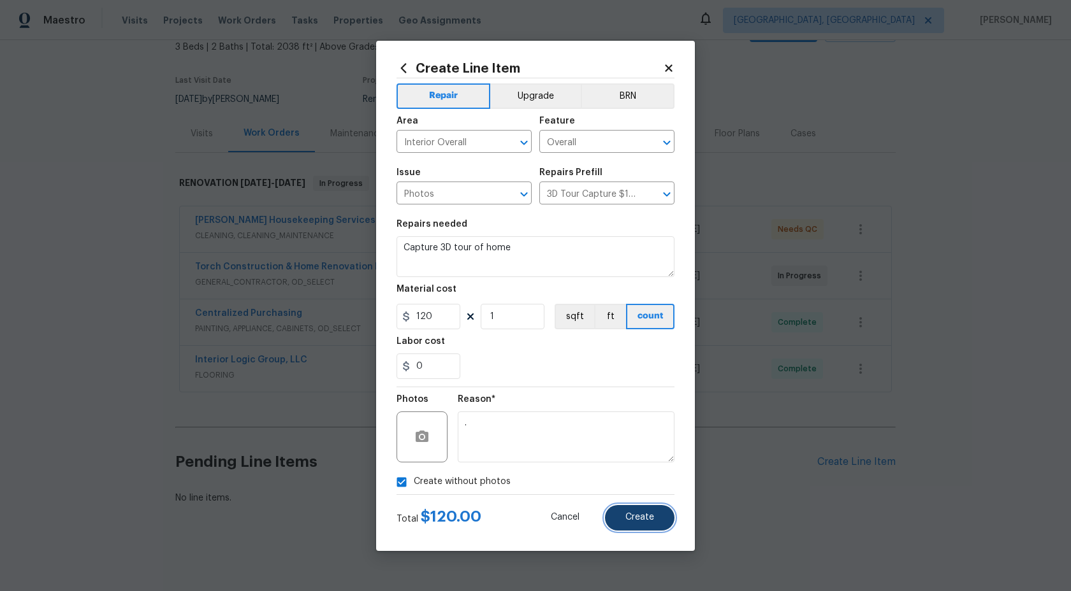
click at [649, 525] on button "Create" at bounding box center [639, 517] width 69 height 25
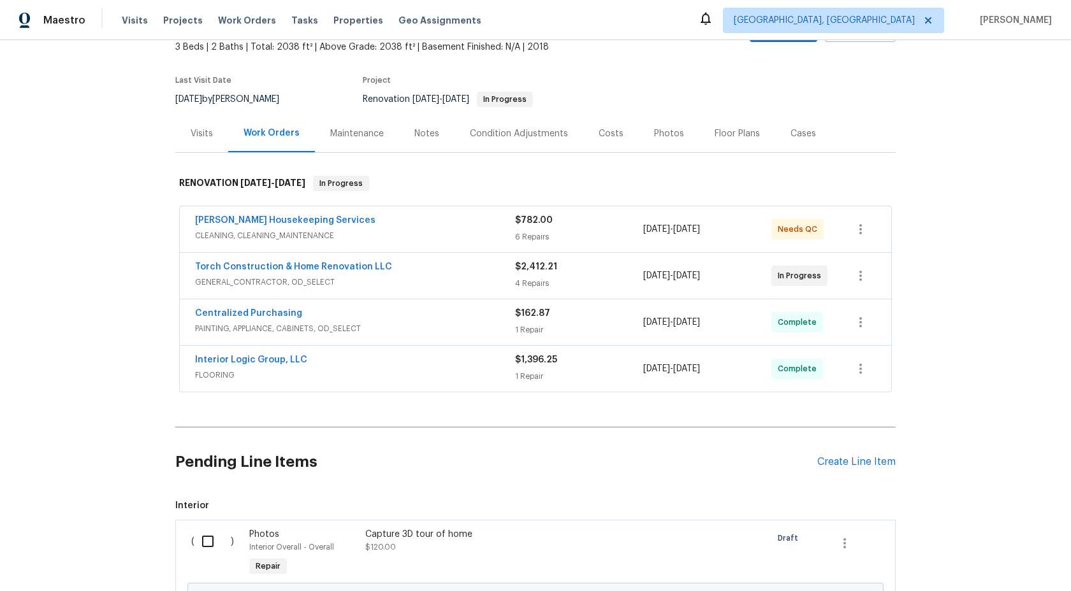
click at [210, 544] on input "checkbox" at bounding box center [212, 541] width 36 height 27
checkbox input "true"
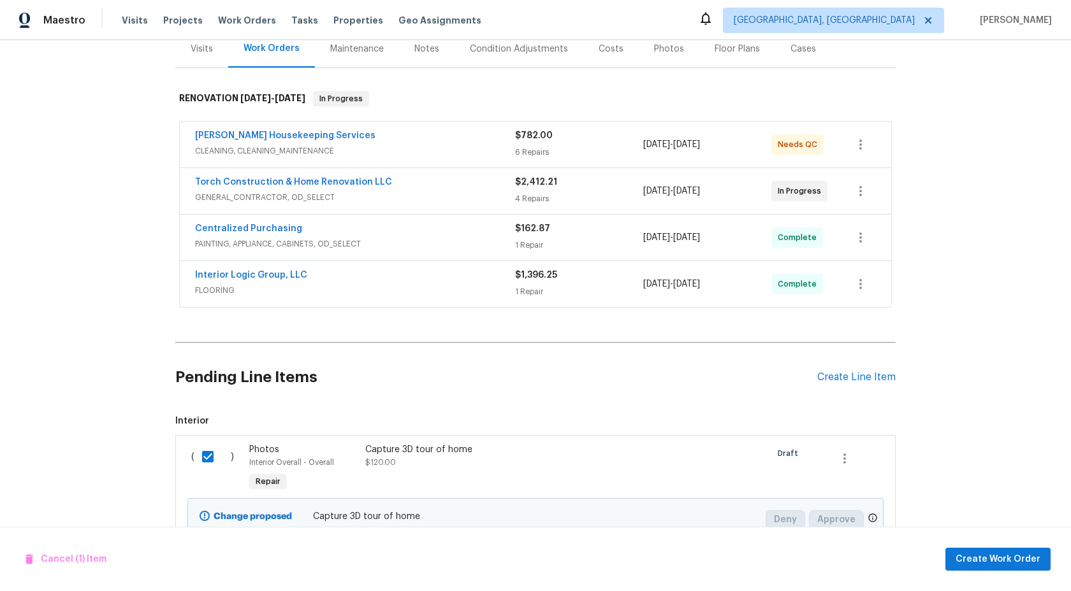
scroll to position [224, 0]
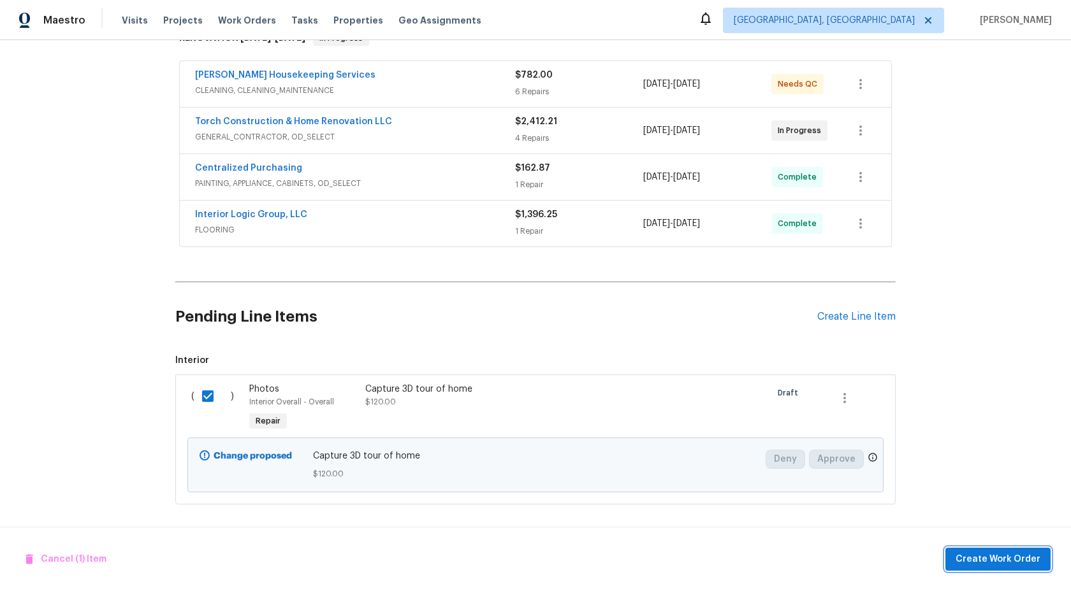
click at [975, 549] on button "Create Work Order" at bounding box center [997, 560] width 105 height 24
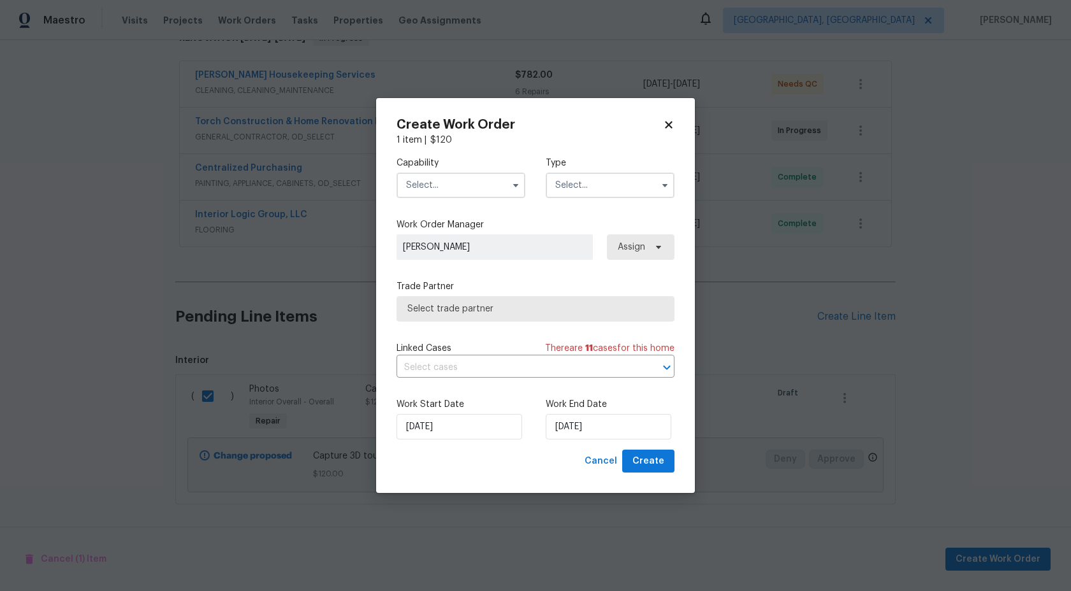
click at [466, 178] on input "text" at bounding box center [460, 185] width 129 height 25
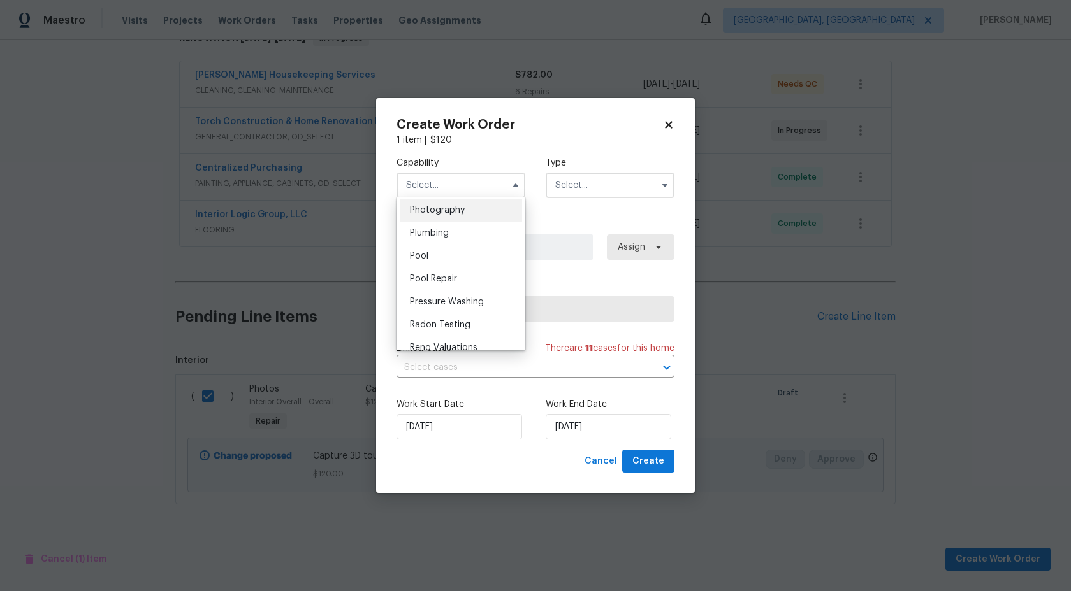
click at [448, 211] on span "Photography" at bounding box center [437, 210] width 55 height 9
type input "Photography"
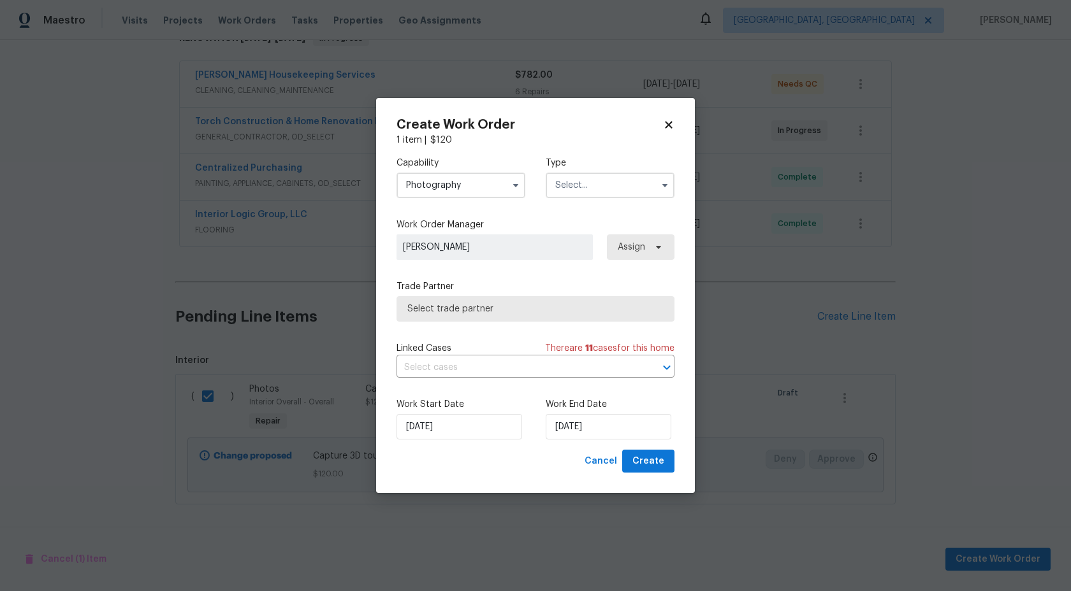
click at [599, 173] on input "text" at bounding box center [610, 185] width 129 height 25
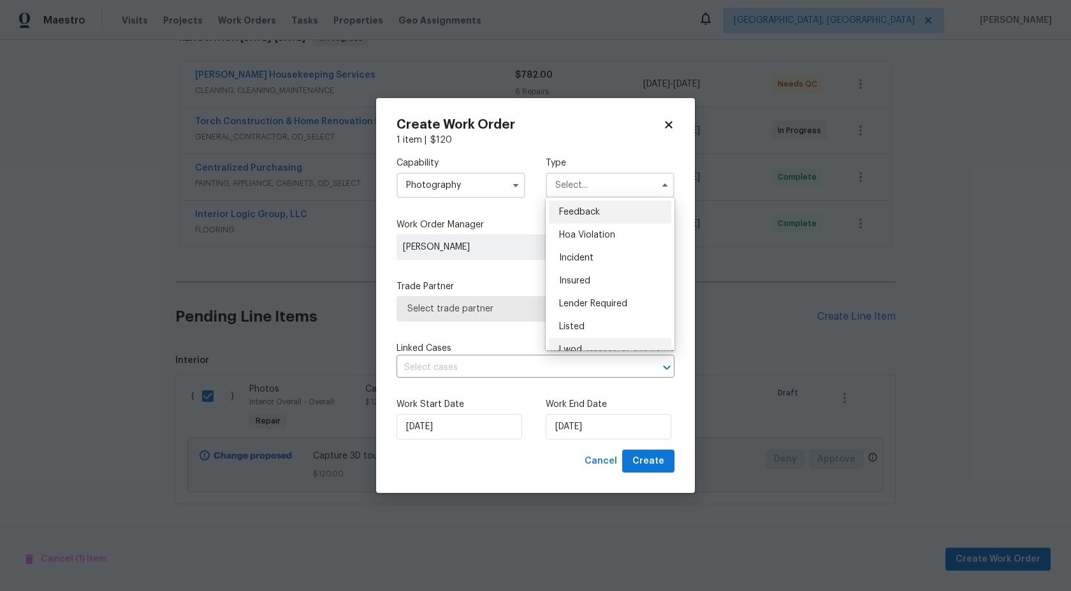
scroll to position [152, 0]
click at [588, 219] on div "Other" at bounding box center [610, 221] width 122 height 23
type input "Other"
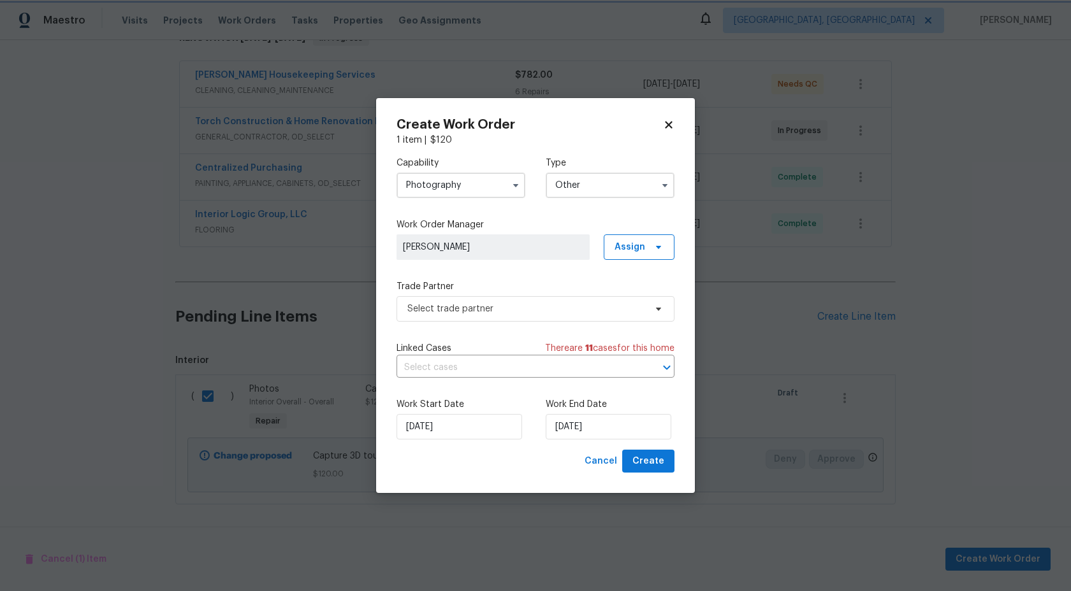
scroll to position [0, 0]
click at [504, 305] on span "Select trade partner" at bounding box center [526, 309] width 238 height 13
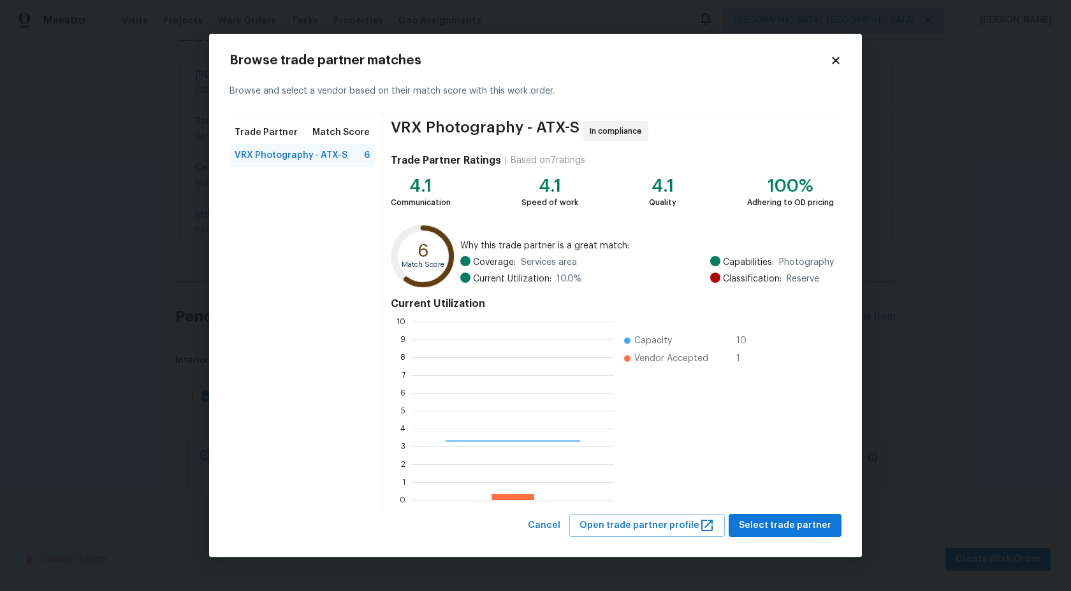
scroll to position [178, 202]
click at [809, 525] on span "Select trade partner" at bounding box center [785, 526] width 92 height 16
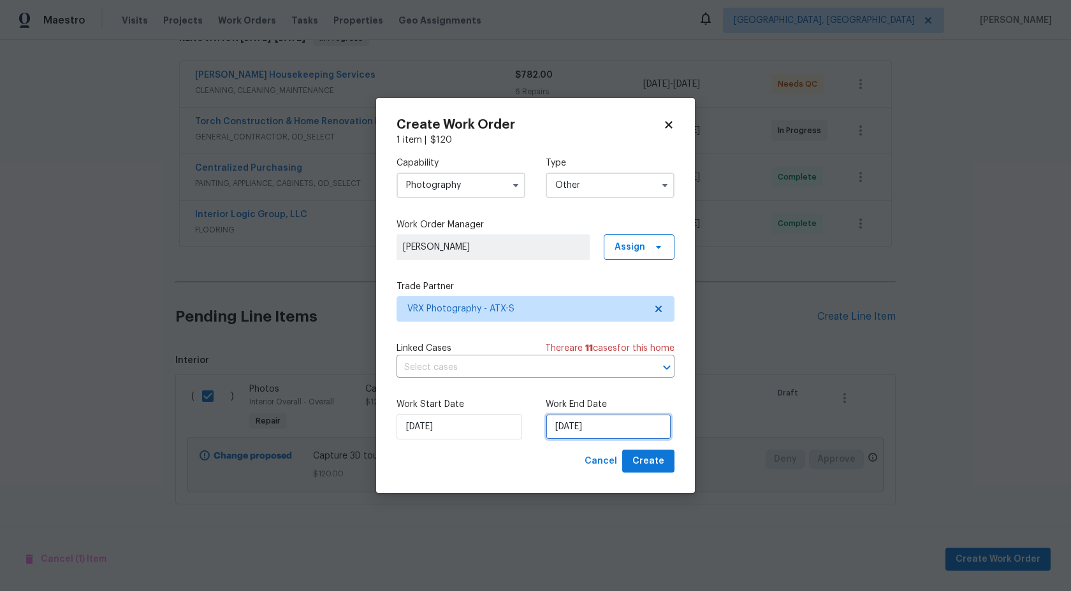
click at [555, 428] on input "20/09/2025" at bounding box center [609, 426] width 126 height 25
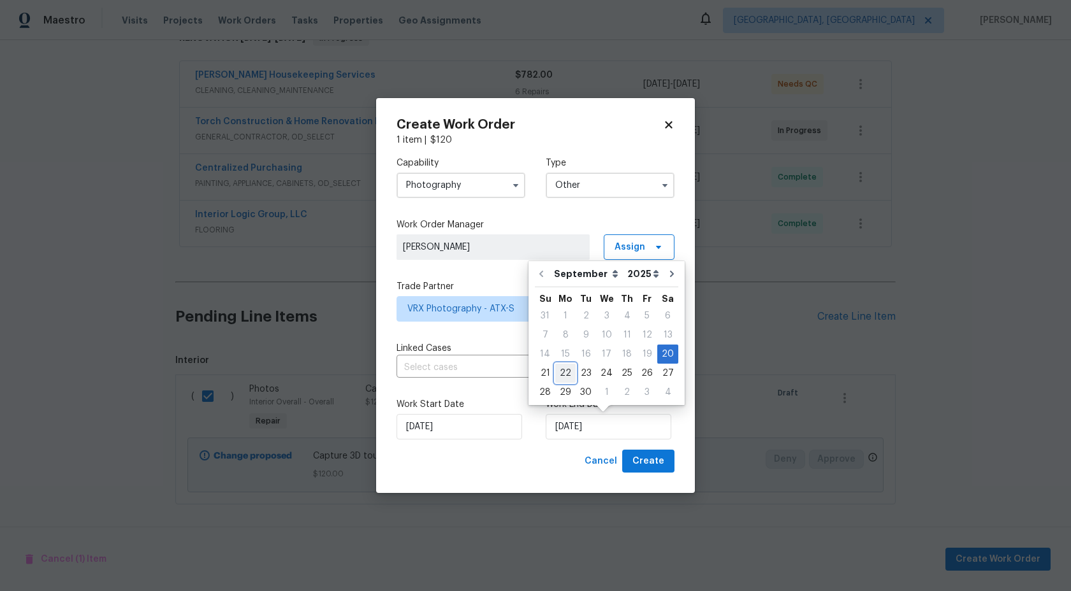
click at [567, 372] on div "22" at bounding box center [565, 374] width 20 height 18
type input "22/09/2025"
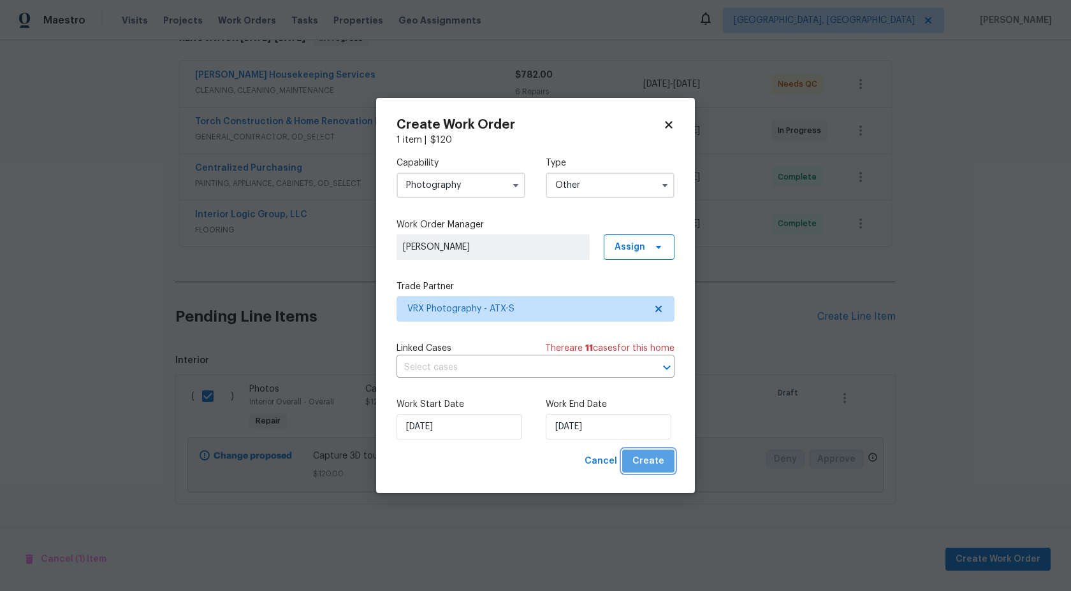
click at [653, 459] on span "Create" at bounding box center [648, 462] width 32 height 16
checkbox input "false"
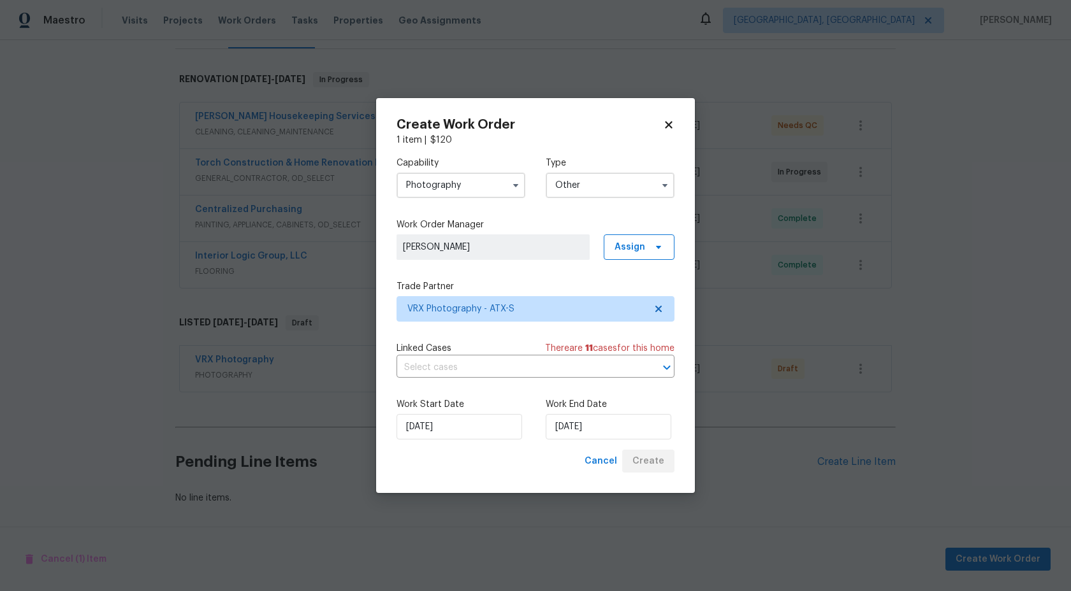
scroll to position [182, 0]
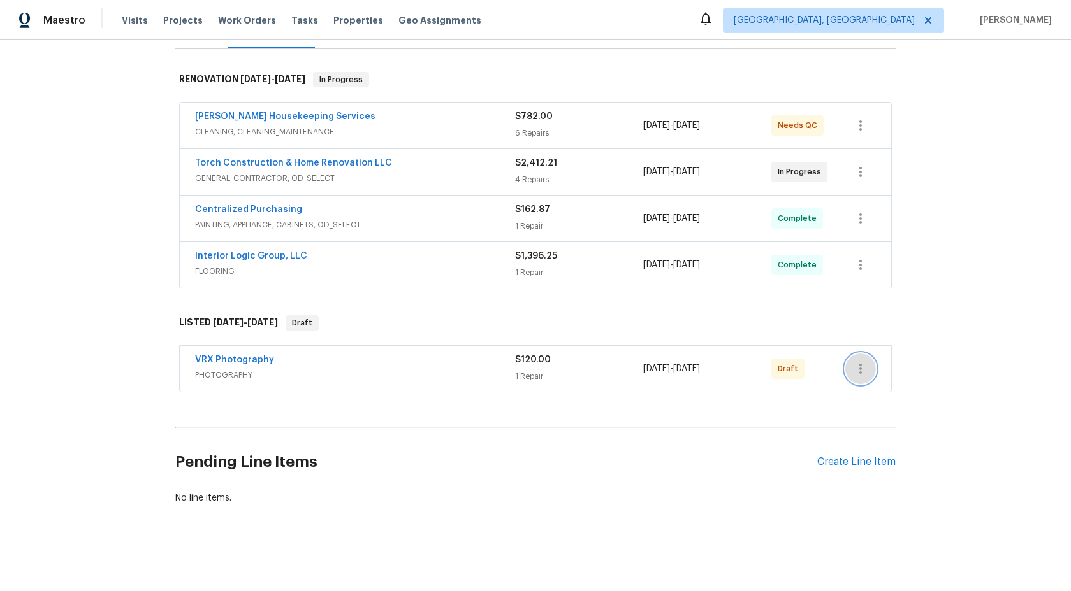
click at [865, 369] on icon "button" at bounding box center [860, 368] width 15 height 15
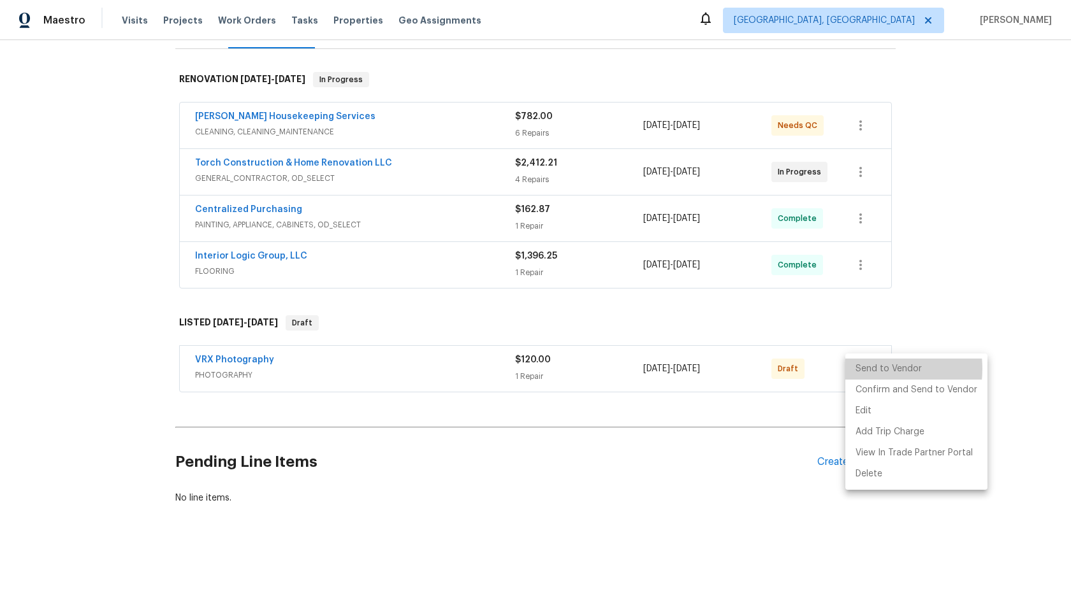
click at [865, 369] on li "Send to Vendor" at bounding box center [916, 369] width 142 height 21
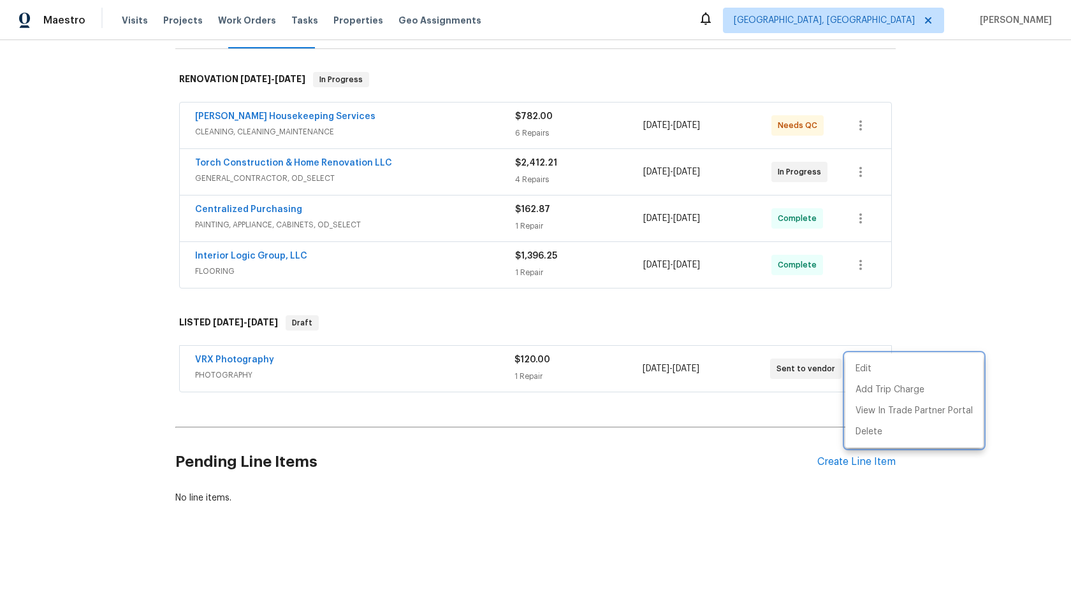
click at [908, 209] on div at bounding box center [535, 295] width 1071 height 591
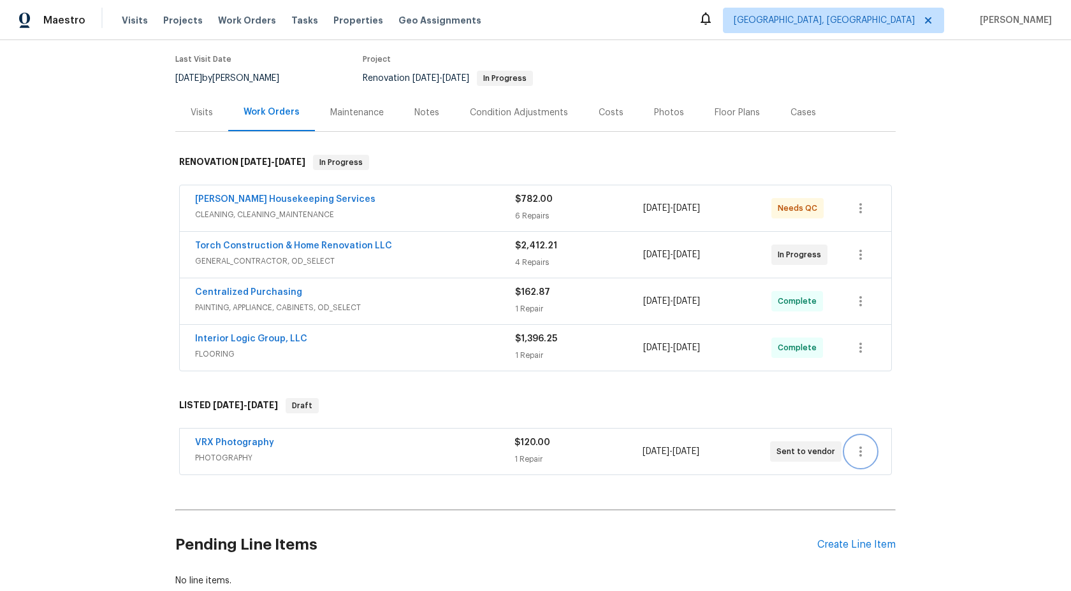
scroll to position [0, 0]
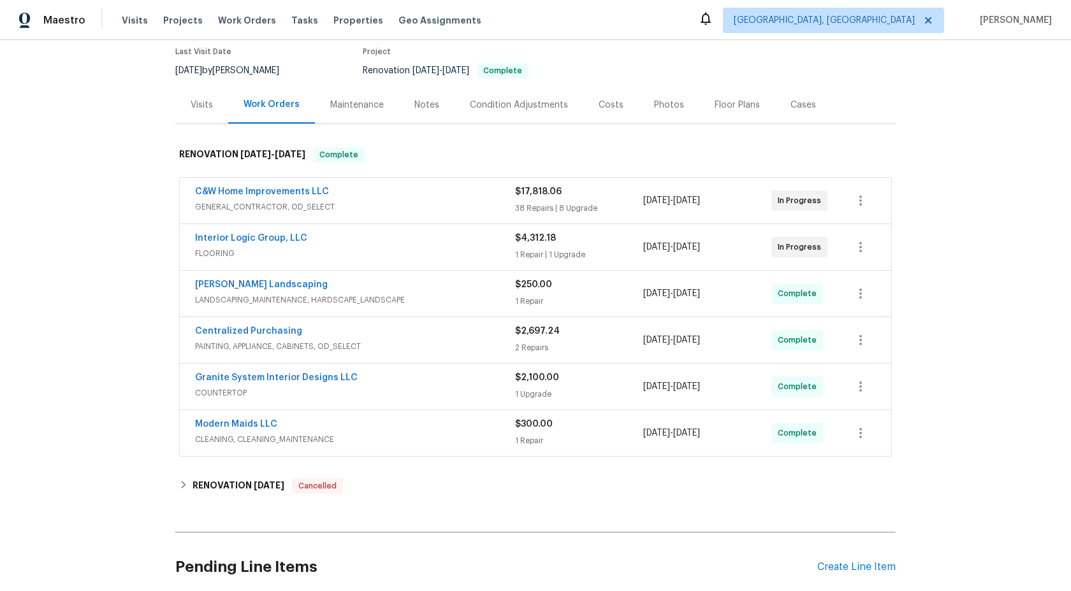
scroll to position [170, 0]
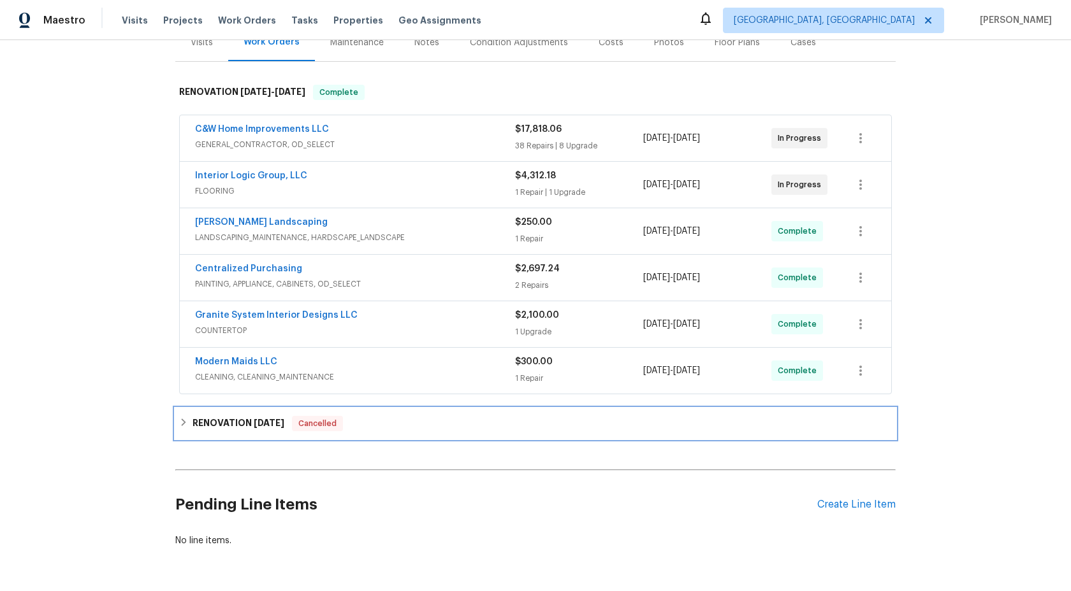
click at [430, 416] on div "RENOVATION 5/28/25 Cancelled" at bounding box center [535, 423] width 713 height 15
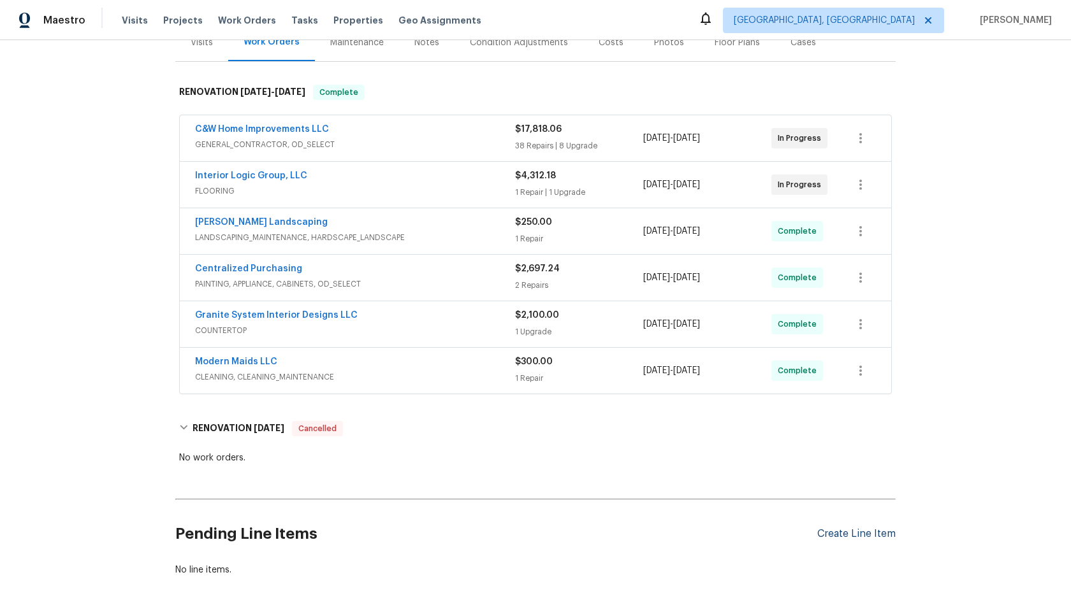
click at [840, 539] on div "Create Line Item" at bounding box center [856, 534] width 78 height 12
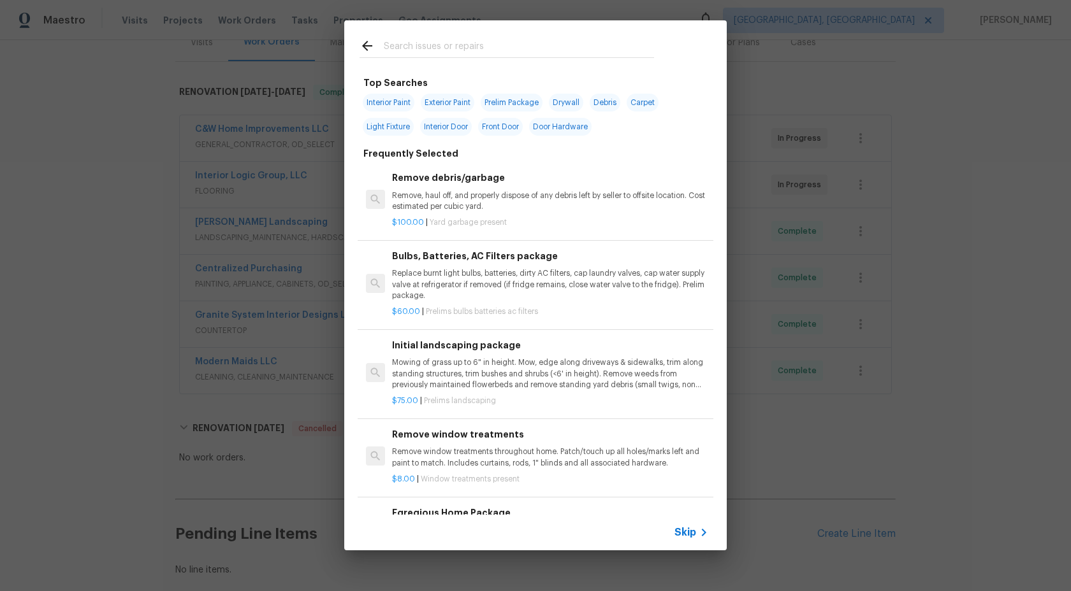
click at [683, 530] on span "Skip" at bounding box center [685, 532] width 22 height 13
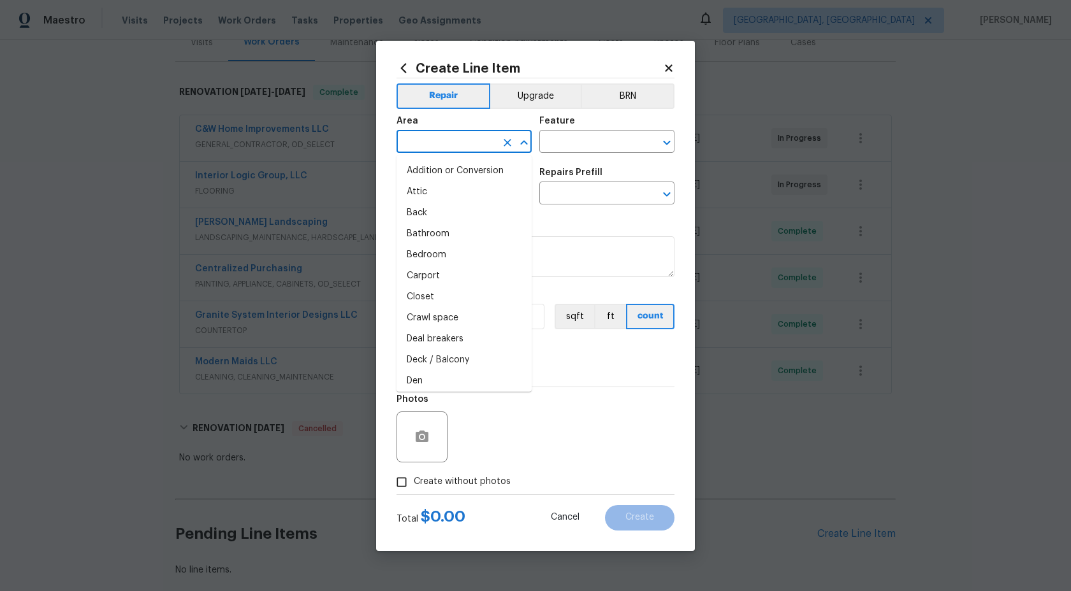
click at [438, 145] on input "text" at bounding box center [445, 143] width 99 height 20
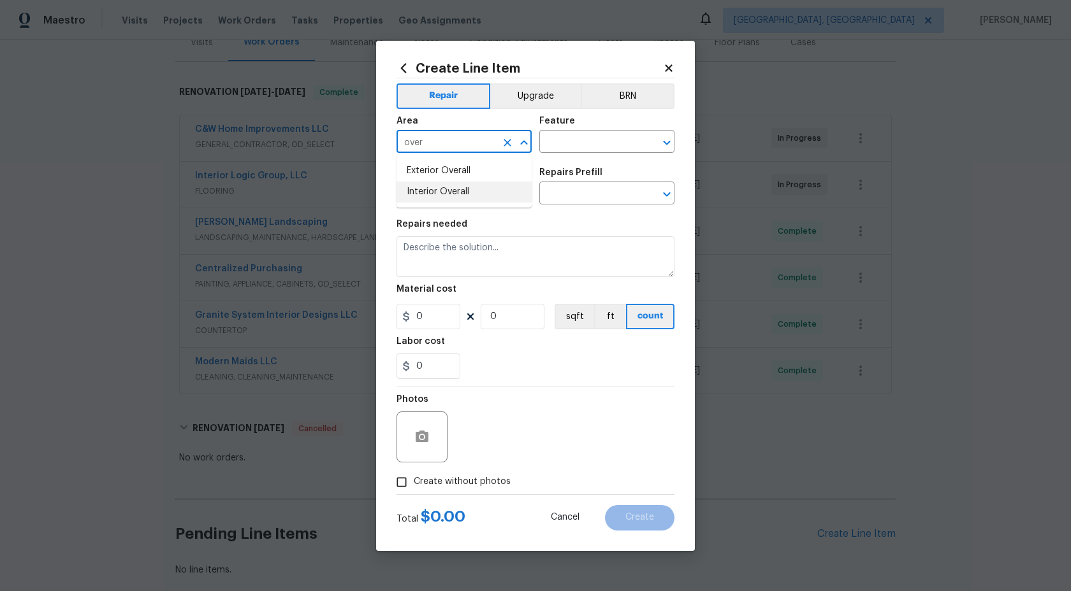
click at [440, 197] on li "Interior Overall" at bounding box center [463, 192] width 135 height 21
type input "Interior Overall"
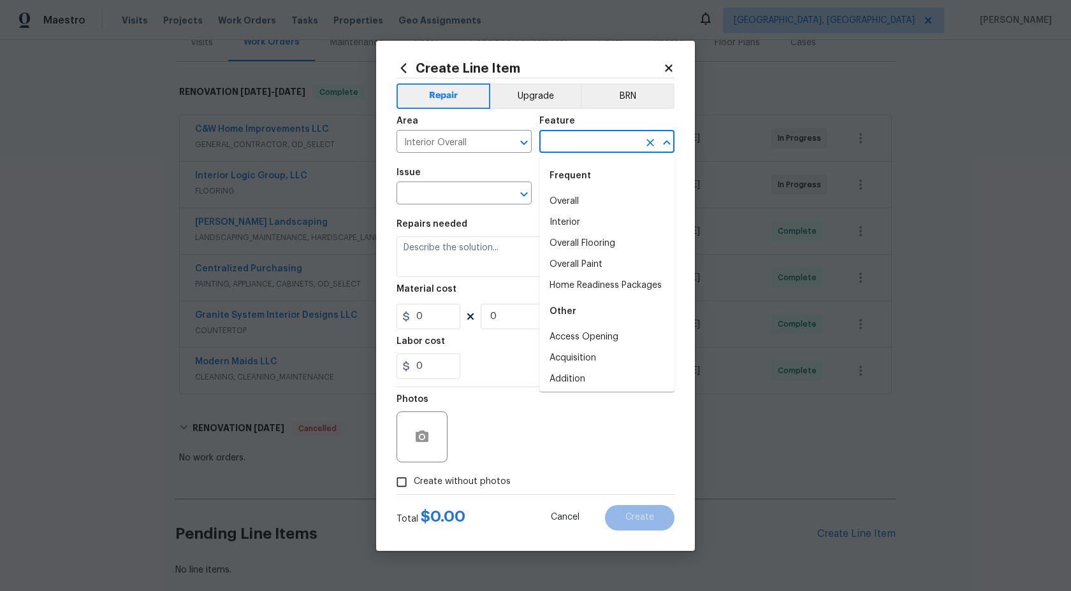
click at [585, 138] on input "text" at bounding box center [588, 143] width 99 height 20
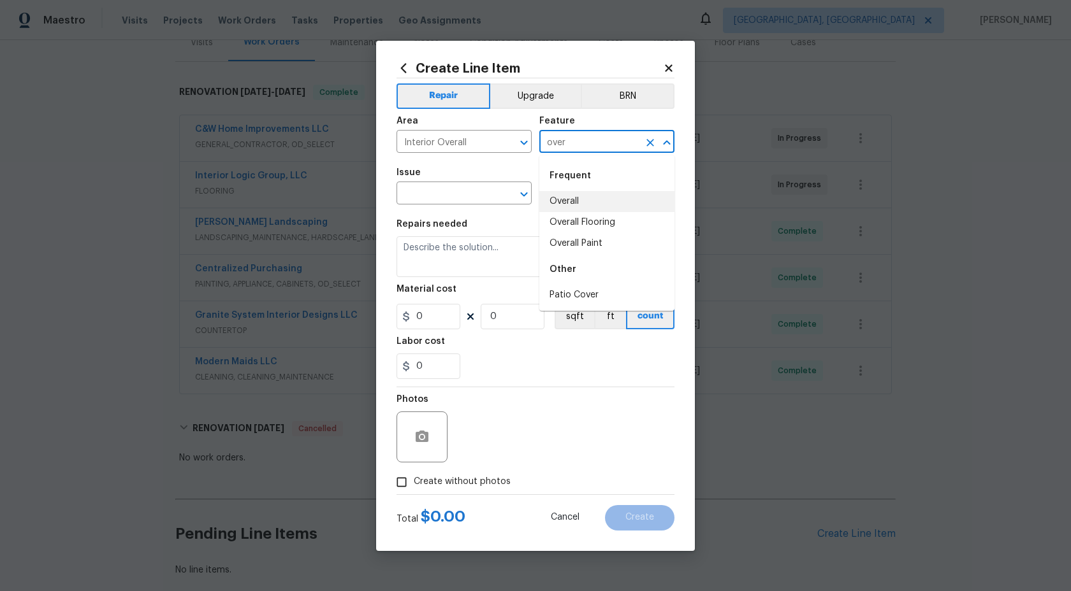
click at [576, 196] on li "Overall" at bounding box center [606, 201] width 135 height 21
type input "Overall"
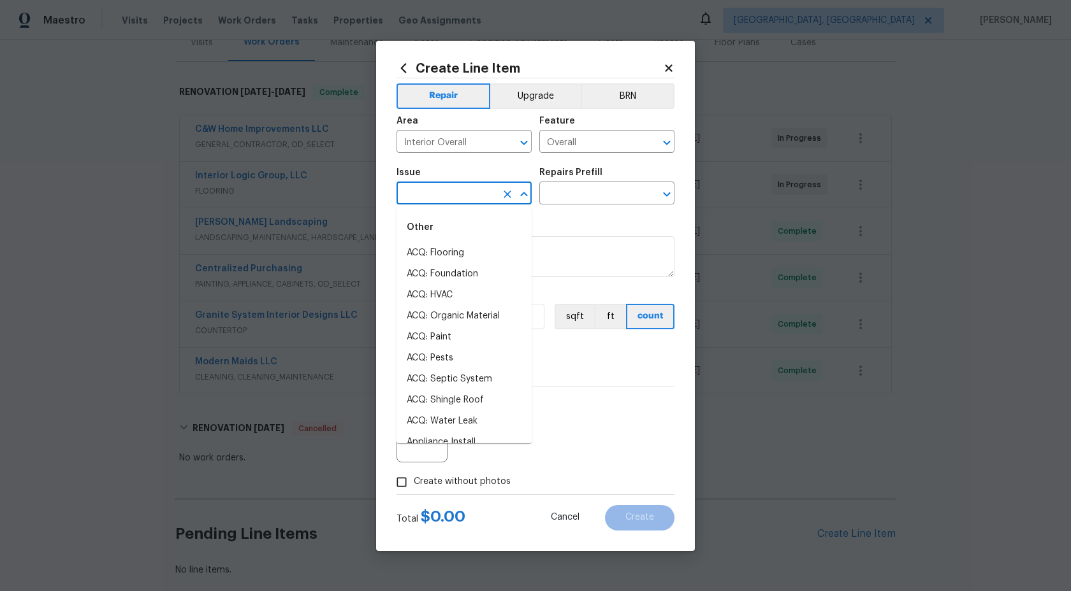
click at [446, 194] on input "text" at bounding box center [445, 195] width 99 height 20
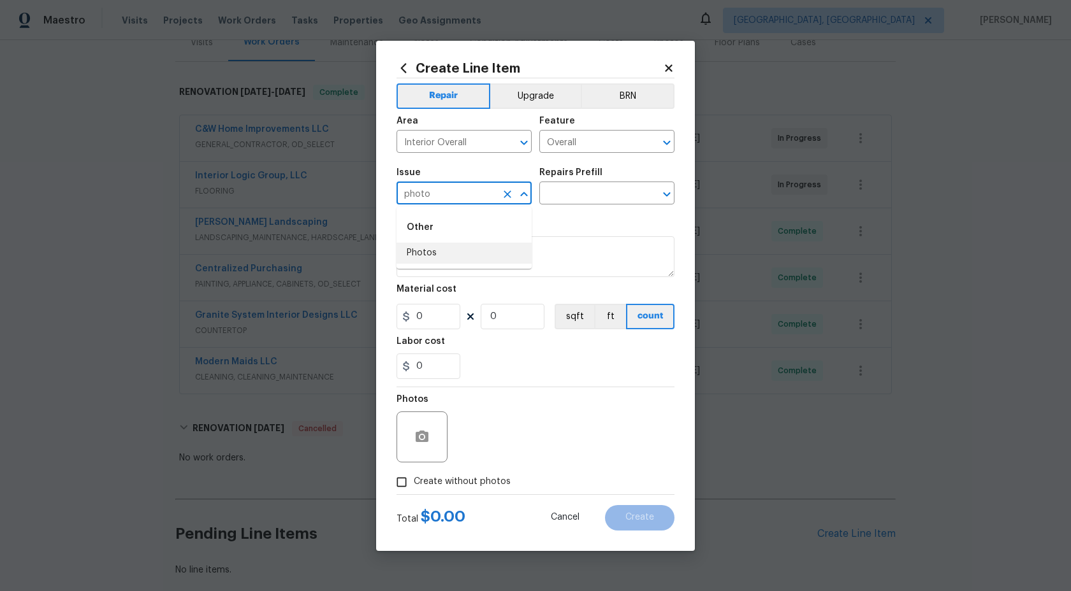
click at [424, 258] on li "Photos" at bounding box center [463, 253] width 135 height 21
type input "Photos"
click at [561, 200] on input "text" at bounding box center [588, 195] width 99 height 20
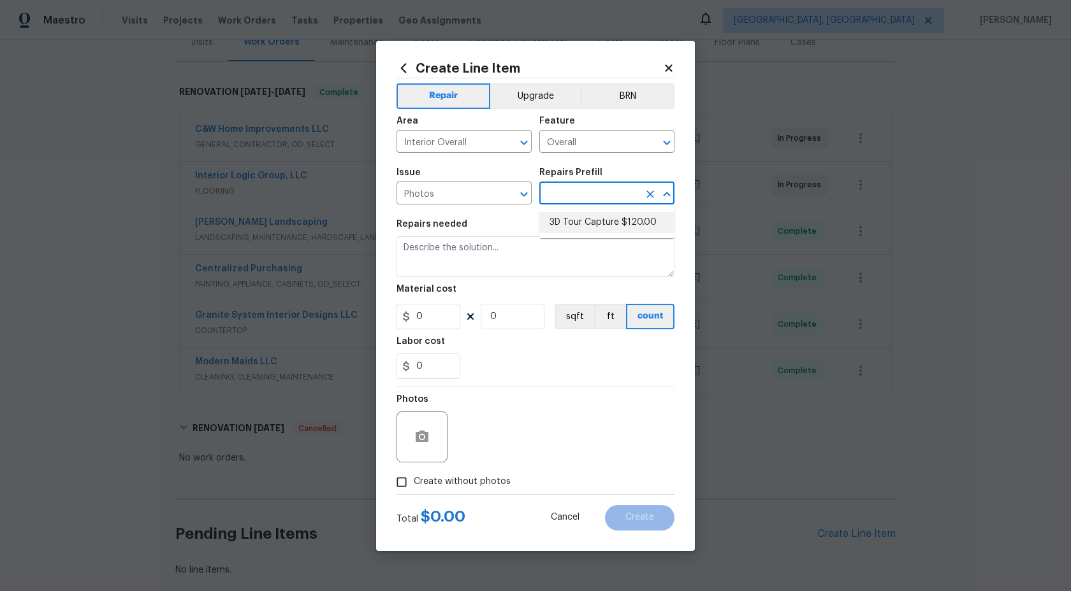
click at [565, 220] on li "3D Tour Capture $120.00" at bounding box center [606, 222] width 135 height 21
type input "3D Tour Capture $120.00"
type textarea "Capture 3D tour of home"
type input "1"
type input "120"
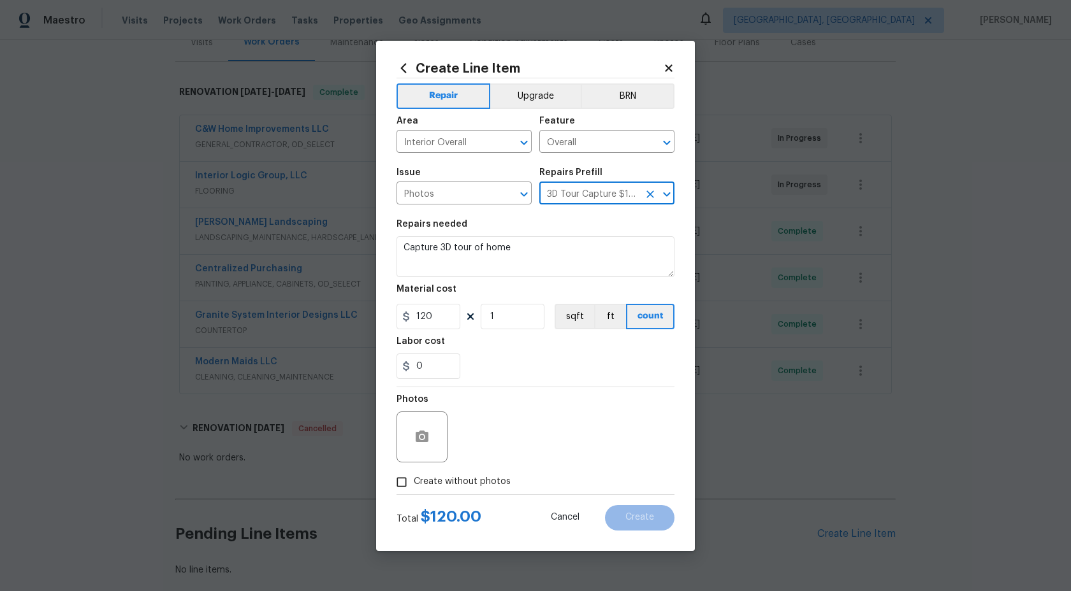
click at [401, 477] on input "Create without photos" at bounding box center [401, 482] width 24 height 24
checkbox input "true"
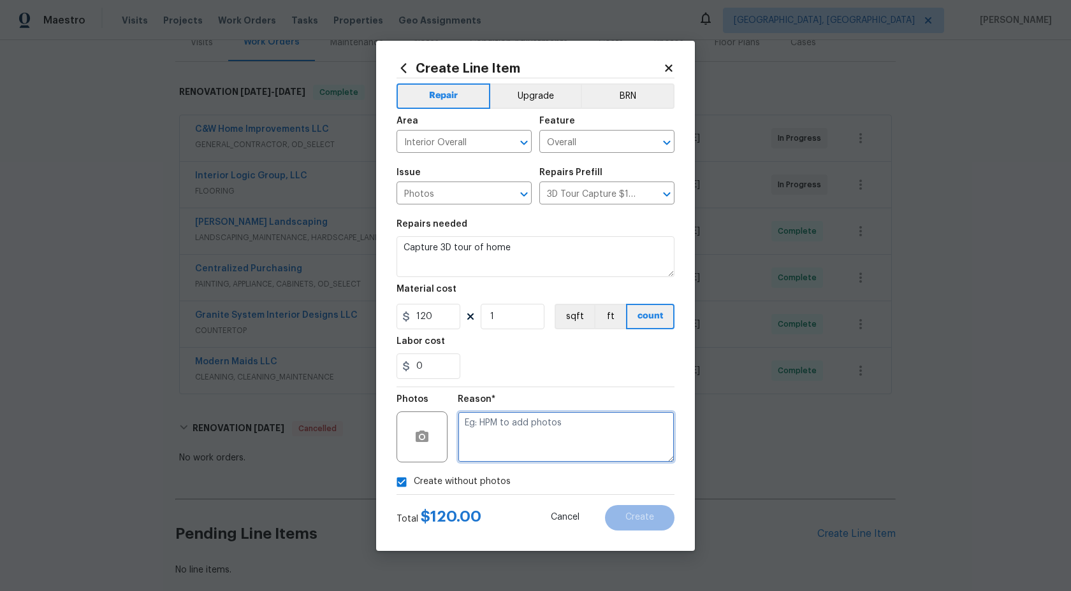
click at [497, 444] on textarea at bounding box center [566, 437] width 217 height 51
type textarea "."
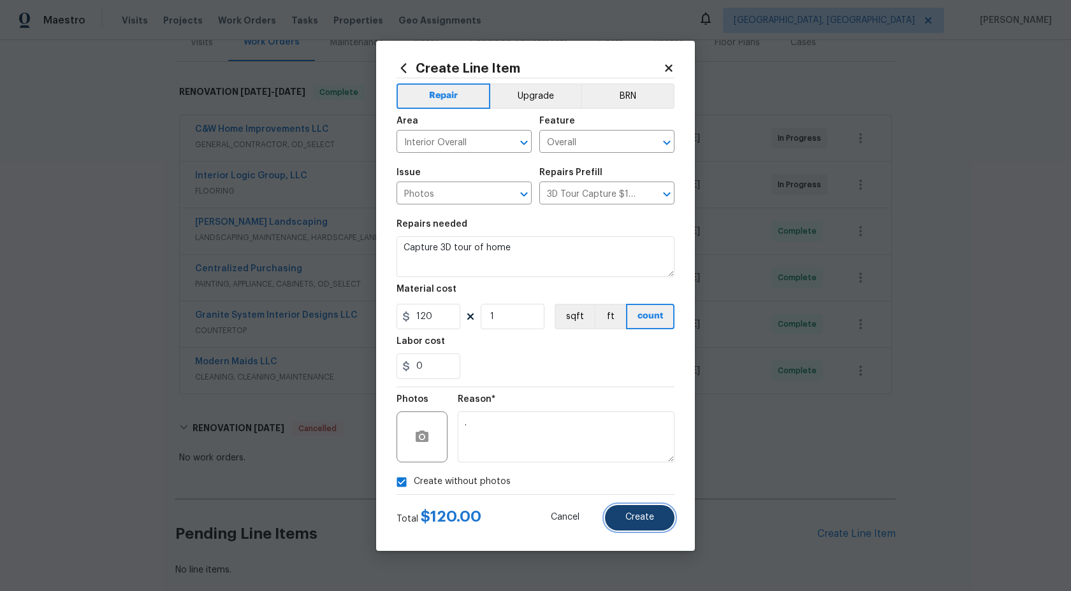
click at [631, 516] on span "Create" at bounding box center [639, 518] width 29 height 10
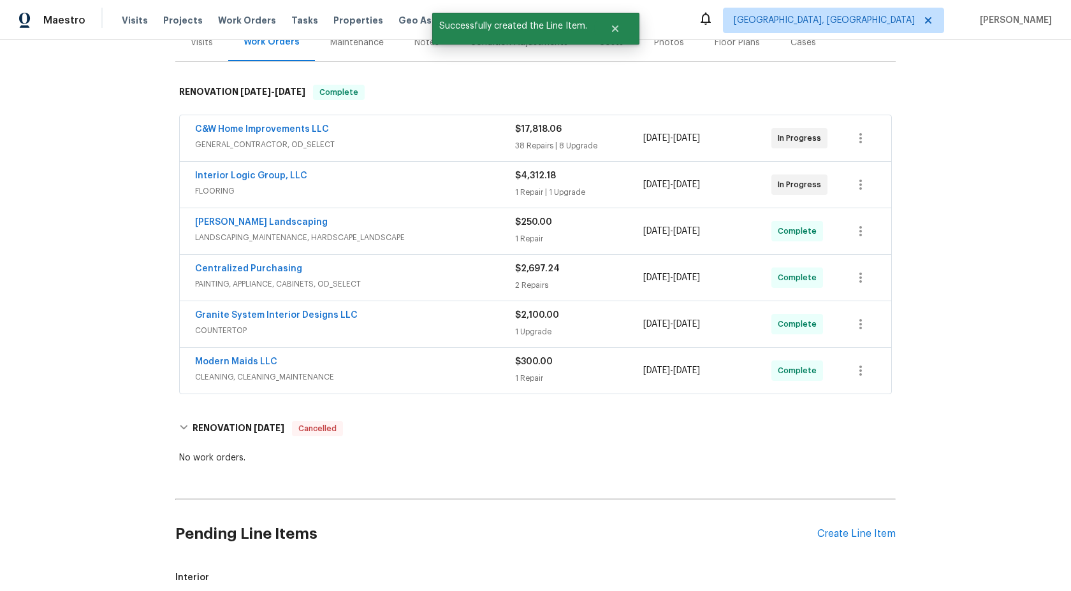
scroll to position [387, 0]
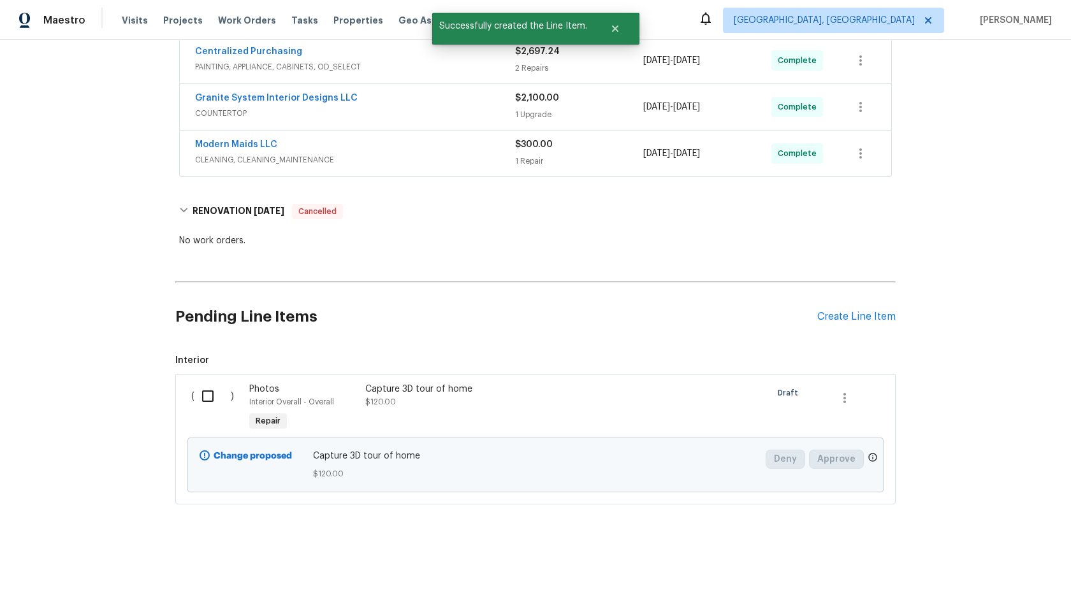
click at [207, 396] on input "checkbox" at bounding box center [212, 396] width 36 height 27
checkbox input "true"
click at [991, 558] on span "Create Work Order" at bounding box center [997, 560] width 85 height 16
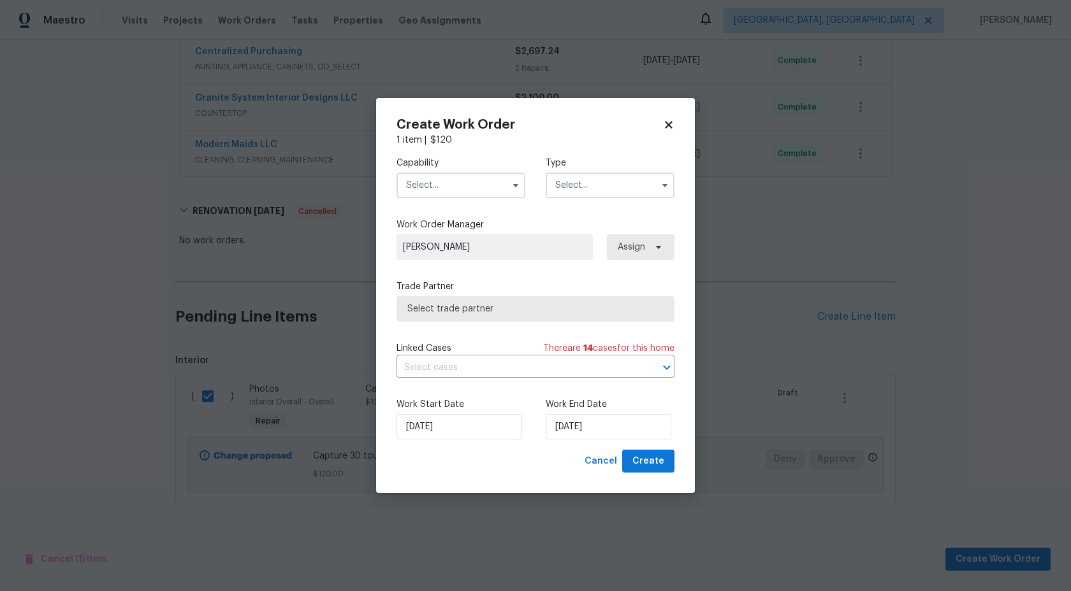
click at [479, 180] on input "text" at bounding box center [460, 185] width 129 height 25
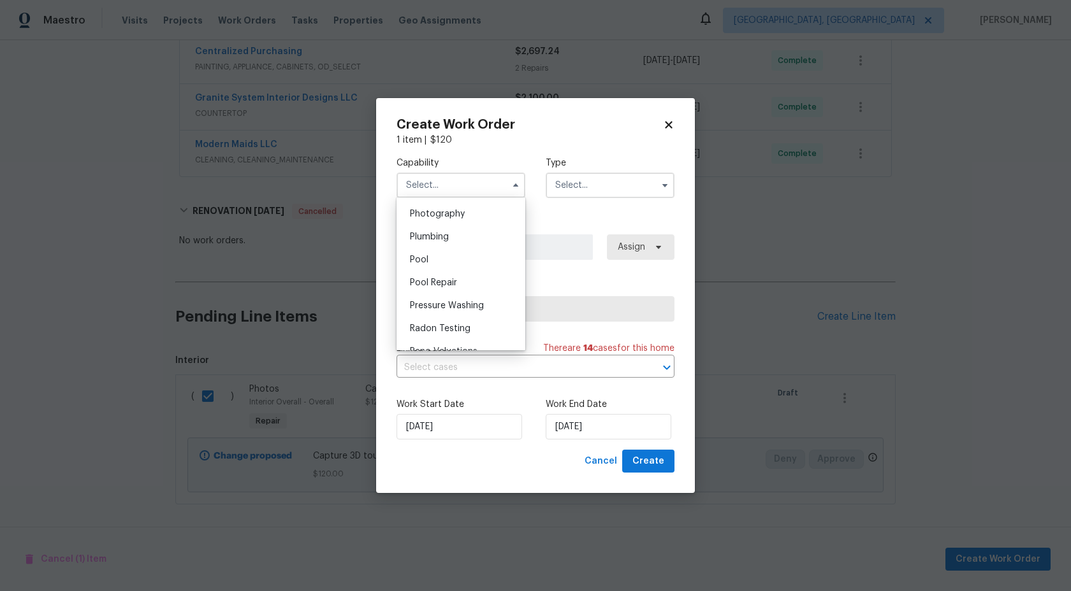
scroll to position [1088, 0]
click at [459, 245] on span "Photography" at bounding box center [437, 240] width 55 height 9
type input "Photography"
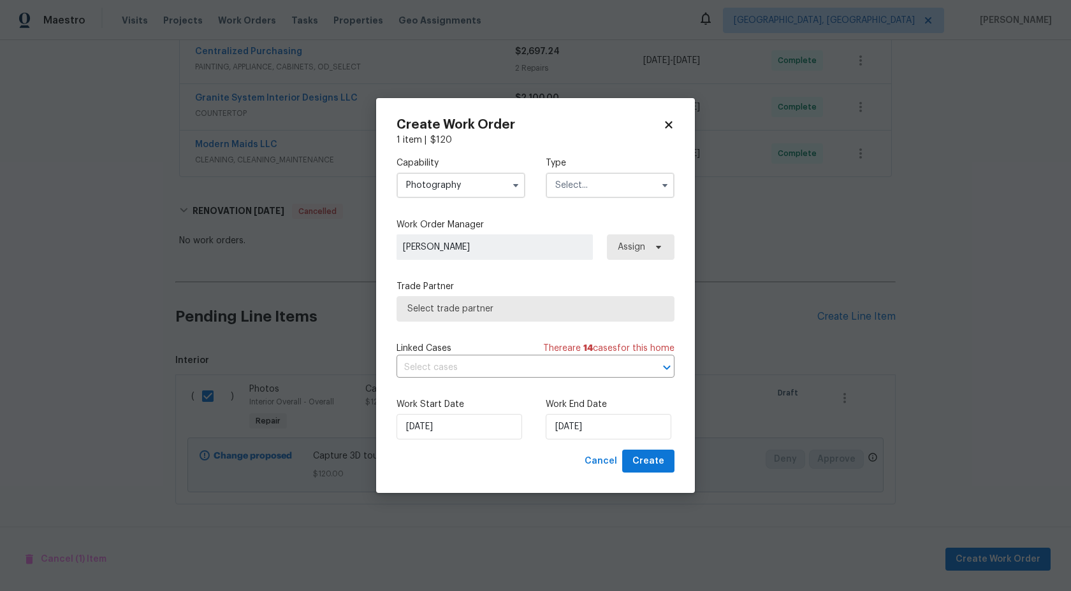
click at [572, 207] on div "Capability Photography Type" at bounding box center [535, 178] width 278 height 62
click at [572, 192] on input "text" at bounding box center [610, 185] width 129 height 25
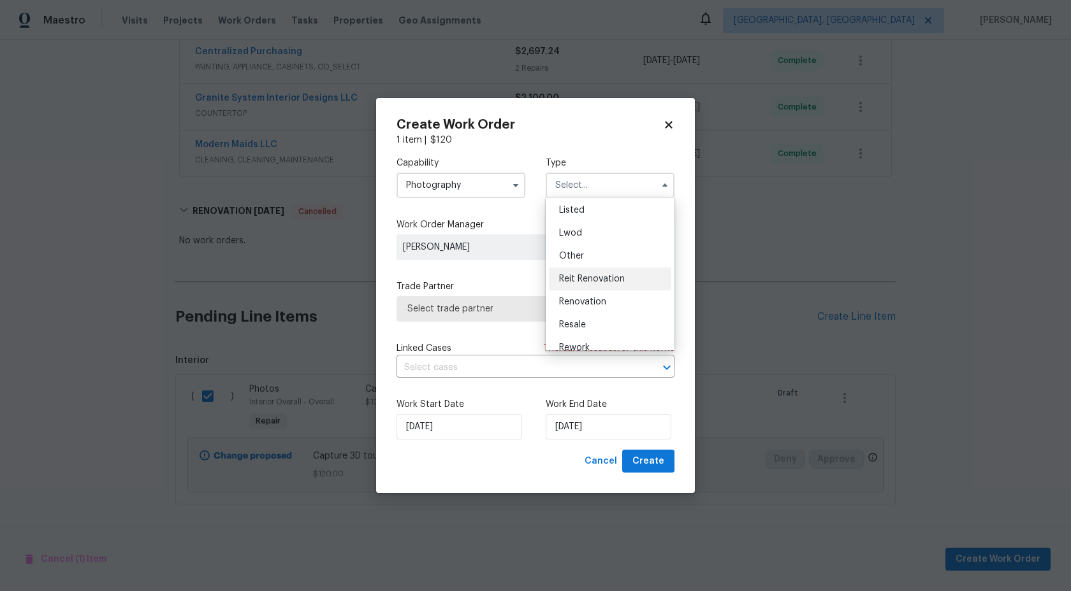
scroll to position [108, 0]
click at [579, 266] on span "Other" at bounding box center [571, 265] width 25 height 9
type input "Other"
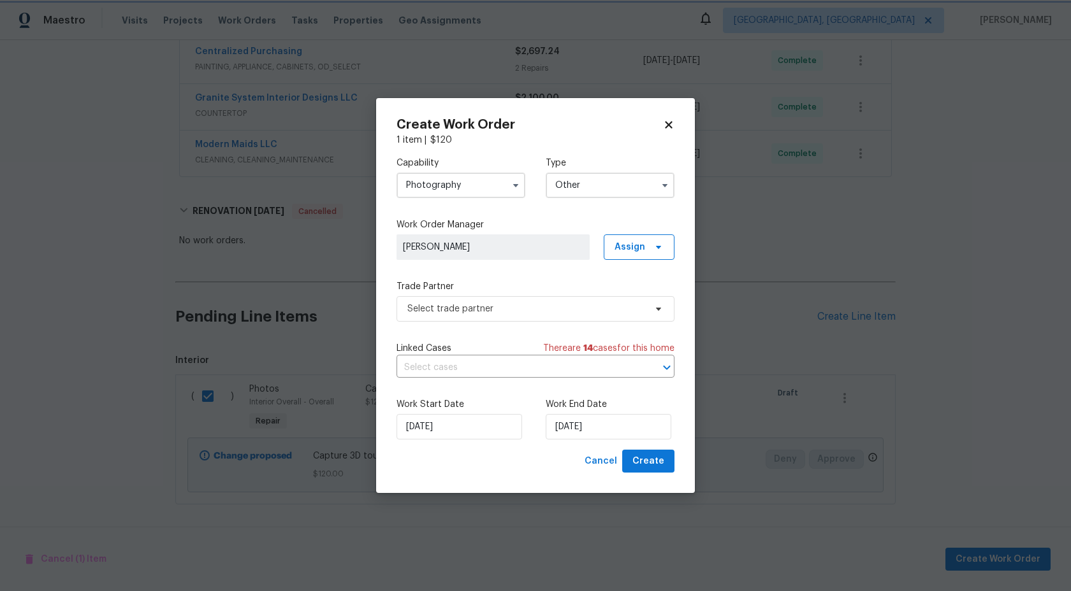
scroll to position [0, 0]
click at [493, 316] on span "Select trade partner" at bounding box center [535, 308] width 278 height 25
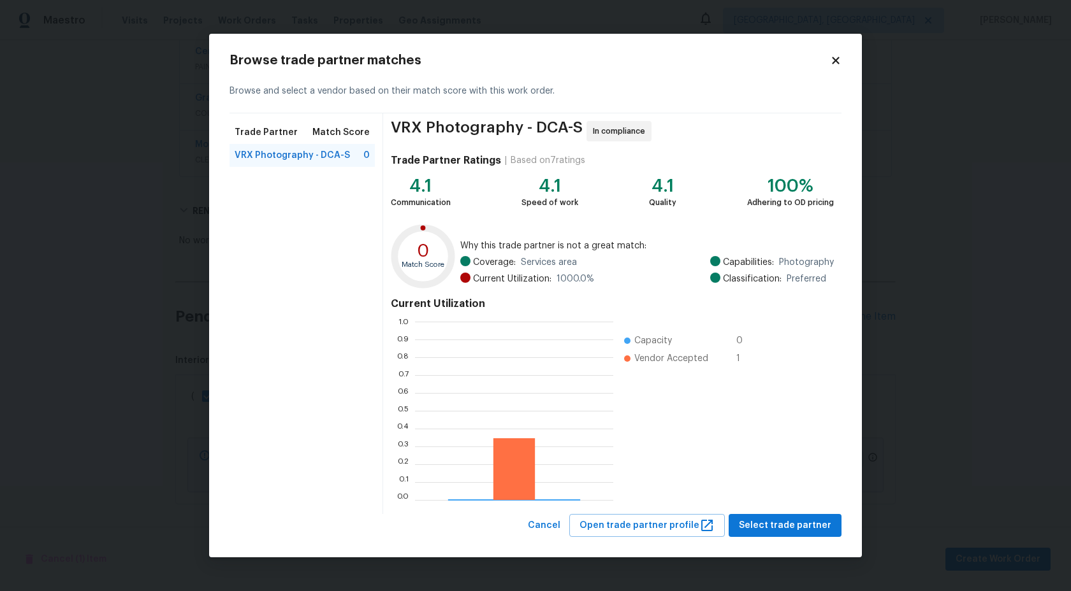
scroll to position [178, 198]
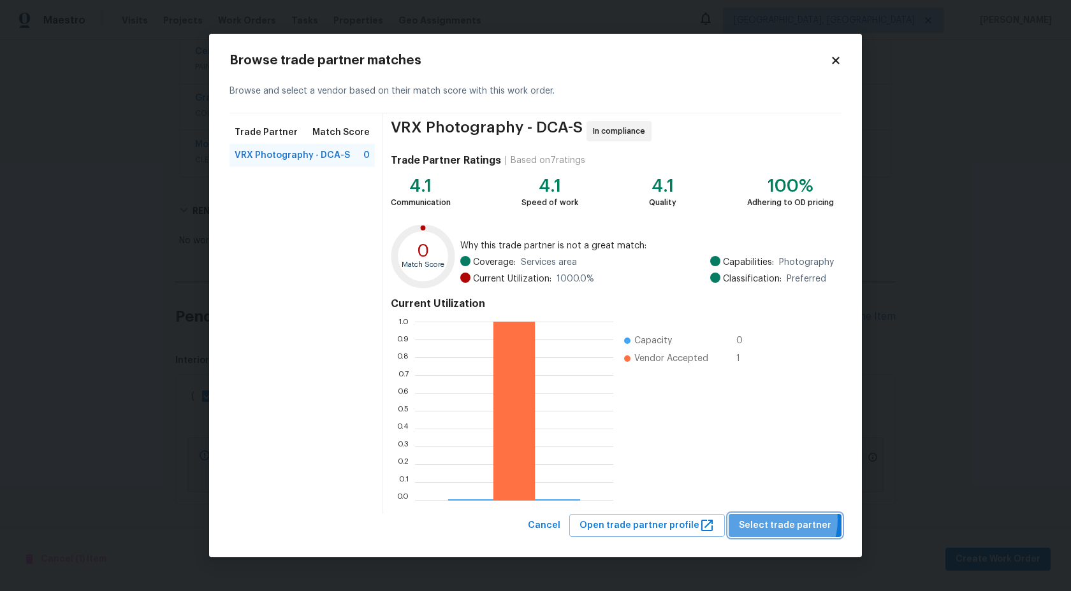
click at [772, 520] on span "Select trade partner" at bounding box center [785, 526] width 92 height 16
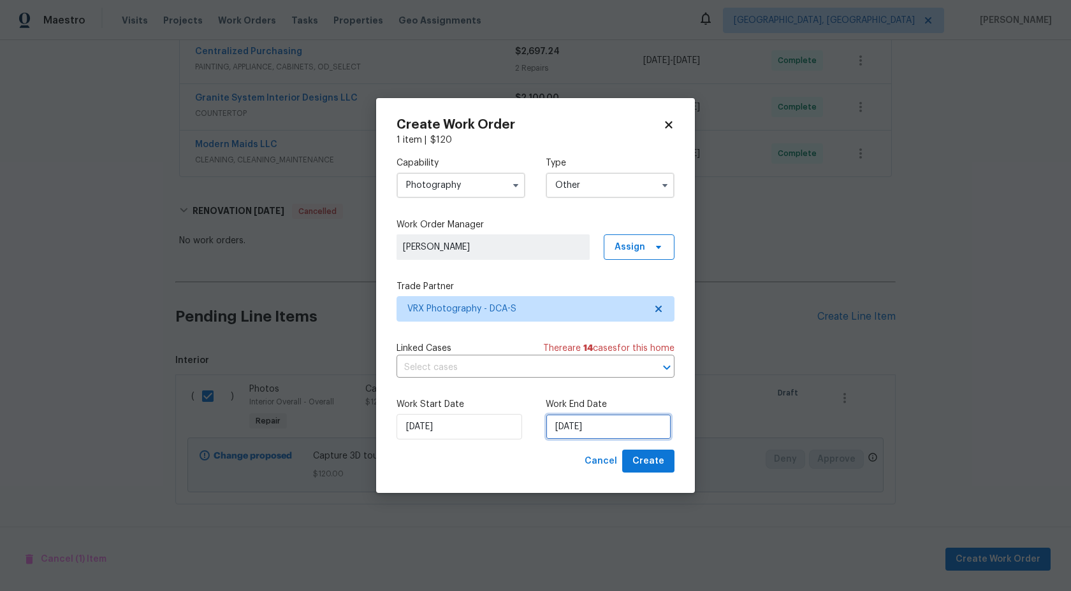
click at [577, 427] on input "20/09/2025" at bounding box center [609, 426] width 126 height 25
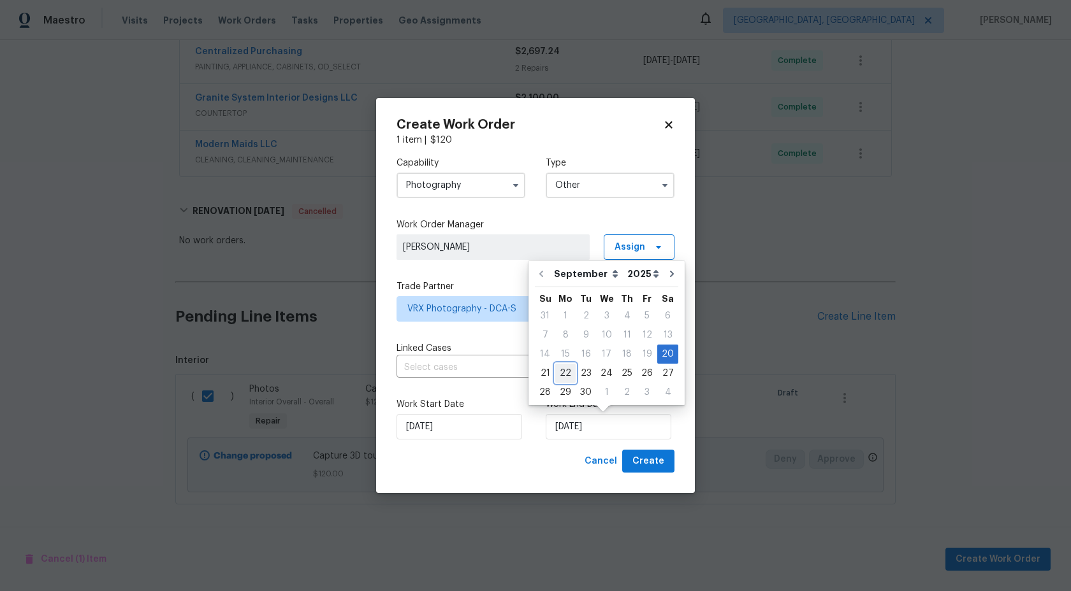
click at [562, 368] on div "22" at bounding box center [565, 374] width 20 height 18
type input "22/09/2025"
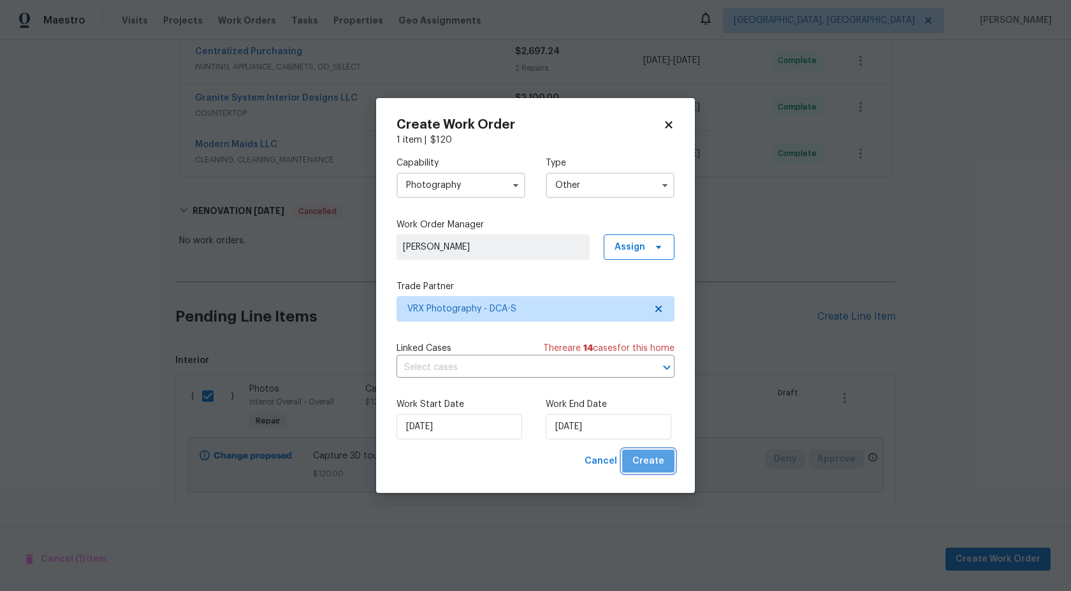
click at [655, 467] on span "Create" at bounding box center [648, 462] width 32 height 16
checkbox input "false"
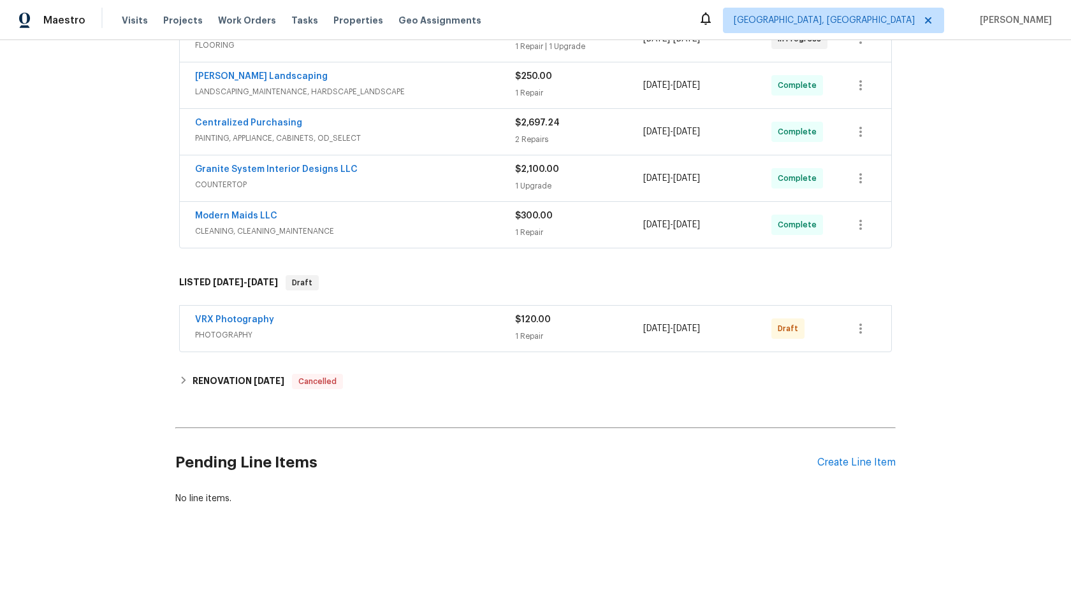
scroll to position [316, 0]
click at [864, 328] on icon "button" at bounding box center [860, 328] width 15 height 15
click at [864, 328] on li "Send to Vendor" at bounding box center [914, 328] width 138 height 21
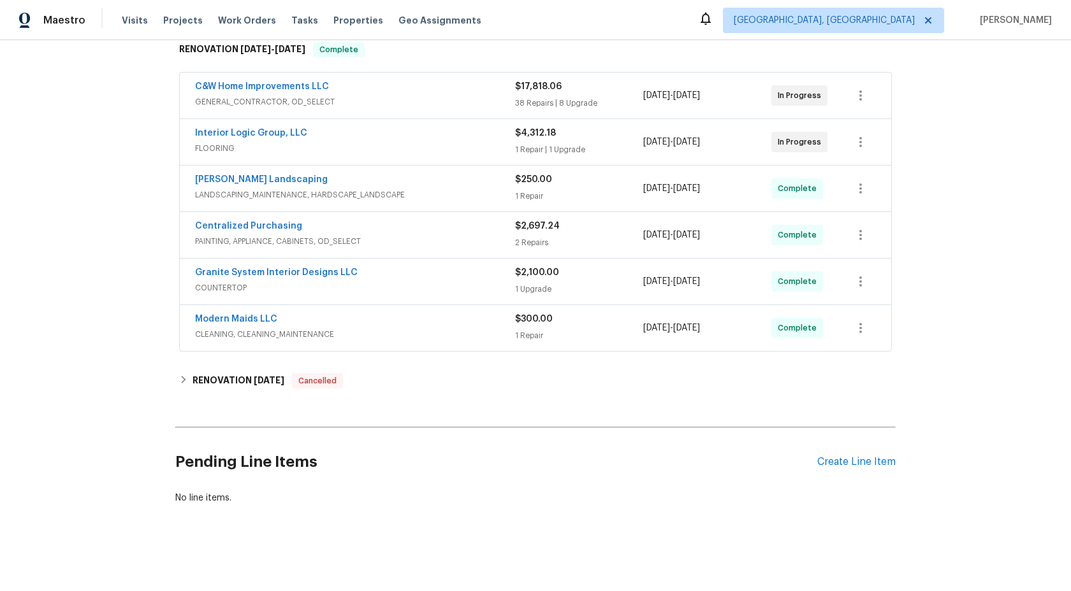
scroll to position [276, 0]
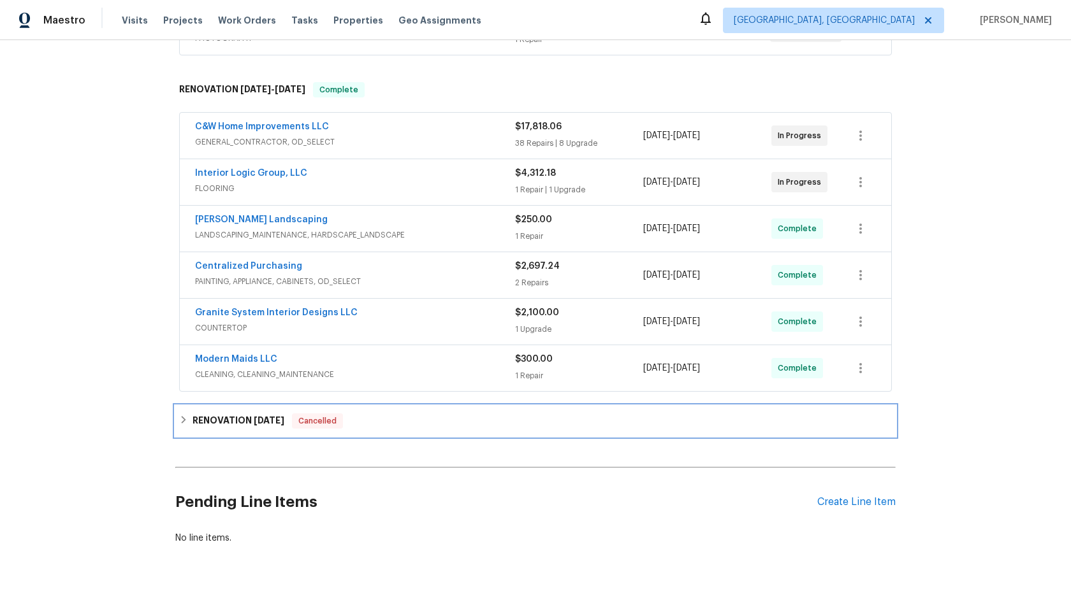
click at [229, 420] on h6 "RENOVATION 5/28/25" at bounding box center [238, 421] width 92 height 15
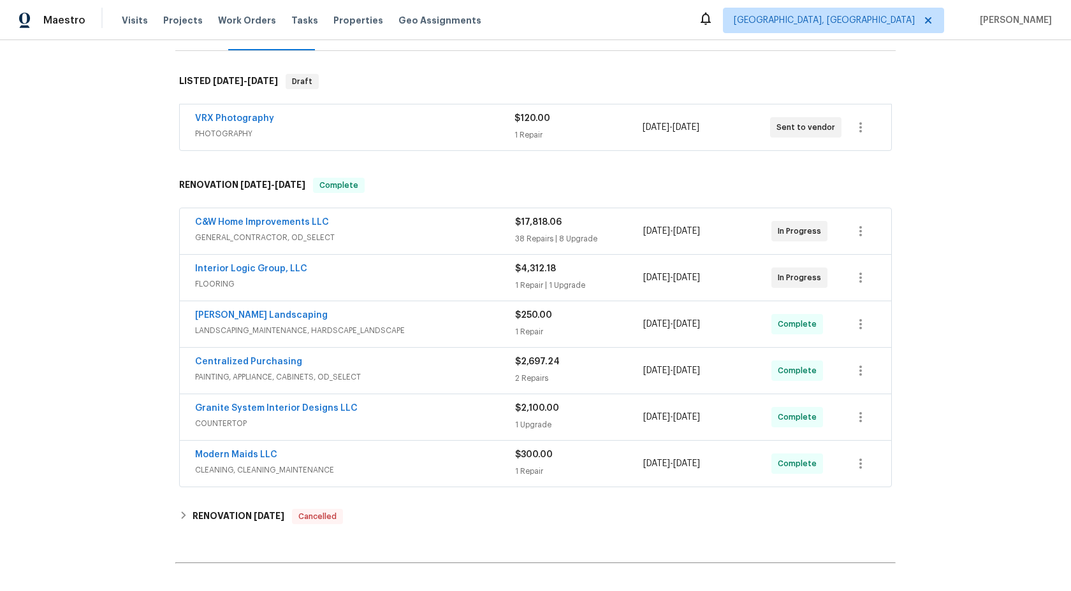
scroll to position [187, 0]
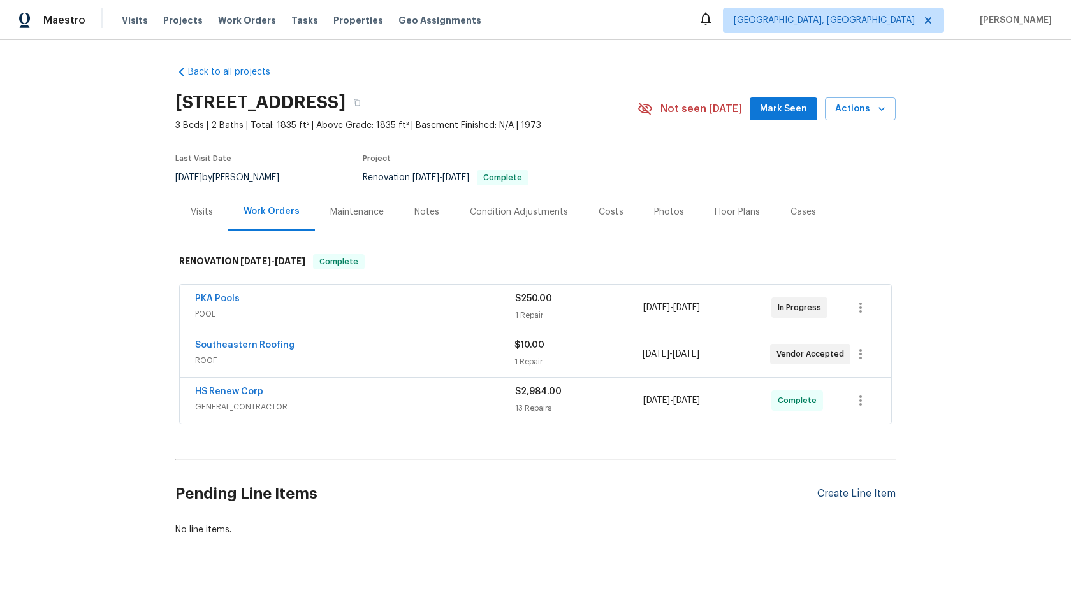
click at [860, 494] on div "Create Line Item" at bounding box center [856, 494] width 78 height 12
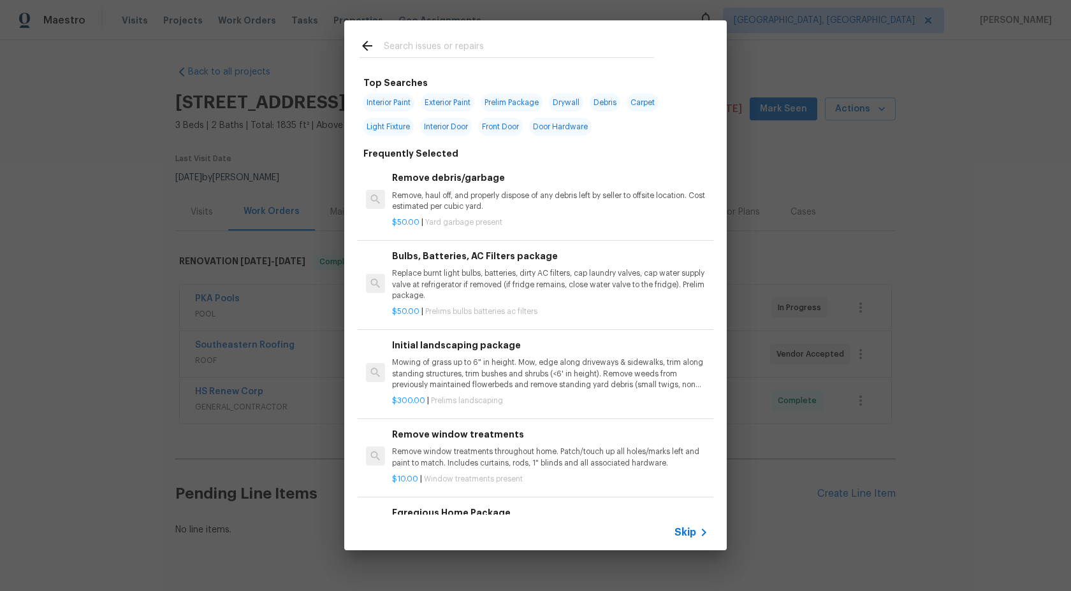
click at [681, 536] on span "Skip" at bounding box center [685, 532] width 22 height 13
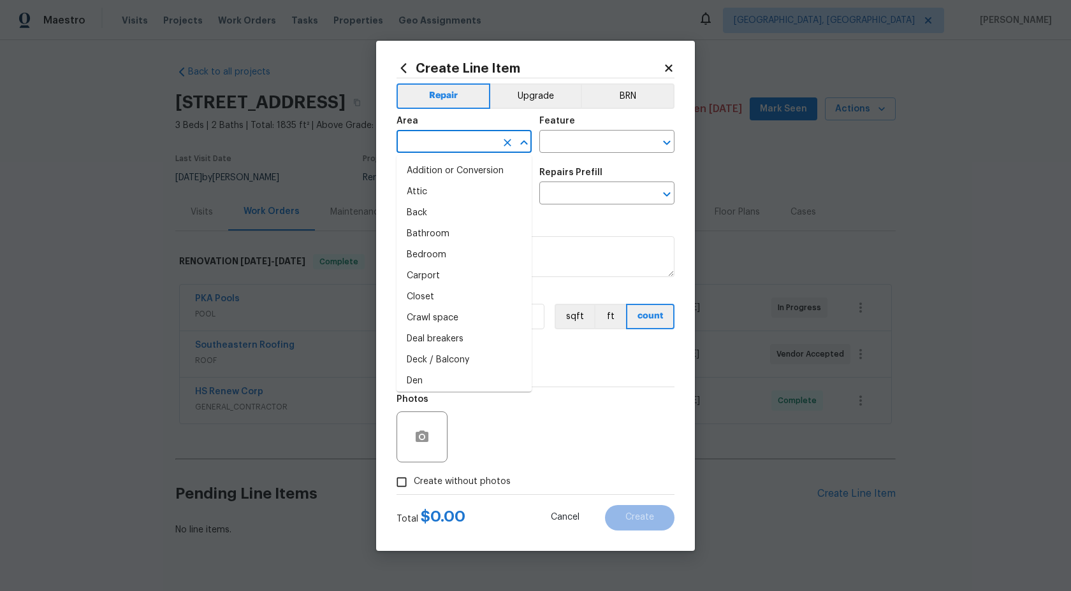
click at [436, 134] on input "text" at bounding box center [445, 143] width 99 height 20
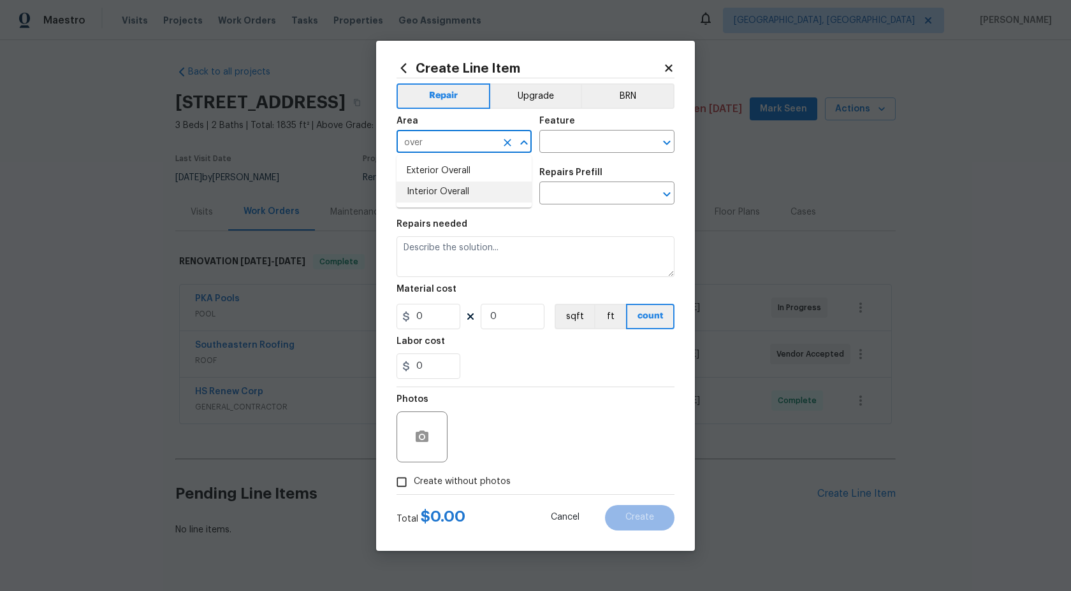
click at [423, 194] on li "Interior Overall" at bounding box center [463, 192] width 135 height 21
type input "Interior Overall"
click at [548, 139] on input "text" at bounding box center [588, 143] width 99 height 20
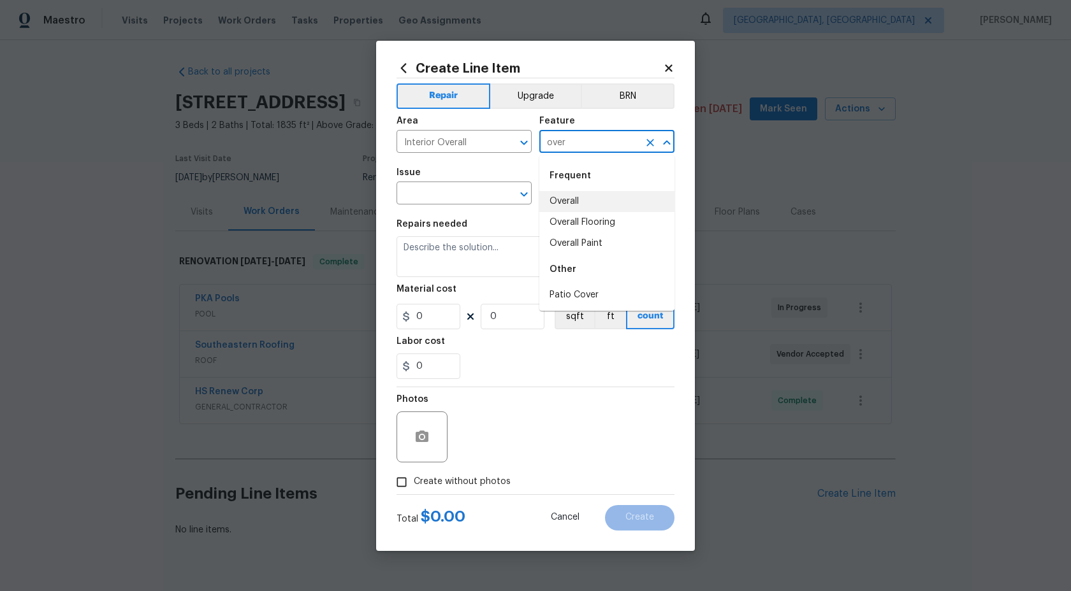
click at [567, 203] on li "Overall" at bounding box center [606, 201] width 135 height 21
type input "Overall"
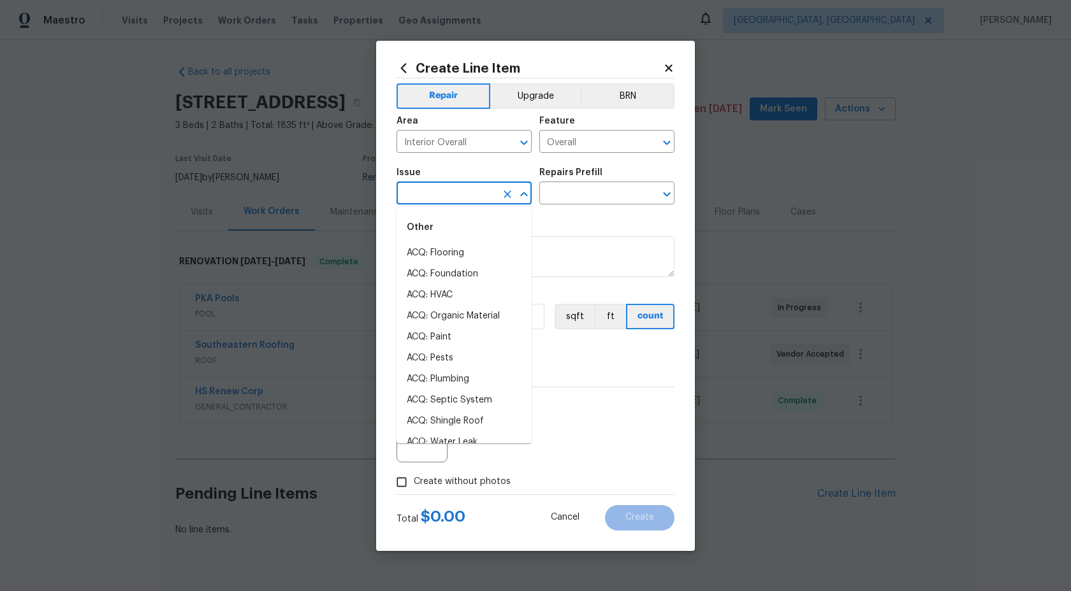
click at [463, 196] on input "text" at bounding box center [445, 195] width 99 height 20
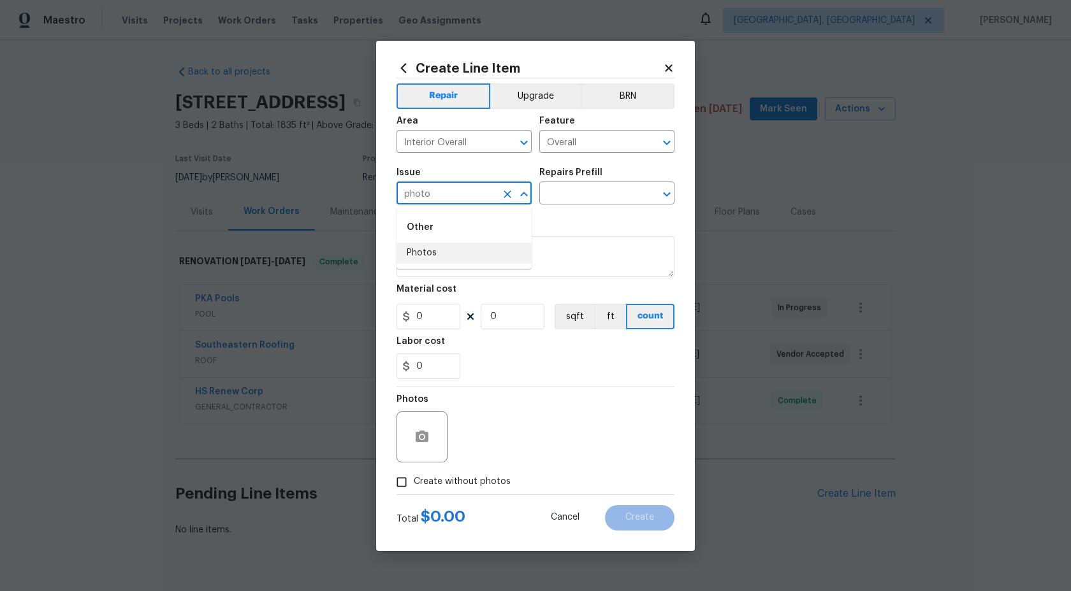
click at [447, 251] on li "Photos" at bounding box center [463, 253] width 135 height 21
type input "Photos"
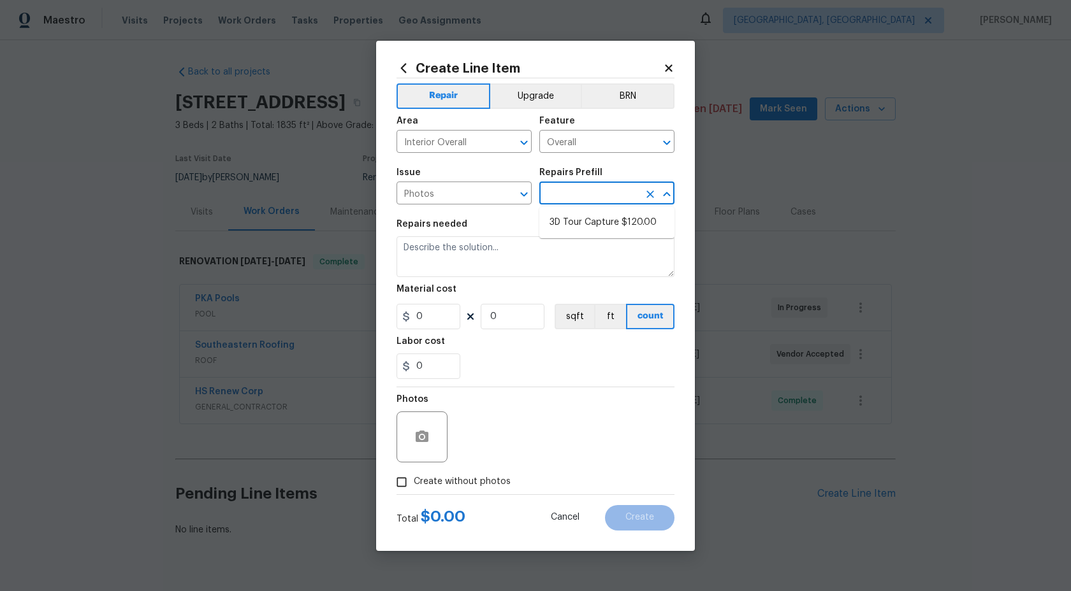
click at [558, 188] on input "text" at bounding box center [588, 195] width 99 height 20
click at [553, 198] on input "text" at bounding box center [588, 195] width 99 height 20
click at [553, 197] on input "text" at bounding box center [588, 195] width 99 height 20
click at [569, 228] on li "3D Tour Capture $120.00" at bounding box center [606, 222] width 135 height 21
type input "3D Tour Capture $120.00"
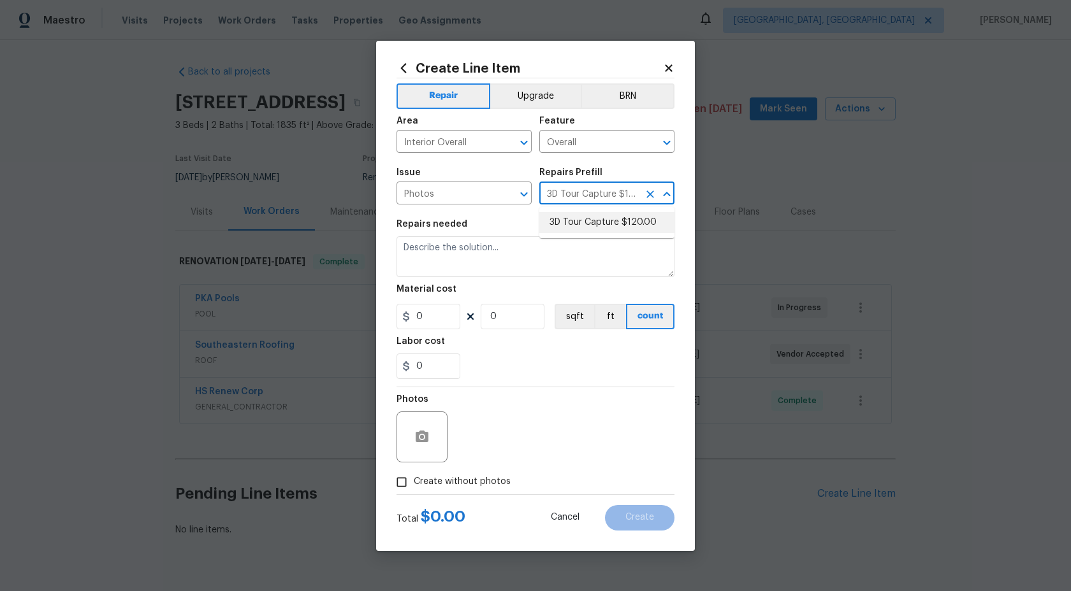
type textarea "Capture 3D tour of home"
type input "1"
type input "120"
click at [407, 483] on input "Create without photos" at bounding box center [401, 482] width 24 height 24
checkbox input "true"
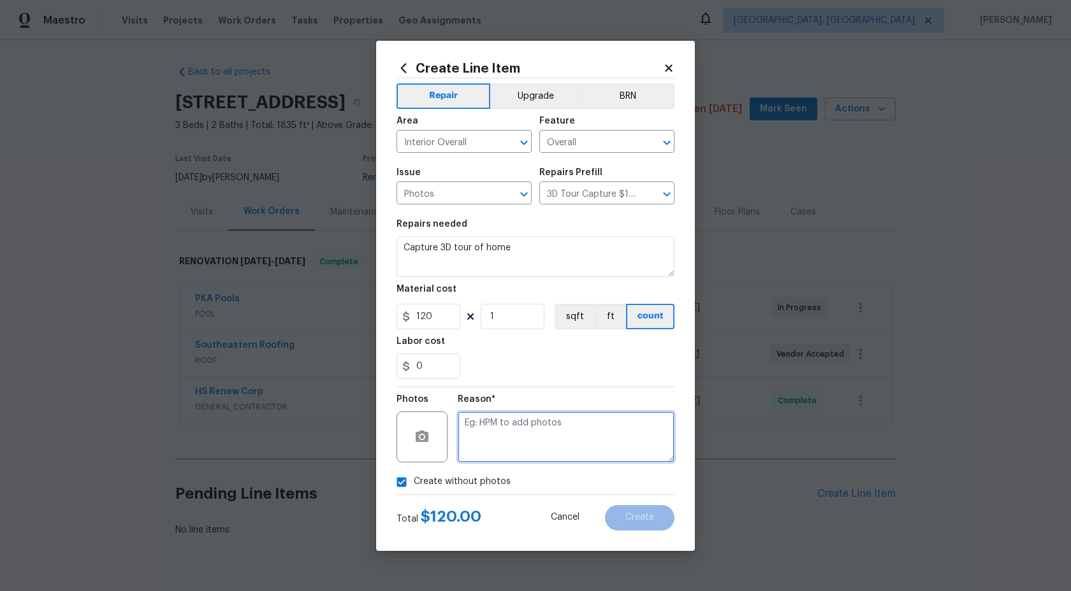
click at [502, 445] on textarea at bounding box center [566, 437] width 217 height 51
type textarea ","
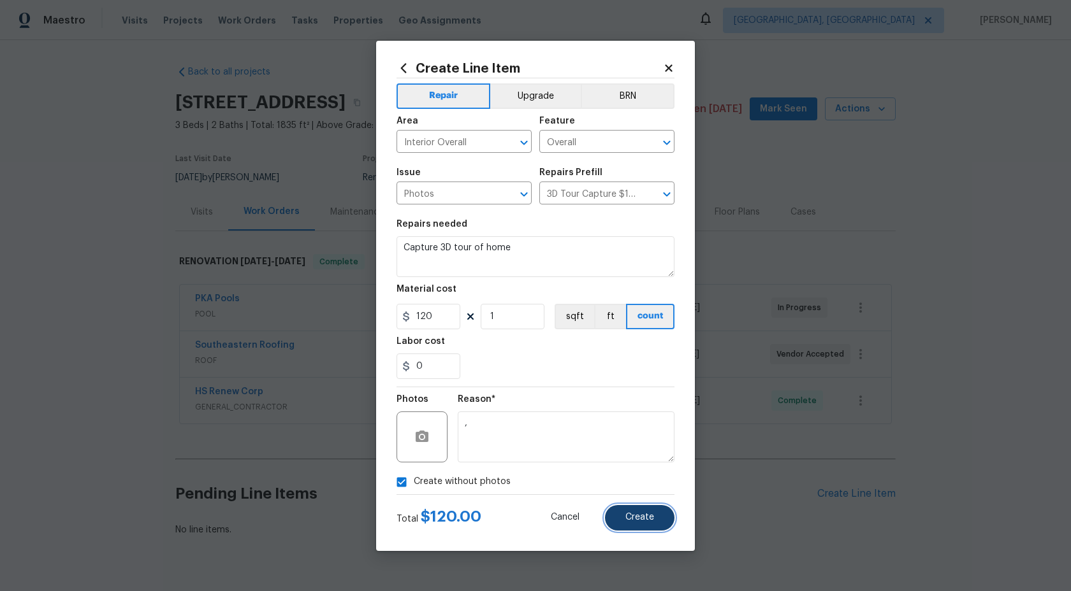
click at [650, 518] on span "Create" at bounding box center [639, 518] width 29 height 10
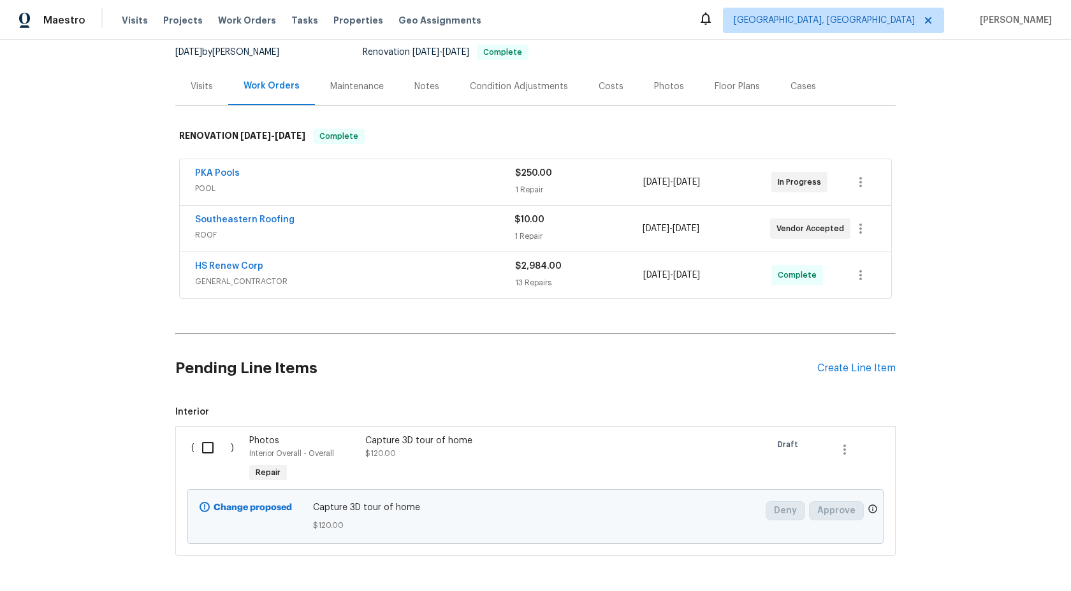
scroll to position [177, 0]
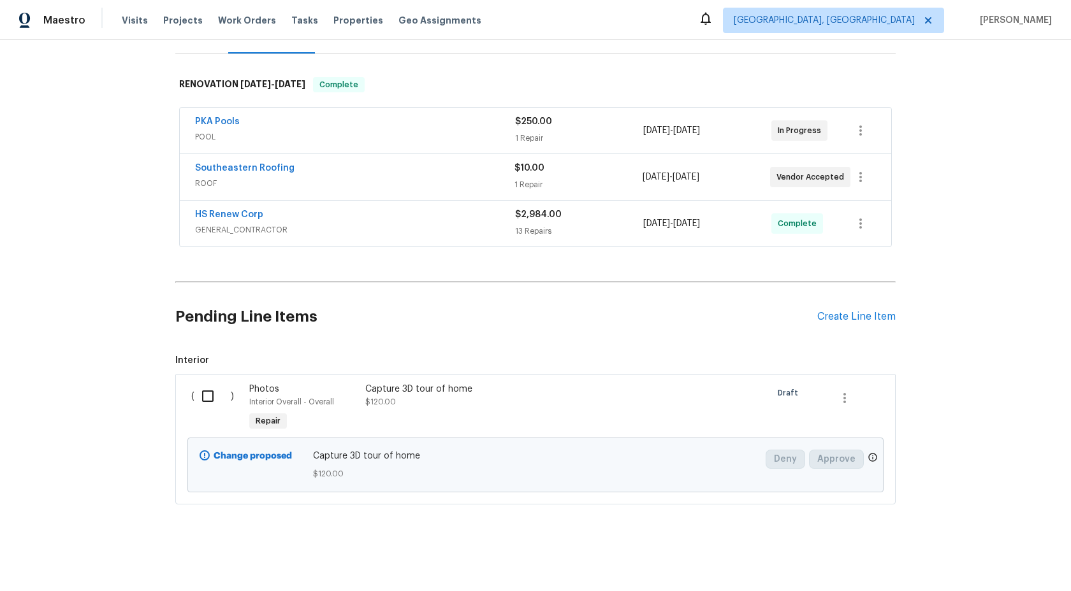
click at [209, 397] on input "checkbox" at bounding box center [212, 396] width 36 height 27
checkbox input "true"
click at [993, 558] on span "Create Work Order" at bounding box center [997, 560] width 85 height 16
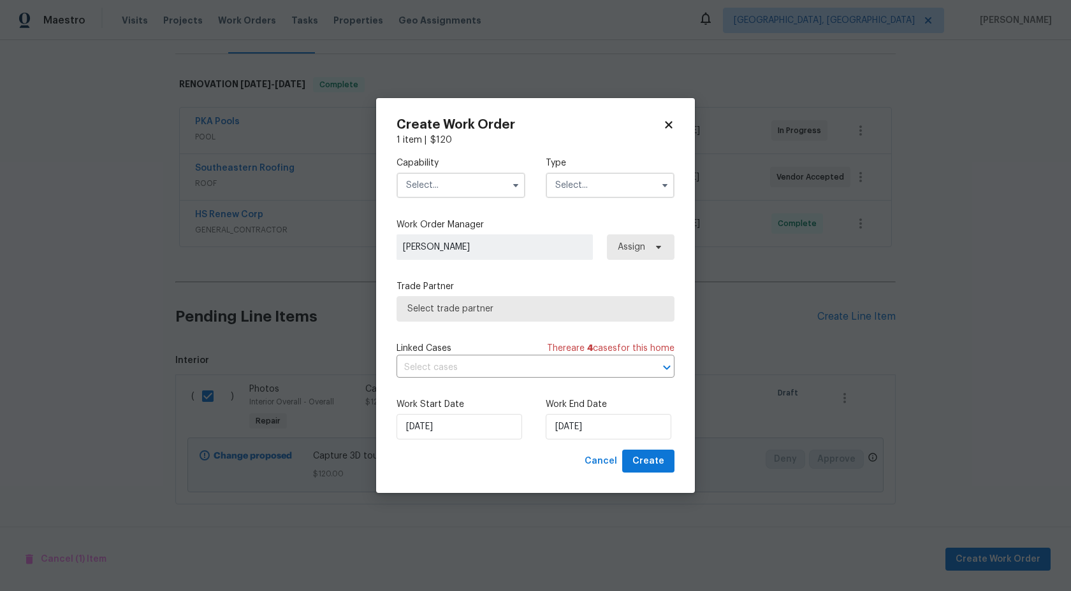
click at [450, 196] on input "text" at bounding box center [460, 185] width 129 height 25
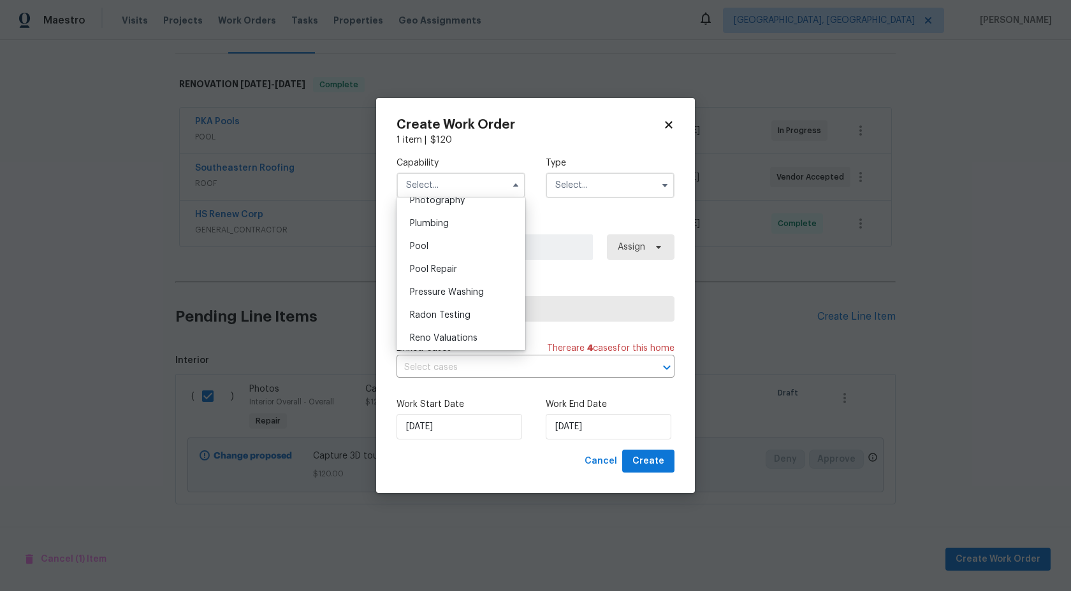
scroll to position [1110, 0]
click at [465, 222] on div "Photography" at bounding box center [461, 219] width 122 height 23
type input "Photography"
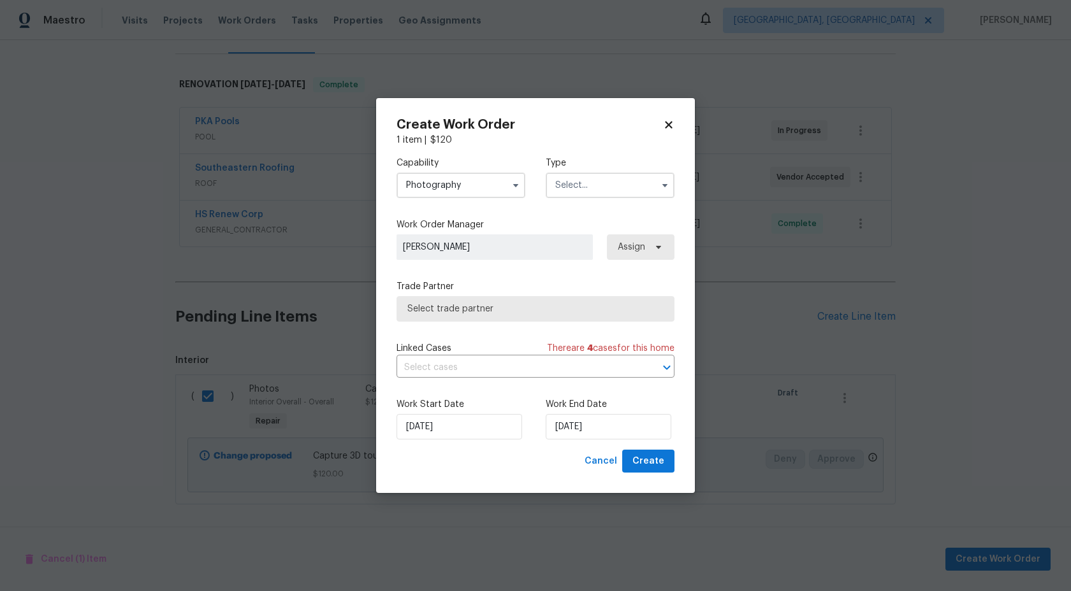
click at [574, 191] on input "text" at bounding box center [610, 185] width 129 height 25
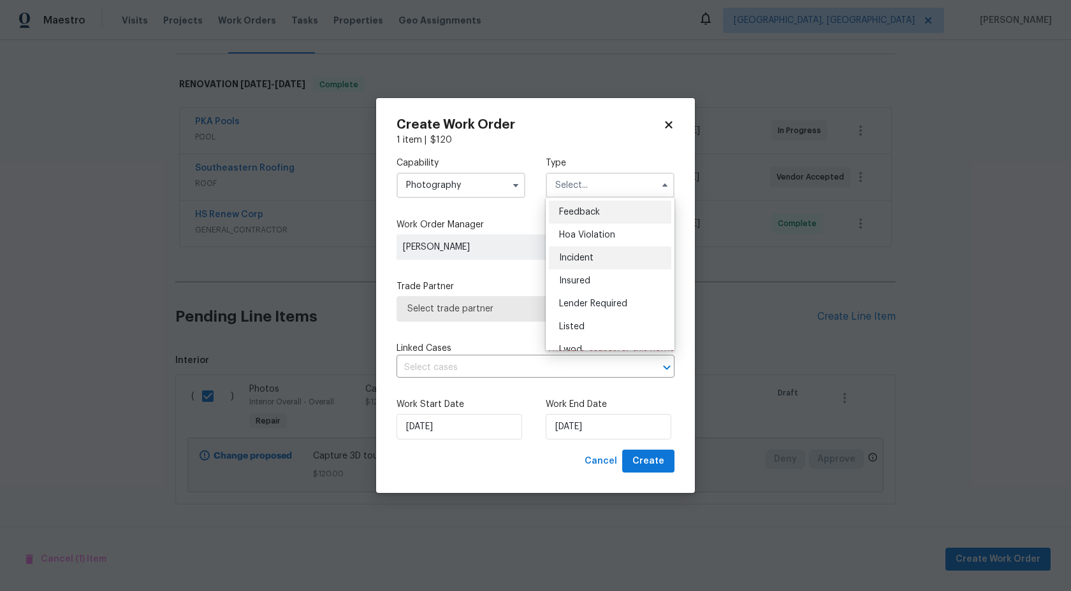
scroll to position [152, 0]
click at [583, 227] on div "Other" at bounding box center [610, 221] width 122 height 23
type input "Other"
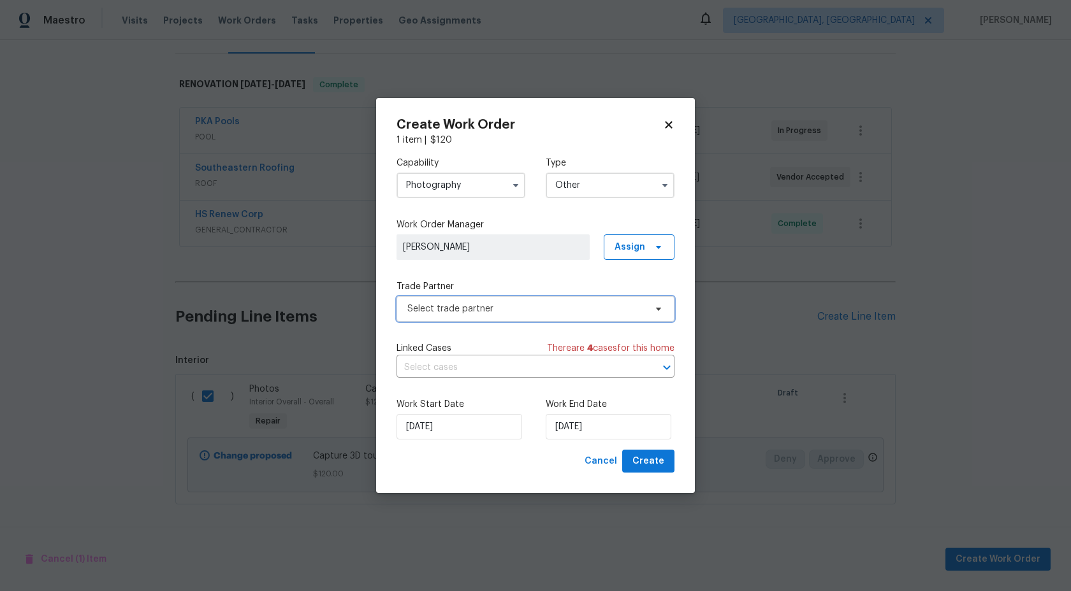
click at [514, 311] on span "Select trade partner" at bounding box center [526, 309] width 238 height 13
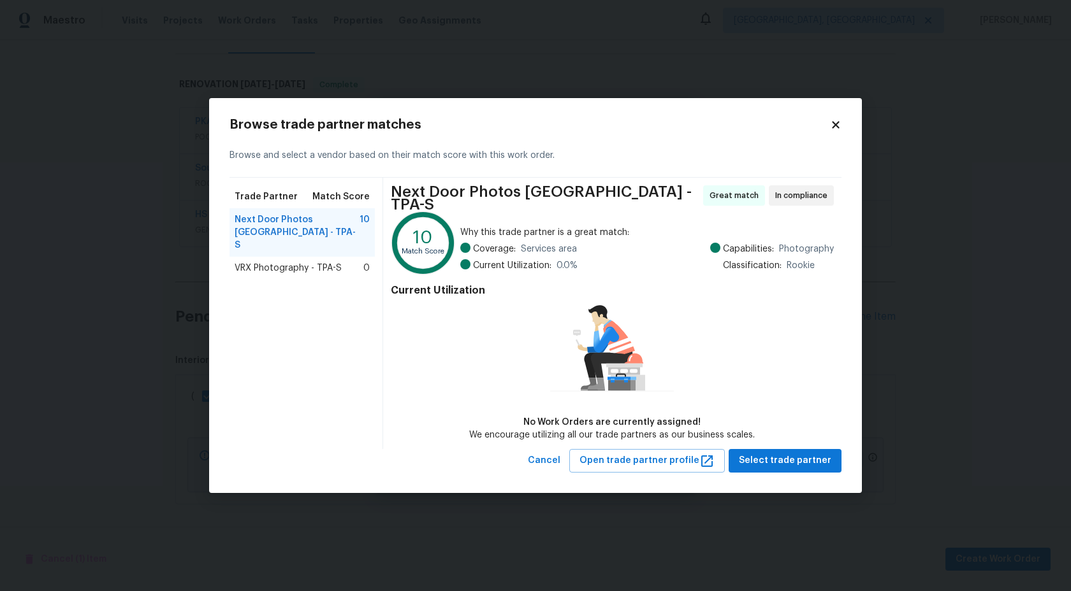
click at [325, 262] on span "VRX Photography - TPA-S" at bounding box center [288, 268] width 107 height 13
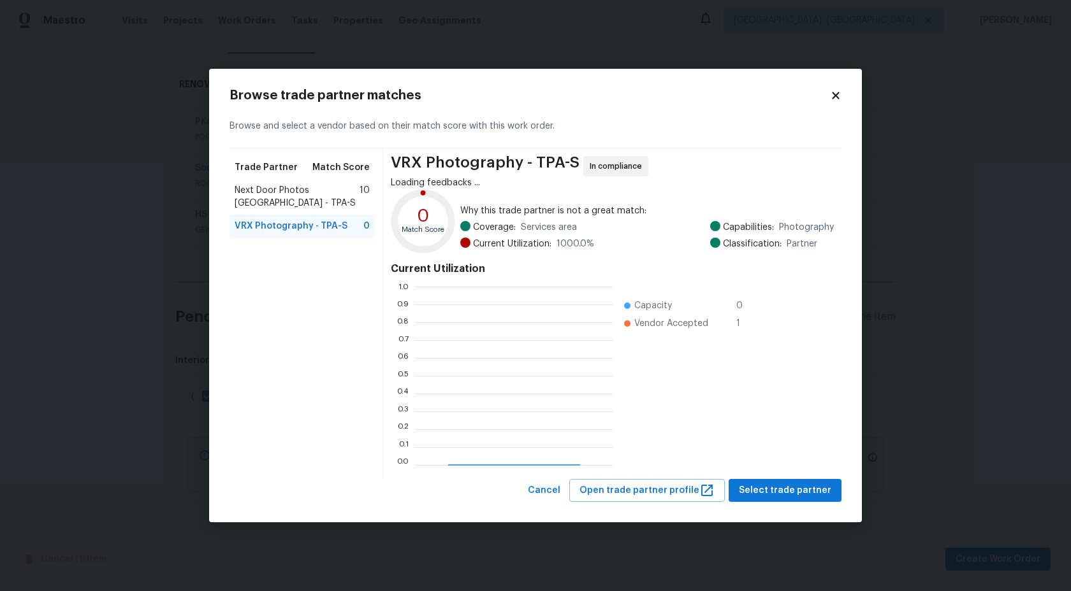
scroll to position [178, 198]
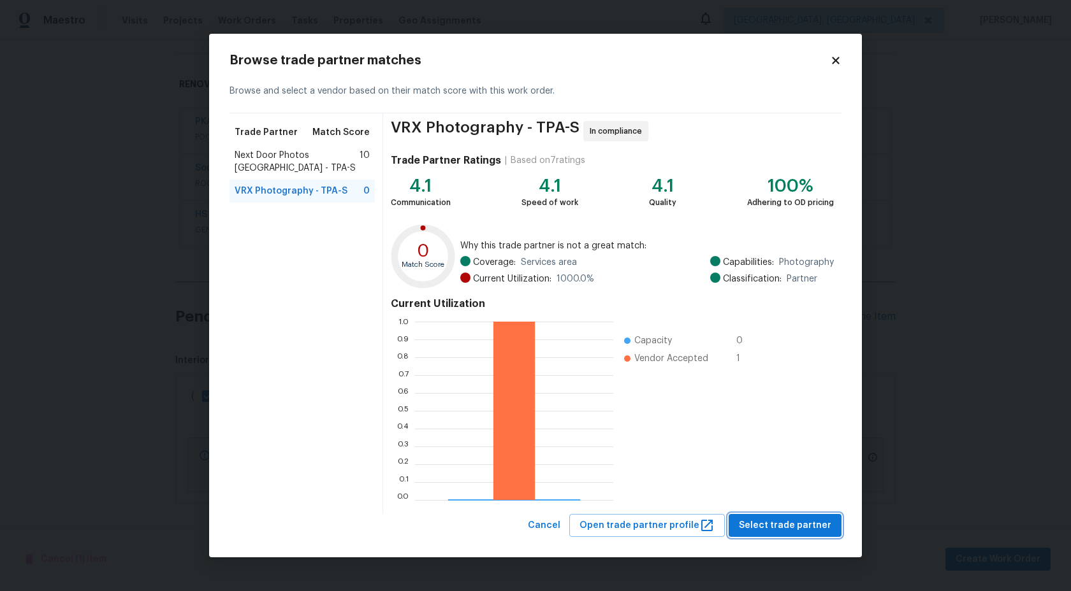
click at [805, 525] on span "Select trade partner" at bounding box center [785, 526] width 92 height 16
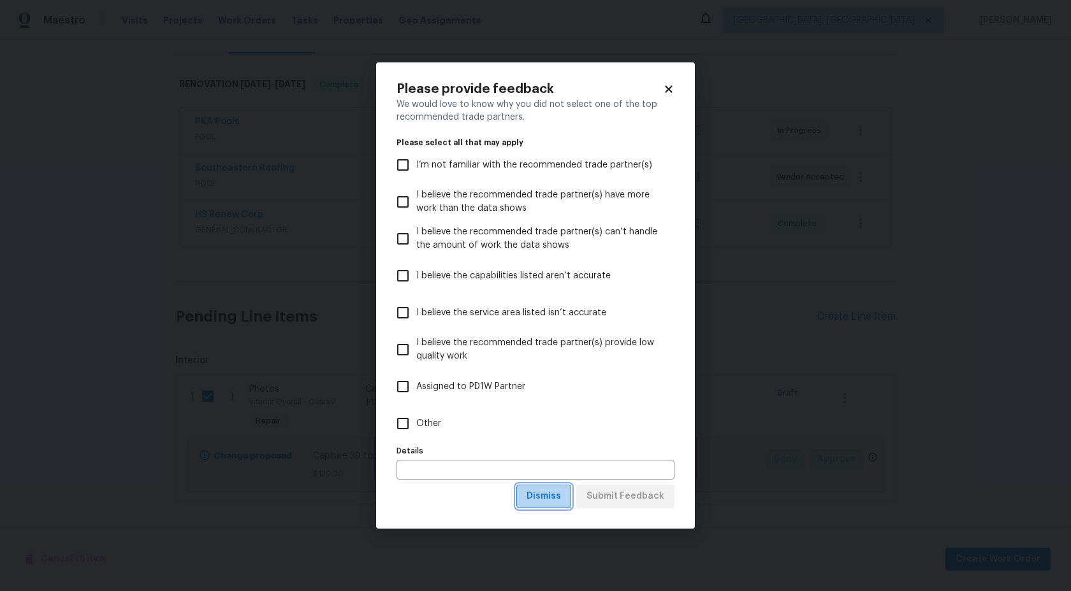
click at [569, 490] on button "Dismiss" at bounding box center [543, 497] width 55 height 24
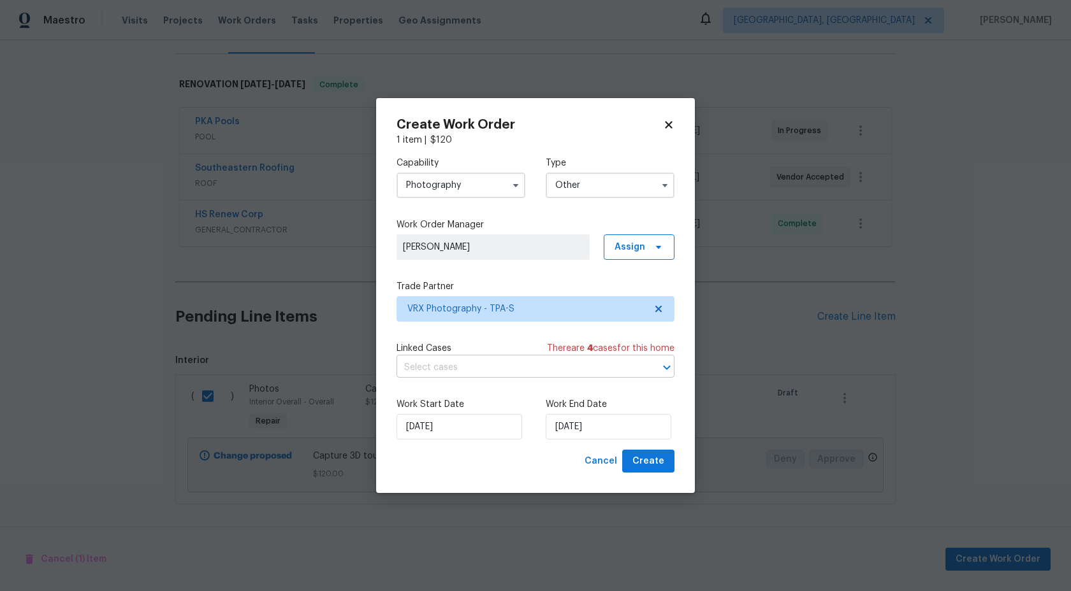
click at [546, 370] on input "text" at bounding box center [517, 368] width 242 height 20
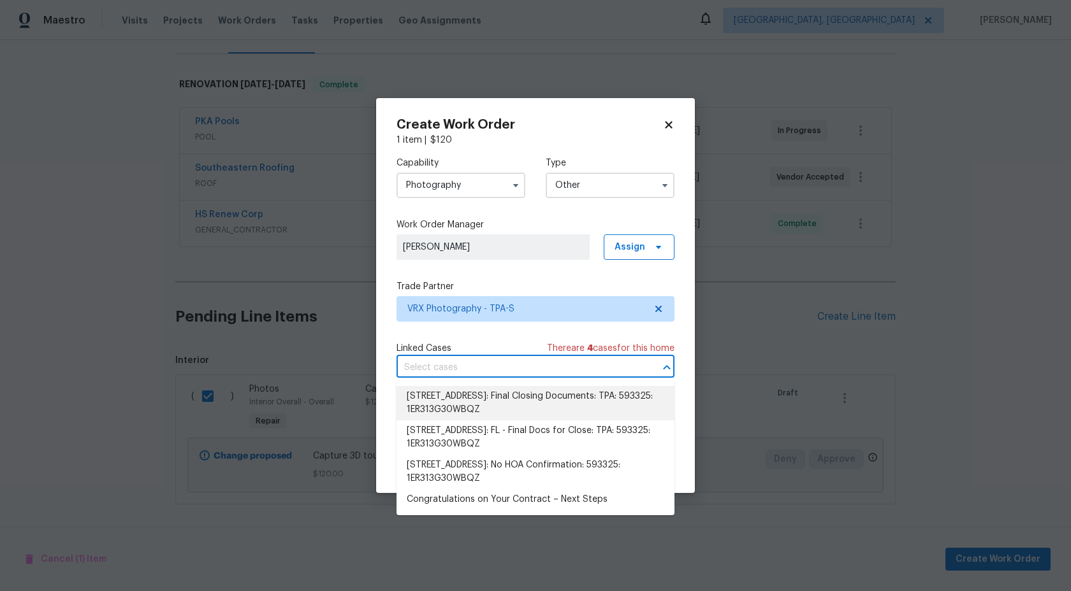
click at [527, 338] on div "Capability Photography Type Other Work Order Manager Rayman Felix Assign Trade …" at bounding box center [535, 298] width 278 height 303
click at [558, 372] on input "text" at bounding box center [517, 368] width 242 height 20
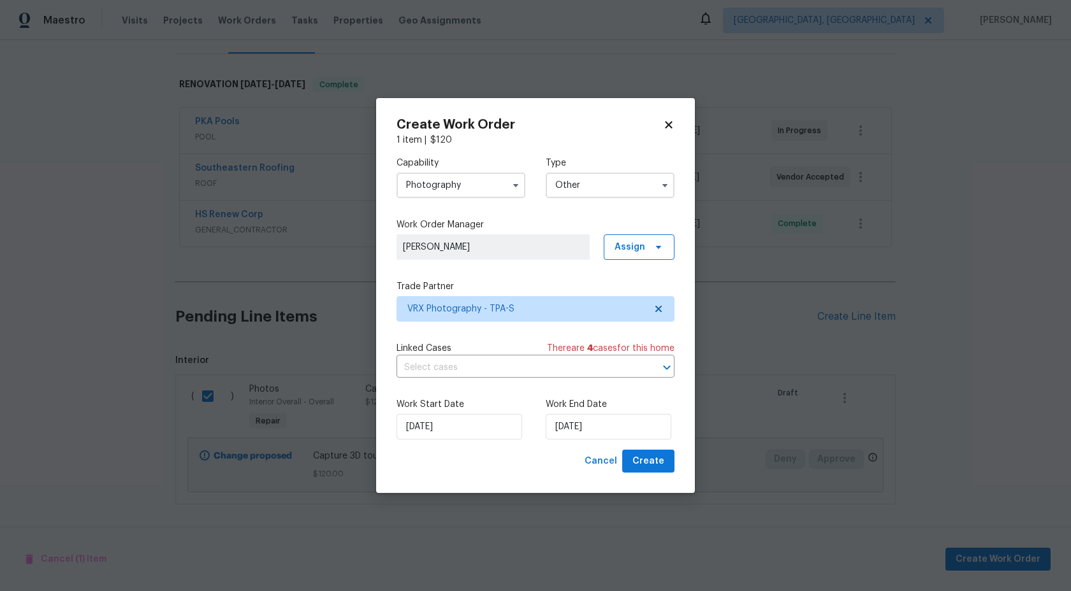
click at [517, 340] on div "Capability Photography Type Other Work Order Manager Rayman Felix Assign Trade …" at bounding box center [535, 298] width 278 height 303
click at [608, 440] on input "[DATE]" at bounding box center [609, 426] width 126 height 25
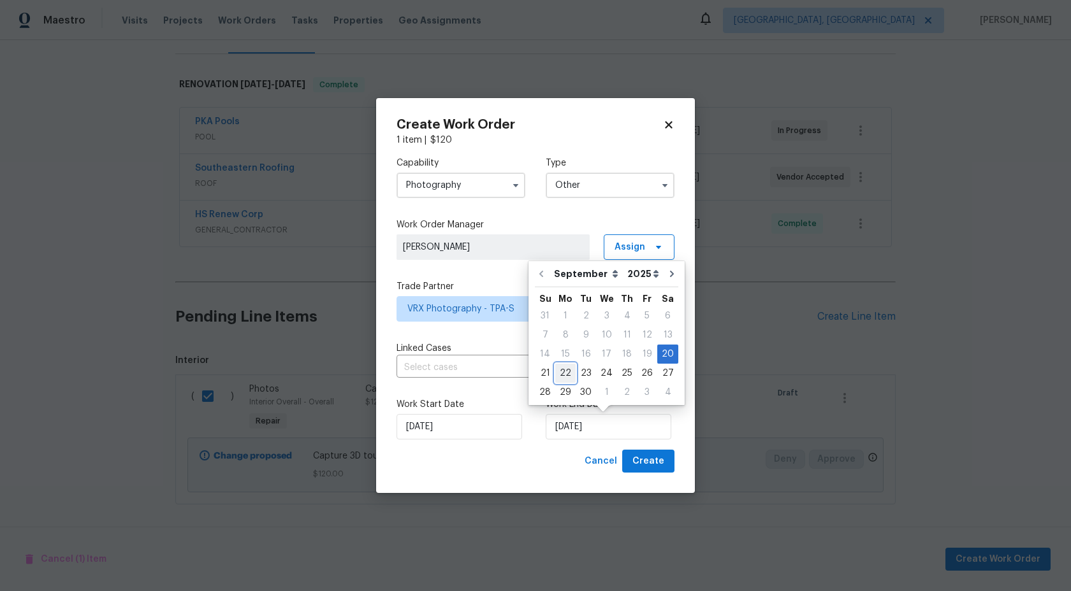
click at [567, 366] on div "22" at bounding box center [565, 374] width 20 height 18
type input "[DATE]"
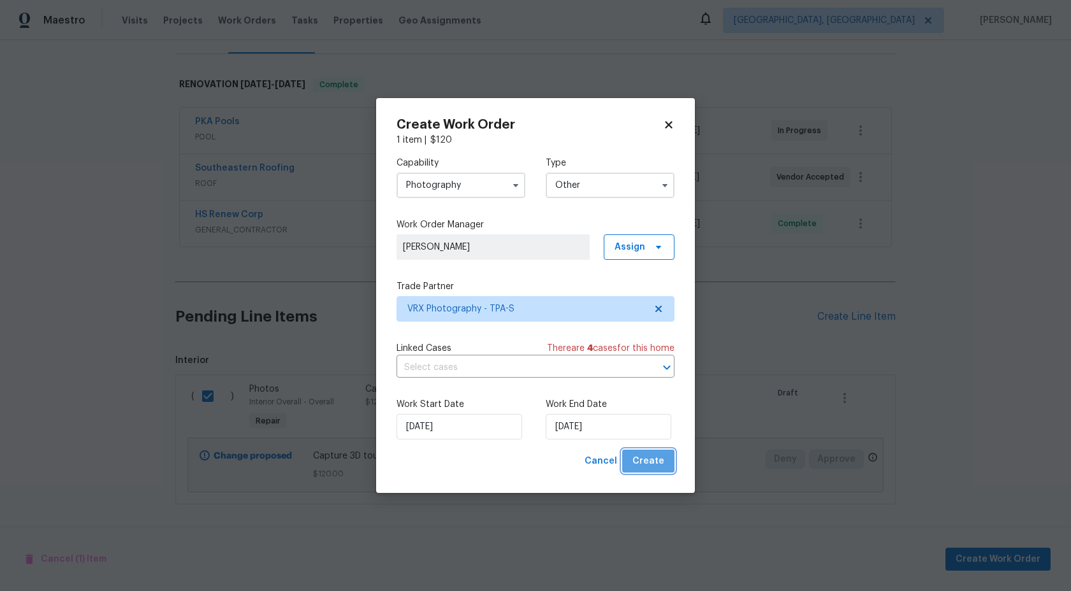
click at [652, 461] on span "Create" at bounding box center [648, 462] width 32 height 16
checkbox input "false"
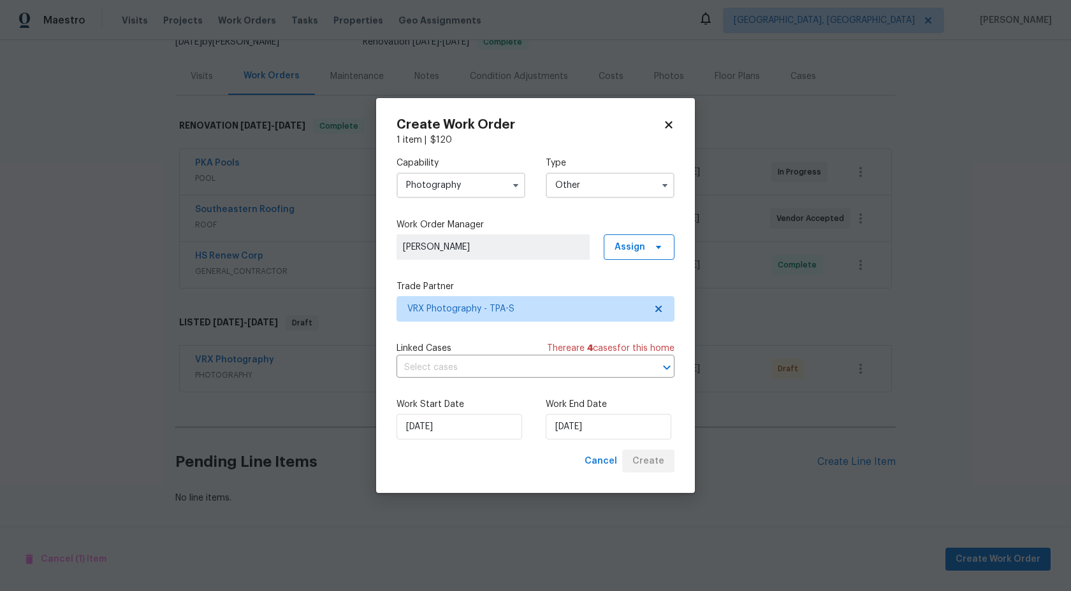
scroll to position [136, 0]
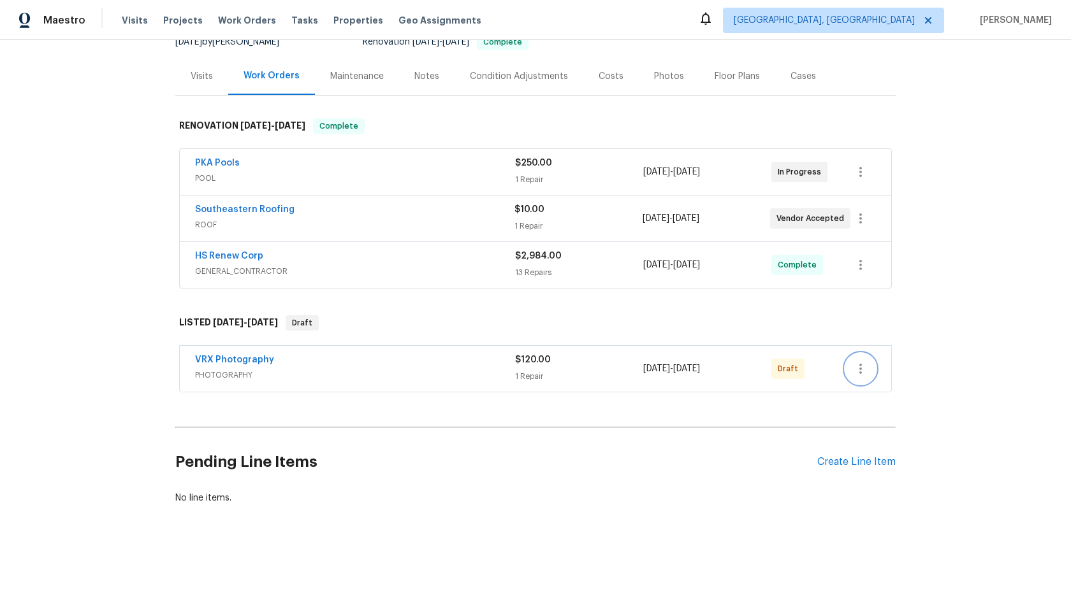
click at [863, 366] on icon "button" at bounding box center [860, 368] width 15 height 15
click at [863, 366] on li "Send to Vendor" at bounding box center [914, 369] width 138 height 21
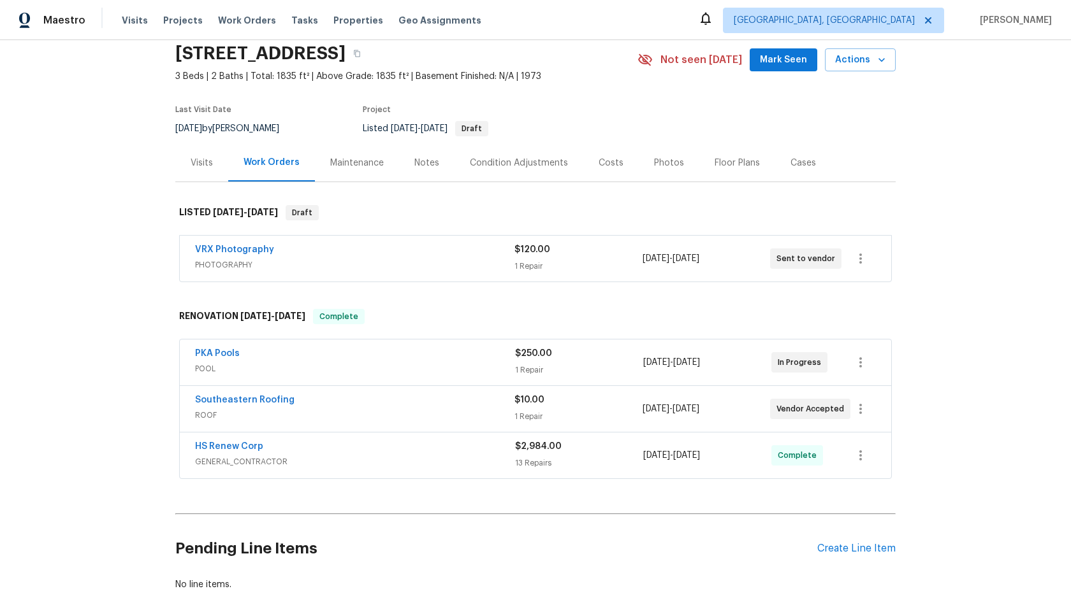
scroll to position [40, 0]
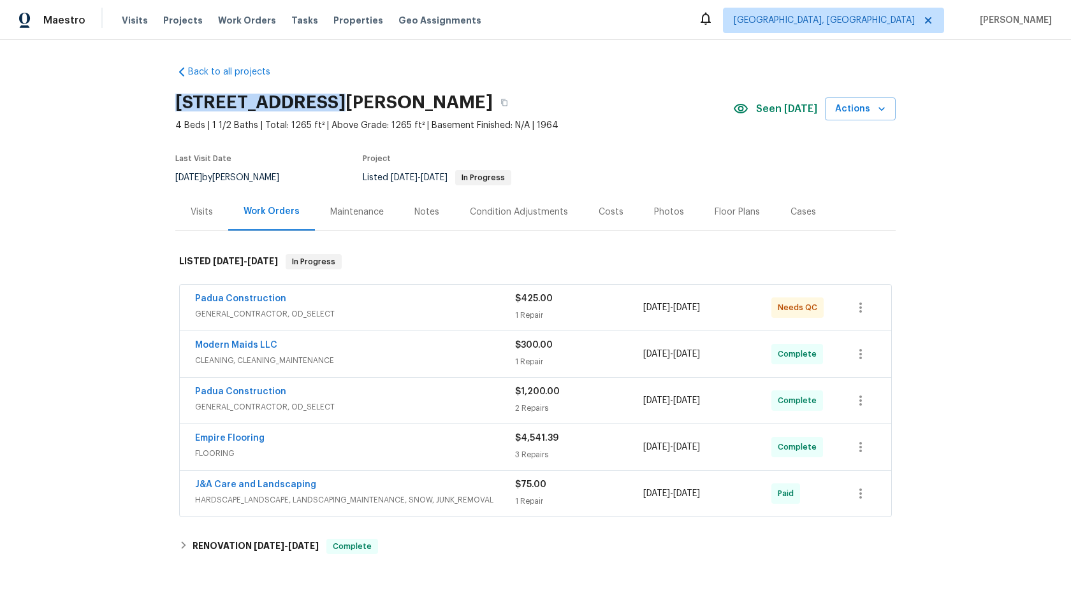
drag, startPoint x: 321, startPoint y: 99, endPoint x: 176, endPoint y: 100, distance: 144.7
click at [176, 100] on h2 "[STREET_ADDRESS][PERSON_NAME]" at bounding box center [333, 102] width 317 height 13
copy h2 "[STREET_ADDRESS][PERSON_NAME]"
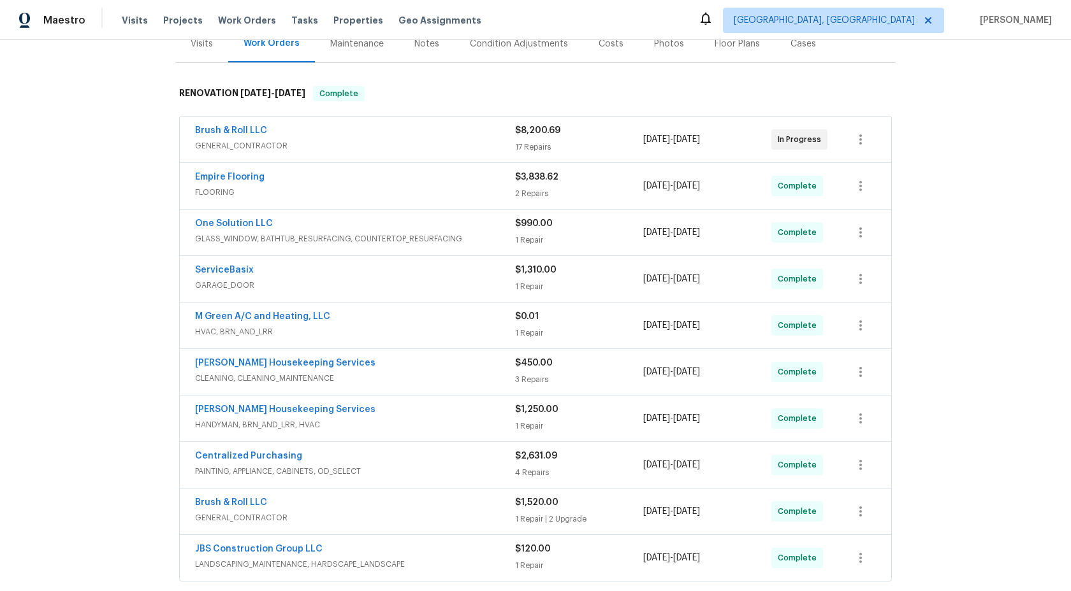
scroll to position [358, 0]
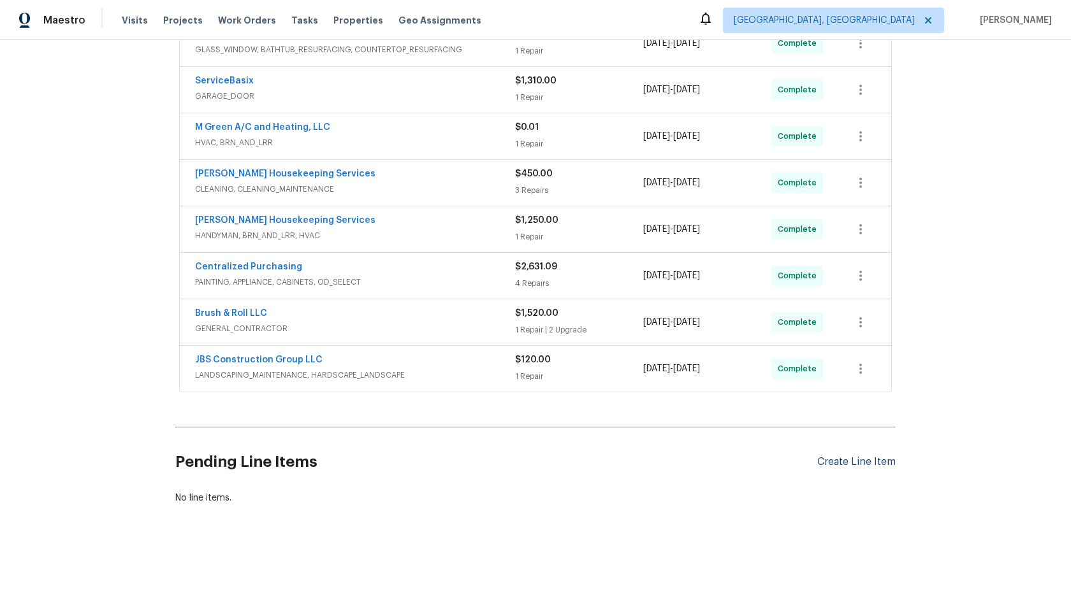
click at [836, 464] on div "Create Line Item" at bounding box center [856, 462] width 78 height 12
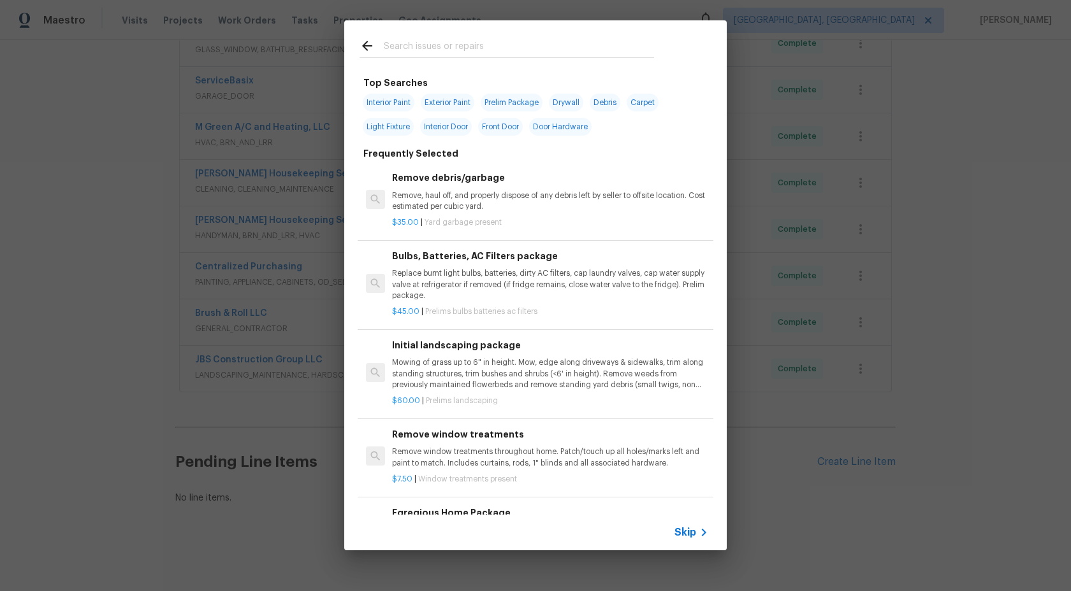
click at [696, 532] on icon at bounding box center [703, 532] width 15 height 15
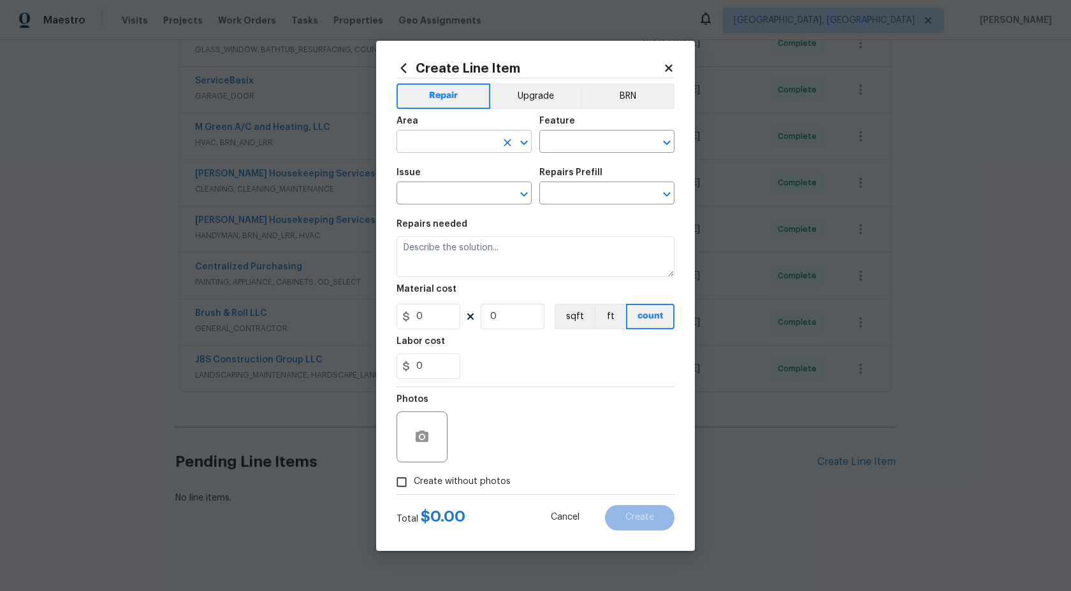
click at [481, 140] on input "text" at bounding box center [445, 143] width 99 height 20
click at [489, 198] on li "Interior Overall" at bounding box center [463, 192] width 135 height 21
type input "Interior Overall"
click at [580, 130] on div "Feature" at bounding box center [606, 125] width 135 height 17
click at [675, 70] on div "Create Line Item Repair Upgrade BRN Area Interior Overall ​ Feature ​ Issue ​ R…" at bounding box center [535, 296] width 319 height 511
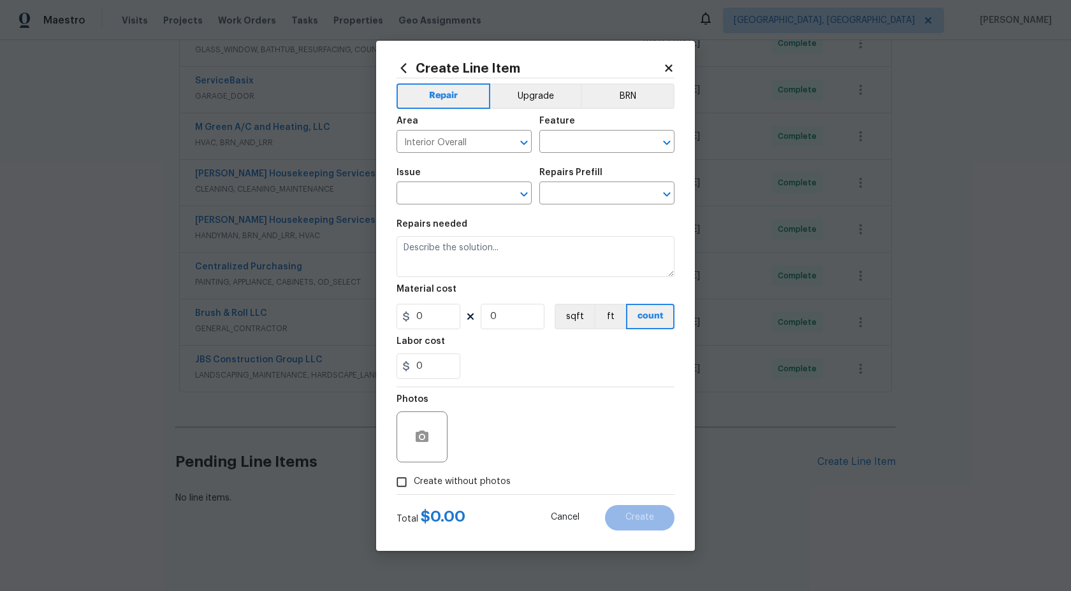
click at [667, 71] on icon at bounding box center [668, 67] width 11 height 11
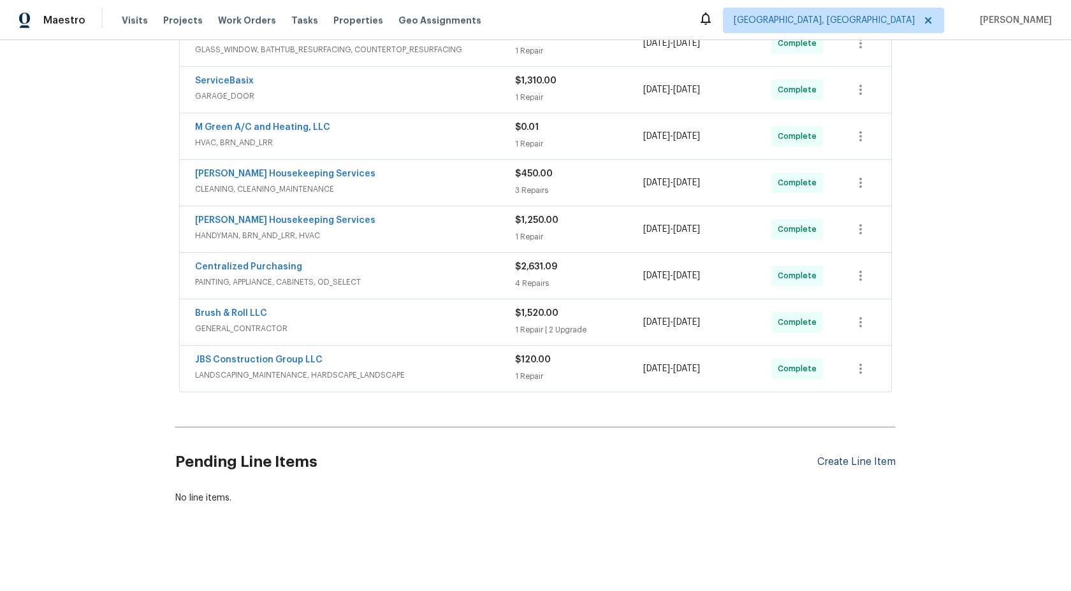
click at [851, 461] on div "Create Line Item" at bounding box center [856, 462] width 78 height 12
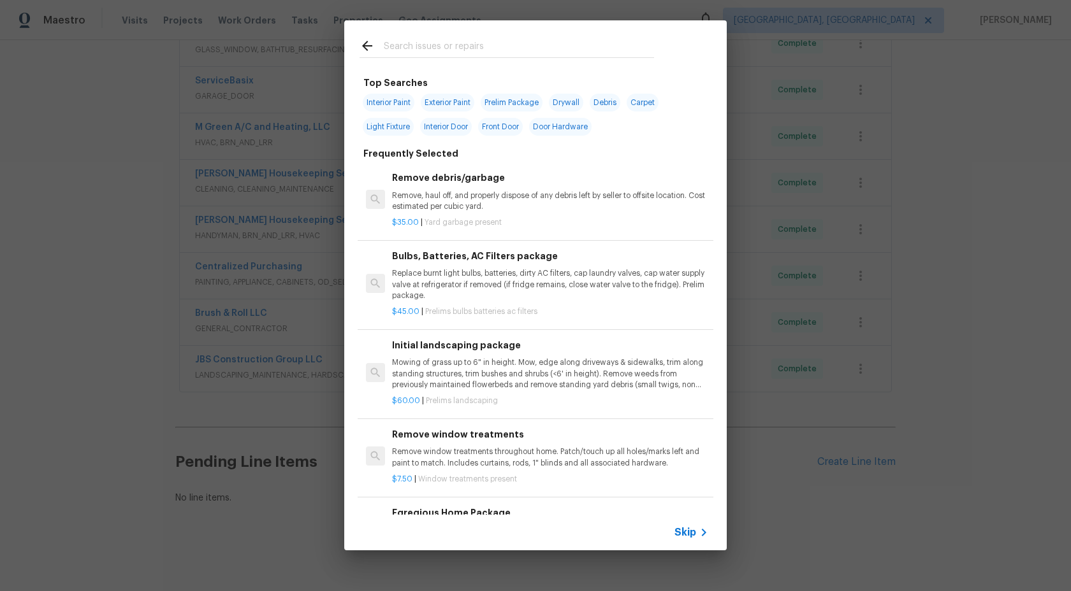
click at [696, 530] on icon at bounding box center [703, 532] width 15 height 15
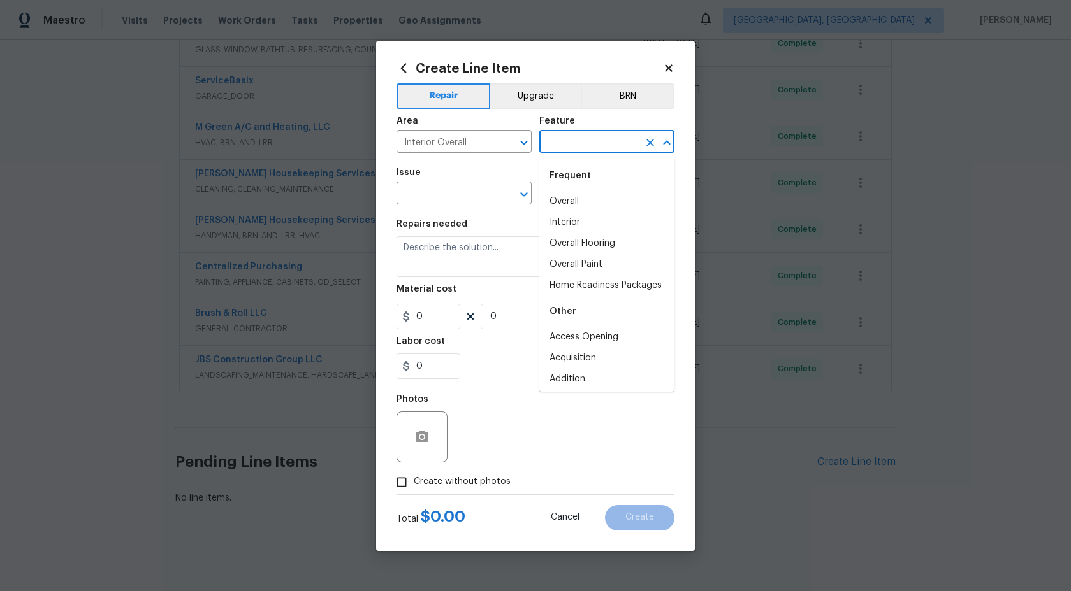
click at [565, 150] on input "text" at bounding box center [588, 143] width 99 height 20
click at [580, 203] on li "Overall" at bounding box center [606, 201] width 135 height 21
type input "Overall"
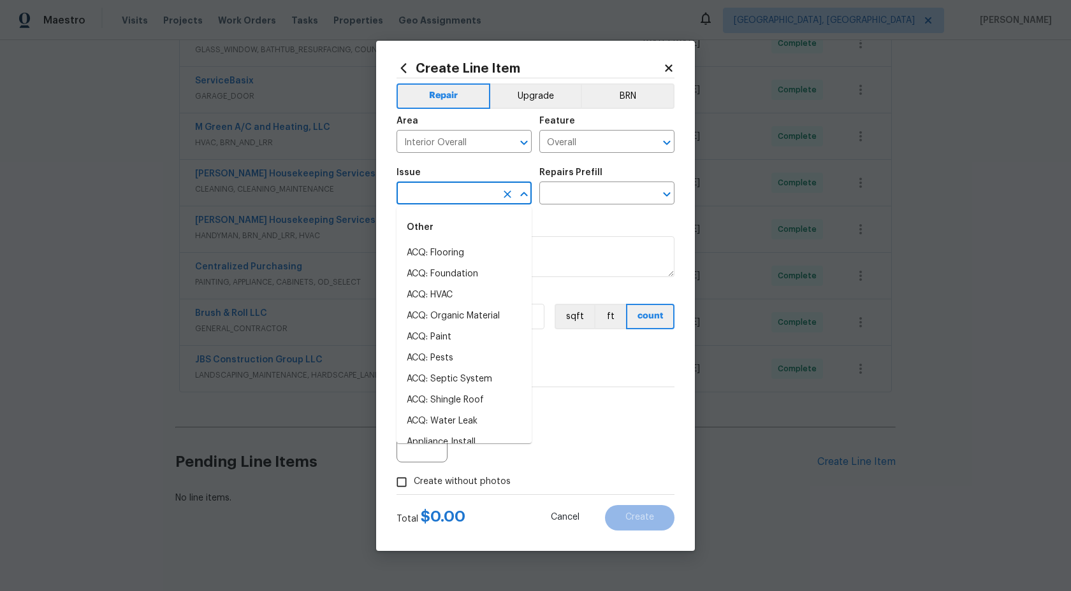
click at [454, 203] on input "text" at bounding box center [445, 195] width 99 height 20
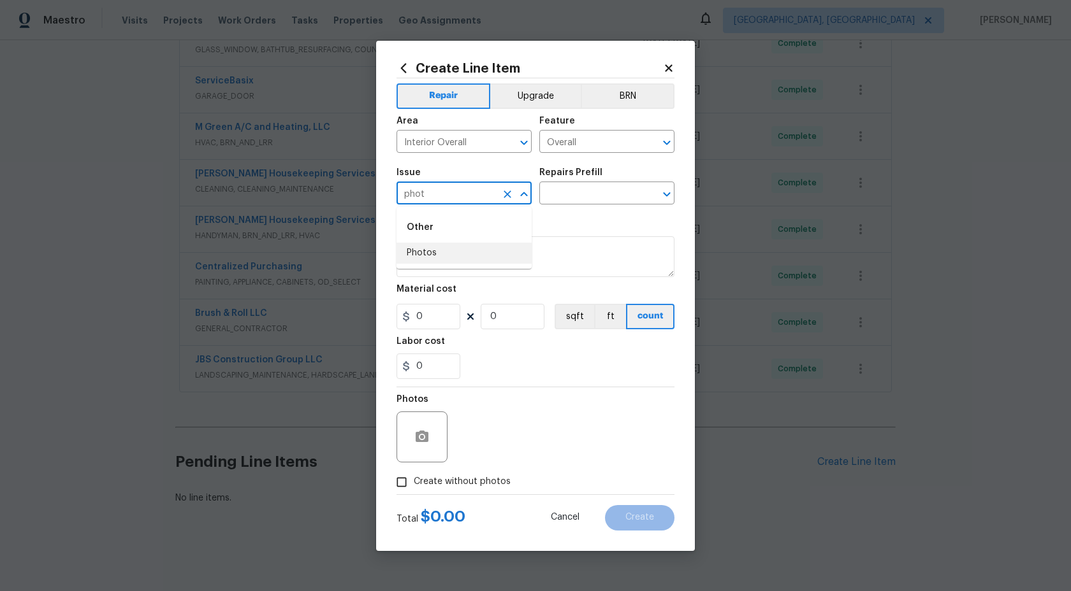
click at [439, 253] on li "Photos" at bounding box center [463, 253] width 135 height 21
type input "Photos"
click at [592, 182] on div "Repairs Prefill" at bounding box center [606, 176] width 135 height 17
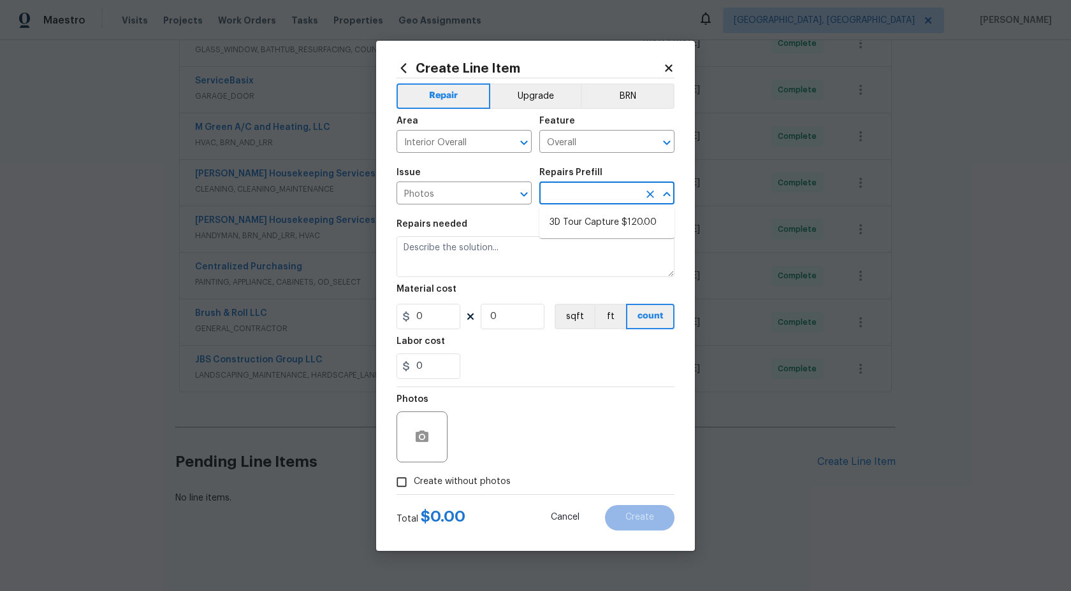
click at [583, 200] on input "text" at bounding box center [588, 195] width 99 height 20
click at [583, 219] on li "3D Tour Capture $120.00" at bounding box center [606, 222] width 135 height 21
type input "3D Tour Capture $120.00"
type textarea "Capture 3D tour of home"
type input "1"
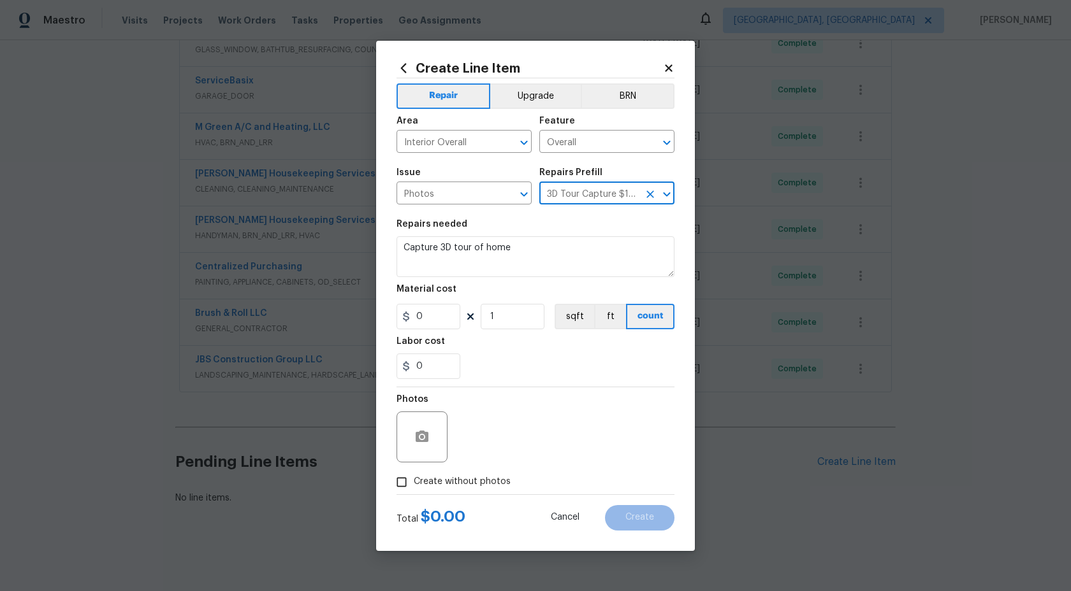
type input "120"
click at [401, 488] on input "Create without photos" at bounding box center [401, 482] width 24 height 24
checkbox input "true"
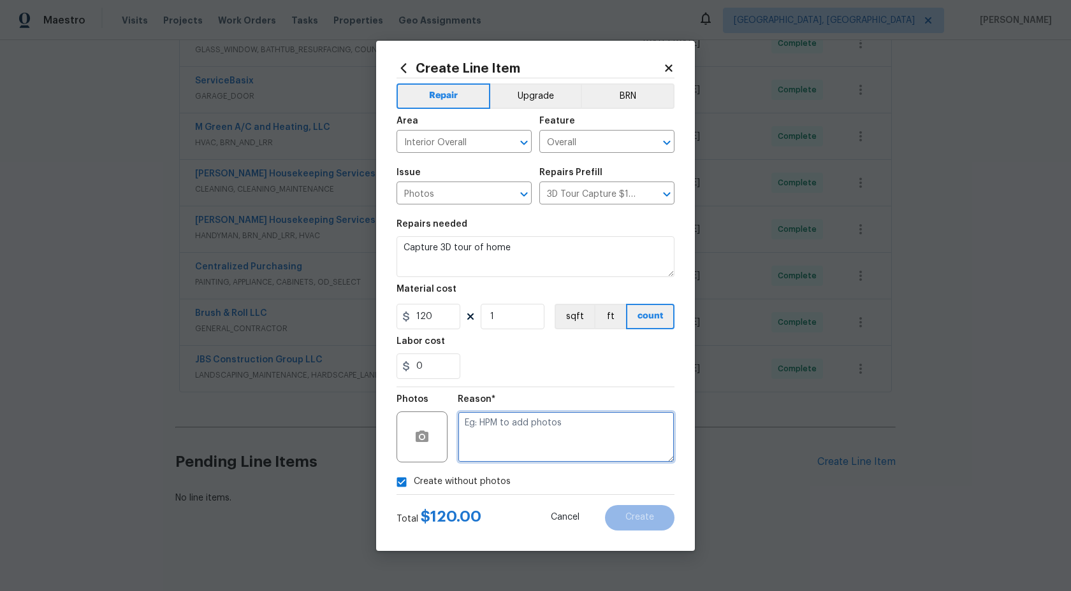
click at [486, 431] on textarea at bounding box center [566, 437] width 217 height 51
type textarea "."
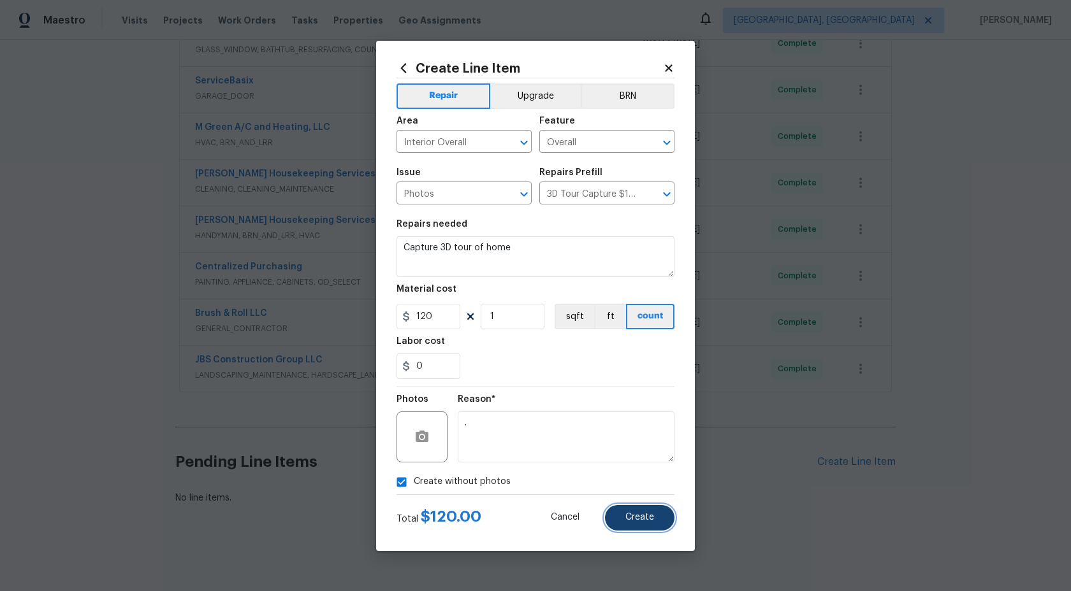
click at [639, 512] on button "Create" at bounding box center [639, 517] width 69 height 25
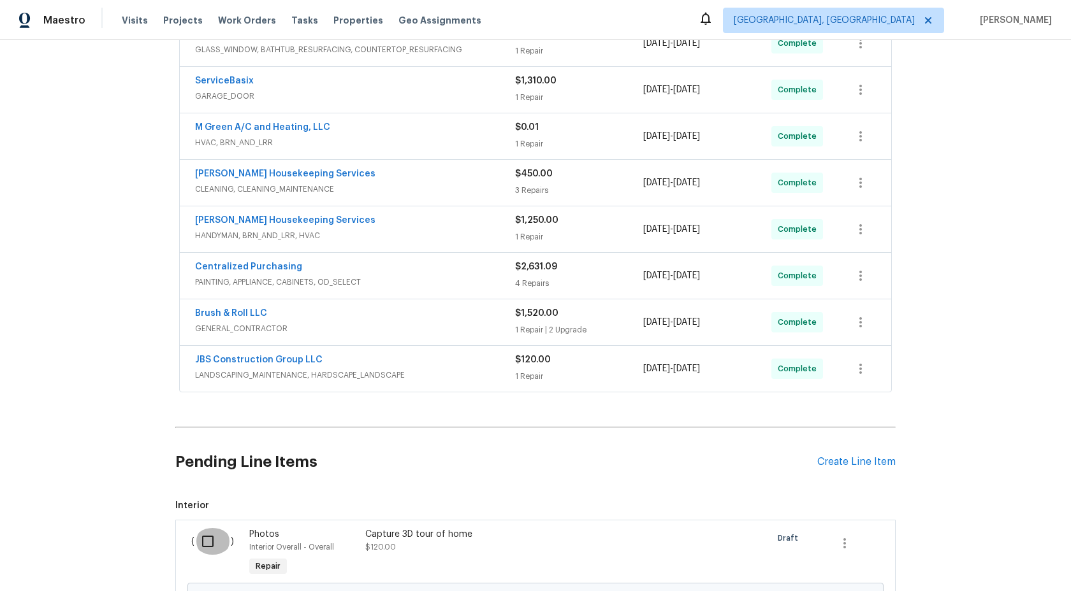
click at [208, 543] on input "checkbox" at bounding box center [212, 541] width 36 height 27
checkbox input "true"
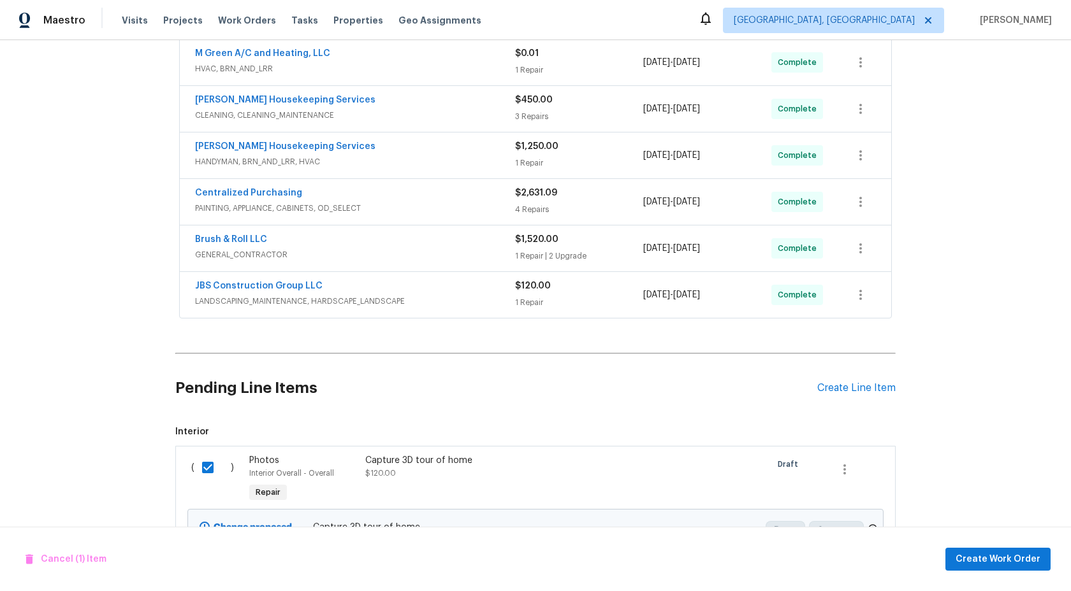
scroll to position [503, 0]
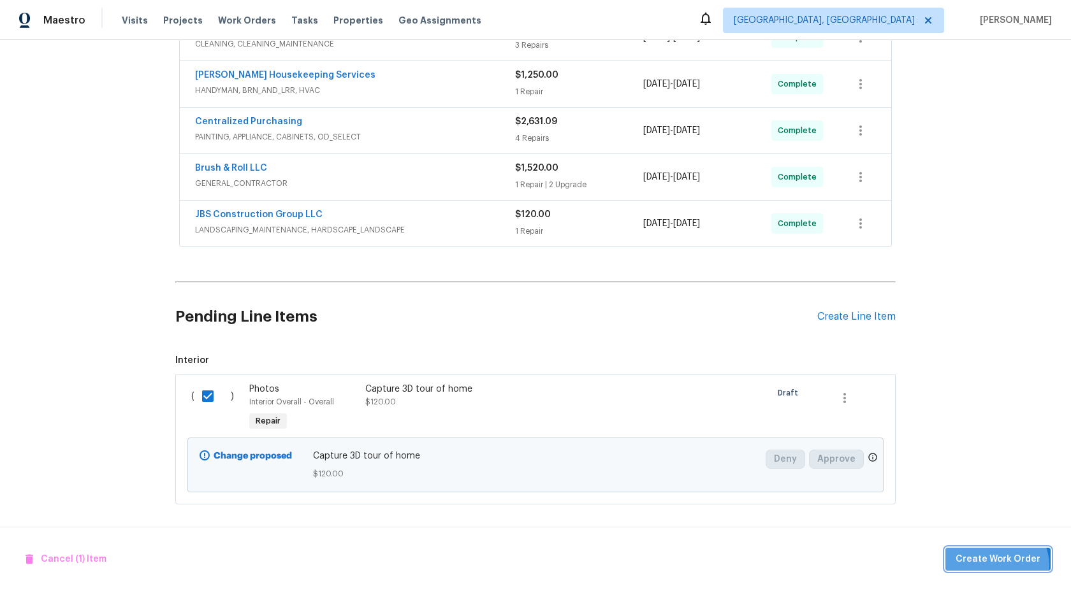
click at [999, 566] on span "Create Work Order" at bounding box center [997, 560] width 85 height 16
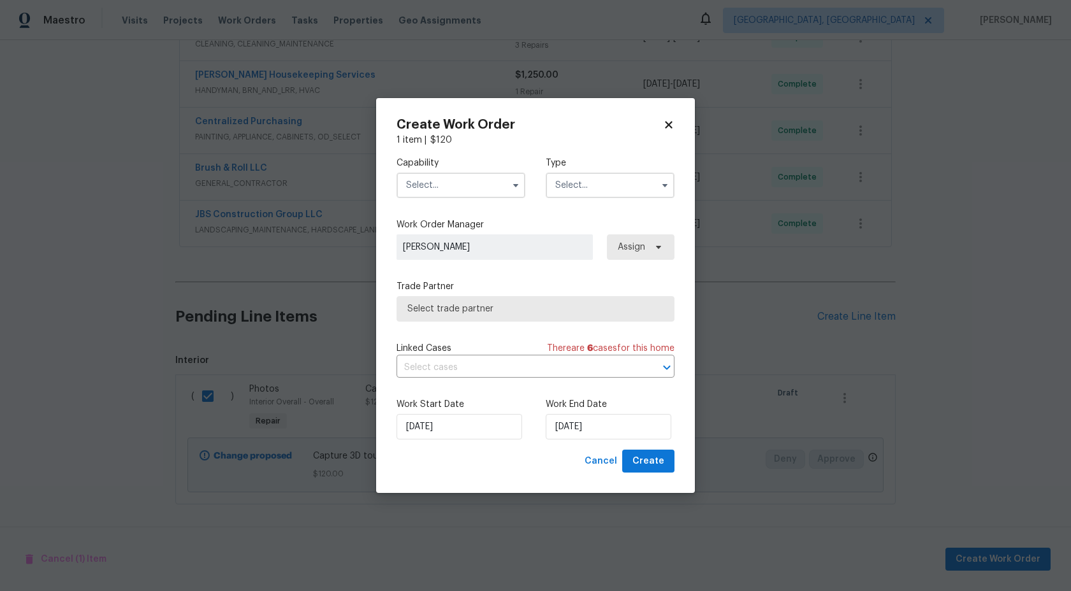
click at [440, 199] on div "Capability Type" at bounding box center [535, 178] width 278 height 62
click at [451, 187] on input "text" at bounding box center [460, 185] width 129 height 25
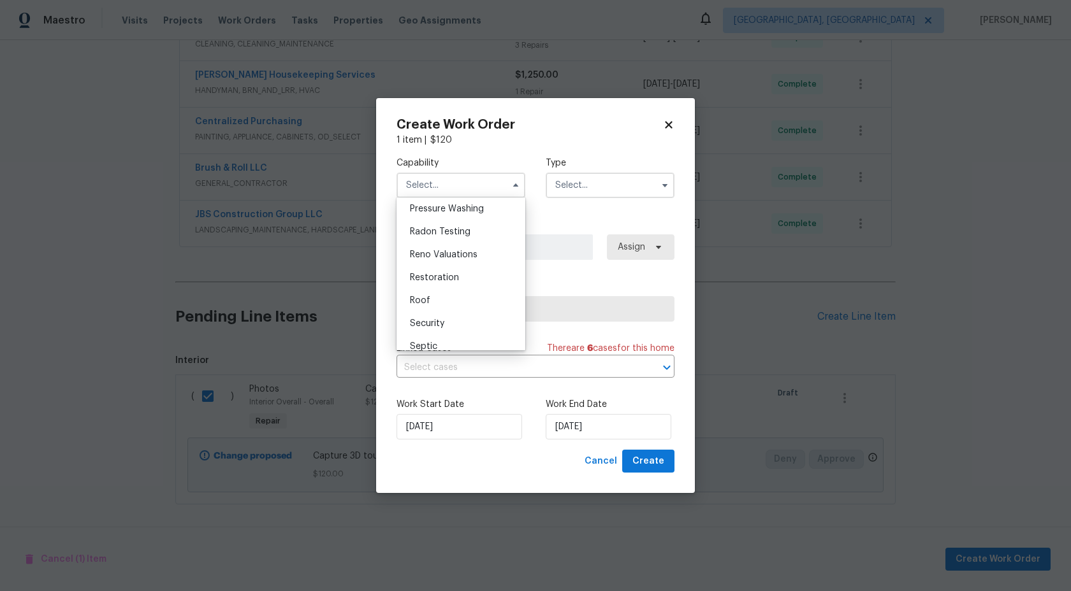
scroll to position [1117, 0]
click at [442, 214] on span "Photography" at bounding box center [437, 212] width 55 height 9
type input "Photography"
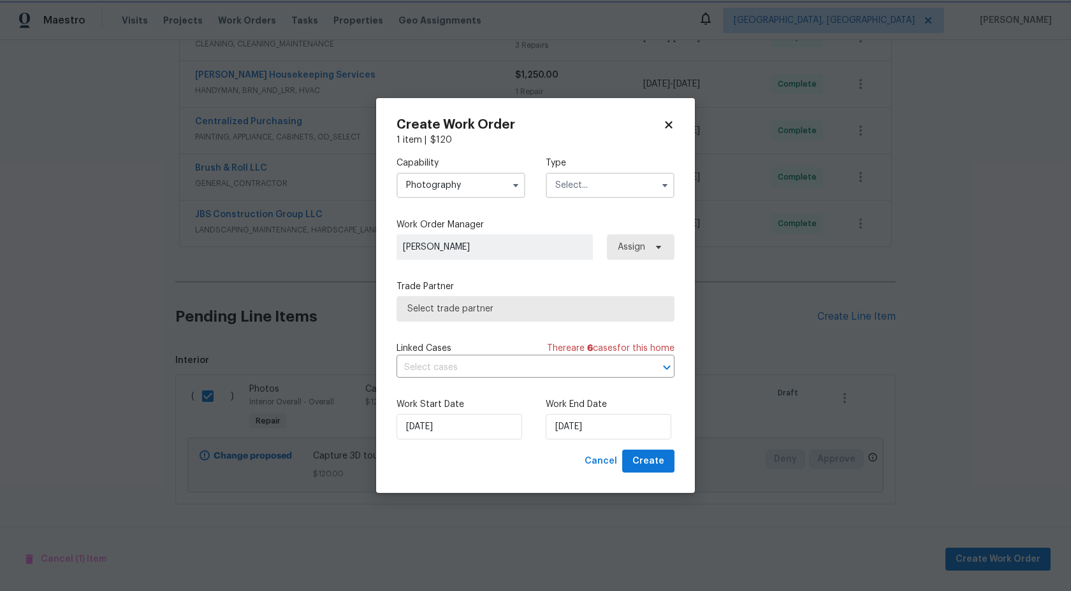
scroll to position [1094, 0]
click at [561, 183] on input "text" at bounding box center [610, 185] width 129 height 25
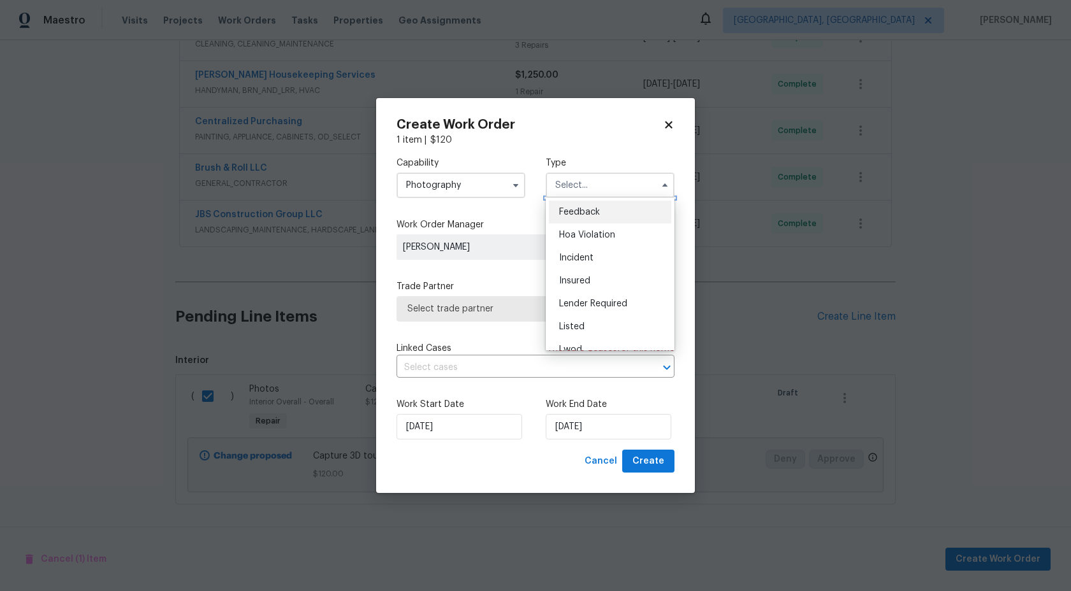
click at [571, 177] on input "text" at bounding box center [610, 185] width 129 height 25
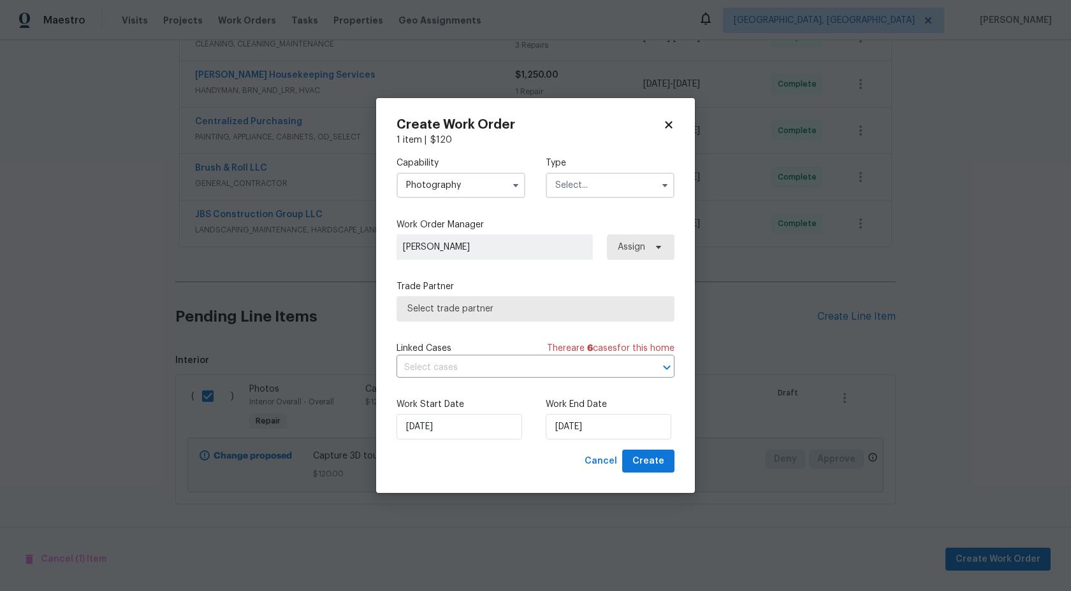
click at [590, 180] on input "text" at bounding box center [610, 185] width 129 height 25
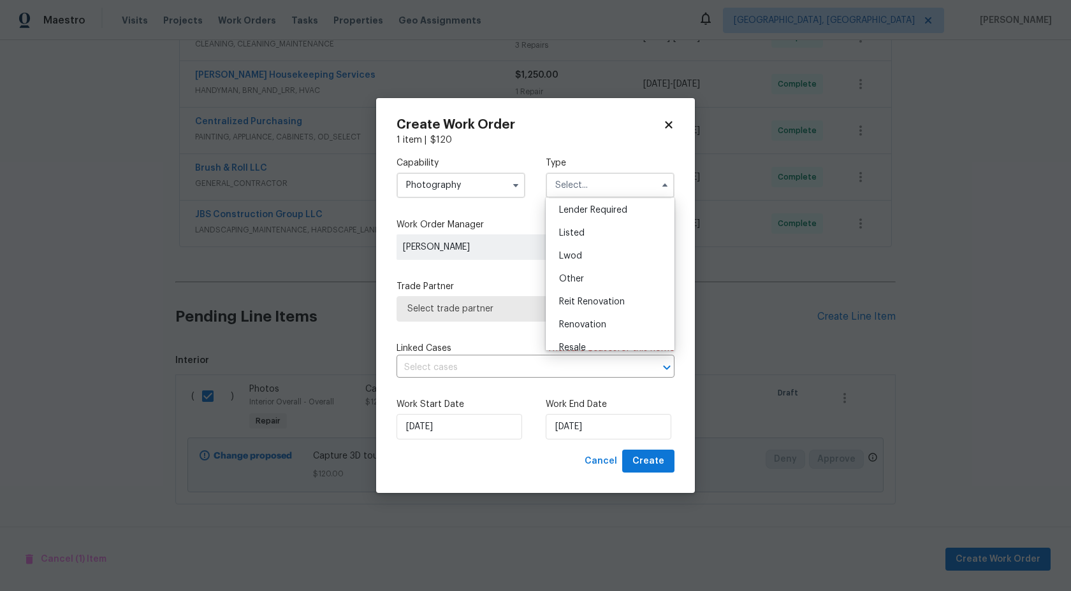
scroll to position [152, 0]
click at [588, 228] on div "Other" at bounding box center [610, 221] width 122 height 23
type input "Other"
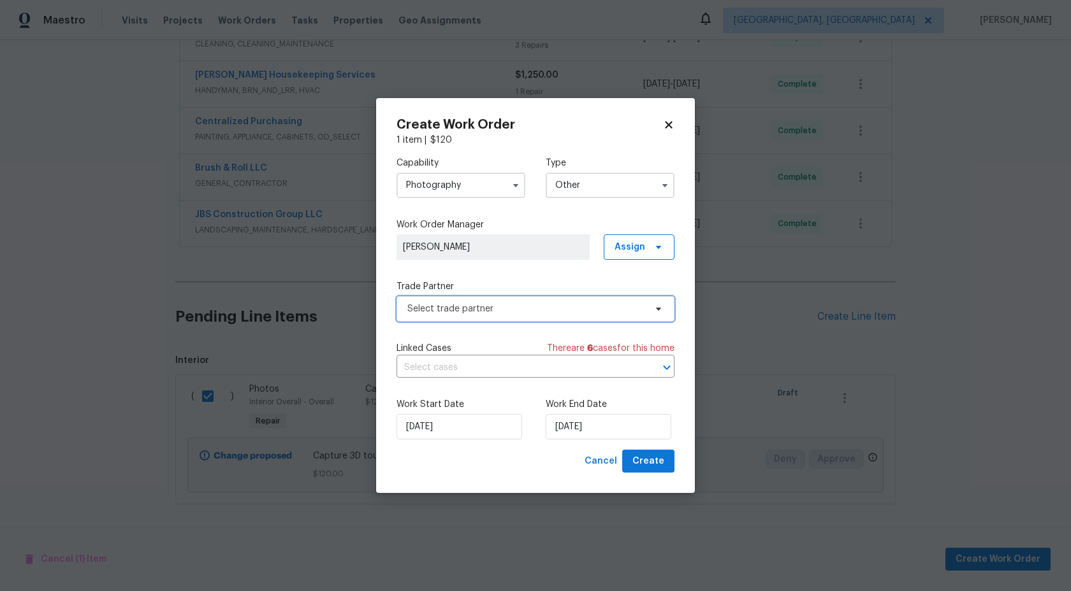
click at [498, 310] on span "Select trade partner" at bounding box center [526, 309] width 238 height 13
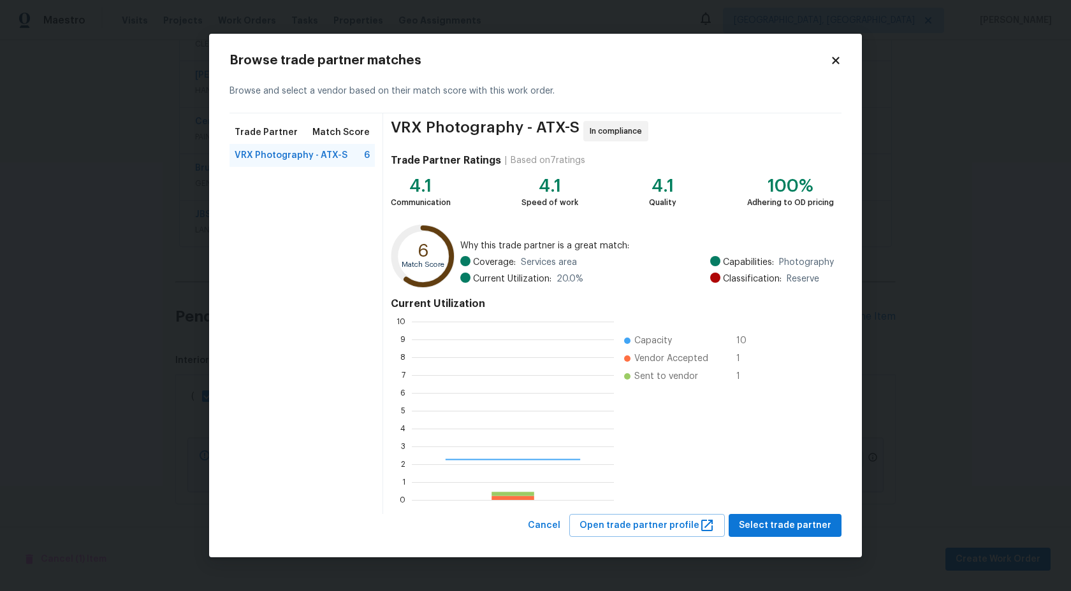
scroll to position [178, 202]
click at [794, 518] on span "Select trade partner" at bounding box center [785, 526] width 92 height 16
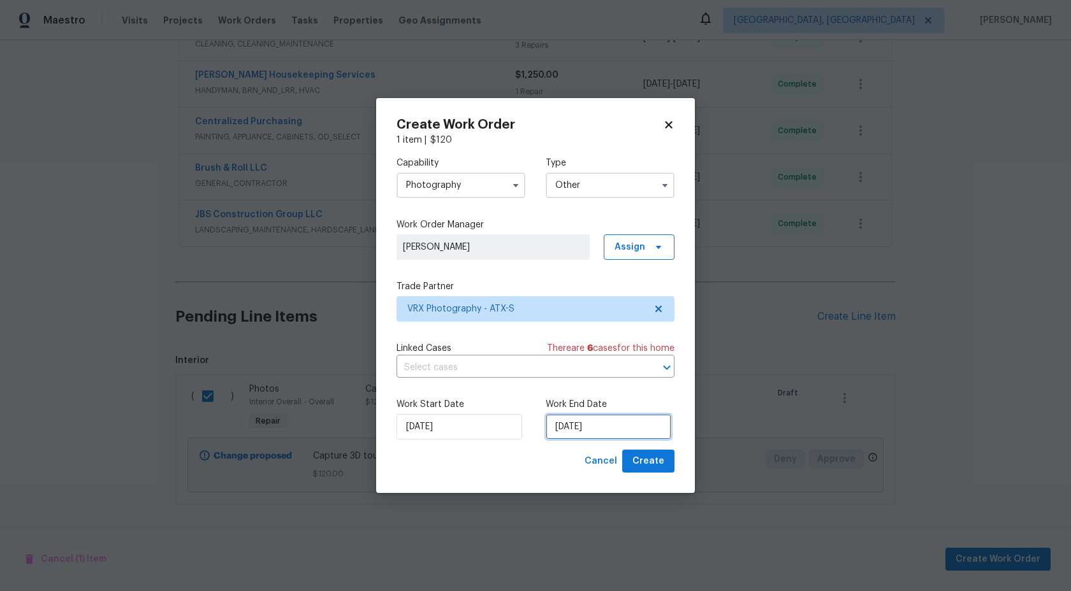
click at [564, 429] on input "20/09/2025" at bounding box center [609, 426] width 126 height 25
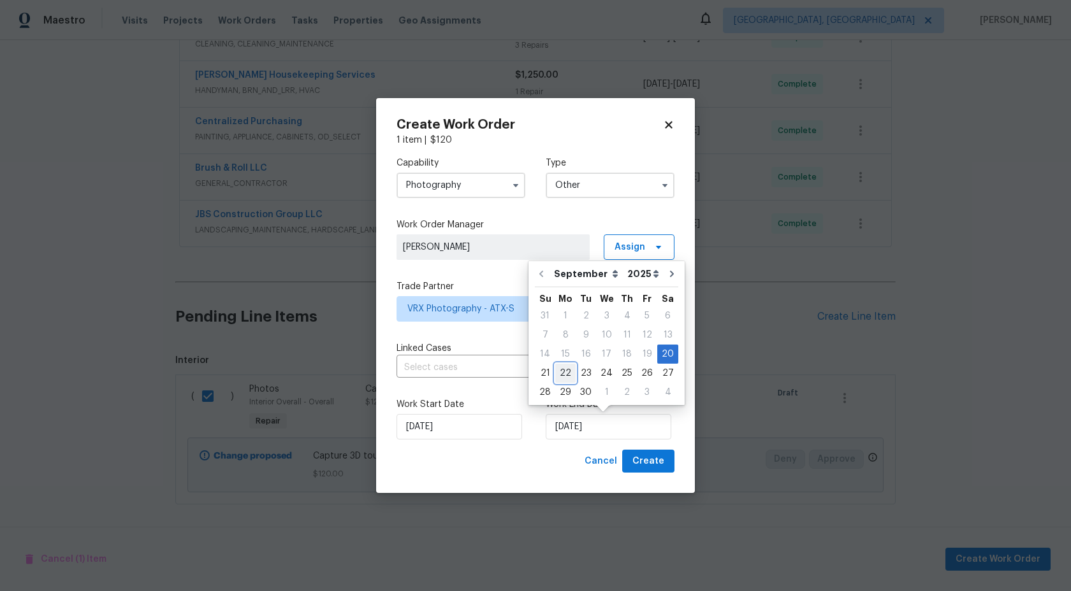
click at [561, 373] on div "22" at bounding box center [565, 374] width 20 height 18
type input "22/09/2025"
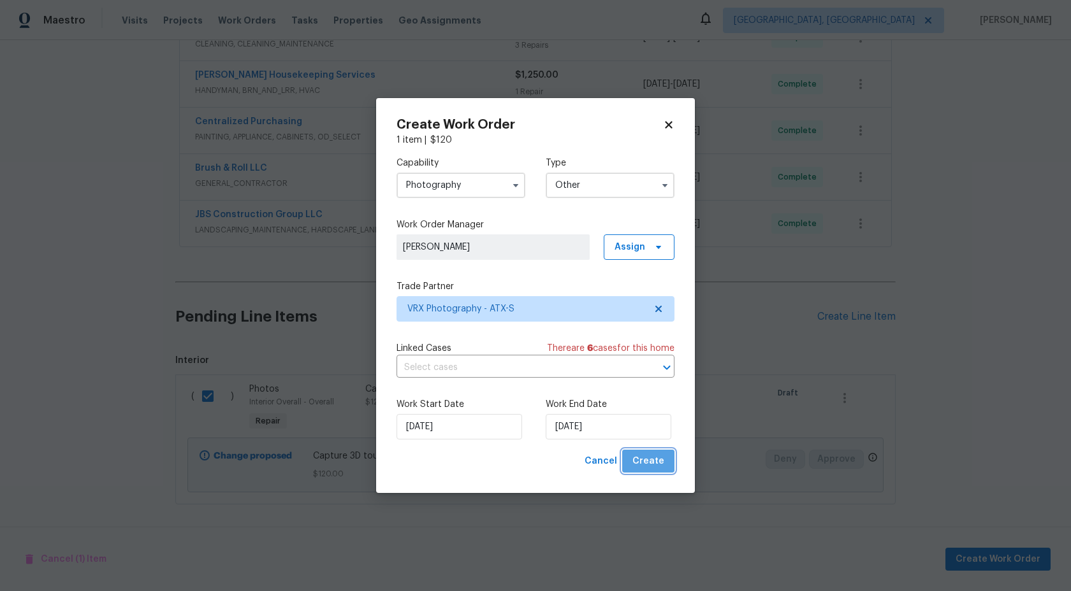
click at [654, 459] on span "Create" at bounding box center [648, 462] width 32 height 16
checkbox input "false"
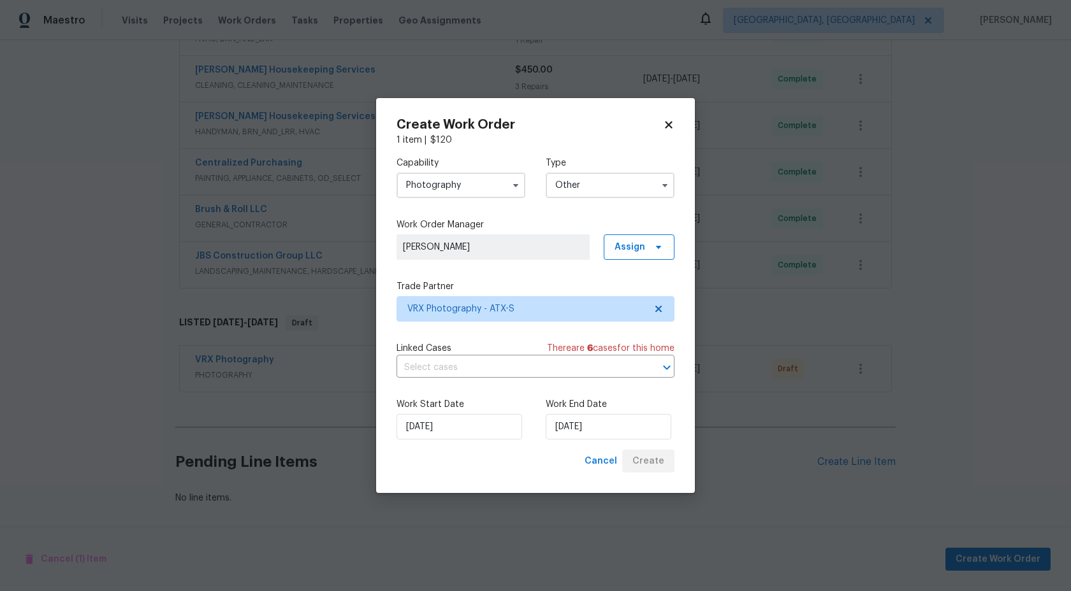
scroll to position [461, 0]
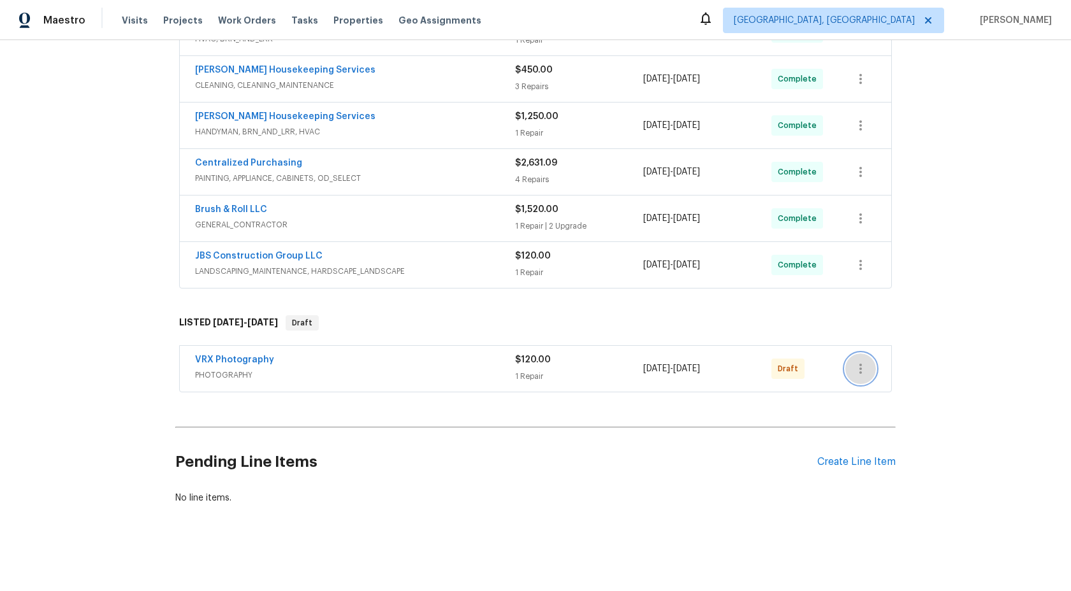
click at [861, 368] on icon "button" at bounding box center [860, 369] width 3 height 10
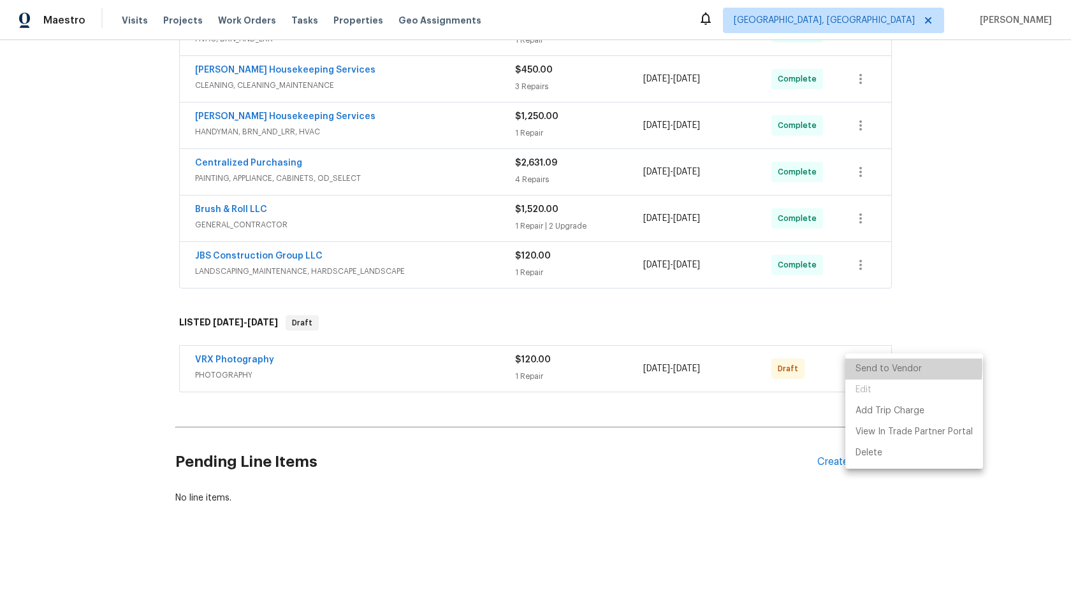
click at [861, 368] on li "Send to Vendor" at bounding box center [914, 369] width 138 height 21
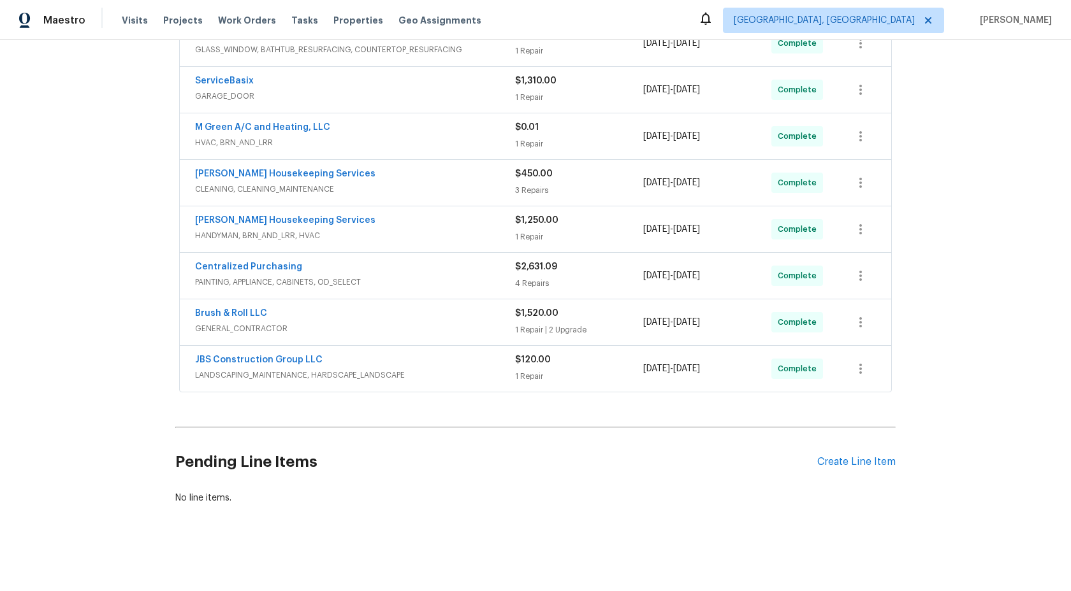
scroll to position [0, 0]
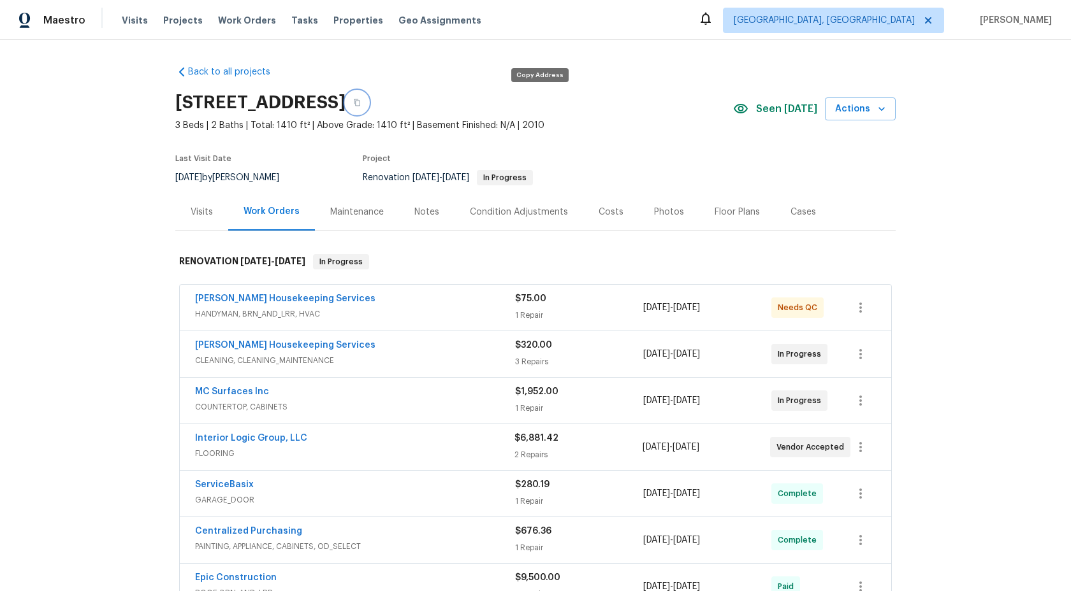
click at [368, 104] on button "button" at bounding box center [356, 102] width 23 height 23
